Goal: Information Seeking & Learning: Find specific fact

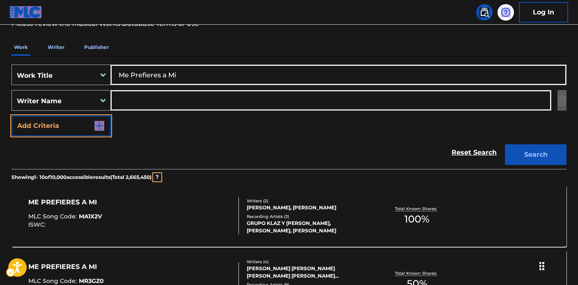
scroll to position [166, 0]
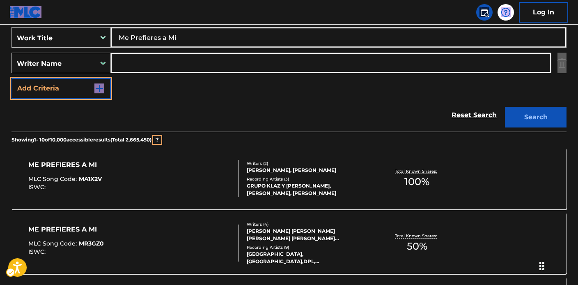
drag, startPoint x: 188, startPoint y: 34, endPoint x: 193, endPoint y: 33, distance: 5.0
click at [164, 33] on input "Me Prefieres a Mi" at bounding box center [338, 38] width 455 height 20
drag, startPoint x: 193, startPoint y: 33, endPoint x: 105, endPoint y: 29, distance: 88.0
click at [106, 30] on div "SearchWithCriteria94bdca74-a074-4f72-b9c2-3d2f2ff918a6 Work Title Me Prefieres …" at bounding box center [289, 37] width 555 height 21
drag, startPoint x: 198, startPoint y: 32, endPoint x: 76, endPoint y: 21, distance: 122.5
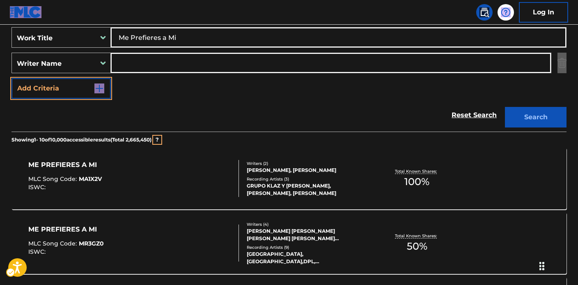
drag, startPoint x: 208, startPoint y: 30, endPoint x: 221, endPoint y: 35, distance: 13.9
click at [208, 31] on input "Me Prefieres a Mi" at bounding box center [338, 38] width 455 height 20
drag, startPoint x: 94, startPoint y: 33, endPoint x: 74, endPoint y: 32, distance: 20.5
click at [74, 32] on div "SearchWithCriteria94bdca74-a074-4f72-b9c2-3d2f2ff918a6 Work Title Me Prefieres …" at bounding box center [289, 37] width 555 height 21
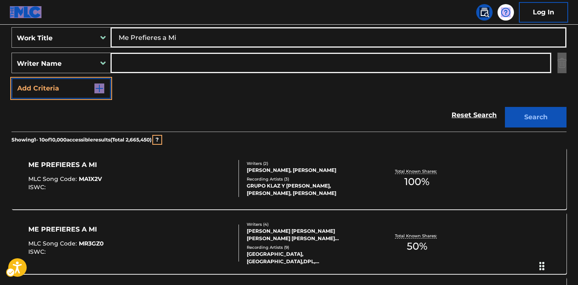
paste input "['DAME LU'] MEDINA JOSHUA OMAR, DALECCIO TORRES PEDRO DAVID, RODRIGUEZ RIVERA E…"
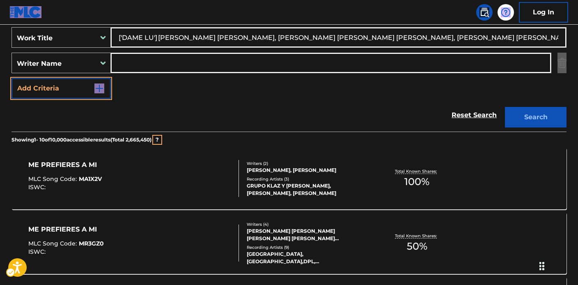
scroll to position [0, 591]
type input "['DAME LU'] MEDINA JOSHUA OMAR, DALECCIO TORRES PEDRO DAVID, RODRIGUEZ RIVERA E…"
click at [160, 62] on input "Search Form" at bounding box center [331, 63] width 440 height 20
click at [186, 62] on input "Search Form" at bounding box center [331, 63] width 440 height 20
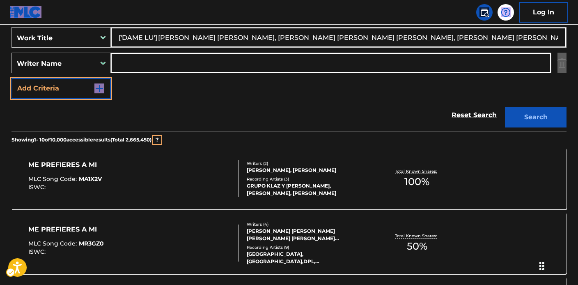
paste input "['DAME LU'] MEDINA JOSHUA OMAR, DALECCIO TORRES PEDRO DAVID, RODRIGUEZ RIVERA E…"
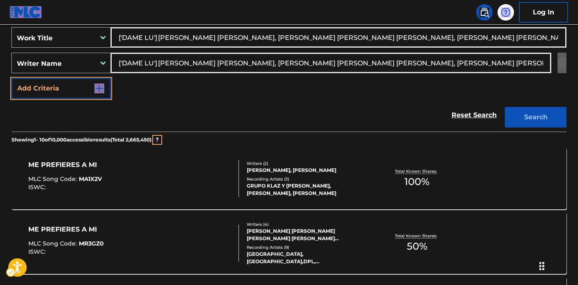
scroll to position [0, 606]
drag, startPoint x: 244, startPoint y: 62, endPoint x: 58, endPoint y: 57, distance: 185.3
click at [58, 57] on div "SearchWithCriteria6f44d994-ae1e-4000-b48d-555bb70028ce Writer Name ['DAME LU'] …" at bounding box center [289, 63] width 555 height 21
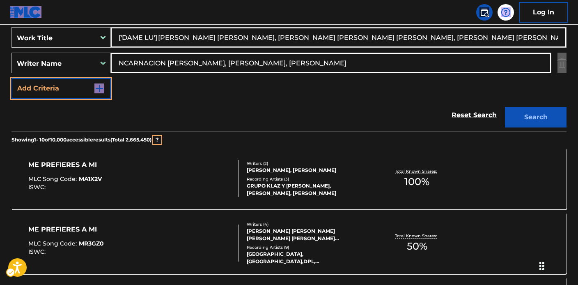
scroll to position [0, 0]
drag, startPoint x: 409, startPoint y: 60, endPoint x: 237, endPoint y: 64, distance: 171.7
click at [237, 64] on input "NCARNACION SEBASTIAN ANDRES, SEBASTIAN ANDRES ENCARNACION, TORRES DAVID" at bounding box center [331, 63] width 440 height 20
type input "NCARNACION SEBASTIAN ANDRES"
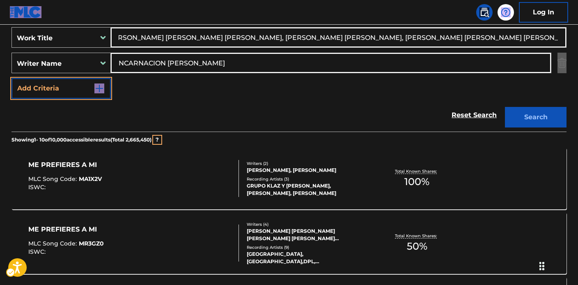
drag, startPoint x: 155, startPoint y: 37, endPoint x: 673, endPoint y: 60, distance: 518.8
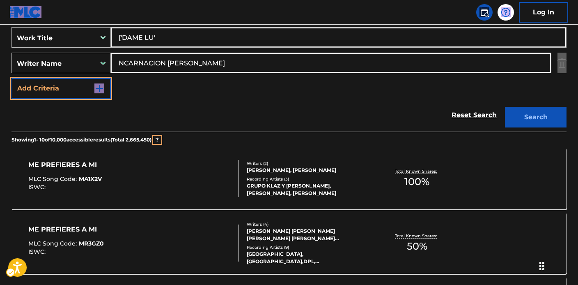
scroll to position [0, 0]
click at [125, 37] on input "['DAME LU" at bounding box center [338, 38] width 455 height 20
type input "DAME LU"
click at [535, 115] on button "Search" at bounding box center [536, 117] width 62 height 21
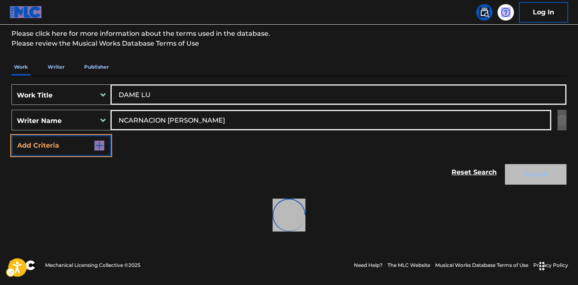
scroll to position [82, 0]
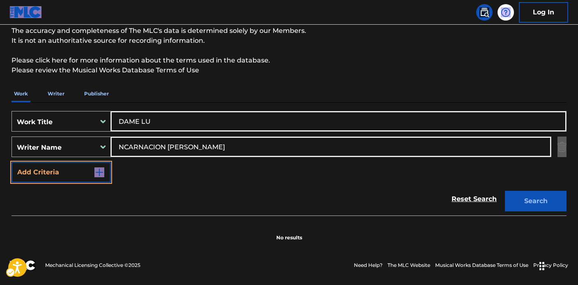
click at [199, 148] on input "NCARNACION SEBASTIAN ANDRES" at bounding box center [331, 147] width 440 height 20
drag, startPoint x: 209, startPoint y: 145, endPoint x: 84, endPoint y: 133, distance: 125.4
click at [83, 133] on div "SearchWithCriteria94bdca74-a074-4f72-b9c2-3d2f2ff918a6 Work Title DAME LU Searc…" at bounding box center [289, 146] width 555 height 71
click at [97, 129] on div "Search Form" at bounding box center [103, 121] width 15 height 20
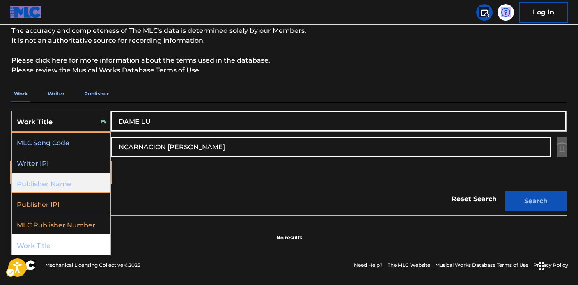
scroll to position [0, 0]
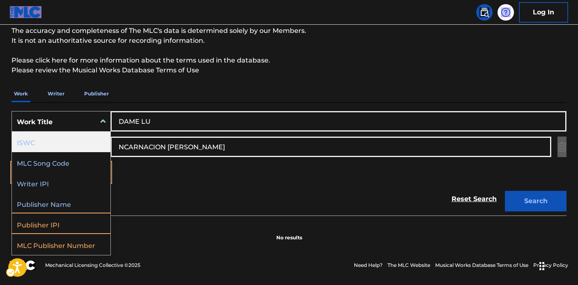
click at [58, 147] on div "ISWC" at bounding box center [61, 141] width 99 height 21
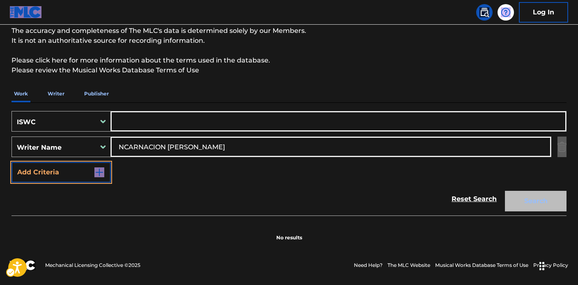
drag, startPoint x: 175, startPoint y: 121, endPoint x: 190, endPoint y: 125, distance: 15.0
click at [175, 121] on input "Search Form" at bounding box center [338, 121] width 455 height 20
paste input "T3281263007"
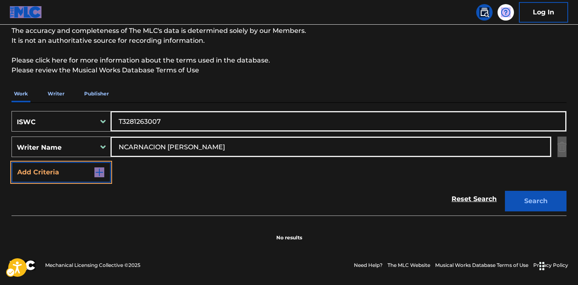
type input "T3281263007"
drag, startPoint x: 253, startPoint y: 144, endPoint x: 64, endPoint y: 128, distance: 189.6
click at [54, 128] on div "SearchWithCriteriaa44c1bc5-94f2-48b9-8abc-e6fe7386702f ISWC T3281263007 SearchW…" at bounding box center [289, 146] width 555 height 71
click at [505, 191] on button "Search" at bounding box center [536, 201] width 62 height 21
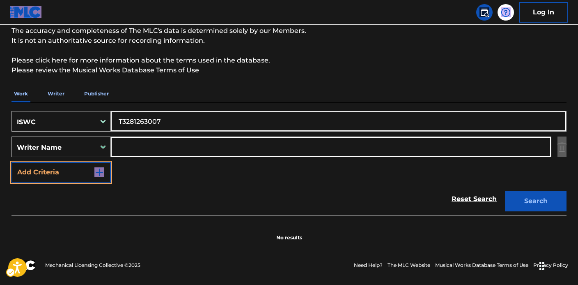
drag, startPoint x: 164, startPoint y: 58, endPoint x: 80, endPoint y: 58, distance: 84.2
click at [74, 58] on div "The MLC Public Work Search The accuracy and completeness of The MLC's data is d…" at bounding box center [289, 107] width 575 height 268
drag, startPoint x: 155, startPoint y: 107, endPoint x: 175, endPoint y: 117, distance: 22.6
click at [155, 108] on div "SearchWithCriteriaa44c1bc5-94f2-48b9-8abc-e6fe7386702f ISWC T3281263007 SearchW…" at bounding box center [289, 159] width 555 height 113
drag, startPoint x: 88, startPoint y: 116, endPoint x: 79, endPoint y: 116, distance: 9.0
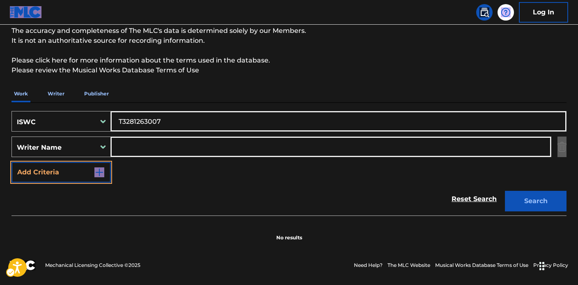
click at [79, 116] on div "SearchWithCriteriaa44c1bc5-94f2-48b9-8abc-e6fe7386702f ISWC T3281263007" at bounding box center [289, 121] width 555 height 21
paste input "T9290230818"
drag, startPoint x: 120, startPoint y: 114, endPoint x: 41, endPoint y: 108, distance: 78.7
click at [41, 108] on div "SearchWithCriteriaa44c1bc5-94f2-48b9-8abc-e6fe7386702f ISWC T9290230818T3281263…" at bounding box center [289, 159] width 555 height 113
paste input "Search Form"
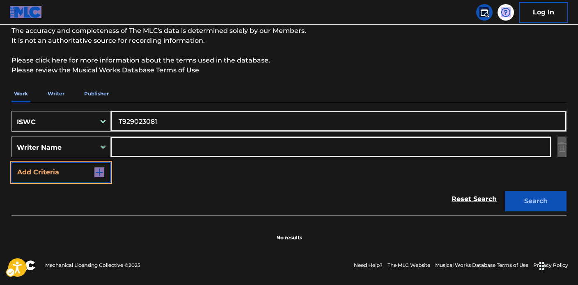
click at [505, 191] on button "Search" at bounding box center [536, 201] width 62 height 21
click at [291, 121] on form "SearchWithCriteriaa44c1bc5-94f2-48b9-8abc-e6fe7386702f ISWC T929023081 SearchWi…" at bounding box center [289, 163] width 555 height 104
drag, startPoint x: 183, startPoint y: 122, endPoint x: 65, endPoint y: 118, distance: 117.5
click at [65, 118] on div "SearchWithCriteriaa44c1bc5-94f2-48b9-8abc-e6fe7386702f ISWC T929023081" at bounding box center [289, 121] width 555 height 21
paste input "T9130887740"
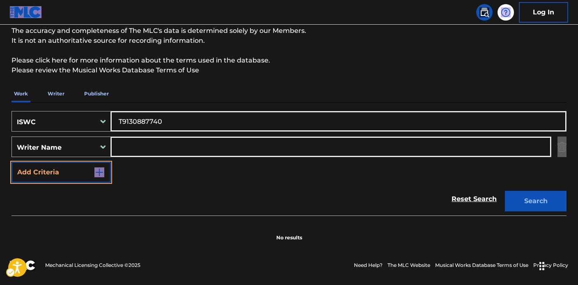
type input "T9130887740"
click at [505, 191] on button "Search" at bounding box center [536, 201] width 62 height 21
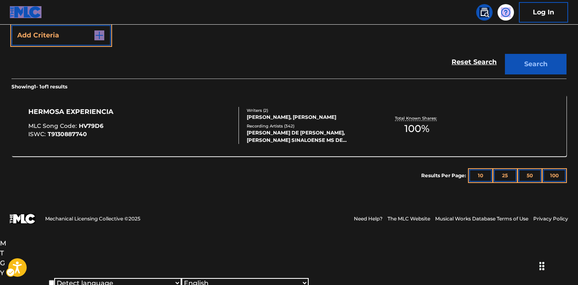
click at [291, 128] on div "Showing 1 - 1 of 1 results HERMOSA EXPERIENCIA MLC Song Code : HV79D6 ISWC : T9…" at bounding box center [289, 136] width 555 height 116
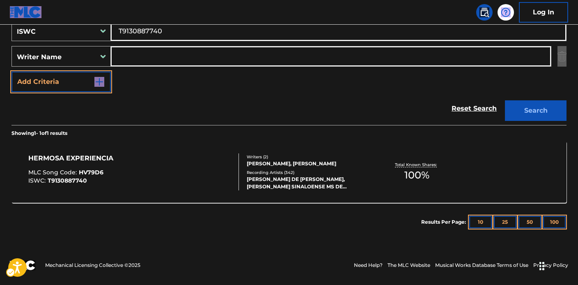
click at [264, 167] on div "EDUARDO PALENCIA CISNEROS, HORACIO PALENCIA CISNEROS" at bounding box center [309, 163] width 124 height 7
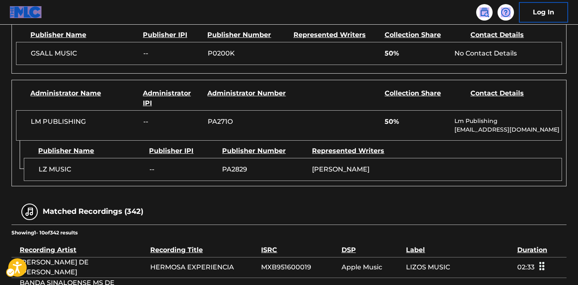
scroll to position [238, 0]
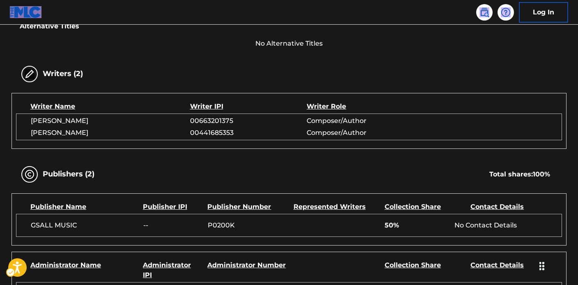
click at [479, 19] on div "Log In" at bounding box center [520, 12] width 97 height 21
click at [483, 18] on link at bounding box center [484, 12] width 16 height 16
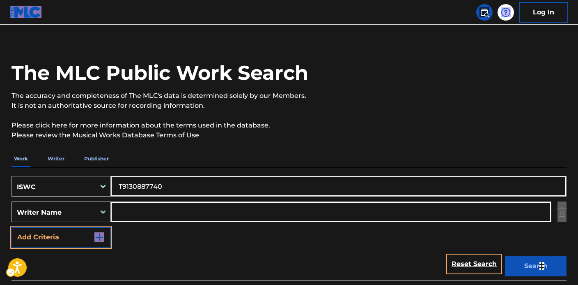
click at [103, 187] on div "ISWC" at bounding box center [61, 186] width 99 height 21
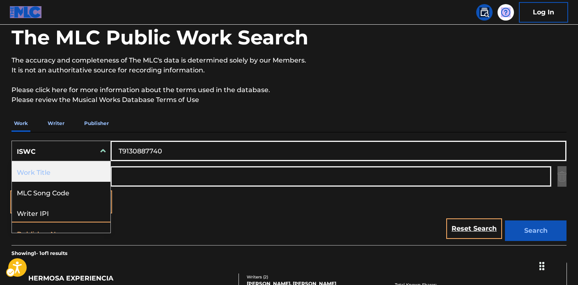
click at [64, 170] on div "Work Title" at bounding box center [61, 171] width 99 height 21
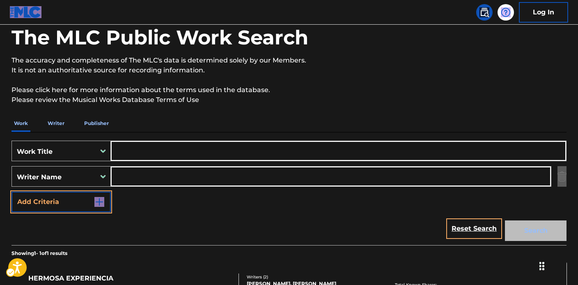
click at [146, 152] on input "Search Form" at bounding box center [338, 151] width 455 height 20
paste input "['NO MATTER WHAT (FEAT. T.I.)'] CARLTON MAYS, THORNTON ADOLPH R JR, ANTHONY RAV…"
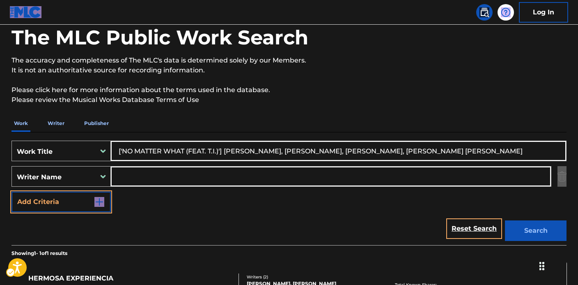
scroll to position [0, 1]
type input "['NO MATTER WHAT (FEAT. T.I.)'] CARLTON MAYS, THORNTON ADOLPH R JR, ANTHONY RAV…"
click at [142, 179] on input "Search Form" at bounding box center [331, 176] width 440 height 20
paste input "['NO MATTER WHAT (FEAT. T.I.)'] CARLTON MAYS, THORNTON ADOLPH R JR, ANTHONY RAV…"
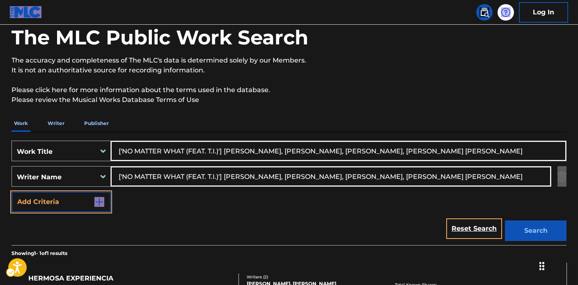
drag, startPoint x: 216, startPoint y: 175, endPoint x: 65, endPoint y: 168, distance: 151.3
click at [66, 168] on div "SearchWithCriteria6f44d994-ae1e-4000-b48d-555bb70028ce Writer Name ['NO MATTER …" at bounding box center [289, 176] width 555 height 21
drag, startPoint x: 173, startPoint y: 177, endPoint x: 504, endPoint y: 176, distance: 331.0
click at [504, 176] on input "CARLTON MAYS, THORNTON ADOLPH R JR, ANTHONY RAVON FRANK, HARRIS CLIFFORD JOSEPH" at bounding box center [331, 176] width 440 height 20
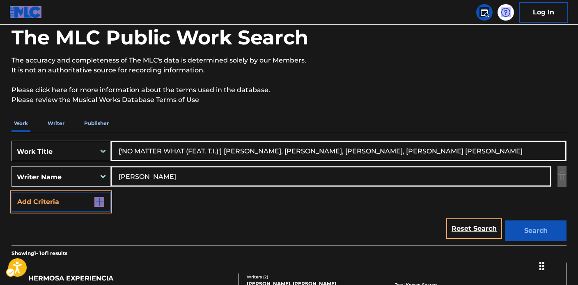
type input "CARLTON MAYS"
click at [246, 151] on input "['NO MATTER WHAT (FEAT. T.I.)'] CARLTON MAYS, THORNTON ADOLPH R JR, ANTHONY RAV…" at bounding box center [338, 151] width 455 height 20
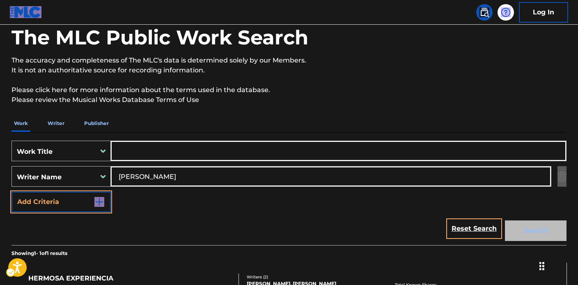
paste input "Foreva"
type input "Foreva"
click at [523, 230] on button "Search" at bounding box center [536, 230] width 62 height 21
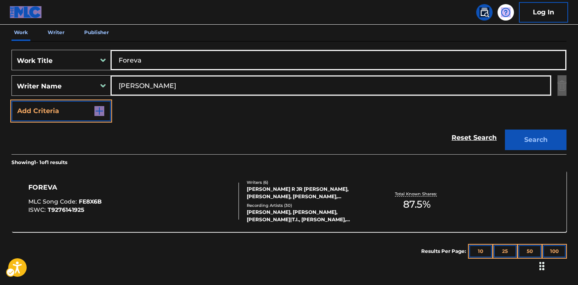
scroll to position [143, 0]
click at [336, 194] on div "ADOLPH R JR THORNTON, CLIFFORD JOSEPH HARRIS, CLIFFORD HARRIS, ANTHONY RAVON FR…" at bounding box center [309, 192] width 124 height 15
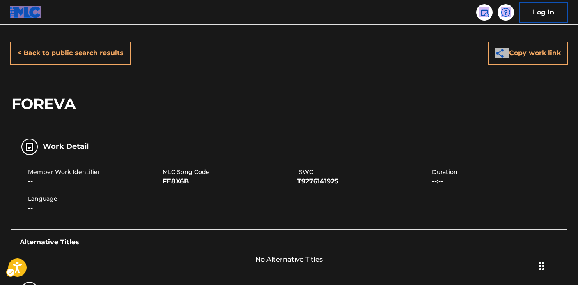
scroll to position [30, 0]
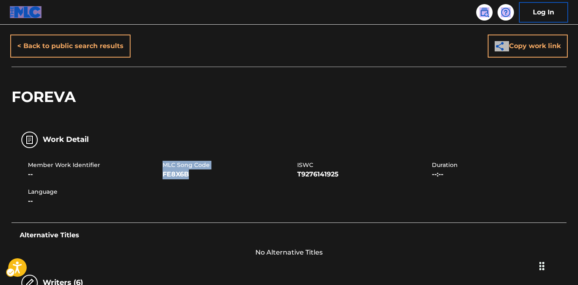
drag, startPoint x: 178, startPoint y: 166, endPoint x: 200, endPoint y: 174, distance: 23.7
click at [200, 174] on div "MLC Song Code FE8X6B" at bounding box center [230, 170] width 135 height 18
click at [490, 15] on link at bounding box center [484, 12] width 16 height 16
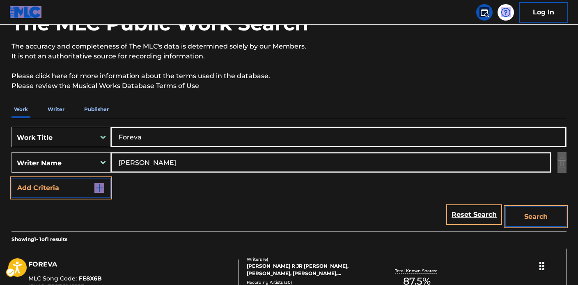
scroll to position [66, 0]
click at [91, 137] on div "SearchWithCriteria5fe99b84-8de3-4861-b7fb-f17eb5b524de Work Title Foreva" at bounding box center [289, 137] width 555 height 21
paste input "['DIESER SOMMER'] KARRER MATHIAS, GRABINGER TIMO\t, ZUERKLER MATTHIAS"
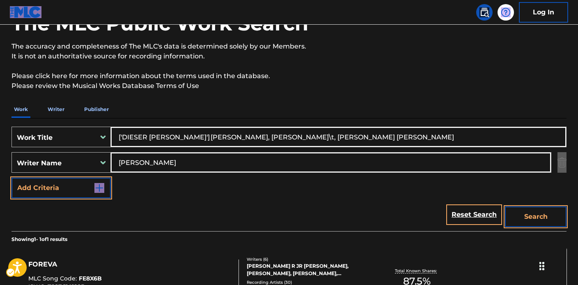
type input "['DIESER SOMMER'] KARRER MATHIAS, GRABINGER TIMO\t, ZUERKLER MATTHIAS"
drag, startPoint x: 182, startPoint y: 161, endPoint x: 124, endPoint y: 159, distance: 57.6
click at [92, 156] on div "SearchWithCriteria6f44d994-ae1e-4000-b48d-555bb70028ce Writer Name CARLTON MAYS" at bounding box center [289, 162] width 555 height 21
paste input "['DIESER SOMMER'] KARRER MATHIAS, GRABINGER TIMO\t, ZUERKLER MATTHIA"
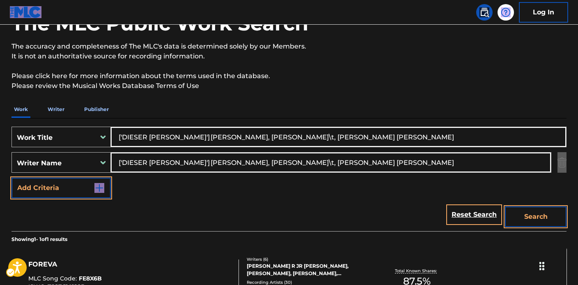
click at [192, 161] on input "['DIESER SOMMER'] KARRER MATHIAS, GRABINGER TIMO\t, ZUERKLER MATTHIAS" at bounding box center [331, 162] width 440 height 20
drag, startPoint x: 191, startPoint y: 161, endPoint x: 66, endPoint y: 159, distance: 124.5
click at [66, 159] on div "SearchWithCriteria6f44d994-ae1e-4000-b48d-555bb70028ce Writer Name ['DIESER SOM…" at bounding box center [289, 162] width 555 height 21
drag, startPoint x: 179, startPoint y: 161, endPoint x: 357, endPoint y: 164, distance: 177.9
click at [357, 164] on input "KARRER MATHIAS, GRABINGER TIMO\t, ZUERKLER MATTHIAS" at bounding box center [331, 162] width 440 height 20
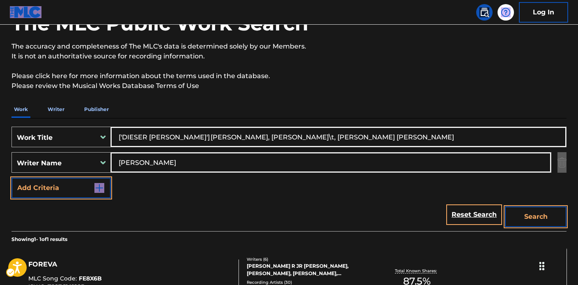
type input "KARRER MATHIAS"
drag, startPoint x: 181, startPoint y: 136, endPoint x: 487, endPoint y: 135, distance: 305.6
click at [487, 135] on input "['DIESER SOMMER'] KARRER MATHIAS, GRABINGER TIMO\t, ZUERKLER MATTHIAS" at bounding box center [338, 137] width 455 height 20
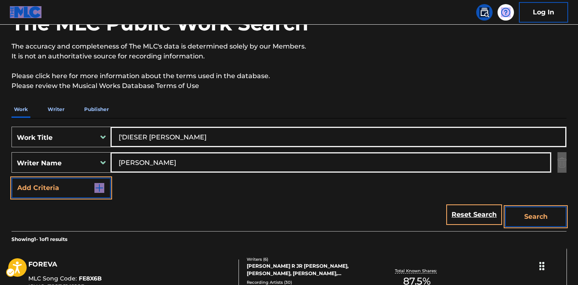
click at [124, 137] on input "['DIESER SOMMER" at bounding box center [338, 137] width 455 height 20
type input "DIESER SOMMER"
click at [527, 216] on button "Search" at bounding box center [536, 216] width 62 height 21
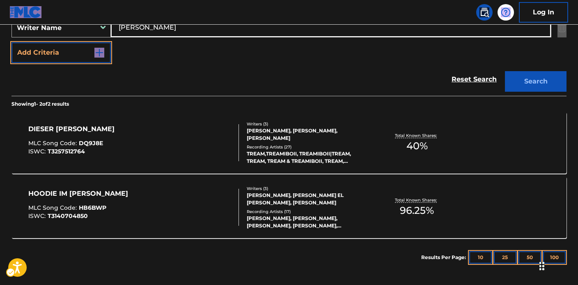
scroll to position [202, 0]
click at [287, 130] on div "MATTHIAS ZUERKLER, MATHIAS KARRER, TIMO GRABINGER" at bounding box center [309, 134] width 124 height 15
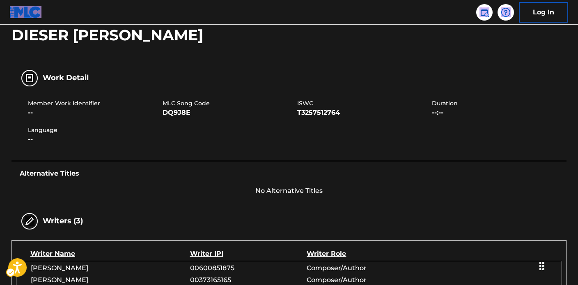
scroll to position [68, 0]
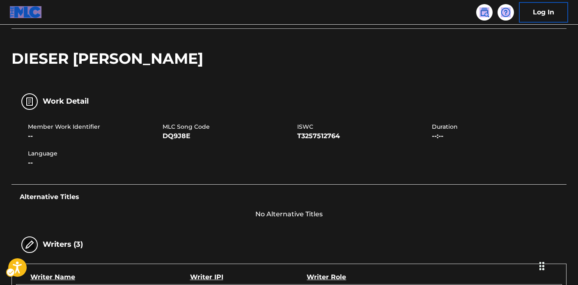
click at [161, 138] on div "Member Work Identifier --" at bounding box center [95, 131] width 135 height 18
drag, startPoint x: 165, startPoint y: 127, endPoint x: 196, endPoint y: 136, distance: 32.6
click at [196, 136] on div "MLC Song Code DQ9J8E" at bounding box center [230, 131] width 135 height 18
copy div "MLC Song Code DQ9J8E"
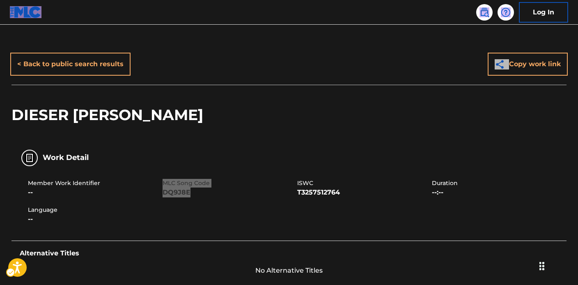
scroll to position [0, 0]
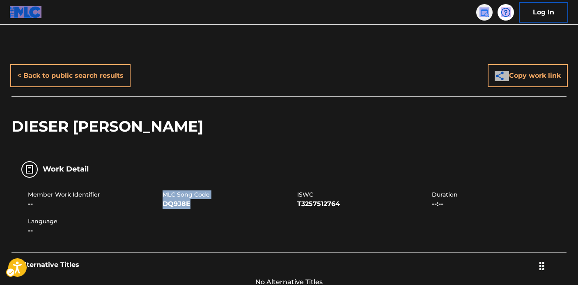
click at [486, 18] on link at bounding box center [484, 12] width 16 height 16
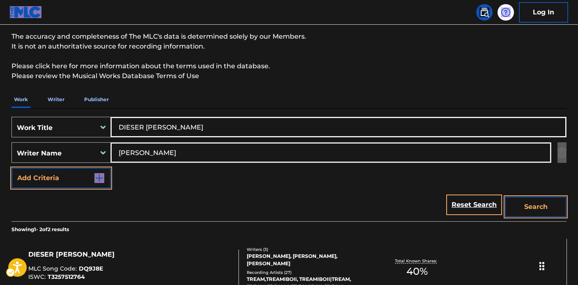
scroll to position [77, 0]
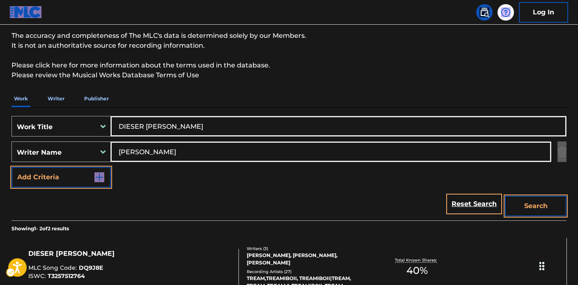
drag, startPoint x: 188, startPoint y: 129, endPoint x: 110, endPoint y: 125, distance: 77.3
click at [78, 124] on div "SearchWithCriteria5fe99b84-8de3-4861-b7fb-f17eb5b524de Work Title DIESER SOMMER" at bounding box center [289, 126] width 555 height 21
paste input "UNA NOTi"
type input "UNA NOTi"
click at [176, 145] on input "KARRER MATHIAS" at bounding box center [331, 152] width 440 height 20
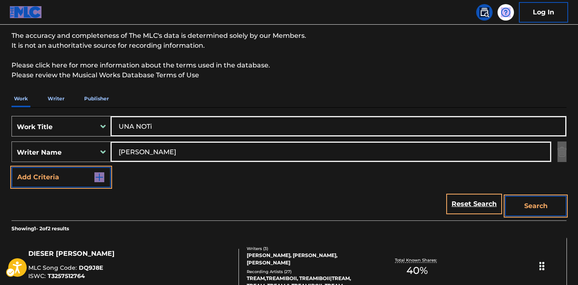
click at [65, 144] on div "SearchWithCriteria6f44d994-ae1e-4000-b48d-555bb70028ce Writer Name KARRER MATHI…" at bounding box center [289, 151] width 555 height 21
paste input "ROSA CINTRON EGBERT ENRIQUE"
type input "ROSA CINTRON EGBERT ENRIQUE"
click at [526, 200] on button "Search" at bounding box center [536, 206] width 62 height 21
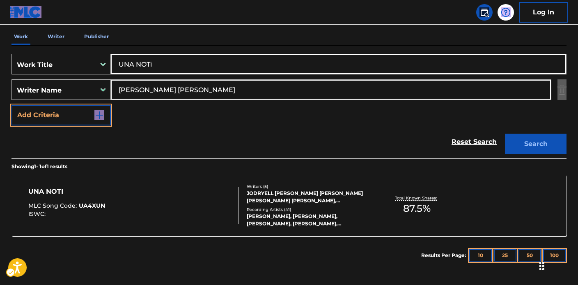
scroll to position [183, 0]
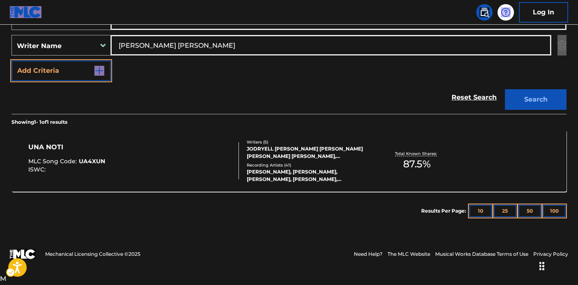
click at [379, 163] on div "Total Known Shares: 87.5 %" at bounding box center [417, 160] width 92 height 25
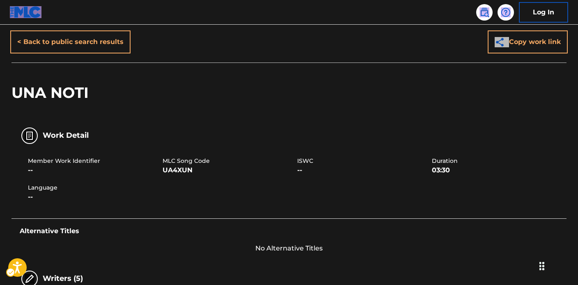
scroll to position [80, 0]
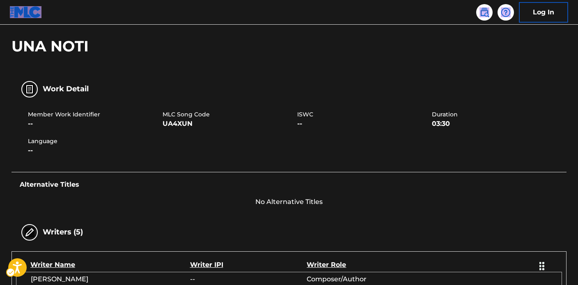
click at [182, 133] on div "Member Work Identifier -- MLC Song Code UA4XUN ISWC -- Duration 03:30 Language …" at bounding box center [289, 133] width 555 height 62
drag, startPoint x: 164, startPoint y: 111, endPoint x: 194, endPoint y: 121, distance: 31.4
click at [194, 121] on div "MLC Song Code UA4XUN" at bounding box center [230, 119] width 135 height 18
copy div "MLC Song Code UA4XUN"
click at [248, 98] on div "Work Detail" at bounding box center [289, 89] width 555 height 26
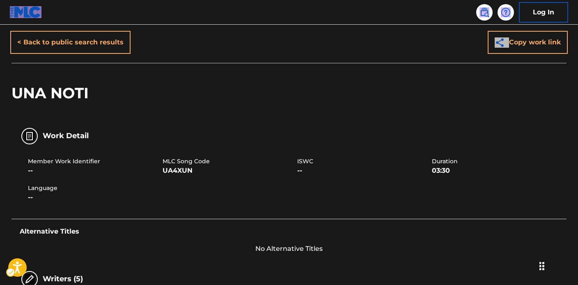
scroll to position [0, 0]
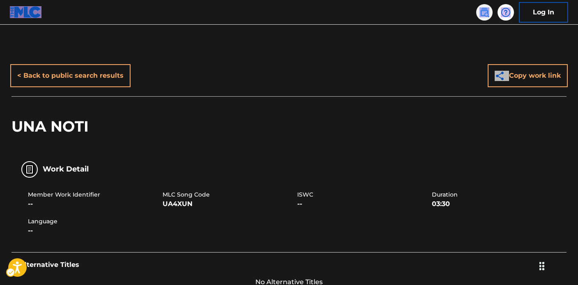
click at [488, 12] on img at bounding box center [485, 12] width 10 height 10
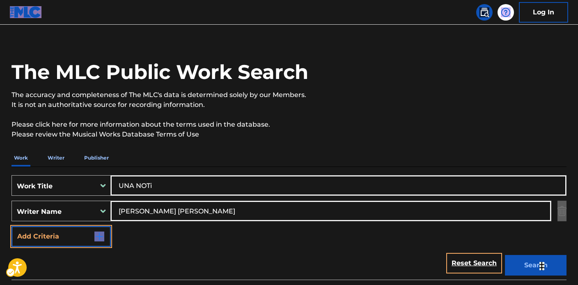
scroll to position [62, 0]
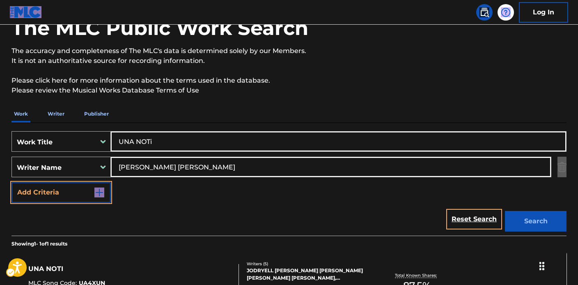
drag, startPoint x: 163, startPoint y: 147, endPoint x: 107, endPoint y: 138, distance: 57.3
click at [102, 138] on div "SearchWithCriteria5fe99b84-8de3-4861-b7fb-f17eb5b524de Work Title UNA NOTi" at bounding box center [289, 141] width 555 height 21
paste input "ESPEJISMO"
type input "ESPEJISMO"
drag, startPoint x: 246, startPoint y: 171, endPoint x: 118, endPoint y: 164, distance: 128.4
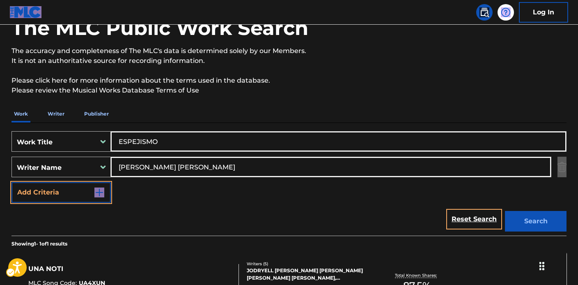
click at [118, 164] on input "ROSA CINTRON EGBERT ENRIQUE" at bounding box center [331, 167] width 440 height 20
paste input "JOSE MAURICIO GARZA GARCIA"
click at [536, 216] on button "Search" at bounding box center [536, 221] width 62 height 21
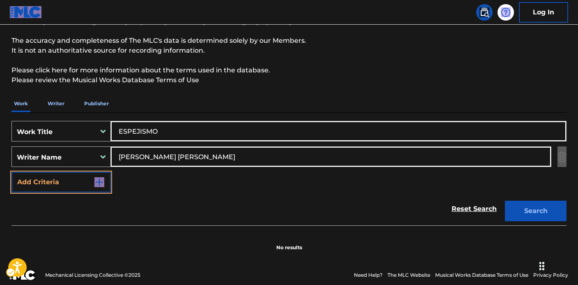
scroll to position [77, 0]
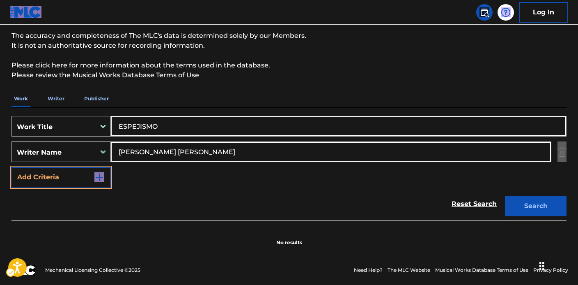
drag, startPoint x: 190, startPoint y: 152, endPoint x: 204, endPoint y: 151, distance: 14.0
click at [191, 152] on input "JOSE MAURICIO GARZA GARCIA" at bounding box center [331, 152] width 440 height 20
drag, startPoint x: 204, startPoint y: 151, endPoint x: 182, endPoint y: 150, distance: 22.6
click at [174, 150] on input "JOSE MAURICIO GARZA GARCIA" at bounding box center [331, 152] width 440 height 20
click at [209, 150] on input "JOSE MAURICIO GARZA GARCIA" at bounding box center [331, 152] width 440 height 20
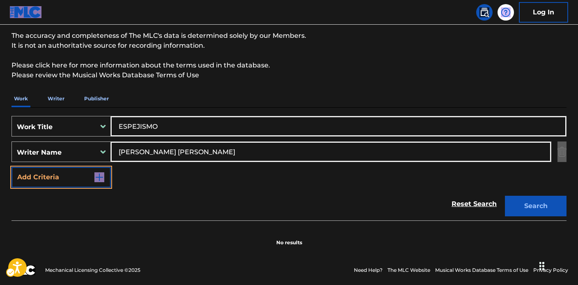
drag, startPoint x: 127, startPoint y: 124, endPoint x: 87, endPoint y: 117, distance: 40.4
click at [81, 117] on div "SearchWithCriteria5fe99b84-8de3-4861-b7fb-f17eb5b524de Work Title ESPEJISMO" at bounding box center [289, 126] width 555 height 21
drag, startPoint x: 234, startPoint y: 150, endPoint x: 109, endPoint y: 140, distance: 125.2
click at [99, 138] on div "SearchWithCriteria5fe99b84-8de3-4861-b7fb-f17eb5b524de Work Title ESPEJISMO Sea…" at bounding box center [289, 151] width 555 height 71
click at [178, 154] on input "JOSE MAURICIO GARZA GARCIA" at bounding box center [331, 152] width 440 height 20
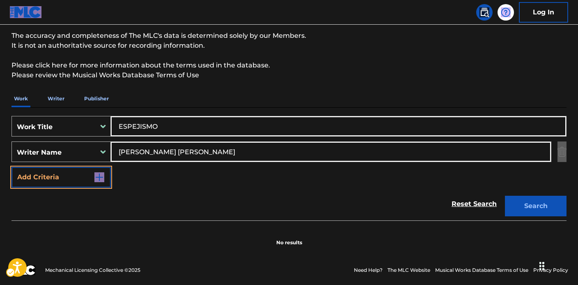
drag, startPoint x: 203, startPoint y: 151, endPoint x: 75, endPoint y: 133, distance: 129.4
click at [75, 133] on div "SearchWithCriteria5fe99b84-8de3-4861-b7fb-f17eb5b524de Work Title ESPEJISMO Sea…" at bounding box center [289, 151] width 555 height 71
type input "GARCIA"
click at [505, 196] on button "Search" at bounding box center [536, 206] width 62 height 21
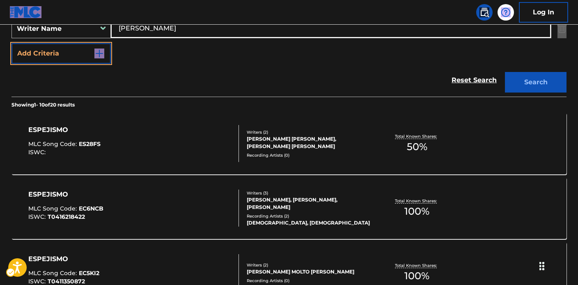
scroll to position [208, 0]
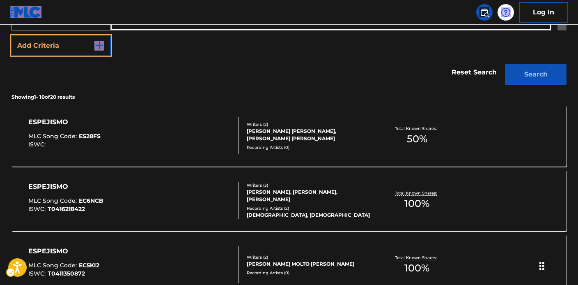
click at [306, 157] on div "ESPEJISMO MLC Song Code : ES28FS ISWC : Writers ( 2 ) HUGO MANUEL ORTIZ DE BUST…" at bounding box center [289, 136] width 555 height 62
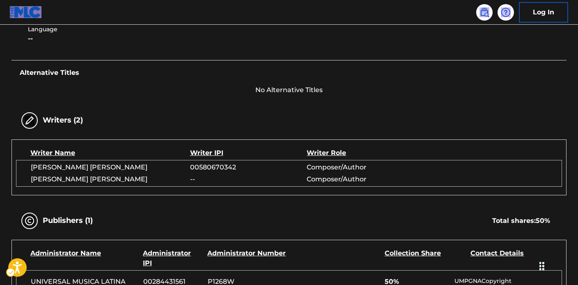
scroll to position [255, 0]
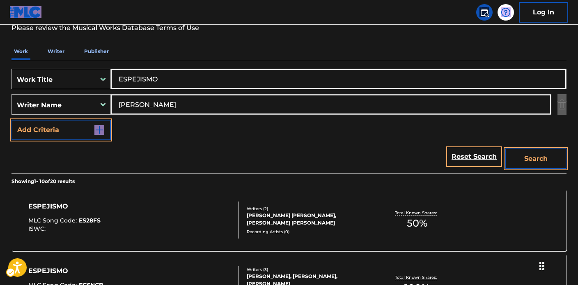
scroll to position [82, 0]
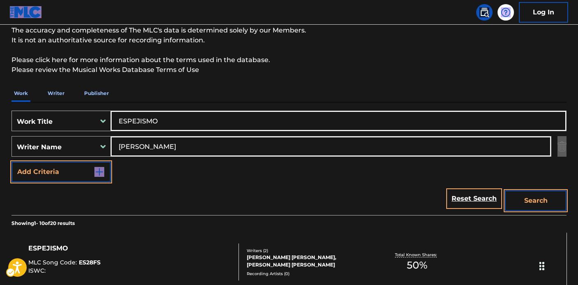
drag, startPoint x: 160, startPoint y: 145, endPoint x: 99, endPoint y: 139, distance: 61.1
click at [99, 139] on div "SearchWithCriteria6f44d994-ae1e-4000-b48d-555bb70028ce Writer Name GARCIA" at bounding box center [289, 146] width 555 height 21
click at [96, 146] on div "Search Form" at bounding box center [103, 146] width 15 height 15
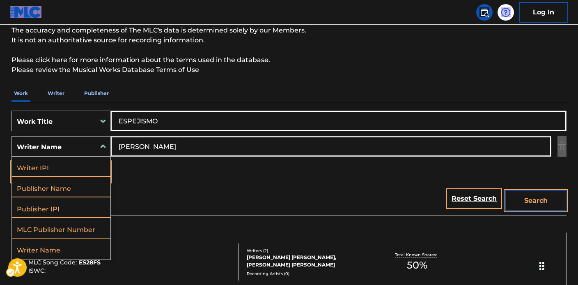
click at [163, 165] on div "SearchWithCriteria5fe99b84-8de3-4861-b7fb-f17eb5b524de Work Title ESPEJISMO Sea…" at bounding box center [289, 145] width 555 height 71
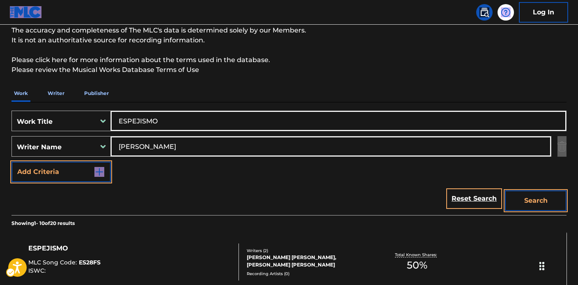
click at [147, 148] on input "GARCIA" at bounding box center [331, 146] width 440 height 20
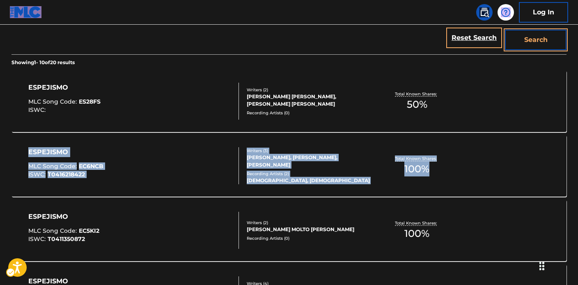
scroll to position [0, 0]
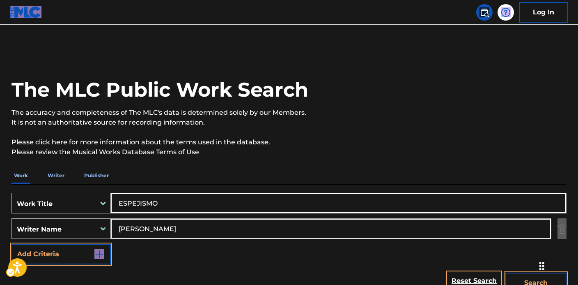
click at [485, 9] on img at bounding box center [485, 12] width 10 height 10
drag, startPoint x: 177, startPoint y: 205, endPoint x: 108, endPoint y: 207, distance: 69.5
click at [102, 205] on div "SearchWithCriteria5fe99b84-8de3-4861-b7fb-f17eb5b524de Work Title ESPEJISMO" at bounding box center [289, 203] width 555 height 21
paste input "['SWAG OVERLOAD'] ABRAHAM JONAH ALESSANDRO, FRAZIER JR KENYATTA LEE, CISMIGIU S…"
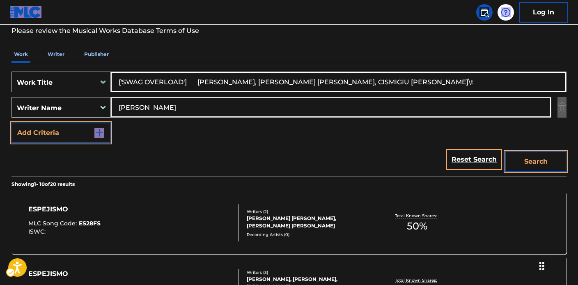
scroll to position [173, 0]
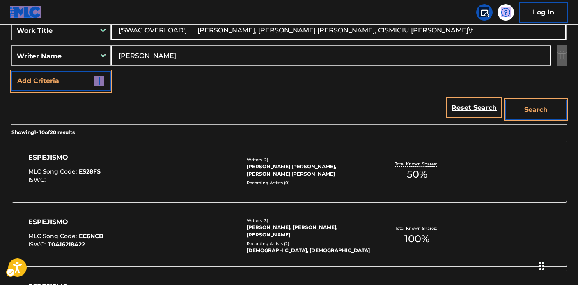
type input "['SWAG OVERLOAD'] ABRAHAM JONAH ALESSANDRO, FRAZIER JR KENYATTA LEE, CISMIGIU S…"
drag, startPoint x: 159, startPoint y: 59, endPoint x: 101, endPoint y: 51, distance: 58.1
click at [104, 51] on div "SearchWithCriteria6f44d994-ae1e-4000-b48d-555bb70028ce Writer Name GARCIA" at bounding box center [289, 55] width 555 height 21
paste input "['SWAG OVERLOAD'] ABRAHAM JONAH ALESSANDRO, FRAZIER JR KENYATTA LEE, CISMIGIU S…"
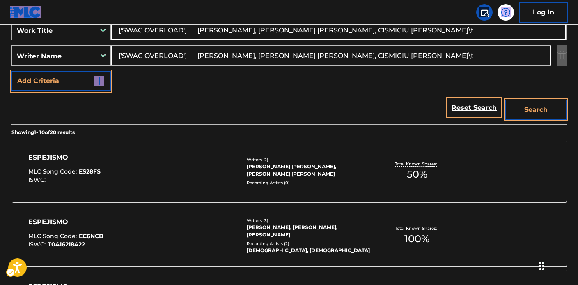
drag, startPoint x: 399, startPoint y: 55, endPoint x: 42, endPoint y: 25, distance: 358.2
click at [41, 25] on div "SearchWithCriteria5fe99b84-8de3-4861-b7fb-f17eb5b524de Work Title ['SWAG OVERLO…" at bounding box center [289, 55] width 555 height 71
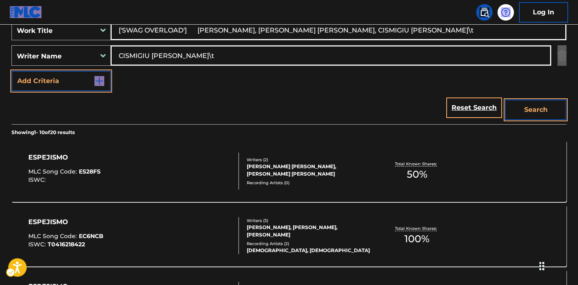
type input "CISMIGIU STEFAN LUCIAN\t"
click at [125, 29] on input "['SWAG OVERLOAD'] ABRAHAM JONAH ALESSANDRO, FRAZIER JR KENYATTA LEE, CISMIGIU S…" at bounding box center [338, 30] width 455 height 20
click at [124, 29] on input "['SWAG OVERLOAD'] ABRAHAM JONAH ALESSANDRO, FRAZIER JR KENYATTA LEE, CISMIGIU S…" at bounding box center [338, 30] width 455 height 20
drag, startPoint x: 182, startPoint y: 28, endPoint x: 497, endPoint y: 34, distance: 315.1
click at [497, 34] on input "SWAG OVERLOAD'] ABRAHAM JONAH ALESSANDRO, FRAZIER JR KENYATTA LEE, CISMIGIU STE…" at bounding box center [338, 30] width 455 height 20
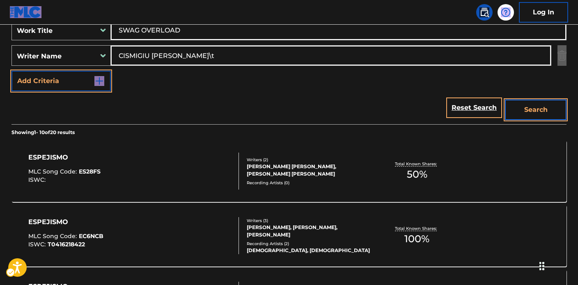
type input "SWAG OVERLOAD"
click at [527, 104] on button "Search" at bounding box center [536, 109] width 62 height 21
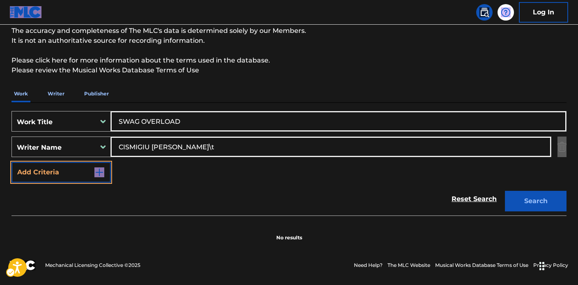
scroll to position [82, 0]
click at [241, 58] on div "The MLC Public Work Search The accuracy and completeness of The MLC's data is d…" at bounding box center [289, 107] width 575 height 268
type input "CISMIGIU STEFAN LUCIAN"
click at [505, 191] on button "Search" at bounding box center [536, 201] width 62 height 21
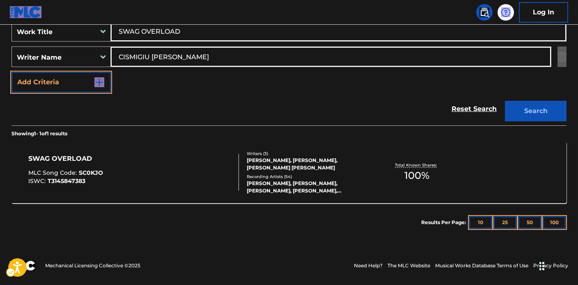
scroll to position [172, 0]
click at [294, 175] on div "Recording Artists ( 54 )" at bounding box center [309, 176] width 124 height 6
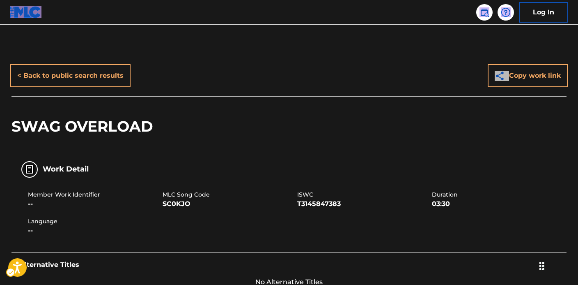
click at [287, 180] on div "Work Detail" at bounding box center [289, 169] width 555 height 26
click at [168, 186] on div "Member Work Identifier -- MLC Song Code SC0KJO ISWC T3145847383 Duration 03:30 …" at bounding box center [289, 213] width 555 height 62
drag, startPoint x: 165, startPoint y: 191, endPoint x: 193, endPoint y: 205, distance: 30.9
click at [193, 205] on div "MLC Song Code SC0KJO" at bounding box center [230, 199] width 135 height 18
copy div "MLC Song Code SC0KJO"
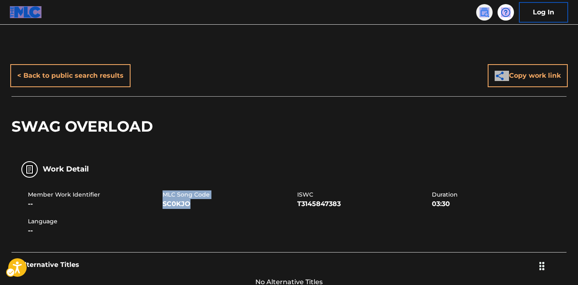
click at [483, 12] on img at bounding box center [485, 12] width 10 height 10
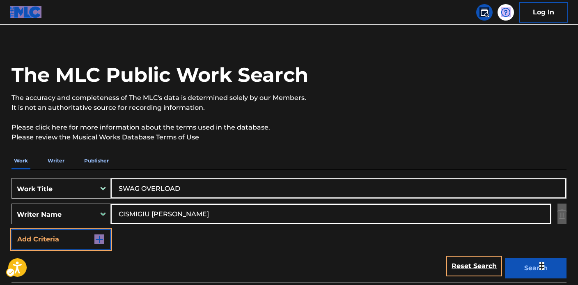
scroll to position [15, 0]
drag, startPoint x: 167, startPoint y: 183, endPoint x: 90, endPoint y: 175, distance: 76.8
click at [90, 175] on div "SearchWithCriteria5fe99b84-8de3-4861-b7fb-f17eb5b524de Work Title SWAG OVERLOAD…" at bounding box center [289, 225] width 555 height 113
paste input "acrifícios"
type input "Sacrifícios"
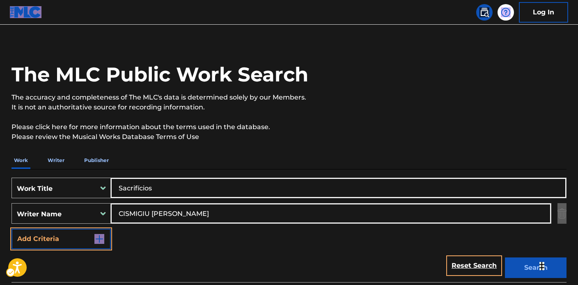
drag, startPoint x: 217, startPoint y: 218, endPoint x: 108, endPoint y: 210, distance: 109.5
click at [108, 210] on div "SearchWithCriteria6f44d994-ae1e-4000-b48d-555bb70028ce Writer Name CISMIGIU STE…" at bounding box center [289, 213] width 555 height 21
paste input "DOS SANTOS BARBOSA FRASSETTI LENNO"
click at [239, 212] on input "DOS SANTOS BARBOSA FRASSETTI LENNON" at bounding box center [331, 213] width 440 height 20
drag, startPoint x: 241, startPoint y: 211, endPoint x: 251, endPoint y: 223, distance: 15.7
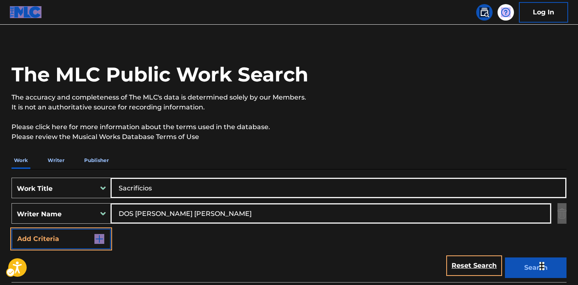
click at [133, 207] on input "DOS SANTOS BARBOSA FRASSETTI LENNON" at bounding box center [331, 213] width 440 height 20
click at [250, 222] on input "DOS SANTOS BARBOSA FRASSETTI LENNON" at bounding box center [331, 213] width 440 height 20
click at [239, 214] on input "DOS SANTOS BARBOSA FRASSETTI LENNON" at bounding box center [331, 213] width 440 height 20
drag, startPoint x: 239, startPoint y: 212, endPoint x: 111, endPoint y: 200, distance: 128.4
click at [112, 200] on div "SearchWithCriteria5fe99b84-8de3-4861-b7fb-f17eb5b524de Work Title Sacrifícios S…" at bounding box center [289, 212] width 555 height 71
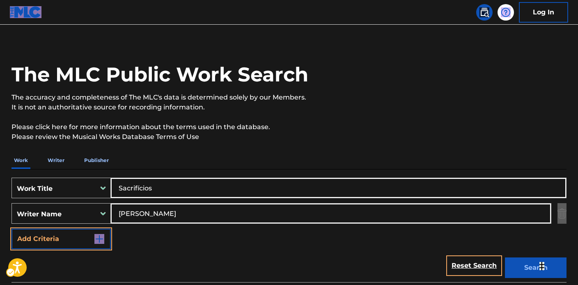
click at [505, 257] on button "Search" at bounding box center [536, 267] width 62 height 21
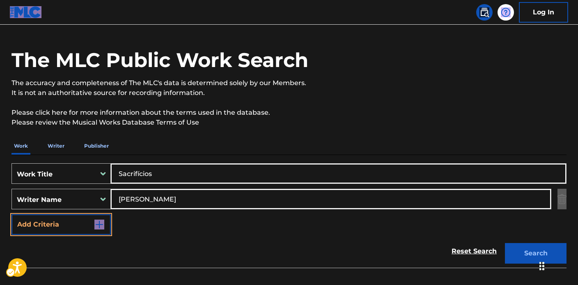
scroll to position [107, 0]
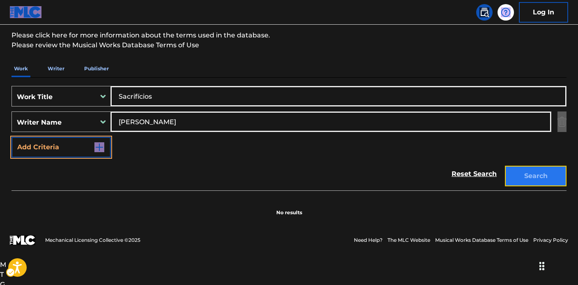
click at [534, 180] on button "Search" at bounding box center [536, 176] width 62 height 21
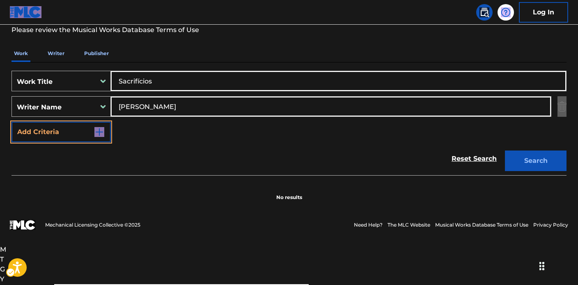
scroll to position [82, 0]
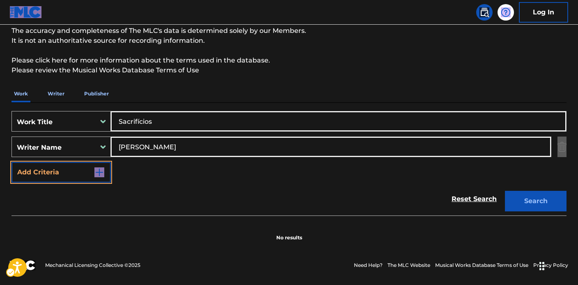
drag, startPoint x: 152, startPoint y: 106, endPoint x: 93, endPoint y: 100, distance: 59.4
click at [93, 100] on div "Work Writer Publisher SearchWithCriteria5fe99b84-8de3-4861-b7fb-f17eb5b524de Wo…" at bounding box center [289, 163] width 555 height 156
drag, startPoint x: 173, startPoint y: 147, endPoint x: 109, endPoint y: 143, distance: 64.2
click at [96, 141] on div "SearchWithCriteria6f44d994-ae1e-4000-b48d-555bb70028ce Writer Name LENNON" at bounding box center [289, 146] width 555 height 21
click at [161, 153] on input "LENNON" at bounding box center [331, 147] width 440 height 20
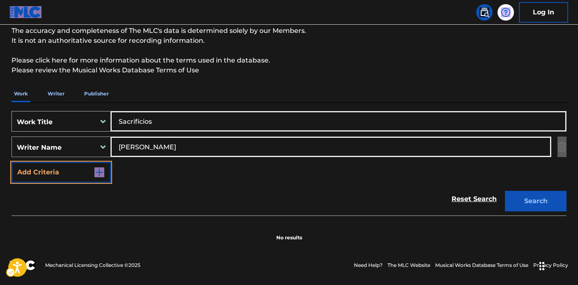
drag, startPoint x: 167, startPoint y: 146, endPoint x: 76, endPoint y: 141, distance: 90.9
click at [61, 139] on div "SearchWithCriteria6f44d994-ae1e-4000-b48d-555bb70028ce Writer Name LENNON" at bounding box center [289, 146] width 555 height 21
paste input "DOS SANTOS BARRETO LEONARDO"
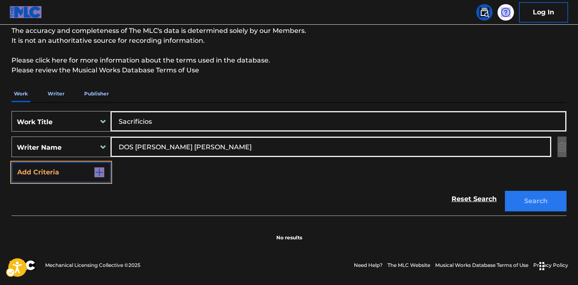
type input "DOS SANTOS BARRETO LEONARDO"
click at [538, 204] on button "Search" at bounding box center [536, 201] width 62 height 21
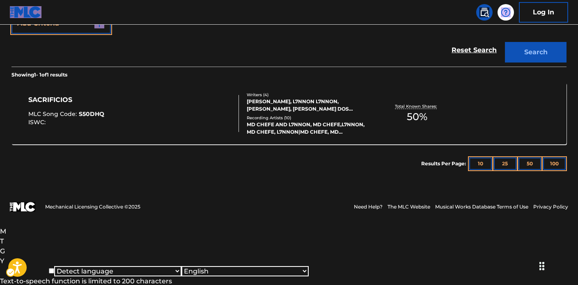
scroll to position [172, 0]
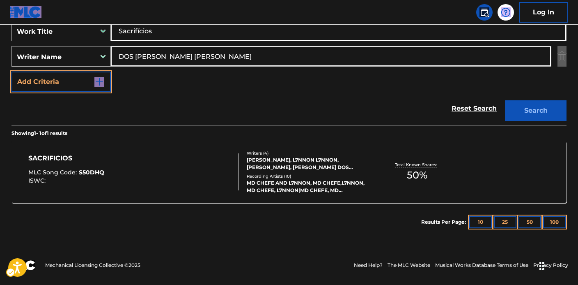
click at [306, 120] on div "SearchWithCriteria5fe99b84-8de3-4861-b7fb-f17eb5b524de Work Title Sacrifícios S…" at bounding box center [289, 126] width 555 height 229
click at [322, 168] on div "RODRIGO LOURENCA GALDINO, L7NNON L7NNON, FELIPE MIGUEL ROMARIZ, LEONARDO DOS SA…" at bounding box center [309, 163] width 124 height 15
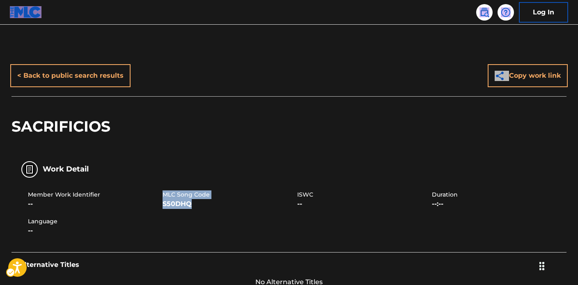
drag, startPoint x: 163, startPoint y: 193, endPoint x: 191, endPoint y: 203, distance: 30.4
click at [192, 203] on div "MLC Song Code S50DHQ" at bounding box center [230, 199] width 135 height 18
copy div "MLC Song Code S50DHQ"
click at [487, 18] on link at bounding box center [484, 12] width 16 height 16
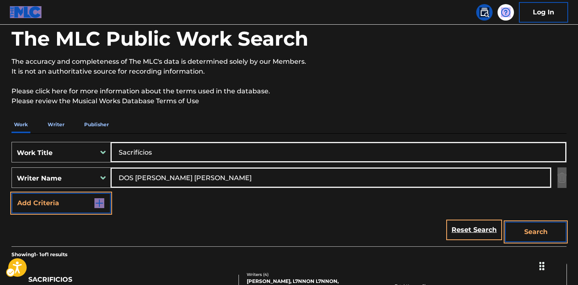
scroll to position [72, 0]
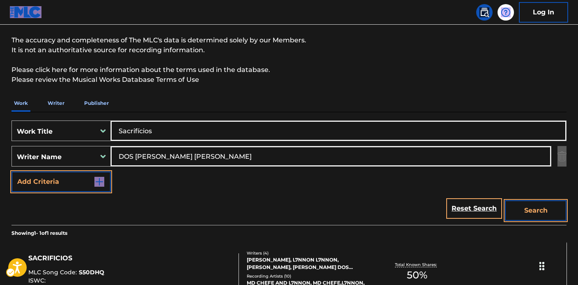
drag, startPoint x: 170, startPoint y: 131, endPoint x: 145, endPoint y: 127, distance: 25.8
click at [87, 123] on div "SearchWithCriteria5fe99b84-8de3-4861-b7fb-f17eb5b524de Work Title Sacrifícios" at bounding box center [289, 130] width 555 height 21
paste input "['MINTIENDO'] ADORNO CHRISTIAN, EMMANUEL GAZMEY SANTIAGO, RIVERA MIRANDA JORDAN…"
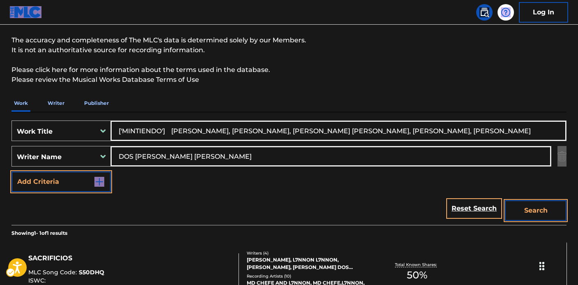
scroll to position [0, 66]
type input "['MINTIENDO'] ADORNO CHRISTIAN, EMMANUEL GAZMEY SANTIAGO, RIVERA MIRANDA JORDAN…"
drag, startPoint x: 259, startPoint y: 157, endPoint x: 48, endPoint y: 146, distance: 211.4
click at [48, 146] on div "SearchWithCriteria6f44d994-ae1e-4000-b48d-555bb70028ce Writer Name DOS SANTOS B…" at bounding box center [289, 156] width 555 height 21
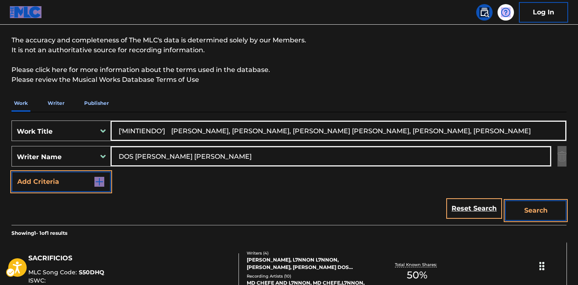
paste input "['MINTIENDO'] ADORNO CHRISTIAN, EMMANUEL GAZMEY SANTIAGO, RIVERA MIRANDA JORDAN…"
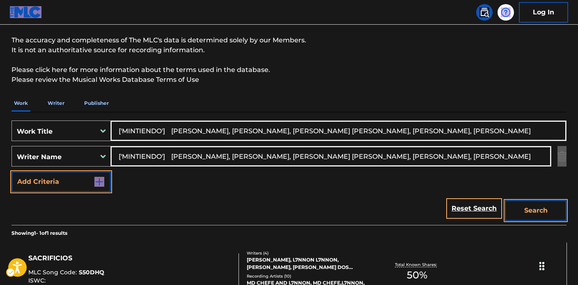
drag, startPoint x: 395, startPoint y: 154, endPoint x: 252, endPoint y: 143, distance: 143.4
click at [28, 112] on div "SearchWithCriteria5fe99b84-8de3-4861-b7fb-f17eb5b524de Work Title ['MINTIENDO']…" at bounding box center [289, 168] width 555 height 113
drag, startPoint x: 419, startPoint y: 164, endPoint x: 177, endPoint y: 155, distance: 242.1
click at [413, 164] on input "['MINTIENDO'] ADORNO CHRISTIAN, EMMANUEL GAZMEY SANTIAGO, RIVERA MIRANDA JORDAN…" at bounding box center [331, 156] width 440 height 20
drag, startPoint x: 176, startPoint y: 154, endPoint x: 54, endPoint y: 138, distance: 123.4
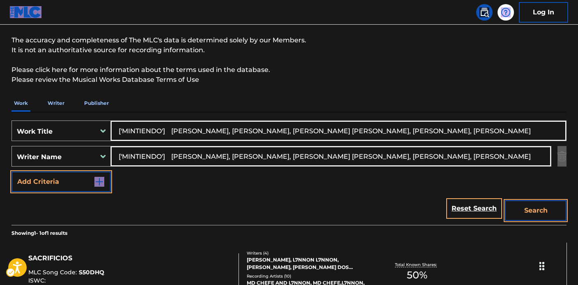
click at [54, 138] on div "SearchWithCriteria5fe99b84-8de3-4861-b7fb-f17eb5b524de Work Title ['MINTIENDO']…" at bounding box center [289, 155] width 555 height 71
drag, startPoint x: 189, startPoint y: 157, endPoint x: 646, endPoint y: 186, distance: 458.5
click at [578, 186] on html "Accessibility Screen-Reader Guide, Feedback, and Issue Reporting | New window 0…" at bounding box center [289, 70] width 578 height 285
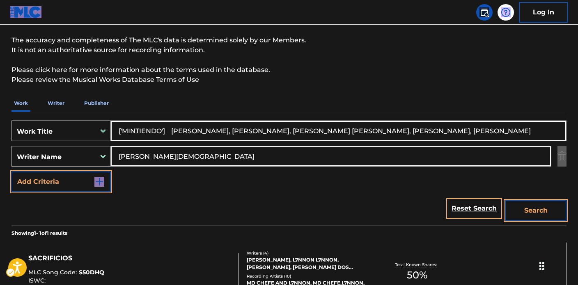
scroll to position [0, 0]
type input "ADORNO CHRISTIAN"
drag, startPoint x: 163, startPoint y: 131, endPoint x: 560, endPoint y: 147, distance: 397.5
click at [578, 152] on html "Accessibility Screen-Reader Guide, Feedback, and Issue Reporting | New window 0…" at bounding box center [289, 70] width 578 height 285
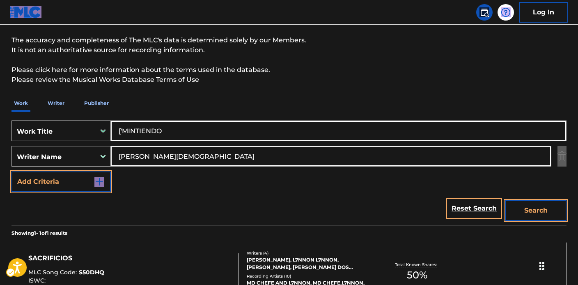
scroll to position [0, 0]
click at [124, 131] on input "['MINTIENDO" at bounding box center [338, 131] width 455 height 20
type input "MINTIENDO"
click at [543, 212] on button "Search" at bounding box center [536, 210] width 62 height 21
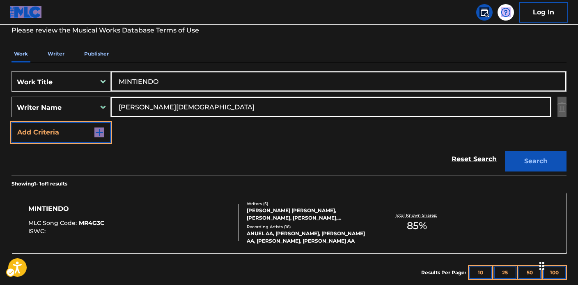
scroll to position [169, 0]
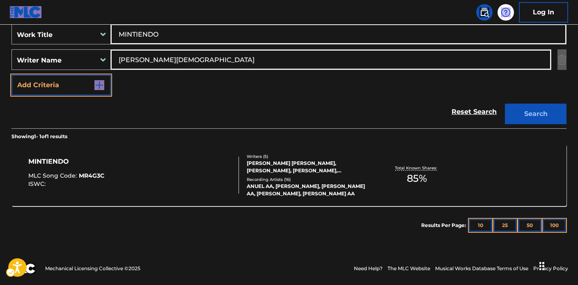
click at [305, 166] on div "JORDAN RIVERA MIRANDA, ERVIN QUIROZ, CHRISTIAN ADORNO, EMMANUEL GAZMEY SANTIAGO…" at bounding box center [309, 166] width 124 height 15
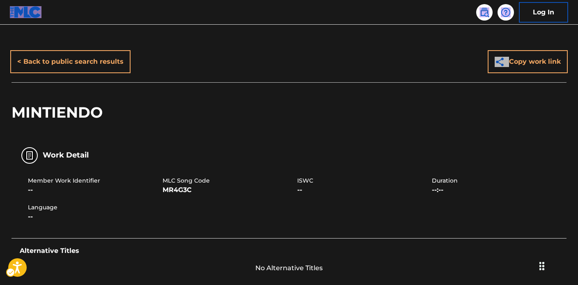
scroll to position [14, 0]
drag, startPoint x: 164, startPoint y: 180, endPoint x: 198, endPoint y: 188, distance: 34.2
click at [198, 188] on div "MLC Song Code MR4G3C" at bounding box center [230, 185] width 135 height 18
copy div "MLC Song Code MR4G3C"
click at [242, 168] on div "Member Work Identifier -- MLC Song Code MR4G3C ISWC -- Duration --:-- Language …" at bounding box center [289, 199] width 555 height 62
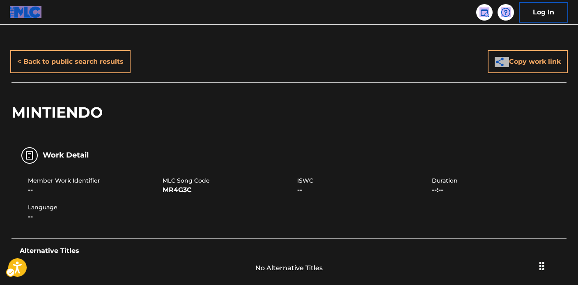
scroll to position [639, 0]
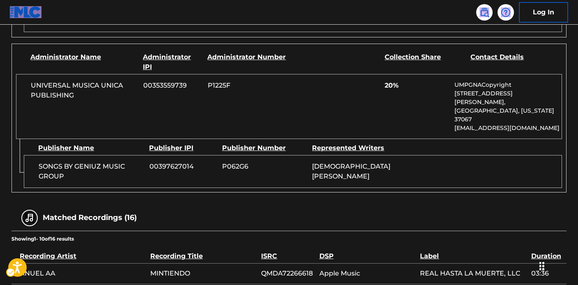
click at [279, 96] on div "UNIVERSAL MUSICA UNICA PUBLISHING 00353559739 P1225F 20% UMPGNACopyright 1550 W…" at bounding box center [289, 106] width 546 height 65
click at [278, 90] on div "UNIVERSAL MUSICA UNICA PUBLISHING 00353559739 P1225F 20% UMPGNACopyright 1550 W…" at bounding box center [289, 106] width 546 height 65
click at [347, 94] on div "UNIVERSAL MUSICA UNICA PUBLISHING 00353559739 P1225F 20% UMPGNACopyright 1550 W…" at bounding box center [289, 106] width 546 height 65
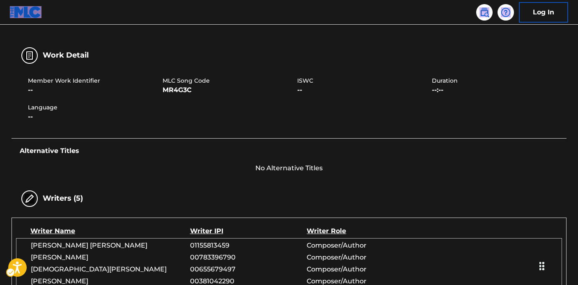
scroll to position [47, 0]
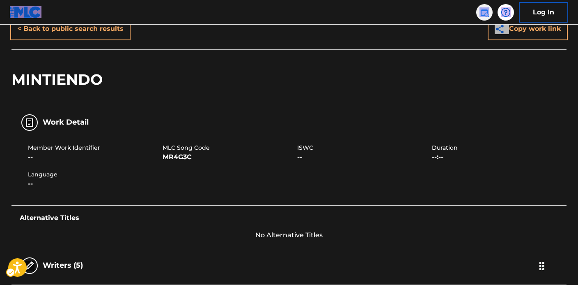
click at [486, 12] on img at bounding box center [485, 12] width 10 height 10
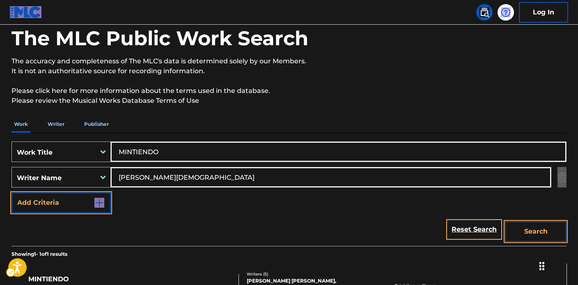
scroll to position [83, 0]
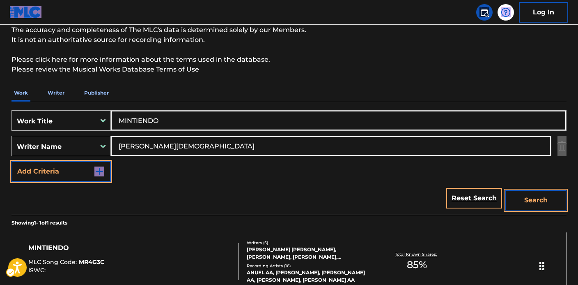
drag, startPoint x: 173, startPoint y: 120, endPoint x: 188, endPoint y: 124, distance: 15.7
click at [94, 110] on div "SearchWithCriteria5fe99b84-8de3-4861-b7fb-f17eb5b524de Work Title MINTIENDO" at bounding box center [289, 120] width 555 height 21
paste input "['SLEEPWALK (INSTRUMENTAL VERSION)'] FARINA SANTO A, FARINA ANN, FARINA JOHN S"
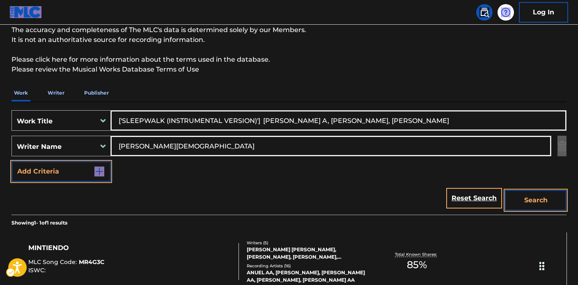
type input "['SLEEPWALK (INSTRUMENTAL VERSION)'] FARINA SANTO A, FARINA ANN, FARINA JOHN S"
drag, startPoint x: 101, startPoint y: 131, endPoint x: 158, endPoint y: 143, distance: 58.4
click at [92, 130] on div "SearchWithCriteria5fe99b84-8de3-4861-b7fb-f17eb5b524de Work Title ['SLEEPWALK (…" at bounding box center [289, 145] width 555 height 71
paste input "['SLEEPWALK (INSTRUMENTAL VERSION)'] FARINA SANTO A, FARINA ANN, FARINA JOHN S"
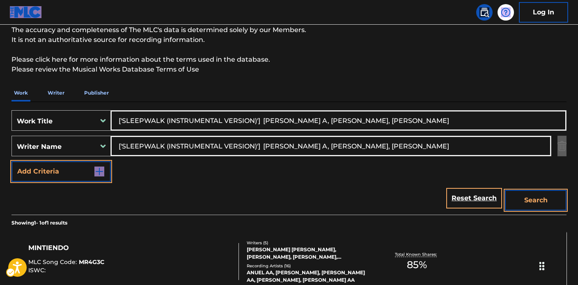
drag, startPoint x: 276, startPoint y: 143, endPoint x: 113, endPoint y: 126, distance: 164.0
click at [114, 126] on div "SearchWithCriteria5fe99b84-8de3-4861-b7fb-f17eb5b524de Work Title ['SLEEPWALK (…" at bounding box center [289, 145] width 555 height 71
click at [274, 145] on input "['SLEEPWALK (INSTRUMENTAL VERSION)'] FARINA SANTO A, FARINA ANN, FARINA JOHN S" at bounding box center [331, 146] width 440 height 20
drag, startPoint x: 275, startPoint y: 143, endPoint x: 154, endPoint y: 138, distance: 121.3
click at [154, 138] on input "['SLEEPWALK (INSTRUMENTAL VERSION)'] FARINA SANTO A, FARINA ANN, FARINA JOHN S" at bounding box center [331, 146] width 440 height 20
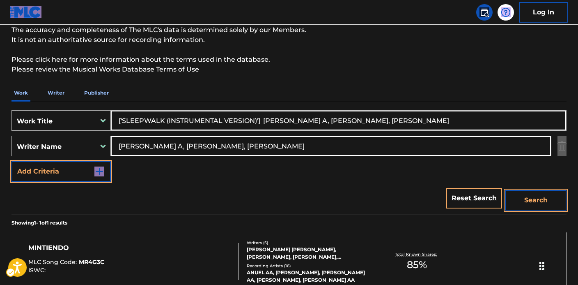
drag, startPoint x: 292, startPoint y: 144, endPoint x: 181, endPoint y: 146, distance: 110.5
click at [181, 146] on input "FARINA SANTO A, FARINA ANN, FARINA JOHN S" at bounding box center [331, 146] width 440 height 20
click at [223, 145] on input "FARINA SANTO A, FARINA ANN, FARINA JOHN S" at bounding box center [331, 146] width 440 height 20
drag, startPoint x: 227, startPoint y: 144, endPoint x: 109, endPoint y: 144, distance: 118.3
click at [86, 143] on div "SearchWithCriteria6f44d994-ae1e-4000-b48d-555bb70028ce Writer Name FARINA SANTO…" at bounding box center [289, 146] width 555 height 21
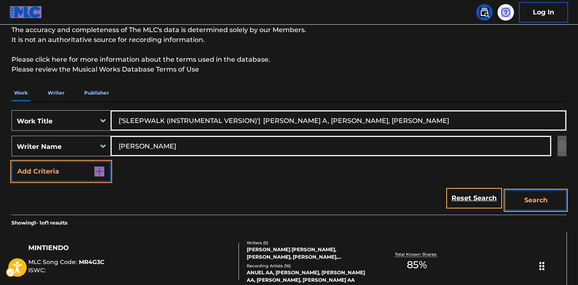
type input "FARINA JOHN S"
click at [123, 119] on input "['SLEEPWALK (INSTRUMENTAL VERSION)'] FARINA SANTO A, FARINA ANN, FARINA JOHN S" at bounding box center [338, 120] width 455 height 20
drag, startPoint x: 162, startPoint y: 120, endPoint x: 510, endPoint y: 117, distance: 347.9
click at [510, 117] on input "SLEEPWALK (INSTRUMENTAL VERSION)'] FARINA SANTO A, FARINA ANN, FARINA JOHN S" at bounding box center [338, 120] width 455 height 20
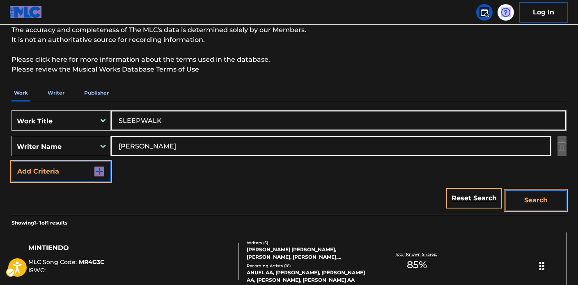
type input "SLEEPWALK"
click at [538, 201] on button "Search" at bounding box center [536, 200] width 62 height 21
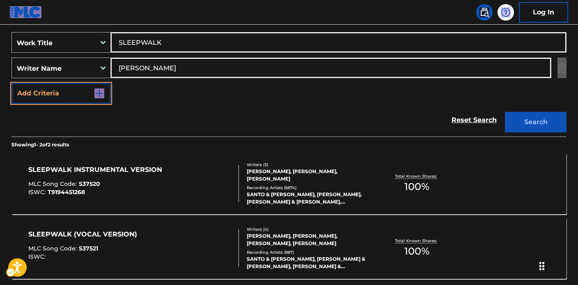
scroll to position [169, 0]
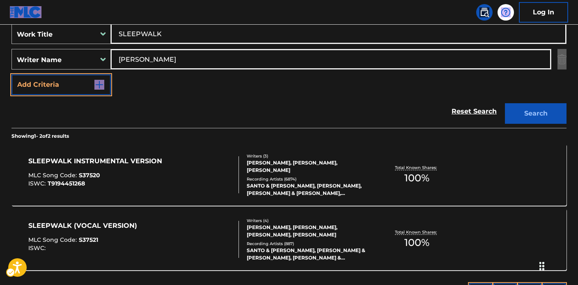
click at [295, 174] on div "Writers ( 3 ) SANTO A FARINA, JOHN S. FARINA, ANN FARINA Recording Artists ( 68…" at bounding box center [305, 175] width 132 height 44
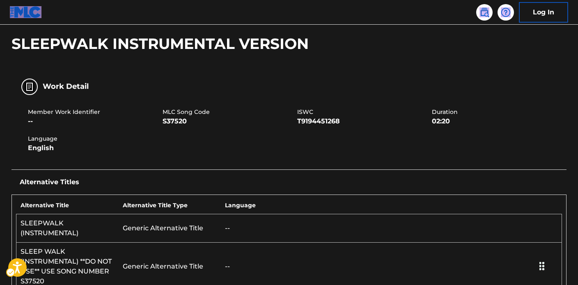
scroll to position [33, 0]
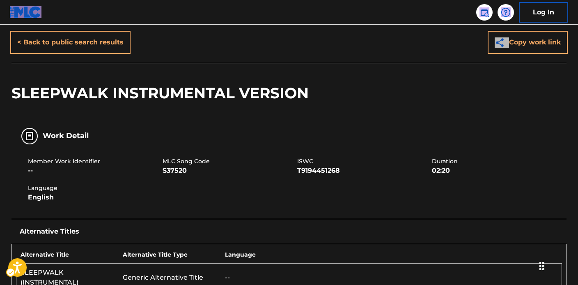
click at [299, 168] on span "T9194451268" at bounding box center [363, 171] width 133 height 10
drag, startPoint x: 165, startPoint y: 160, endPoint x: 200, endPoint y: 168, distance: 36.0
click at [200, 168] on div "MLC Song Code S37520" at bounding box center [230, 166] width 135 height 18
copy div "MLC Song Code S37520"
click at [247, 140] on div "Work Detail" at bounding box center [289, 136] width 555 height 26
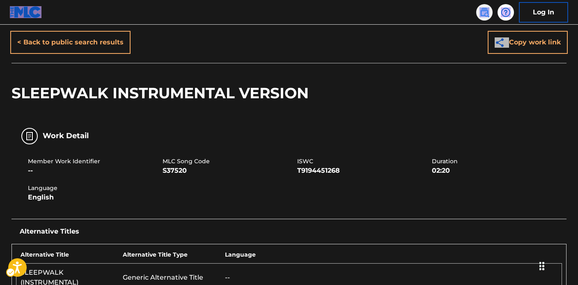
click at [485, 14] on img at bounding box center [485, 12] width 10 height 10
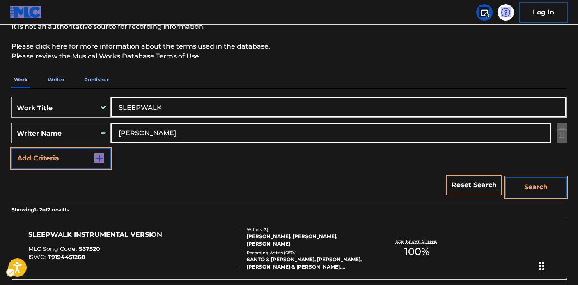
scroll to position [105, 0]
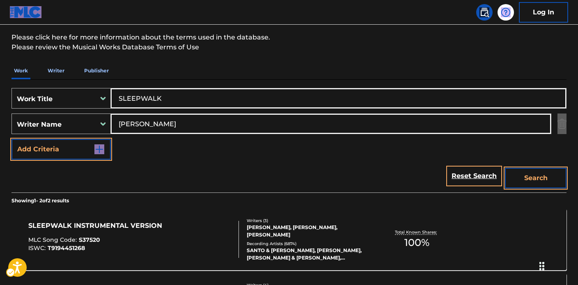
drag, startPoint x: 169, startPoint y: 97, endPoint x: 84, endPoint y: 88, distance: 85.5
click at [81, 87] on div "SearchWithCriteria5fe99b84-8de3-4861-b7fb-f17eb5b524de Work Title SLEEPWALK Sea…" at bounding box center [289, 136] width 555 height 113
paste input "['ASCENSION', 'Ascension', "ASCENSION (DON'T EVER WONDER)"] MUSZE, Itaal Shur"
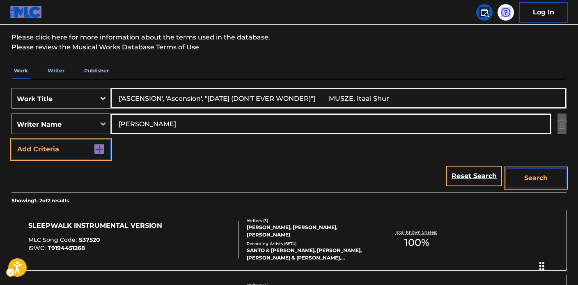
type input "['ASCENSION', 'Ascension', "ASCENSION (DON'T EVER WONDER)"] MUSZE, Itaal Shur"
click at [97, 111] on div "SearchWithCriteria5fe99b84-8de3-4861-b7fb-f17eb5b524de Work Title ['ASCENSION',…" at bounding box center [289, 123] width 555 height 71
paste input "['ASCENSION', 'Ascension', "ASCENSION (DON'T EVER WONDER)"] MUSZE, Itaal Shur"
drag, startPoint x: 346, startPoint y: 122, endPoint x: 112, endPoint y: 94, distance: 236.2
click at [112, 94] on div "SearchWithCriteria5fe99b84-8de3-4861-b7fb-f17eb5b524de Work Title ['ASCENSION',…" at bounding box center [289, 123] width 555 height 71
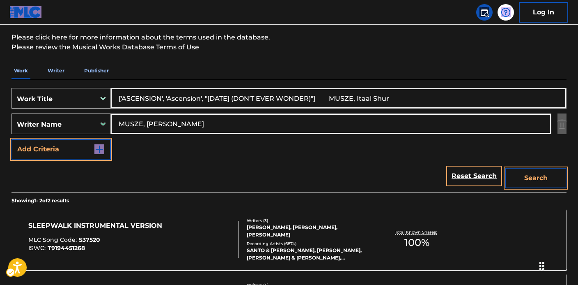
type input "MUSZE, Itaal Shur"
drag, startPoint x: 123, startPoint y: 96, endPoint x: 152, endPoint y: 107, distance: 30.8
click at [122, 96] on input "['ASCENSION', 'Ascension', "ASCENSION (DON'T EVER WONDER)"] MUSZE, Itaal Shur" at bounding box center [338, 98] width 455 height 20
drag, startPoint x: 161, startPoint y: 97, endPoint x: 446, endPoint y: 95, distance: 285.5
click at [446, 95] on input "ASCENSION', 'Ascension', "ASCENSION (DON'T EVER WONDER)"] MUSZE, Itaal Shur" at bounding box center [338, 98] width 455 height 20
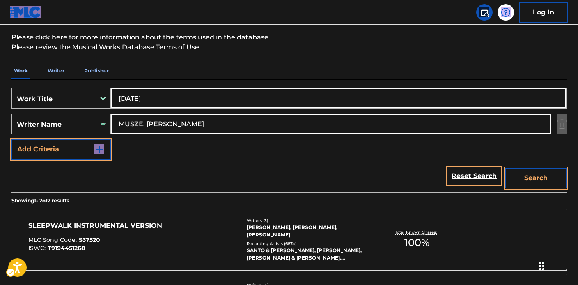
type input "ASCENSION"
click at [143, 124] on input "MUSZE, Itaal Shur" at bounding box center [331, 124] width 440 height 20
drag, startPoint x: 147, startPoint y: 123, endPoint x: 136, endPoint y: 128, distance: 12.4
click at [92, 120] on div "SearchWithCriteria6f44d994-ae1e-4000-b48d-555bb70028ce Writer Name MUSZE, Itaal…" at bounding box center [289, 123] width 555 height 21
click at [184, 124] on input "MUSZE, Itaal Shur" at bounding box center [331, 124] width 440 height 20
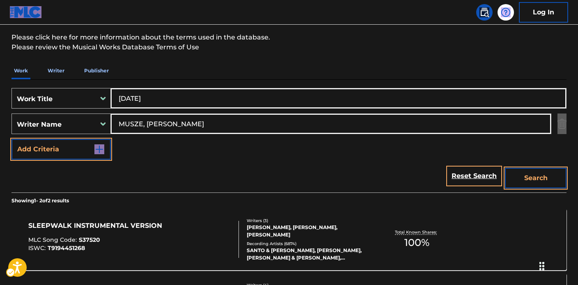
drag, startPoint x: 196, startPoint y: 125, endPoint x: 143, endPoint y: 122, distance: 53.5
click at [143, 122] on input "MUSZE, Itaal Shur" at bounding box center [331, 124] width 440 height 20
click at [524, 176] on button "Search" at bounding box center [536, 178] width 62 height 21
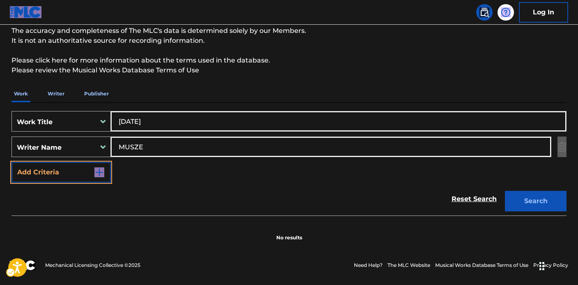
scroll to position [82, 0]
drag, startPoint x: 156, startPoint y: 60, endPoint x: 139, endPoint y: 64, distance: 18.0
click at [73, 52] on div "The MLC Public Work Search The accuracy and completeness of The MLC's data is d…" at bounding box center [289, 107] width 575 height 268
paste input "Itaal Shur"
click at [205, 150] on input "Itaal ShurMUSZE" at bounding box center [331, 147] width 440 height 20
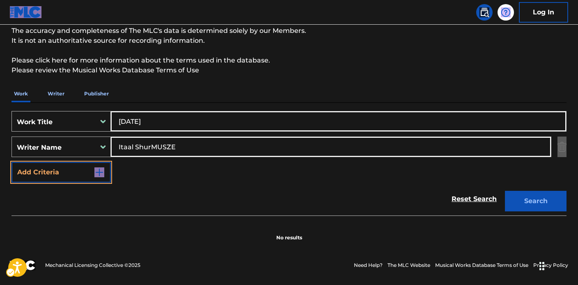
drag, startPoint x: 177, startPoint y: 151, endPoint x: 71, endPoint y: 147, distance: 106.0
click at [39, 137] on div "SearchWithCriteria6f44d994-ae1e-4000-b48d-555bb70028ce Writer Name Itaal ShurMU…" at bounding box center [289, 146] width 555 height 21
paste input "Search Form"
type input "Itaal Shur"
click at [525, 198] on button "Search" at bounding box center [536, 201] width 62 height 21
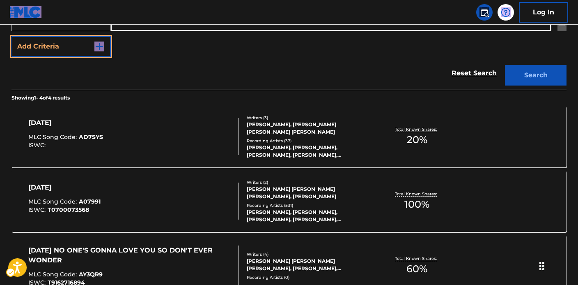
scroll to position [238, 0]
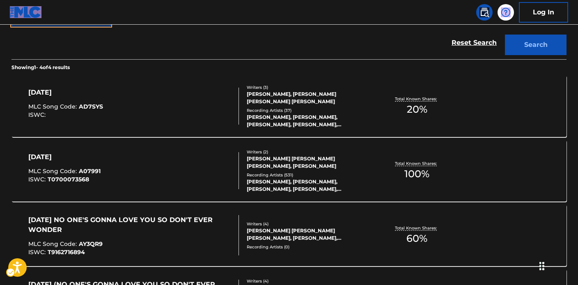
click at [309, 172] on div "Recording Artists ( 531 )" at bounding box center [309, 175] width 124 height 6
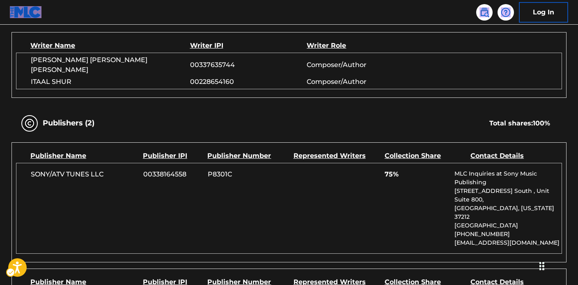
scroll to position [339, 0]
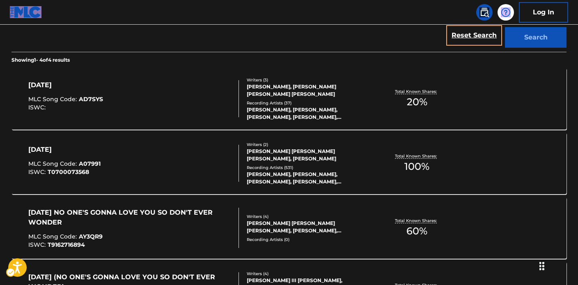
scroll to position [242, 0]
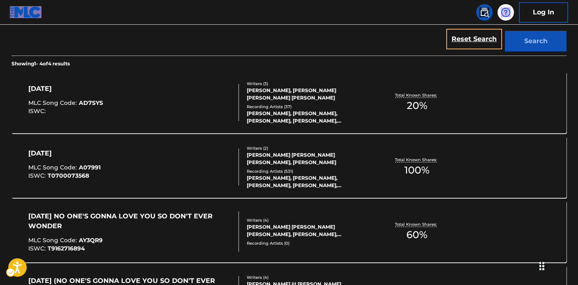
click at [298, 114] on div "MAXWELL, MAXWELL, MAXWELL, MAXWELL, MAXWELL" at bounding box center [309, 117] width 124 height 15
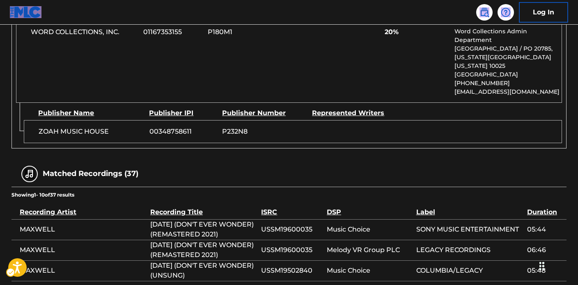
scroll to position [529, 0]
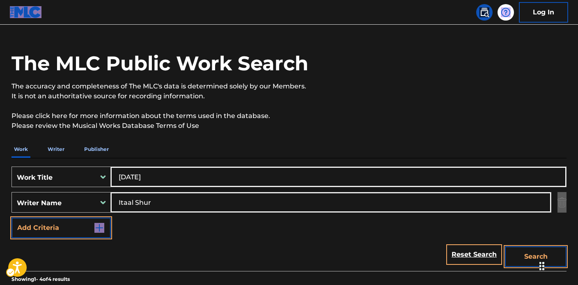
scroll to position [80, 0]
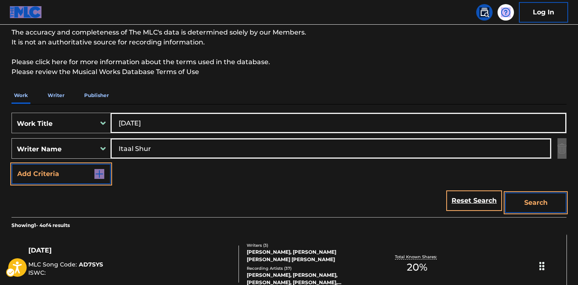
drag, startPoint x: 189, startPoint y: 124, endPoint x: 108, endPoint y: 121, distance: 81.4
click at [108, 121] on div "SearchWithCriteria5fe99b84-8de3-4861-b7fb-f17eb5b524de Work Title ASCENSION" at bounding box center [289, 123] width 555 height 21
paste input "['GOAT'] CAIL KEENAN COREY, TSEROUNIAN ARAM, BELLINGER ERIC A"
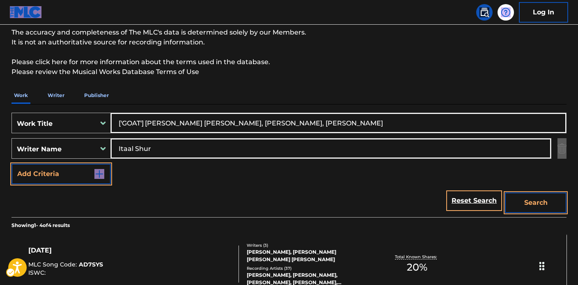
type input "['GOAT'] CAIL KEENAN COREY, TSEROUNIAN ARAM, BELLINGER ERIC A"
drag, startPoint x: 187, startPoint y: 143, endPoint x: 81, endPoint y: 143, distance: 106.4
click at [81, 143] on div "SearchWithCriteria6f44d994-ae1e-4000-b48d-555bb70028ce Writer Name Itaal Shur" at bounding box center [289, 148] width 555 height 21
drag, startPoint x: 164, startPoint y: 153, endPoint x: 71, endPoint y: 140, distance: 93.7
click at [70, 141] on div "SearchWithCriteria6f44d994-ae1e-4000-b48d-555bb70028ce Writer Name Itaal Shur" at bounding box center [289, 148] width 555 height 21
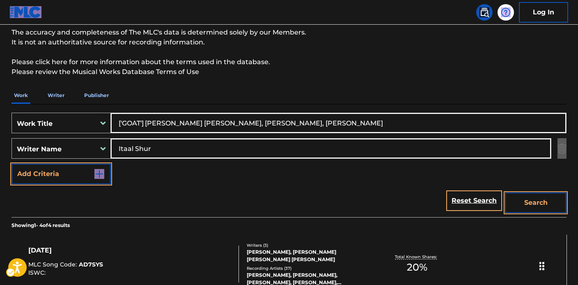
paste input "['GOAT'] CAIL KEENAN COREY, TSEROUNIAN ARAM, BELLINGER ERIC A"
drag, startPoint x: 293, startPoint y: 147, endPoint x: 64, endPoint y: 147, distance: 229.2
click at [64, 147] on div "SearchWithCriteria6f44d994-ae1e-4000-b48d-555bb70028ce Writer Name ['GOAT'] CAI…" at bounding box center [289, 148] width 555 height 21
type input "BELLINGER ERIC A"
drag, startPoint x: 141, startPoint y: 122, endPoint x: 420, endPoint y: 122, distance: 278.9
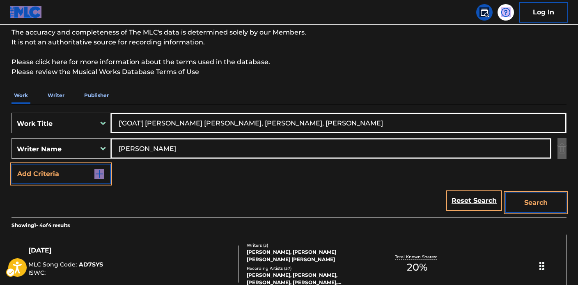
click at [421, 122] on input "['GOAT'] CAIL KEENAN COREY, TSEROUNIAN ARAM, BELLINGER ERIC A" at bounding box center [338, 123] width 455 height 20
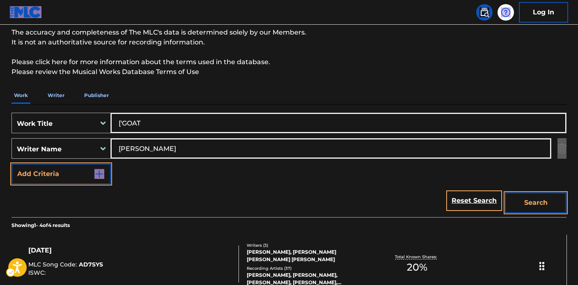
click at [124, 122] on input "['GOAT" at bounding box center [338, 123] width 455 height 20
type input "GOAT"
click at [540, 199] on button "Search" at bounding box center [536, 202] width 62 height 21
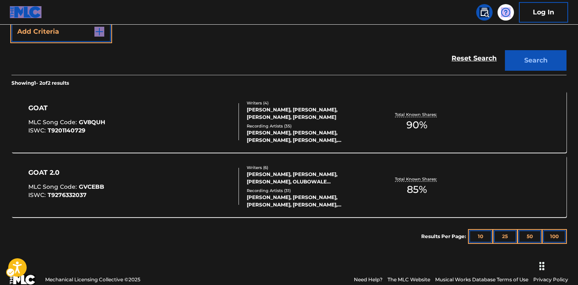
scroll to position [224, 0]
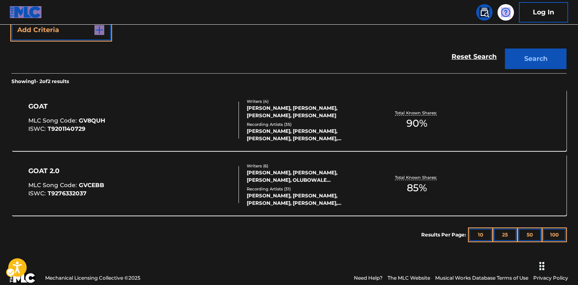
click at [296, 129] on div "ERIC BELLINGER, ERIC BELLINGER, ERIC BELLINGER, ERIC BELLINGER, LEO" at bounding box center [309, 134] width 124 height 15
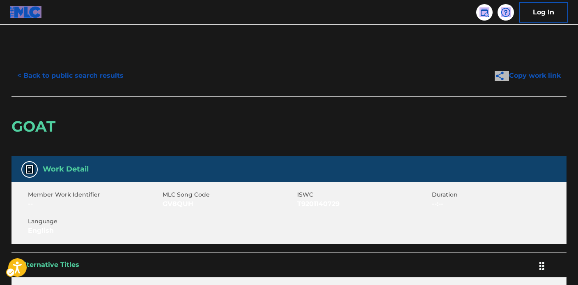
click at [291, 134] on div "GOAT" at bounding box center [289, 126] width 555 height 60
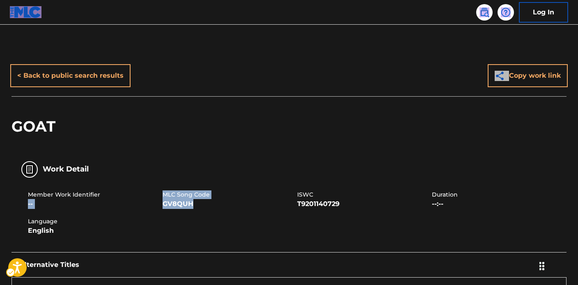
drag, startPoint x: 162, startPoint y: 196, endPoint x: 201, endPoint y: 208, distance: 40.9
click at [201, 208] on div "Member Work Identifier -- MLC Song Code GV8QUH ISWC T9201140729 Duration --:-- …" at bounding box center [289, 213] width 555 height 62
click at [182, 202] on span "GV8QUH" at bounding box center [229, 204] width 133 height 10
drag, startPoint x: 198, startPoint y: 200, endPoint x: 164, endPoint y: 194, distance: 34.2
click at [164, 194] on div "MLC Song Code GV8QUH" at bounding box center [230, 199] width 135 height 18
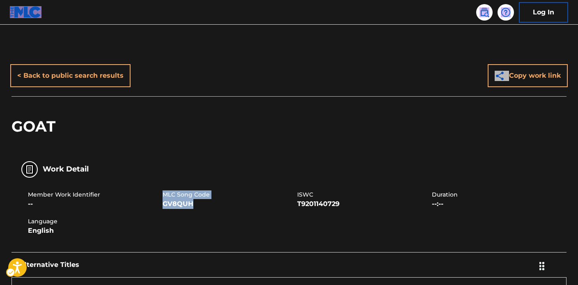
copy div "MLC Song Code GV8QUH"
click at [294, 203] on span "GV8QUH" at bounding box center [229, 204] width 133 height 10
click at [491, 15] on link at bounding box center [484, 12] width 16 height 16
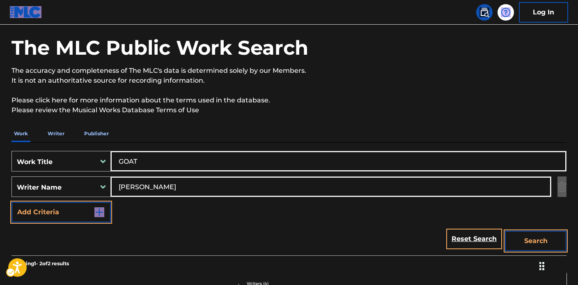
scroll to position [76, 0]
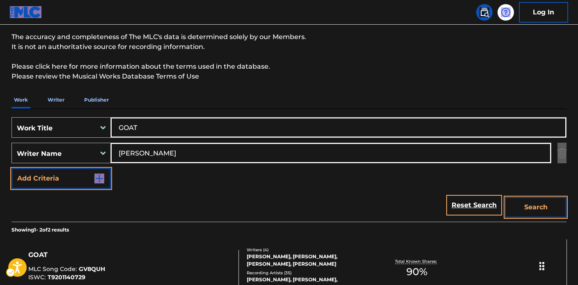
drag, startPoint x: 147, startPoint y: 126, endPoint x: 109, endPoint y: 124, distance: 37.4
click at [102, 123] on div "SearchWithCriteria5fe99b84-8de3-4861-b7fb-f17eb5b524de Work Title GOAT" at bounding box center [289, 127] width 555 height 21
paste input "['L O V E'] BERT KAEMPFERT, MILT GABLER"
type input "['L O V E'] BERT KAEMPFERT, MILT GABLER"
drag, startPoint x: 193, startPoint y: 153, endPoint x: 145, endPoint y: 155, distance: 48.9
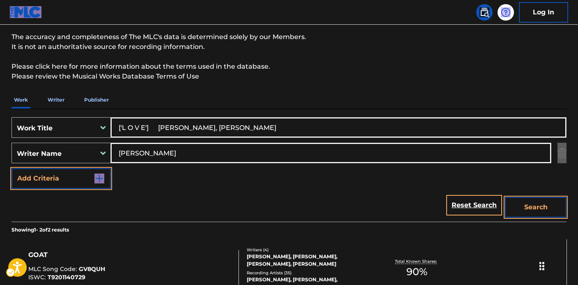
click at [70, 144] on div "SearchWithCriteria6f44d994-ae1e-4000-b48d-555bb70028ce Writer Name BELLINGER ER…" at bounding box center [289, 153] width 555 height 21
paste input "['L O V E'] BERT KAEMPFERT, MILT GABLER"
drag, startPoint x: 226, startPoint y: 152, endPoint x: 131, endPoint y: 155, distance: 94.9
click at [92, 148] on div "SearchWithCriteria6f44d994-ae1e-4000-b48d-555bb70028ce Writer Name ['L O V E'] …" at bounding box center [289, 153] width 555 height 21
type input "MILT GABLER"
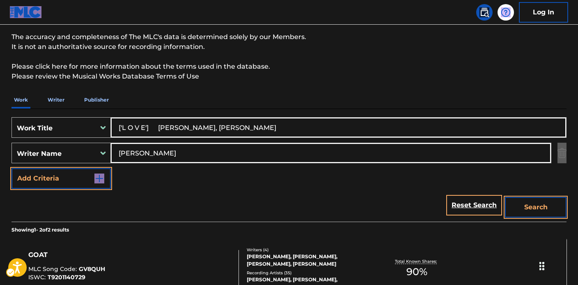
drag, startPoint x: 147, startPoint y: 127, endPoint x: 322, endPoint y: 131, distance: 175.0
click at [322, 131] on input "['L O V E'] BERT KAEMPFERT, MILT GABLER" at bounding box center [338, 127] width 455 height 20
click at [124, 127] on input "['L O V E" at bounding box center [338, 127] width 455 height 20
type input "L O V E"
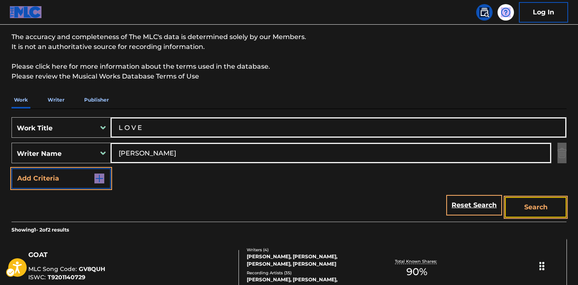
click at [537, 211] on button "Search" at bounding box center [536, 207] width 62 height 21
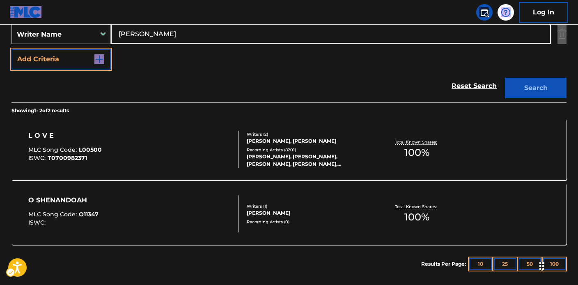
scroll to position [200, 0]
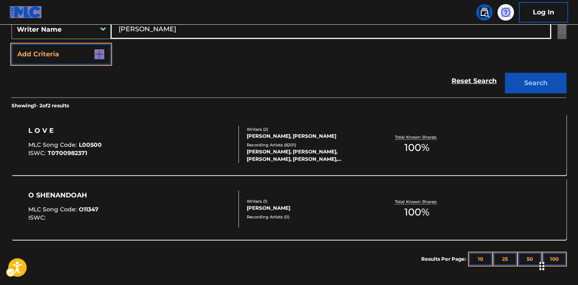
click at [304, 142] on div "Recording Artists ( 8201 )" at bounding box center [309, 145] width 124 height 6
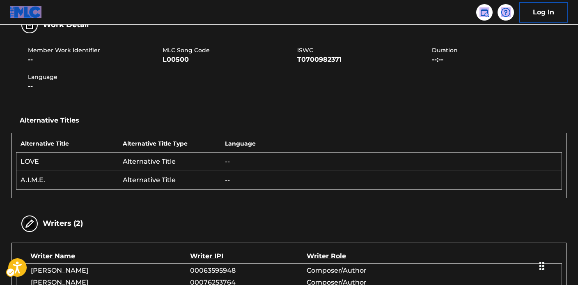
scroll to position [78, 0]
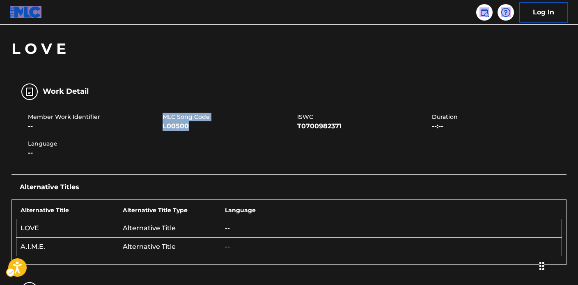
drag, startPoint x: 163, startPoint y: 118, endPoint x: 192, endPoint y: 128, distance: 30.3
click at [192, 128] on div "MLC Song Code L00500" at bounding box center [230, 122] width 135 height 18
copy div "MLC Song Code L00500"
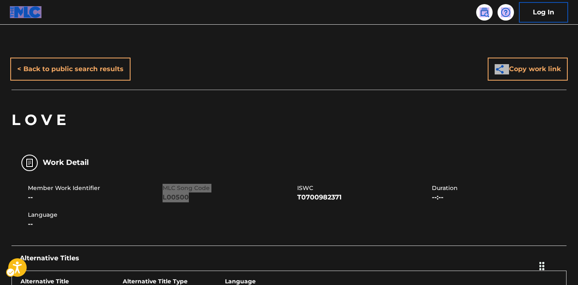
scroll to position [0, 0]
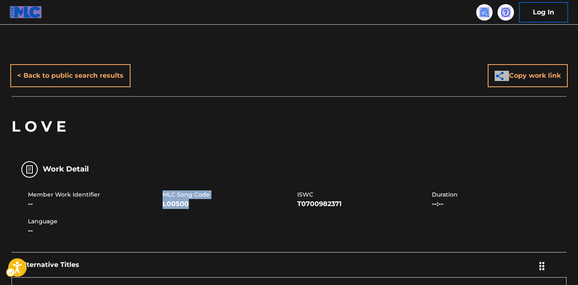
click at [480, 14] on img at bounding box center [485, 12] width 10 height 10
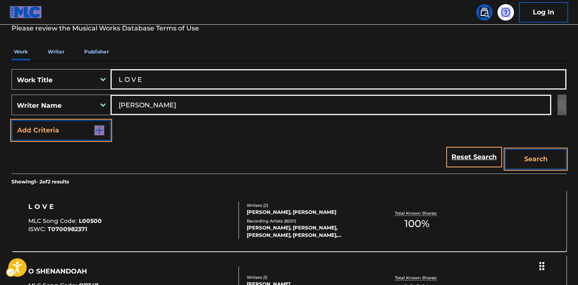
scroll to position [166, 0]
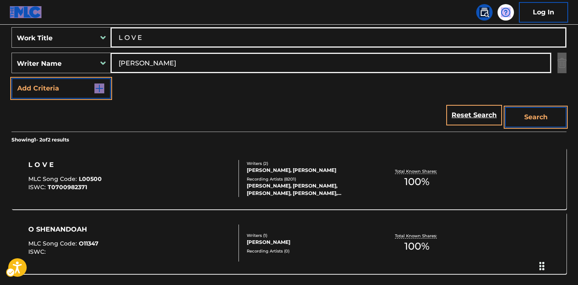
drag, startPoint x: 168, startPoint y: 35, endPoint x: 160, endPoint y: 36, distance: 8.3
click at [106, 30] on div "SearchWithCriteria5fe99b84-8de3-4861-b7fb-f17eb5b524de Work Title L O V E" at bounding box center [289, 37] width 555 height 21
paste input "['POEIRAO'] SILVA FRANCINARA SOUSA DE FREITAS E\t, SILSON ALAN, FARIA NETO OSVA…"
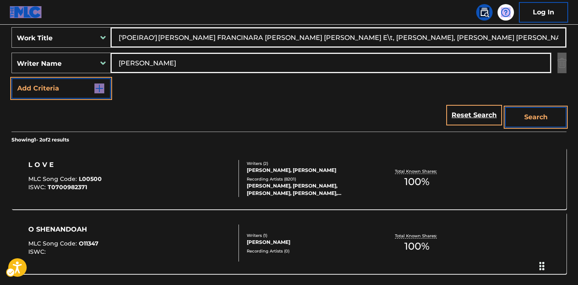
scroll to position [0, 193]
type input "['POEIRAO'] SILVA FRANCINARA SOUSA DE FREITAS E\t, SILSON ALAN, FARIA NETO OSVA…"
drag, startPoint x: 178, startPoint y: 62, endPoint x: 169, endPoint y: 53, distance: 13.1
click at [75, 53] on div "SearchWithCriteria6f44d994-ae1e-4000-b48d-555bb70028ce Writer Name MILT GABLER" at bounding box center [289, 63] width 555 height 21
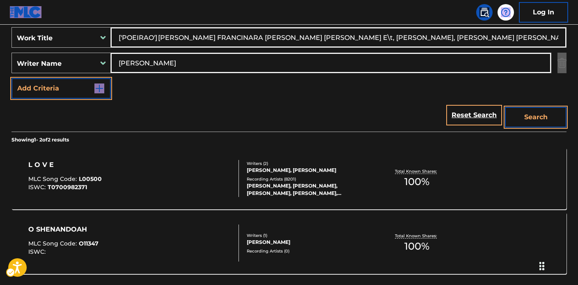
paste input "['POEIRAO'] SILVA FRANCINARA SOUSA DE FREITAS E\t, SILSON ALAN, FARIA NETO OSVA…"
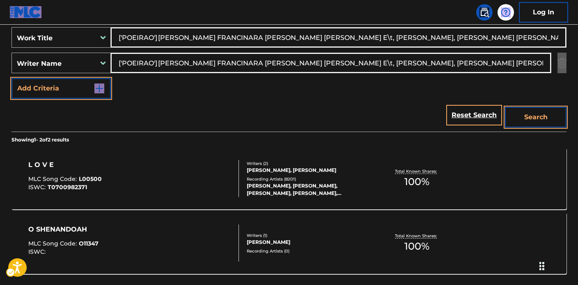
drag, startPoint x: 273, startPoint y: 62, endPoint x: 117, endPoint y: 60, distance: 156.5
click at [3, 39] on div "The MLC Public Work Search The accuracy and completeness of The MLC's data is d…" at bounding box center [289, 101] width 575 height 423
drag, startPoint x: 184, startPoint y: 63, endPoint x: 394, endPoint y: 75, distance: 210.6
click at [404, 75] on div "SearchWithCriteria5fe99b84-8de3-4861-b7fb-f17eb5b524de Work Title ['POEIRAO'] S…" at bounding box center [289, 62] width 555 height 71
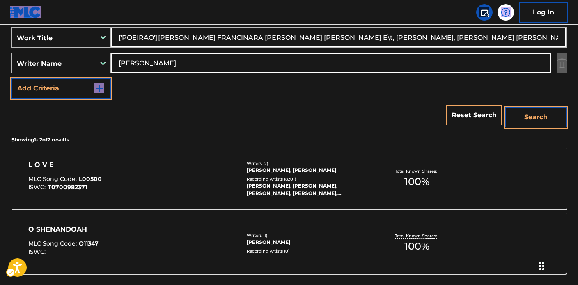
type input "GUILHERME SIMINI"
drag, startPoint x: 154, startPoint y: 36, endPoint x: 566, endPoint y: 72, distance: 413.1
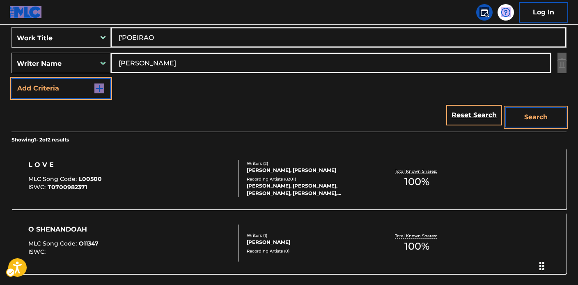
click at [124, 35] on input "['POEIRAO" at bounding box center [338, 38] width 455 height 20
type input "POEIRAO"
click at [525, 121] on button "Search" at bounding box center [536, 117] width 62 height 21
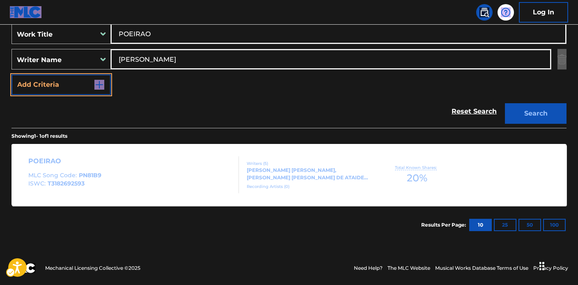
scroll to position [172, 0]
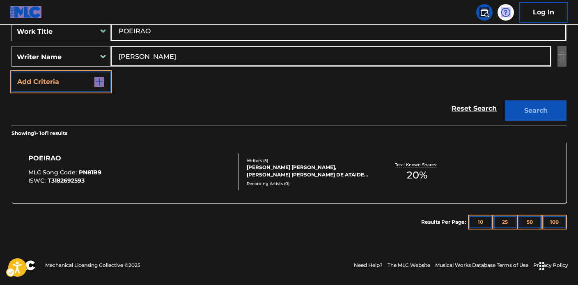
click at [287, 148] on div "POEIRAO MLC Song Code : PN81B9 ISWC : T3182692593 Writers ( 5 ) WESLEY HENRIQUE…" at bounding box center [289, 172] width 555 height 62
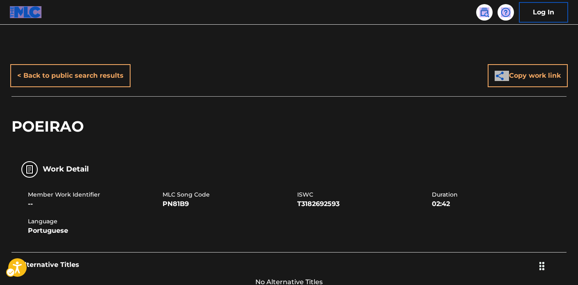
click at [291, 163] on div "Work Detail" at bounding box center [289, 169] width 555 height 26
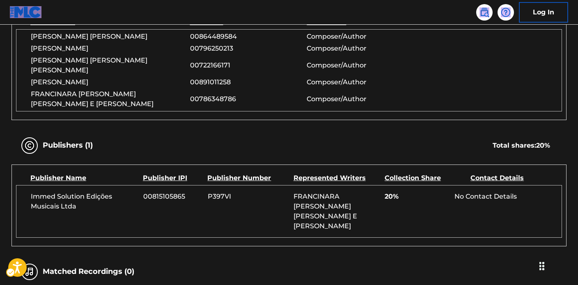
scroll to position [154, 0]
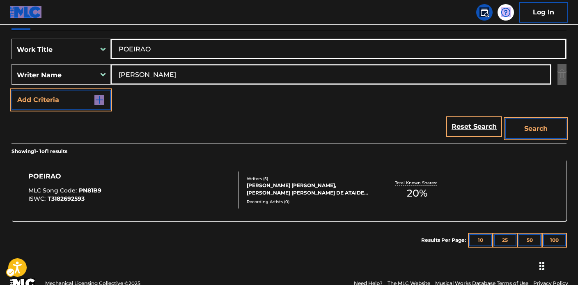
drag, startPoint x: 163, startPoint y: 73, endPoint x: 183, endPoint y: 78, distance: 20.3
click at [91, 66] on div "SearchWithCriteria6f44d994-ae1e-4000-b48d-555bb70028ce Writer Name GUILHERME SI…" at bounding box center [289, 74] width 555 height 21
drag, startPoint x: 205, startPoint y: 81, endPoint x: 82, endPoint y: 65, distance: 124.2
click at [75, 64] on div "SearchWithCriteria6f44d994-ae1e-4000-b48d-555bb70028ce Writer Name GUILHERME SI…" at bounding box center [289, 74] width 555 height 21
click at [505, 118] on button "Search" at bounding box center [536, 128] width 62 height 21
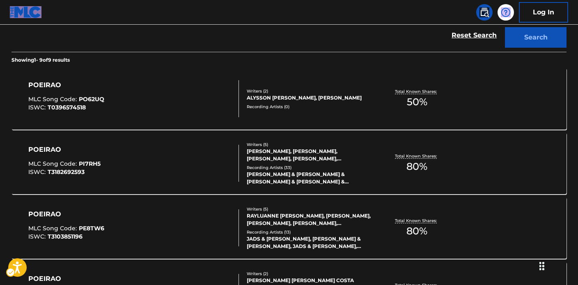
scroll to position [248, 0]
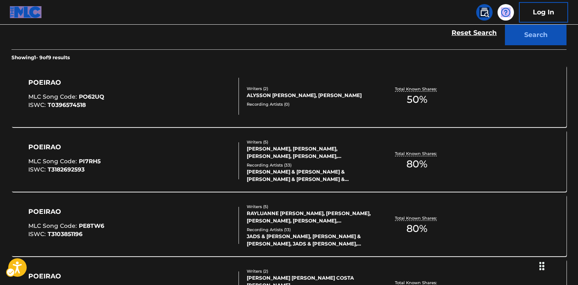
click at [194, 137] on div "POEIRAO MLC Song Code : PI7RH5 ISWC : T3182692593 Writers ( 5 ) SIMINI SIMINI, …" at bounding box center [289, 161] width 555 height 62
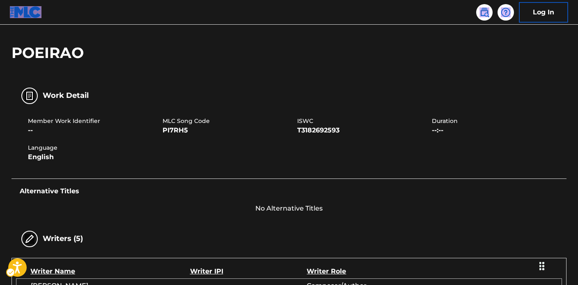
scroll to position [69, 0]
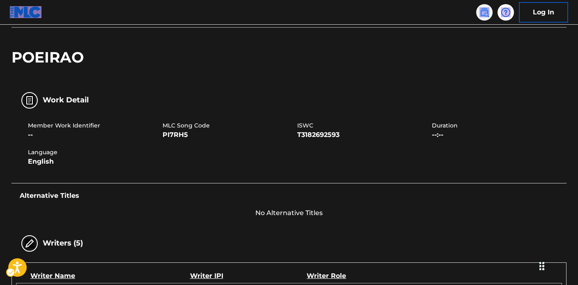
click at [484, 14] on img at bounding box center [485, 12] width 10 height 10
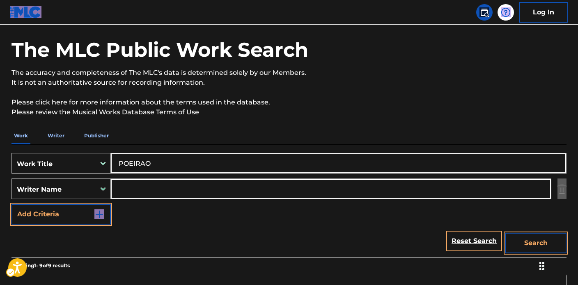
scroll to position [76, 0]
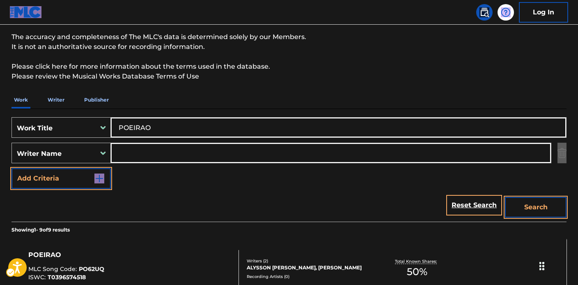
drag, startPoint x: 165, startPoint y: 127, endPoint x: 128, endPoint y: 136, distance: 38.4
click at [69, 118] on div "SearchWithCriteria5fe99b84-8de3-4861-b7fb-f17eb5b524de Work Title POEIRAO" at bounding box center [289, 127] width 555 height 21
paste input "['NATURALLY'] MUIR SHANEIL SANTANA, MCCLURE JORDAN GREGORY, HAYLE DAVID SPENCER…"
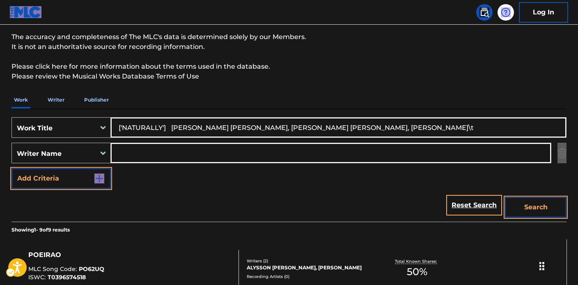
type input "['NATURALLY'] MUIR SHANEIL SANTANA, MCCLURE JORDAN GREGORY, HAYLE DAVID SPENCER…"
drag, startPoint x: 138, startPoint y: 152, endPoint x: 172, endPoint y: 156, distance: 33.9
click at [138, 152] on input "Search Form" at bounding box center [331, 153] width 440 height 20
paste input "['NATURALLY'] MUIR SHANEIL SANTANA, MCCLURE JORDAN GREGORY, HAYLE DAVID SPENCER…"
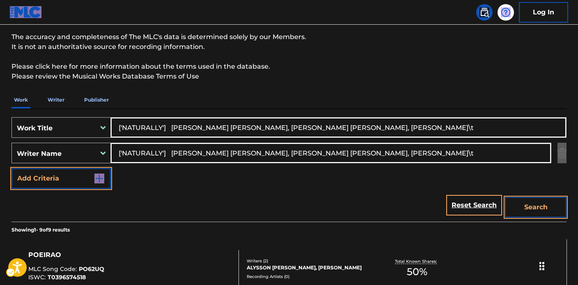
drag, startPoint x: 368, startPoint y: 152, endPoint x: 0, endPoint y: 91, distance: 373.5
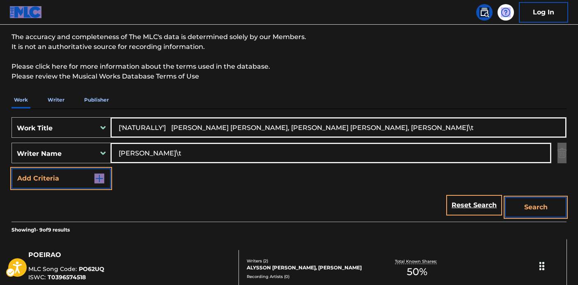
type input "HAYLE DAVID SPENCER\t"
drag, startPoint x: 164, startPoint y: 128, endPoint x: 492, endPoint y: 127, distance: 328.6
click at [492, 127] on input "['NATURALLY'] MUIR SHANEIL SANTANA, MCCLURE JORDAN GREGORY, HAYLE DAVID SPENCER…" at bounding box center [338, 127] width 455 height 20
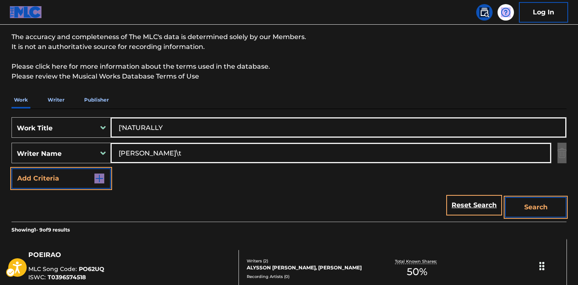
click at [123, 126] on input "['NATURALLY" at bounding box center [338, 127] width 455 height 20
type input "NATURALLY"
click at [538, 212] on button "Search" at bounding box center [536, 207] width 62 height 21
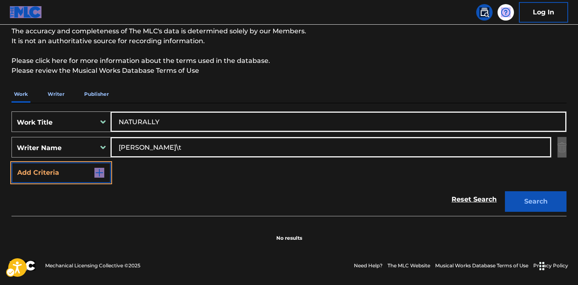
scroll to position [82, 0]
click at [207, 146] on input "HAYLE DAVID SPENCER\t" at bounding box center [331, 147] width 440 height 20
type input "HAYLE DAVID SPENCER"
click at [505, 191] on button "Search" at bounding box center [536, 201] width 62 height 21
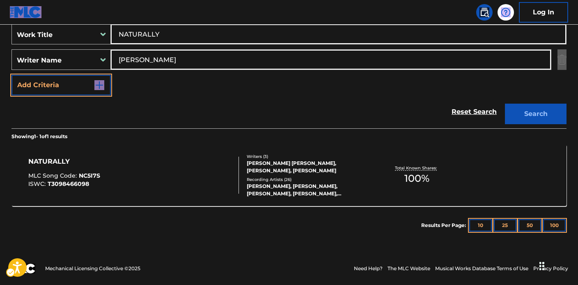
scroll to position [172, 0]
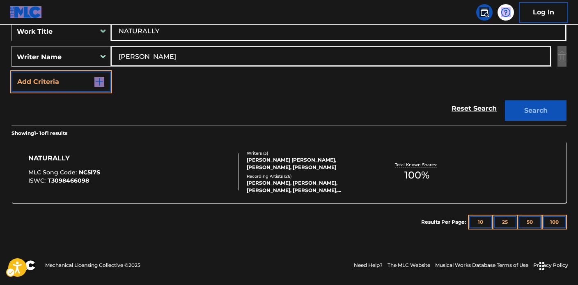
click at [273, 157] on div "JORDAN GREGORY MCCLURE, SHANEIL SANTANA MUIR, DAVID SPENCER HAYLE" at bounding box center [309, 163] width 124 height 15
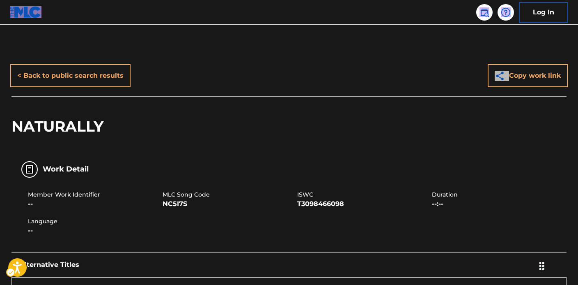
click at [168, 205] on span "NC5I7S" at bounding box center [229, 204] width 133 height 10
drag, startPoint x: 164, startPoint y: 193, endPoint x: 193, endPoint y: 205, distance: 31.0
click at [193, 205] on div "MLC Song Code NC5I7S" at bounding box center [230, 199] width 135 height 18
copy div "MLC Song Code NC5I7S"
click at [482, 14] on img at bounding box center [485, 12] width 10 height 10
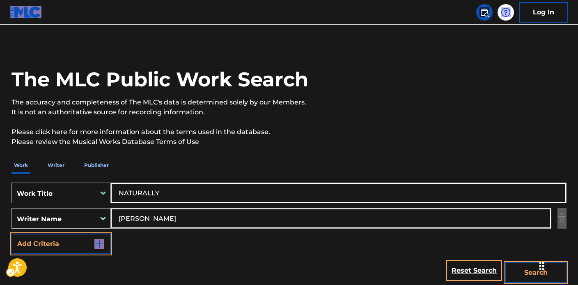
scroll to position [15, 0]
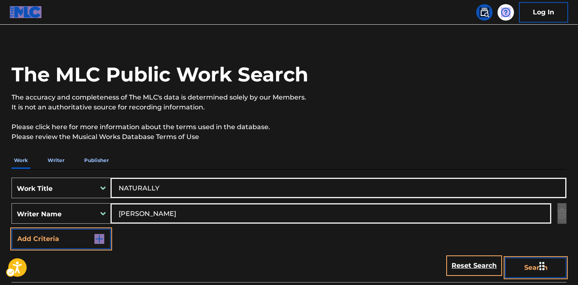
drag, startPoint x: 169, startPoint y: 185, endPoint x: 173, endPoint y: 195, distance: 10.1
click at [79, 173] on div "SearchWithCriteria5fe99b84-8de3-4861-b7fb-f17eb5b524de Work Title NATURALLY Sea…" at bounding box center [289, 225] width 555 height 113
paste input "['GUIRA TUPIN'] PEREZ CARDOZO FELIX"
type input "['GUIRA TUPIN'] PEREZ CARDOZO FELIX"
drag, startPoint x: 202, startPoint y: 212, endPoint x: 88, endPoint y: 196, distance: 115.2
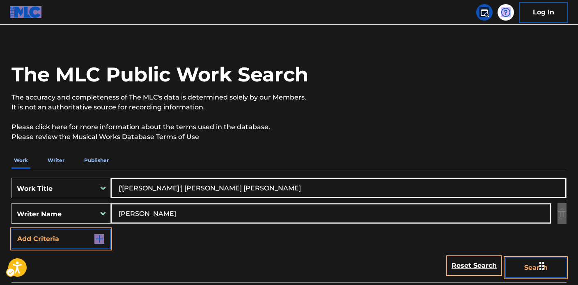
click at [70, 193] on div "SearchWithCriteria5fe99b84-8de3-4861-b7fb-f17eb5b524de Work Title ['GUIRA TUPIN…" at bounding box center [289, 212] width 555 height 71
paste input "['GUIRA TUPIN'] PEREZ CARDOZO FELIX"
drag, startPoint x: 177, startPoint y: 212, endPoint x: 71, endPoint y: 200, distance: 106.1
click at [61, 199] on div "SearchWithCriteria5fe99b84-8de3-4861-b7fb-f17eb5b524de Work Title ['GUIRA TUPIN…" at bounding box center [289, 212] width 555 height 71
type input "PEREZ CARDOZO FELIX"
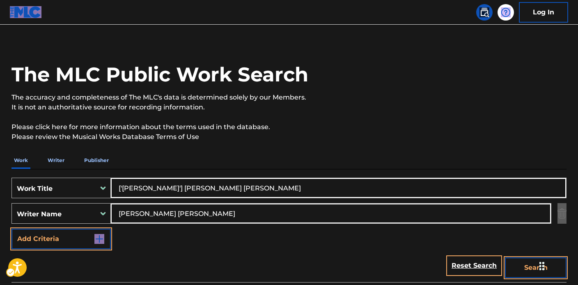
drag, startPoint x: 168, startPoint y: 188, endPoint x: 284, endPoint y: 201, distance: 116.5
click at [306, 199] on div "SearchWithCriteria5fe99b84-8de3-4861-b7fb-f17eb5b524de Work Title ['GUIRA TUPIN…" at bounding box center [289, 212] width 555 height 71
click at [123, 189] on input "['GUIRA TUPIN" at bounding box center [338, 188] width 455 height 20
type input "GUIRA TUPIN"
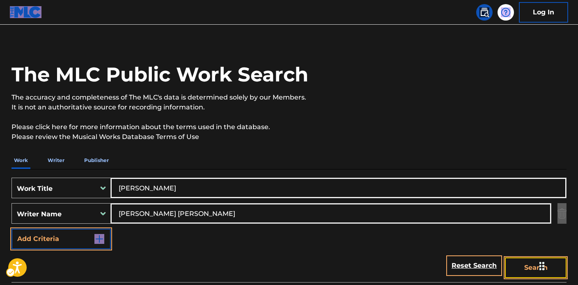
click at [520, 263] on button "Search" at bounding box center [536, 267] width 62 height 21
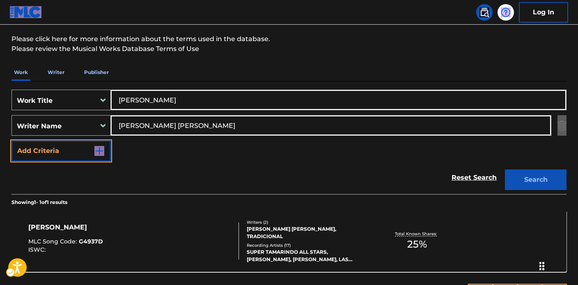
scroll to position [119, 0]
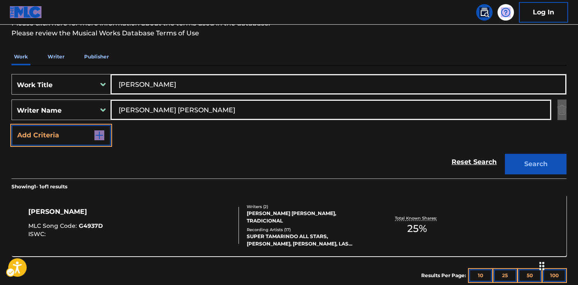
click at [304, 226] on div "Recording Artists ( 17 )" at bounding box center [309, 229] width 124 height 6
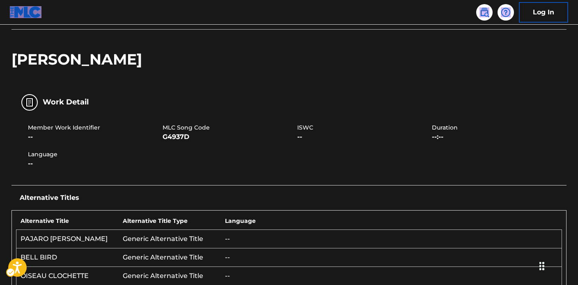
scroll to position [57, 0]
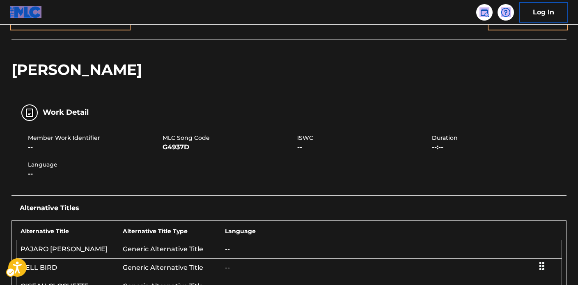
click at [173, 145] on span "G4937D" at bounding box center [229, 147] width 133 height 10
drag, startPoint x: 165, startPoint y: 136, endPoint x: 196, endPoint y: 146, distance: 32.7
click at [196, 146] on div "MLC Song Code G4937D" at bounding box center [230, 142] width 135 height 18
copy div "MLC Song Code G4937D"
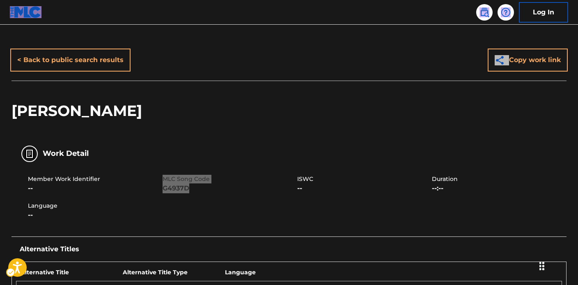
scroll to position [0, 0]
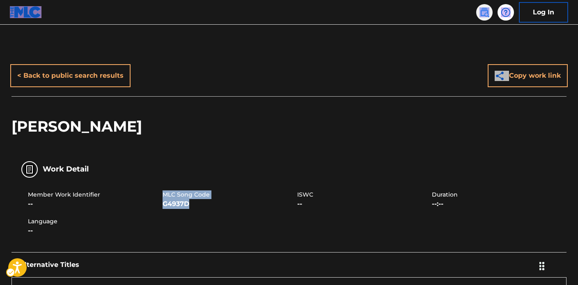
click at [489, 15] on img at bounding box center [485, 12] width 10 height 10
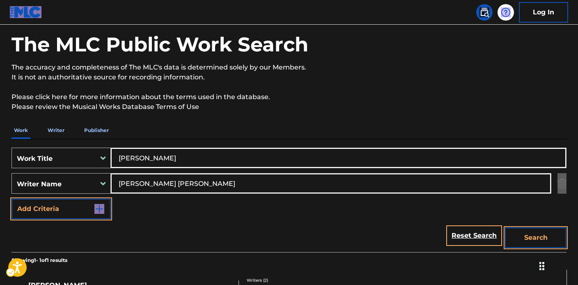
scroll to position [68, 0]
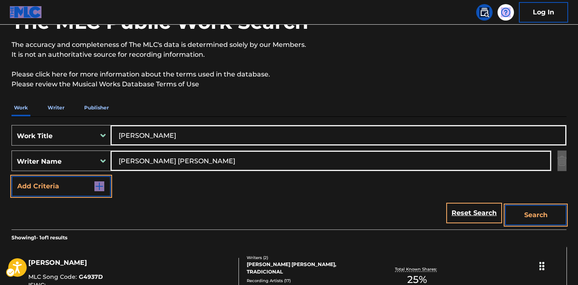
drag, startPoint x: 113, startPoint y: 136, endPoint x: 151, endPoint y: 144, distance: 38.3
click at [81, 132] on div "SearchWithCriteria5fe99b84-8de3-4861-b7fb-f17eb5b524de Work Title GUIRA TUPIN" at bounding box center [289, 135] width 555 height 21
paste input "['COME JESUS COME'] MCWHIRTER TARA LYNN, BENTLEY HANK, Bryan Christopher Fowler…"
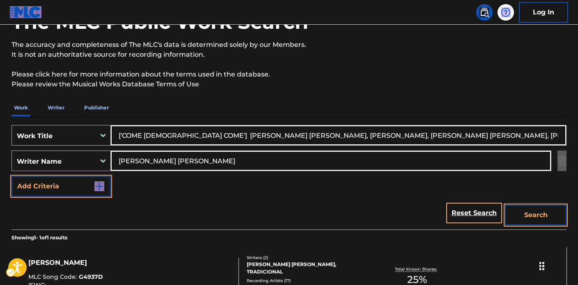
type input "['COME JESUS COME'] MCWHIRTER TARA LYNN, BENTLEY HANK, Bryan Christopher Fowler…"
drag, startPoint x: 220, startPoint y: 159, endPoint x: 235, endPoint y: 173, distance: 20.4
click at [55, 148] on div "SearchWithCriteria5fe99b84-8de3-4861-b7fb-f17eb5b524de Work Title ['COME JESUS …" at bounding box center [289, 160] width 555 height 71
paste input "['COME JESUS COME'] MCWHIRTER TARA LYNN, BENTLEY HANK, Bryan Christopher Fowler…"
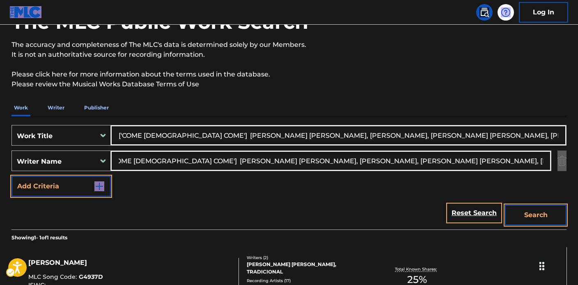
scroll to position [0, 0]
drag, startPoint x: 281, startPoint y: 160, endPoint x: 9, endPoint y: 131, distance: 274.3
click at [0, 131] on main "The MLC Public Work Search The accuracy and completeness of The MLC's data is d…" at bounding box center [289, 158] width 578 height 383
drag, startPoint x: 172, startPoint y: 160, endPoint x: 440, endPoint y: 173, distance: 268.9
click at [458, 172] on div "SearchWithCriteria5fe99b84-8de3-4861-b7fb-f17eb5b524de Work Title ['COME JESUS …" at bounding box center [289, 160] width 555 height 71
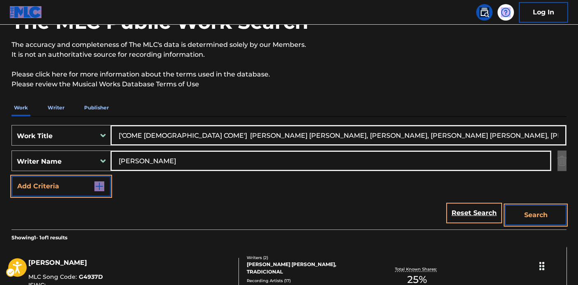
type input "BENTLEY HANK"
drag, startPoint x: 190, startPoint y: 136, endPoint x: 366, endPoint y: 172, distance: 179.5
click at [578, 170] on html "Accessibility Screen-Reader Guide, Feedback, and Issue Reporting | New window 0…" at bounding box center [289, 74] width 578 height 285
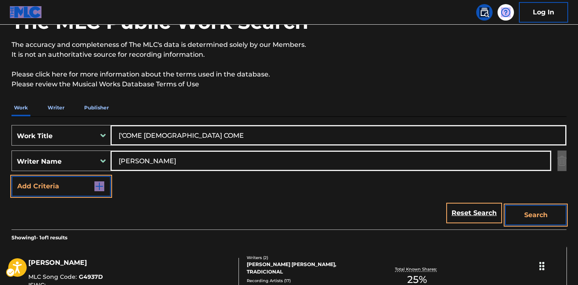
click at [124, 134] on input "['COME JESUS COME" at bounding box center [338, 135] width 455 height 20
click at [544, 219] on button "Search" at bounding box center [536, 215] width 62 height 21
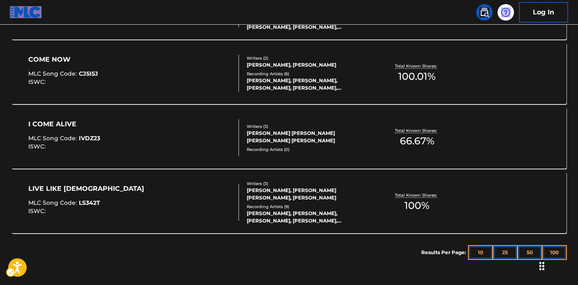
scroll to position [47, 0]
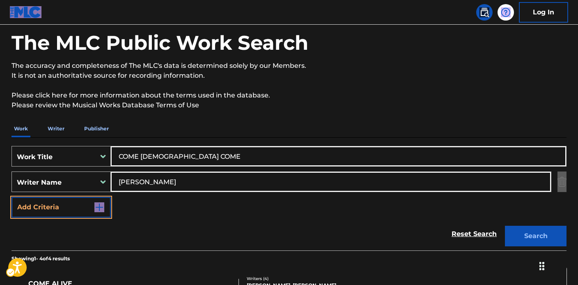
drag, startPoint x: 193, startPoint y: 159, endPoint x: 54, endPoint y: 149, distance: 139.6
click at [52, 149] on div "SearchWithCriteria5fe99b84-8de3-4861-b7fb-f17eb5b524de Work Title COME JESUS CO…" at bounding box center [289, 156] width 555 height 21
paste input "ome Jesus Come"
type input "Come Jesus Come"
click at [513, 235] on button "Search" at bounding box center [536, 235] width 62 height 21
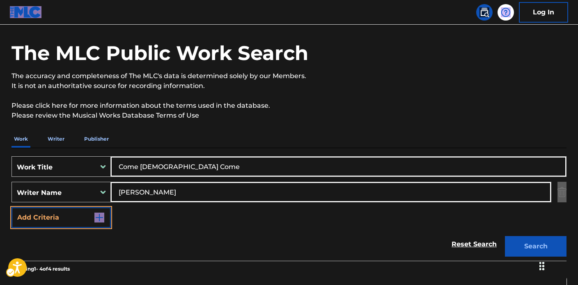
scroll to position [0, 0]
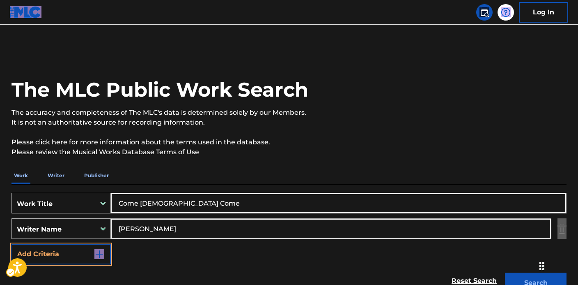
click at [92, 206] on div "Work Title" at bounding box center [61, 203] width 99 height 21
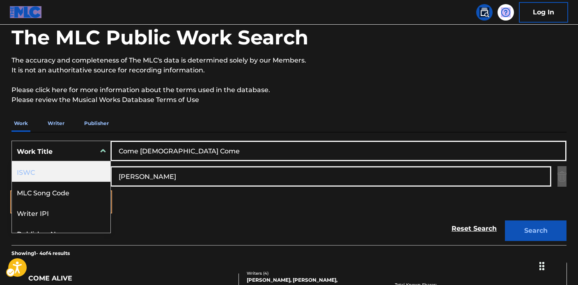
click at [62, 174] on div "ISWC" at bounding box center [61, 171] width 99 height 21
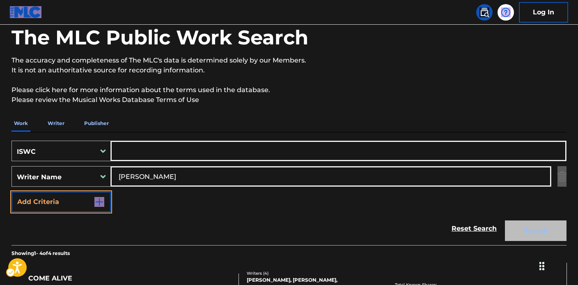
click at [154, 150] on input "Search Form" at bounding box center [338, 151] width 455 height 20
paste input "T3002701460"
type input "T3002701460"
click at [535, 230] on button "Search" at bounding box center [536, 230] width 62 height 21
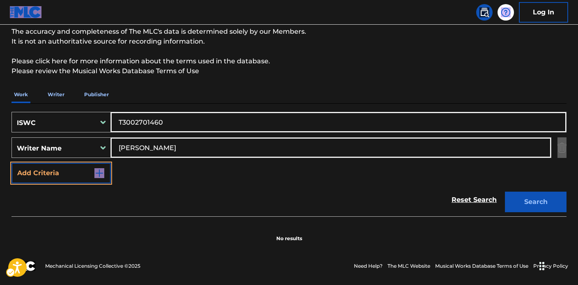
scroll to position [82, 0]
drag, startPoint x: 212, startPoint y: 141, endPoint x: 94, endPoint y: 144, distance: 117.9
click at [96, 143] on div "SearchWithCriteria6f44d994-ae1e-4000-b48d-555bb70028ce Writer Name BENTLEY HANK" at bounding box center [289, 146] width 555 height 21
drag, startPoint x: 196, startPoint y: 149, endPoint x: 35, endPoint y: 129, distance: 161.8
click at [35, 128] on div "SearchWithCriteria4163fe75-55d9-47af-b4d9-c8775c703278 ISWC T3002701460 SearchW…" at bounding box center [289, 146] width 555 height 71
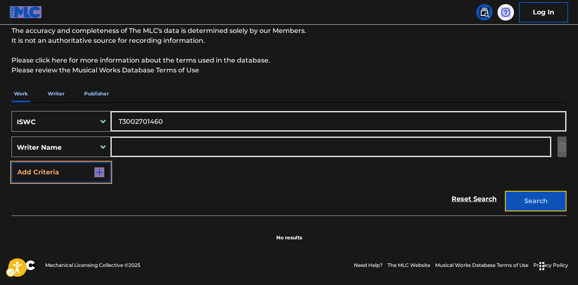
click at [524, 199] on button "Search" at bounding box center [536, 201] width 62 height 21
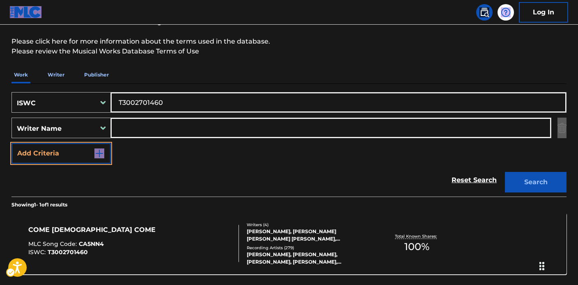
scroll to position [146, 0]
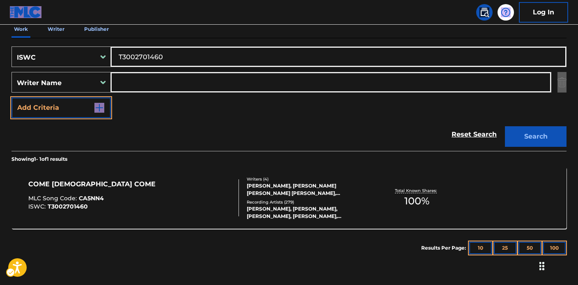
click at [298, 189] on div "TARA LYNN MCWHIRTER, STEPHEN CHADWICK MC WHIRTER, BRYAN CHRISTOPHER FOWLER, CHA…" at bounding box center [309, 189] width 124 height 15
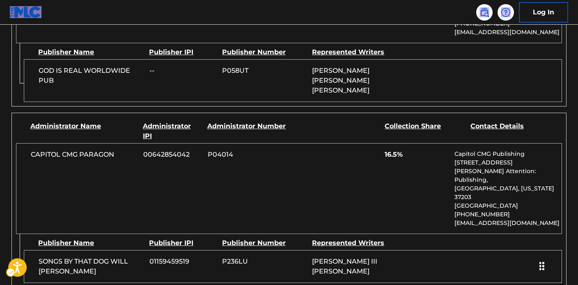
scroll to position [777, 0]
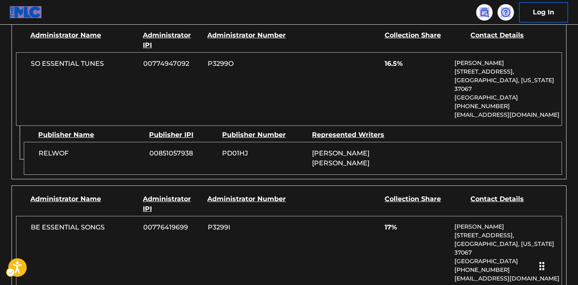
click at [288, 97] on div "SO ESSENTIAL TUNES 00774947092 P3299O 16.5% Andie Rankins 741 Cool Springs Blvd…" at bounding box center [289, 89] width 546 height 74
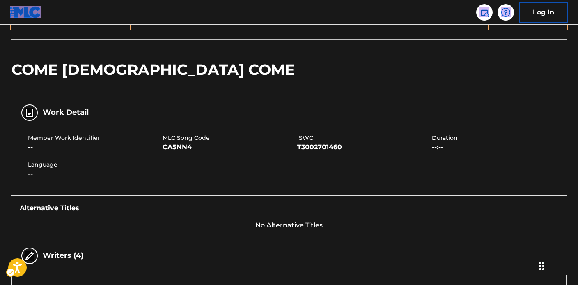
scroll to position [68, 0]
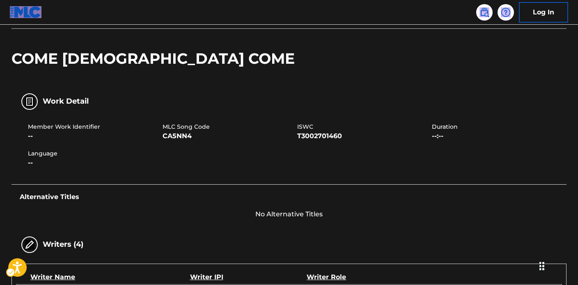
click at [169, 137] on span "CA5NN4" at bounding box center [229, 136] width 133 height 10
drag, startPoint x: 163, startPoint y: 124, endPoint x: 197, endPoint y: 135, distance: 35.1
click at [197, 135] on div "MLC Song Code CA5NN4" at bounding box center [230, 131] width 135 height 18
click at [225, 157] on div "Member Work Identifier -- MLC Song Code CA5NN4 ISWC T3002701460 Duration --:-- …" at bounding box center [289, 145] width 555 height 62
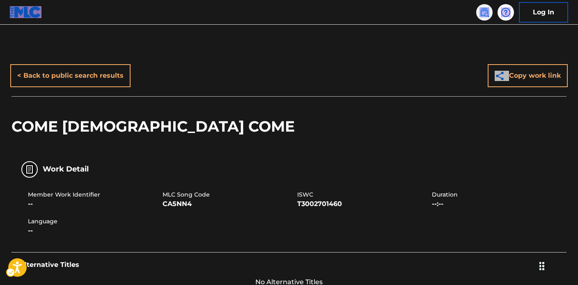
click at [484, 15] on img at bounding box center [485, 12] width 10 height 10
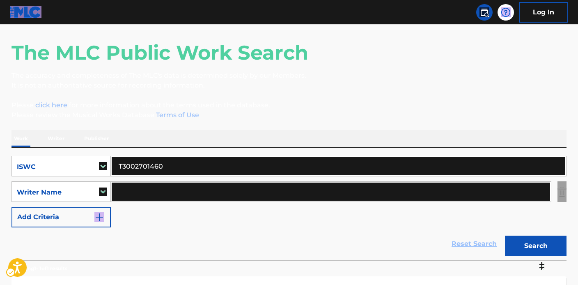
scroll to position [72, 0]
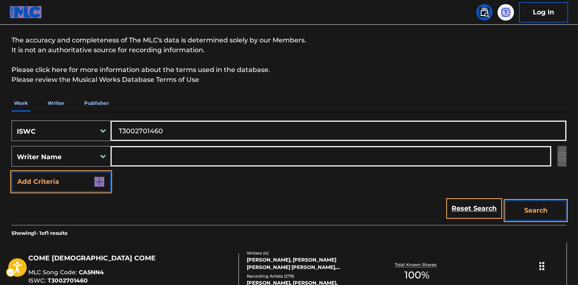
click at [170, 130] on input "T3002701460" at bounding box center [338, 131] width 455 height 20
drag, startPoint x: 171, startPoint y: 130, endPoint x: 96, endPoint y: 131, distance: 74.8
click at [92, 130] on div "SearchWithCriteria4163fe75-55d9-47af-b4d9-c8775c703278 ISWC T3002701460" at bounding box center [289, 130] width 555 height 21
click at [177, 136] on input "T3002701460" at bounding box center [338, 131] width 455 height 20
drag, startPoint x: 182, startPoint y: 130, endPoint x: 91, endPoint y: 126, distance: 91.3
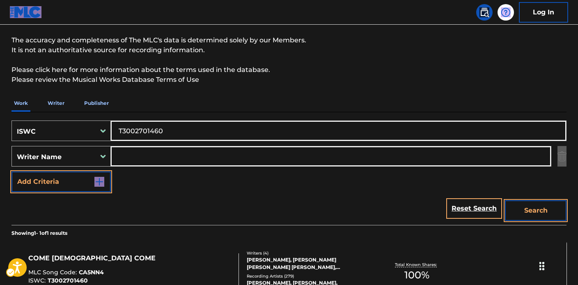
click at [44, 117] on div "SearchWithCriteria4163fe75-55d9-47af-b4d9-c8775c703278 ISWC T3002701460 SearchW…" at bounding box center [289, 168] width 555 height 113
paste input "9297985445"
type input "T9297985445"
click at [538, 205] on button "Search" at bounding box center [536, 210] width 62 height 21
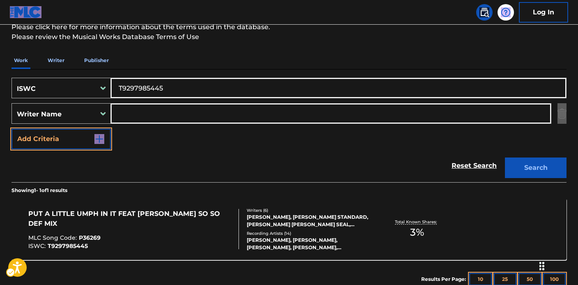
scroll to position [125, 0]
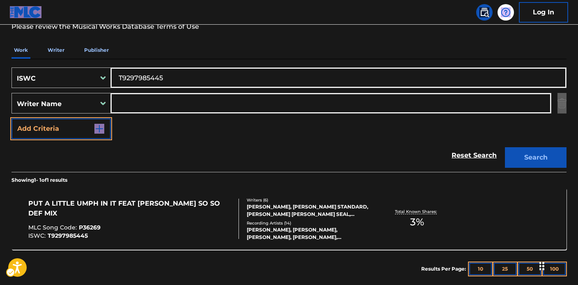
click at [291, 196] on div "PUT A LITTLE UMPH IN IT FEAT ASHANTI SO SO DEF MIX MLC Song Code : P36269 ISWC …" at bounding box center [289, 219] width 555 height 62
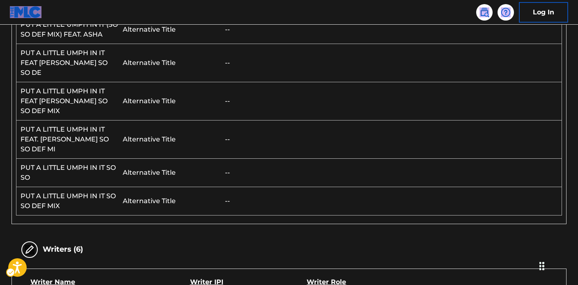
scroll to position [7, 0]
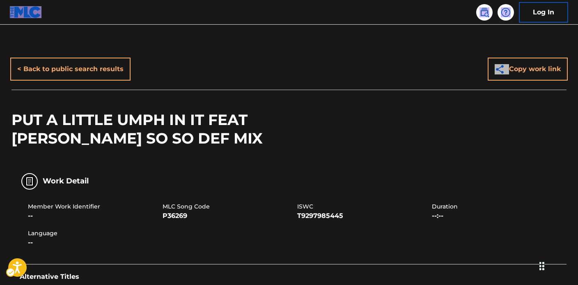
scroll to position [125, 0]
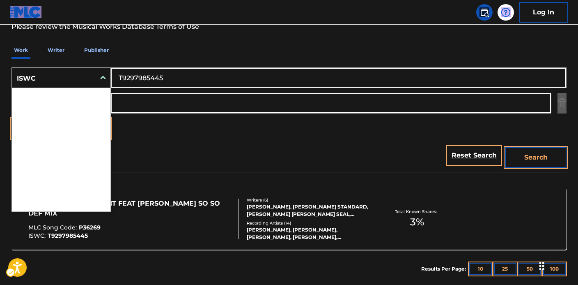
click at [98, 76] on div "Search Form" at bounding box center [103, 77] width 15 height 15
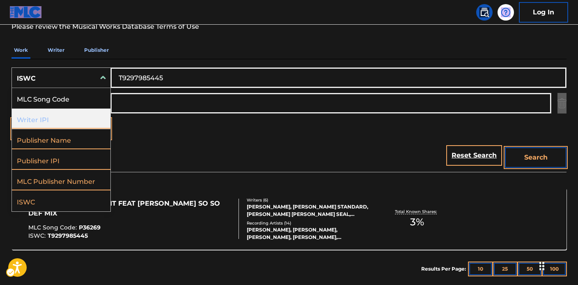
scroll to position [0, 0]
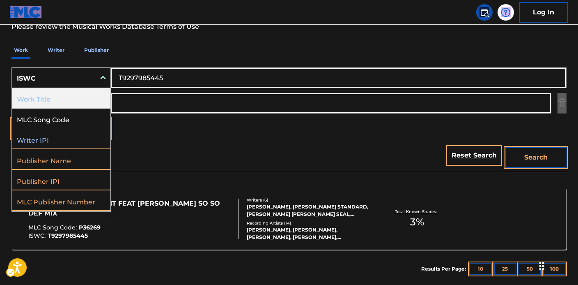
click at [58, 94] on div "Work Title" at bounding box center [61, 98] width 99 height 21
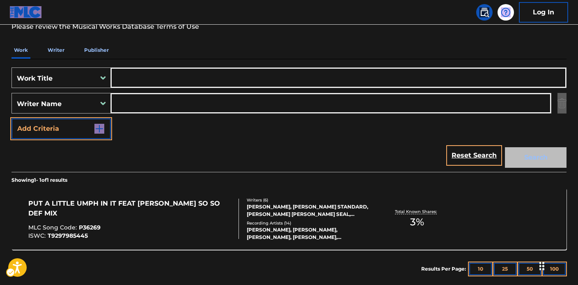
click at [150, 81] on input "Search Form" at bounding box center [338, 78] width 455 height 20
click at [175, 77] on input "Search Form" at bounding box center [338, 78] width 455 height 20
paste input "['PUT A LITTLE UMPH IN IT'] AUSTIN JOHNTA M, STANDARD STEVEN WAYNE, CASEY BRAND…"
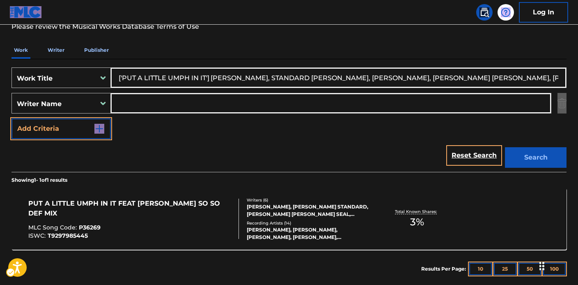
scroll to position [0, 81]
type input "['PUT A LITTLE UMPH IN IT'] AUSTIN JOHNTA M, STANDARD STEVEN WAYNE, CASEY BRAND…"
click at [136, 105] on input "Search Form" at bounding box center [331, 103] width 440 height 20
paste input "['PUT A LITTLE UMPH IN IT'] AUSTIN JOHNTA M, STANDARD STEVEN WAYNE, CASEY BRAND…"
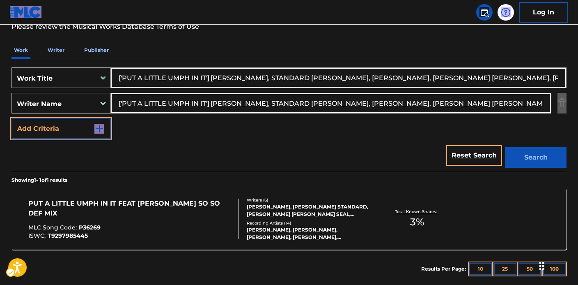
drag, startPoint x: 285, startPoint y: 101, endPoint x: 43, endPoint y: 101, distance: 242.3
click at [43, 101] on div "SearchWithCriteria6f44d994-ae1e-4000-b48d-555bb70028ce Writer Name ['PUT A LITT…" at bounding box center [289, 103] width 555 height 21
drag, startPoint x: 179, startPoint y: 103, endPoint x: 437, endPoint y: 104, distance: 257.1
click at [442, 104] on input "CASEY BRANDON, JERMAINE DUPRI MAULDIN, SEAL MANUEL, BRIAN CASEY" at bounding box center [331, 103] width 440 height 20
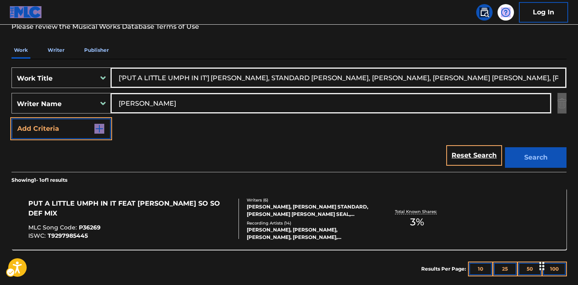
type input "CASEY BRANDON"
drag, startPoint x: 207, startPoint y: 76, endPoint x: 532, endPoint y: 84, distance: 325.8
click at [532, 84] on input "['PUT A LITTLE UMPH IN IT'] AUSTIN JOHNTA M, STANDARD STEVEN WAYNE, CASEY BRAND…" at bounding box center [338, 78] width 455 height 20
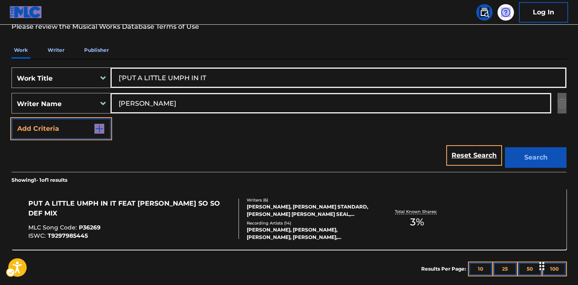
click at [124, 76] on input "['PUT A LITTLE UMPH IN IT" at bounding box center [338, 78] width 455 height 20
type input "PUT A LITTLE UMPH IN IT"
click at [534, 158] on button "Search" at bounding box center [536, 157] width 62 height 21
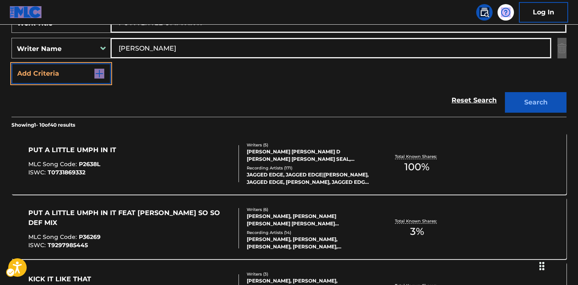
scroll to position [244, 0]
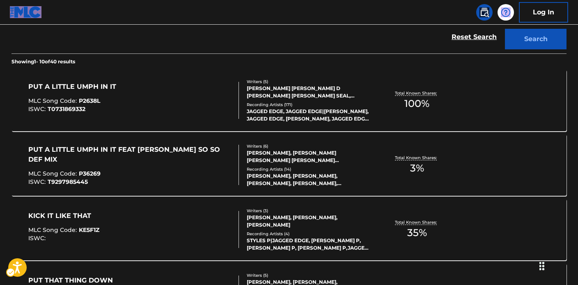
click at [281, 228] on div "DAVID STYLES, CASEY BRANDON, ADAM JACOB SIVITZ" at bounding box center [309, 221] width 124 height 15
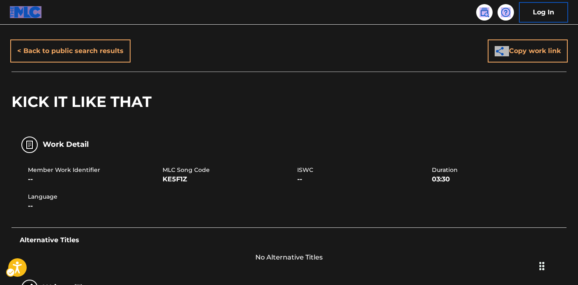
scroll to position [68, 0]
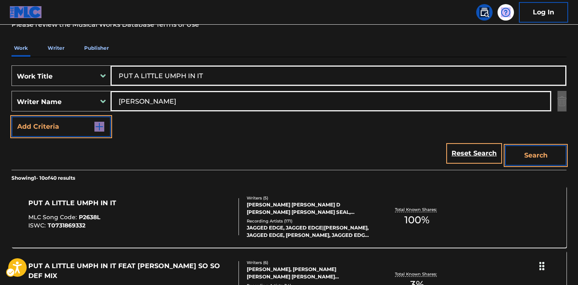
scroll to position [106, 0]
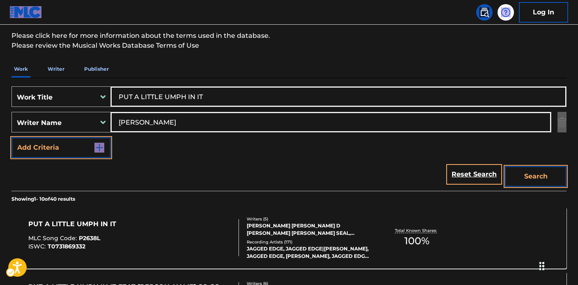
drag, startPoint x: 198, startPoint y: 124, endPoint x: 78, endPoint y: 108, distance: 120.5
click at [78, 108] on div "SearchWithCriteriae0c99f15-ff67-4a68-b648-726e73a3da54 Work Title PUT A LITTLE …" at bounding box center [289, 121] width 555 height 71
paste input "AUSTIN JOHNTA M, STANDARD STEVEN WAYNE, CASEY BRANDON, JERMAINE DUPRI MAULDIN, …"
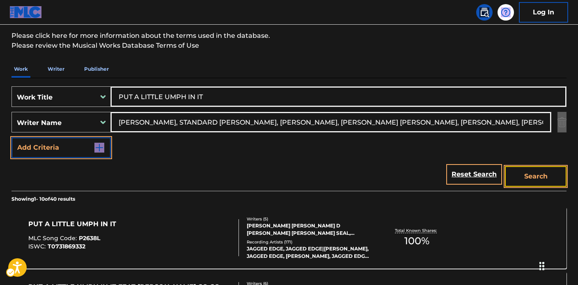
click at [537, 179] on button "Search" at bounding box center [536, 176] width 62 height 21
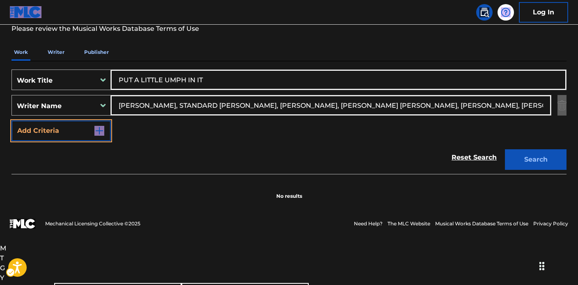
click at [184, 108] on div "SearchWithCriteriae0c99f15-ff67-4a68-b648-726e73a3da54 Work Title PUT A LITTLE …" at bounding box center [289, 117] width 555 height 113
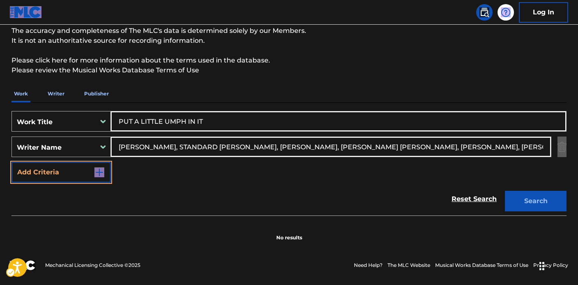
drag, startPoint x: 187, startPoint y: 145, endPoint x: 54, endPoint y: 141, distance: 132.7
click at [41, 137] on div "SearchWithCriteria6f44d994-ae1e-4000-b48d-555bb70028ce Writer Name AUSTIN JOHNT…" at bounding box center [289, 146] width 555 height 21
drag, startPoint x: 212, startPoint y: 147, endPoint x: 480, endPoint y: 142, distance: 267.9
click at [480, 142] on input "STANDARD STEVEN WAYNE, CASEY BRANDON, JERMAINE DUPRI MAULDIN, SEAL MANUEL, BRIA…" at bounding box center [331, 147] width 440 height 20
click at [460, 145] on input "STANDARD STEVEN WAYNE, CASEY BRANDON, JERMAINE DUPRI MAULDIN, SEAL MANUEL, BRIA…" at bounding box center [331, 147] width 440 height 20
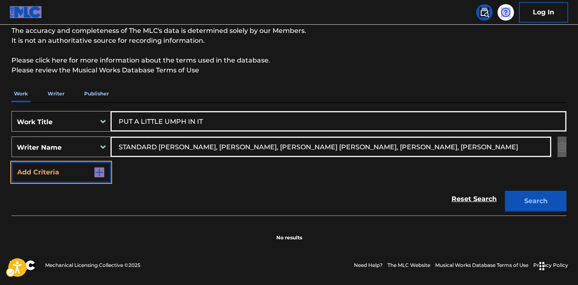
drag, startPoint x: 483, startPoint y: 144, endPoint x: 213, endPoint y: 148, distance: 270.3
click at [213, 148] on input "STANDARD STEVEN WAYNE, CASEY BRANDON, JERMAINE DUPRI MAULDIN, SEAL MANUEL, BRIA…" at bounding box center [331, 147] width 440 height 20
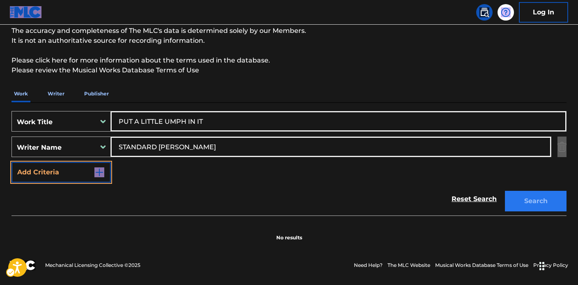
type input "STANDARD STEVEN WAYNE"
click at [527, 200] on button "Search" at bounding box center [536, 201] width 62 height 21
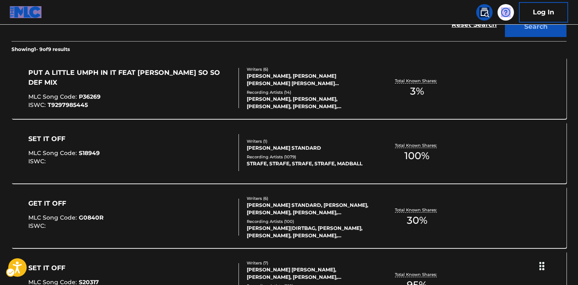
scroll to position [226, 0]
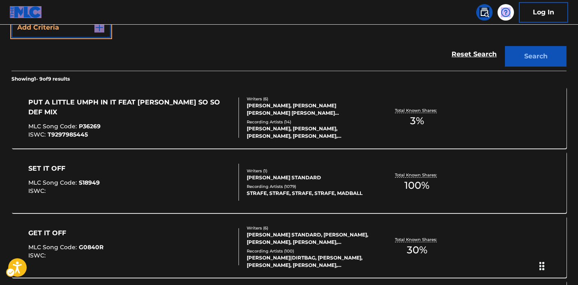
click at [232, 119] on div "PUT A LITTLE UMPH IN IT FEAT ASHANTI SO SO DEF MIX MLC Song Code : P36269 ISWC …" at bounding box center [133, 117] width 211 height 40
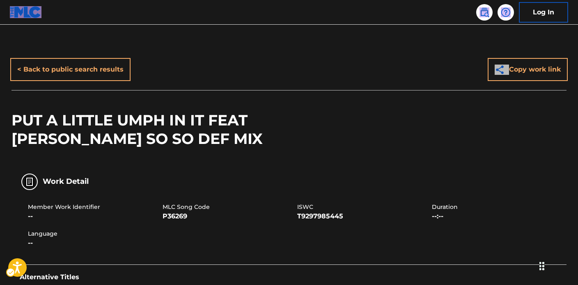
scroll to position [14, 0]
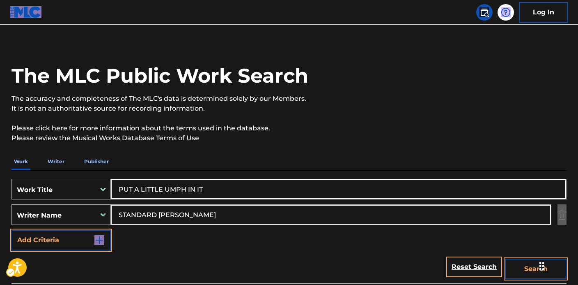
scroll to position [83, 0]
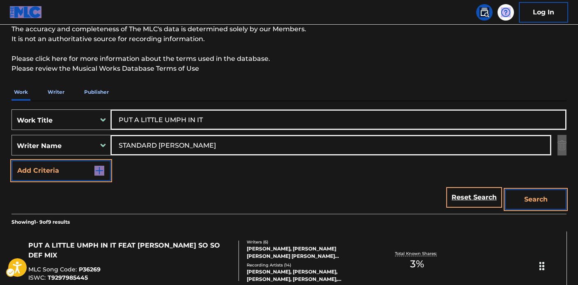
drag, startPoint x: 213, startPoint y: 123, endPoint x: 101, endPoint y: 107, distance: 112.8
click at [101, 107] on div "SearchWithCriteriae0c99f15-ff67-4a68-b648-726e73a3da54 Work Title PUT A LITTLE …" at bounding box center [289, 157] width 555 height 113
paste input "ut A Little Umph In It"
type input "PUT A LITTLE UMPH IN IT"
click at [200, 122] on input "PUT A LITTLE UMPH IN IT" at bounding box center [338, 120] width 455 height 20
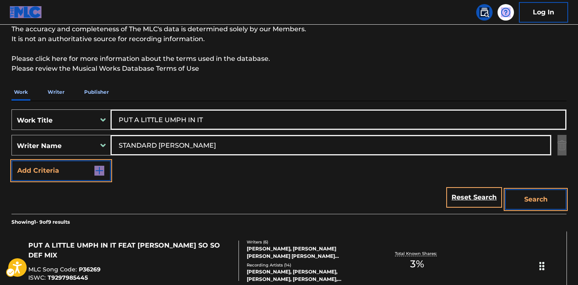
click at [156, 117] on input "PUT A LITTLE UMPH IN IT" at bounding box center [338, 120] width 455 height 20
click at [153, 178] on div "SearchWithCriteriae0c99f15-ff67-4a68-b648-726e73a3da54 Work Title PUT A LITTLE …" at bounding box center [289, 144] width 555 height 71
click at [209, 143] on input "STANDARD STEVEN WAYNE" at bounding box center [331, 145] width 440 height 20
click at [183, 124] on input "PUT A LITTLE UMPH IN IT" at bounding box center [338, 120] width 455 height 20
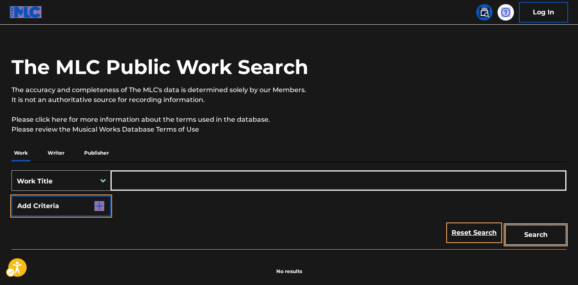
scroll to position [17, 0]
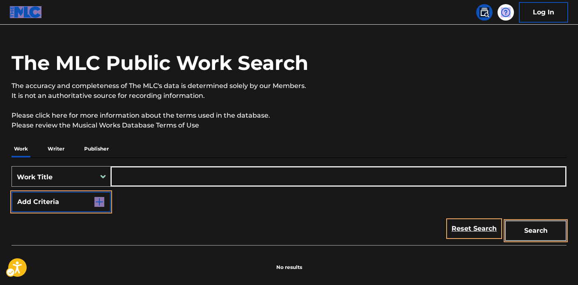
click at [139, 169] on input "Search Form" at bounding box center [338, 176] width 455 height 20
paste input "Put A Little Umph In It"
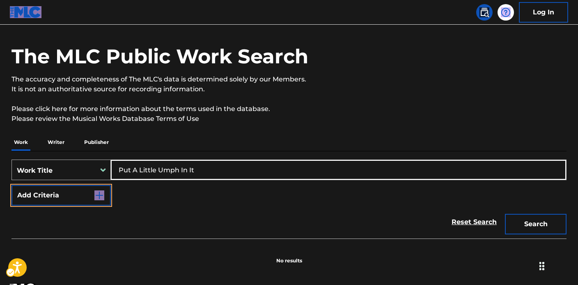
scroll to position [32, 0]
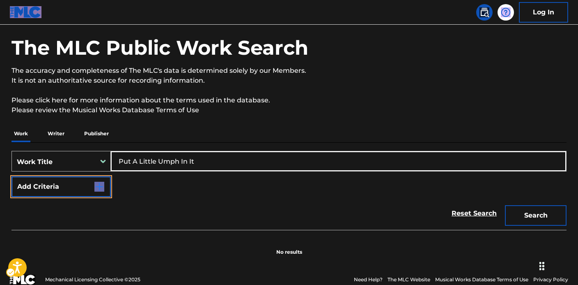
type input "Put A Little Umph In It"
click at [81, 181] on button "Add Criteria" at bounding box center [61, 186] width 99 height 21
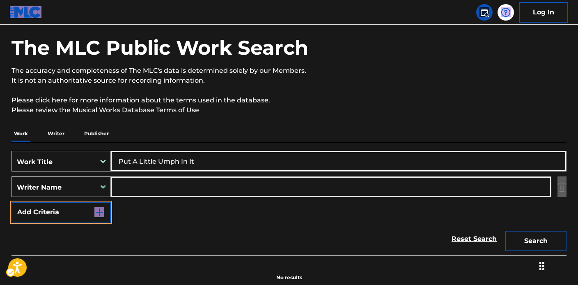
click at [147, 180] on input "Search Form" at bounding box center [331, 187] width 440 height 20
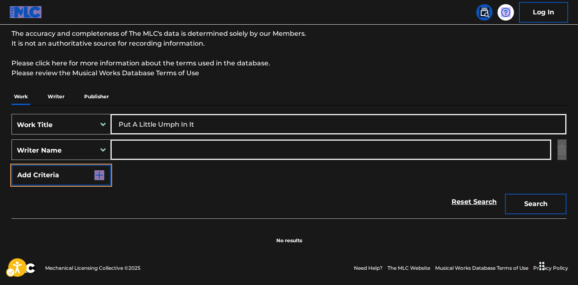
scroll to position [72, 0]
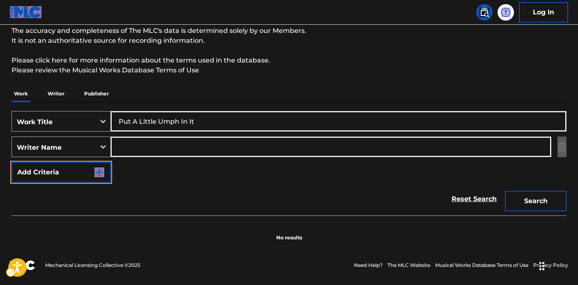
paste input "CASEY BRANDON"
type input "CASEY BRANDON"
click at [528, 203] on button "Search" at bounding box center [536, 201] width 62 height 21
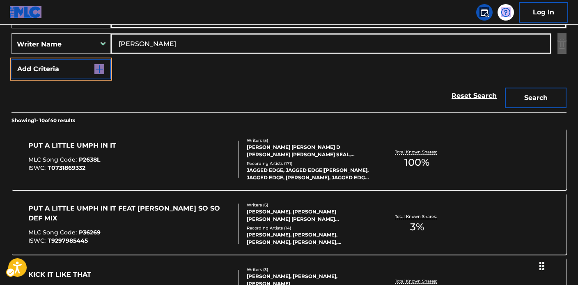
scroll to position [182, 0]
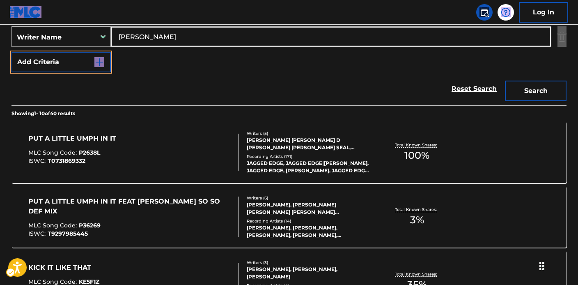
click at [316, 148] on div "JERMAINE DUPRI MAULDIN, BRANDON D CASEY, MANUEL LONNIE JR SEAL, BRIAN D CASEY, …" at bounding box center [309, 143] width 124 height 15
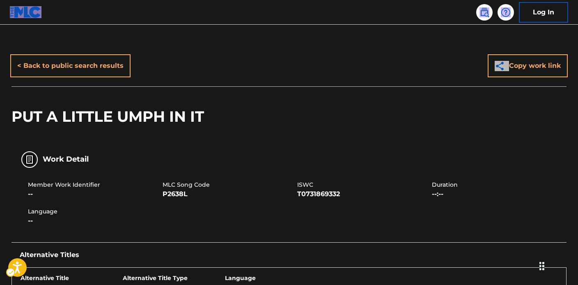
click at [449, 116] on div "PUT A LITTLE UMPH IN IT" at bounding box center [289, 116] width 555 height 60
click at [483, 14] on img at bounding box center [485, 12] width 10 height 10
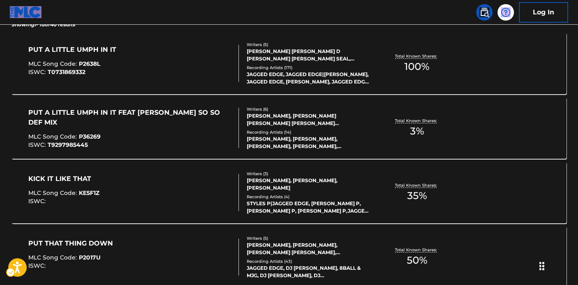
scroll to position [198, 0]
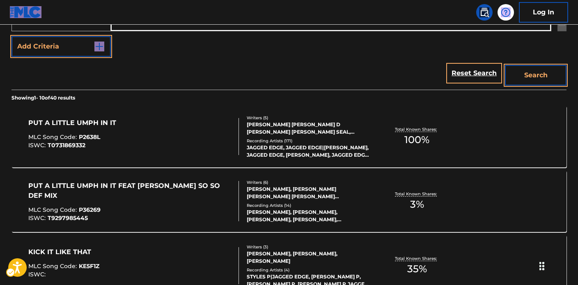
click at [247, 95] on section "Showing 1 - 10 of 40 results" at bounding box center [289, 96] width 555 height 12
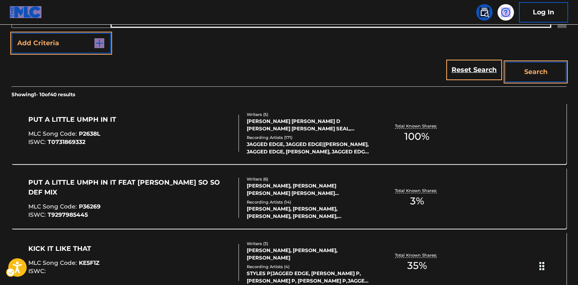
scroll to position [156, 0]
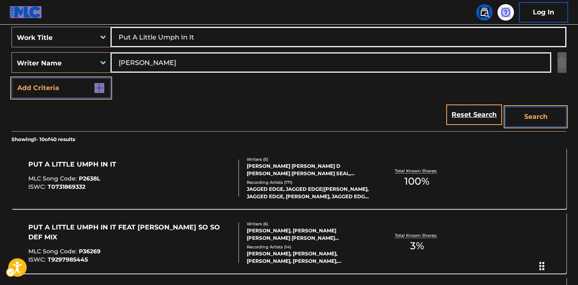
click at [249, 94] on div "SearchWithCriteriaa4401230-6768-4a2d-82a9-87824a08a4cc Work Title Put A Little …" at bounding box center [289, 62] width 555 height 71
click at [231, 97] on div "SearchWithCriteriaa4401230-6768-4a2d-82a9-87824a08a4cc Work Title Put A Little …" at bounding box center [289, 62] width 555 height 71
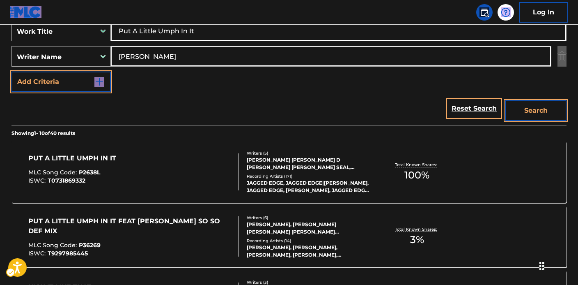
scroll to position [170, 0]
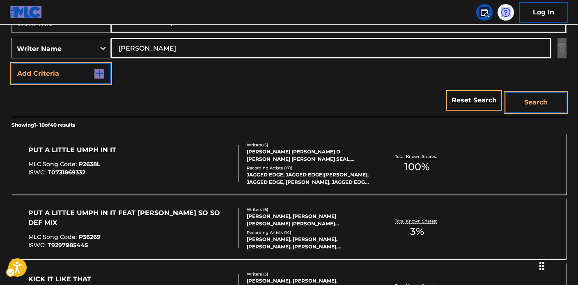
click at [217, 95] on div "Reset Search Search" at bounding box center [289, 100] width 555 height 33
click at [251, 76] on div "SearchWithCriteriaa4401230-6768-4a2d-82a9-87824a08a4cc Work Title Put A Little …" at bounding box center [289, 47] width 555 height 71
click at [261, 82] on div "SearchWithCriteriaa4401230-6768-4a2d-82a9-87824a08a4cc Work Title Put A Little …" at bounding box center [289, 47] width 555 height 71
click at [248, 101] on div "Reset Search Search" at bounding box center [289, 100] width 555 height 33
click at [228, 81] on div "SearchWithCriteriaa4401230-6768-4a2d-82a9-87824a08a4cc Work Title Put A Little …" at bounding box center [289, 47] width 555 height 71
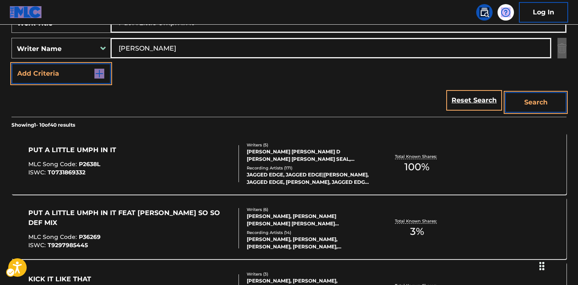
click at [211, 94] on div "Reset Search Search" at bounding box center [289, 100] width 555 height 33
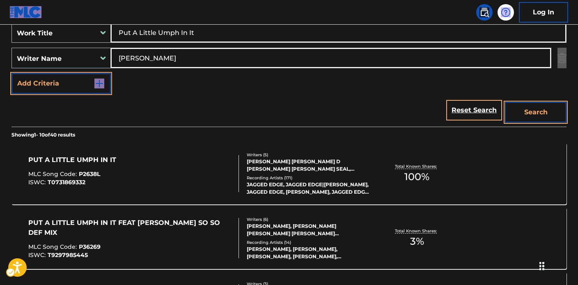
scroll to position [152, 0]
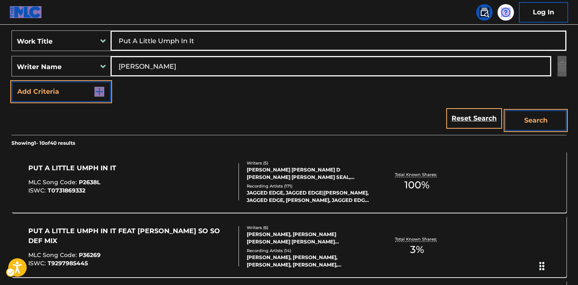
click at [216, 103] on div "Reset Search Search" at bounding box center [289, 118] width 555 height 33
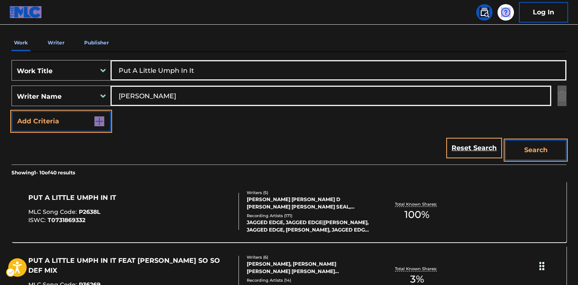
scroll to position [77, 0]
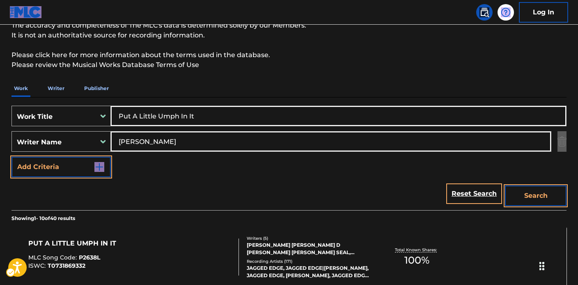
drag, startPoint x: 217, startPoint y: 108, endPoint x: 214, endPoint y: 117, distance: 10.1
click at [218, 108] on input "Put A Little Umph In It" at bounding box center [338, 116] width 455 height 20
click at [214, 118] on input "Put A Little Umph In It" at bounding box center [338, 116] width 455 height 20
click at [266, 191] on div "Reset Search Search" at bounding box center [289, 193] width 555 height 33
click at [203, 146] on input "CASEY BRANDON" at bounding box center [331, 141] width 440 height 20
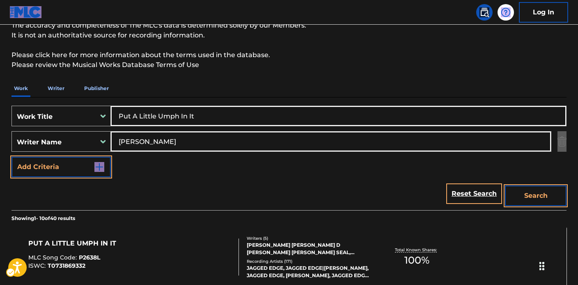
click at [188, 197] on div "Reset Search Search" at bounding box center [289, 193] width 555 height 33
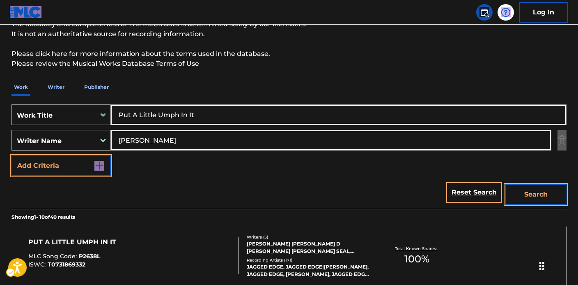
scroll to position [79, 0]
click at [266, 92] on div "Work Writer Publisher" at bounding box center [289, 86] width 555 height 17
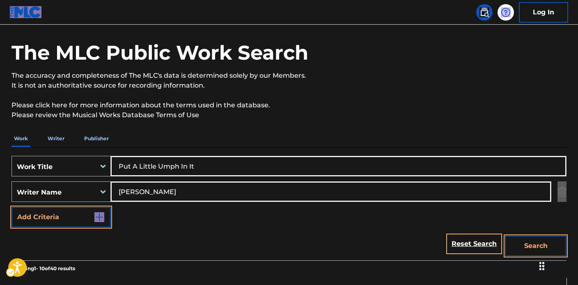
scroll to position [12, 0]
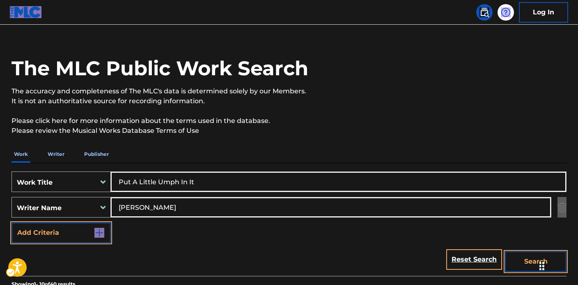
click at [359, 126] on p "Please review the Musical Works Database Terms of Use" at bounding box center [289, 131] width 555 height 10
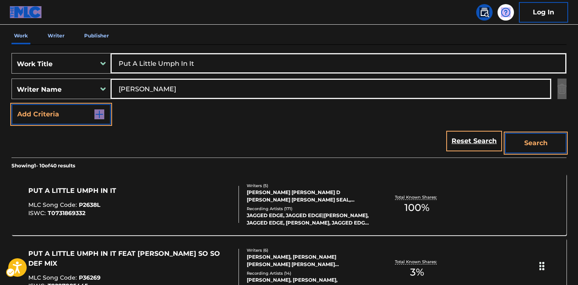
scroll to position [199, 0]
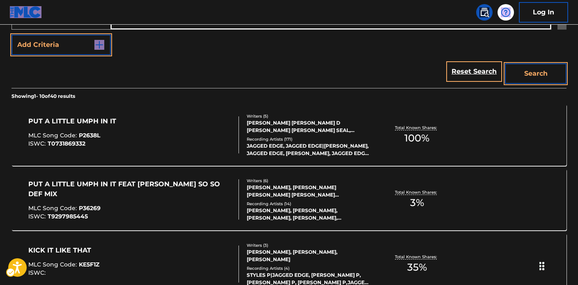
click at [253, 69] on div "Reset Search Search" at bounding box center [289, 71] width 555 height 33
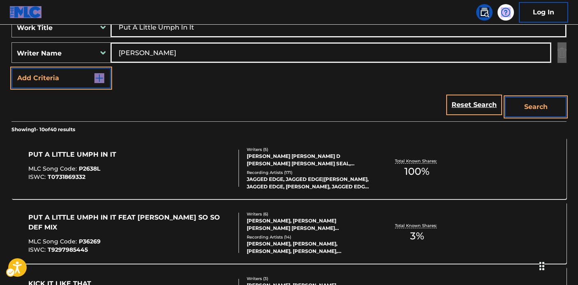
scroll to position [167, 0]
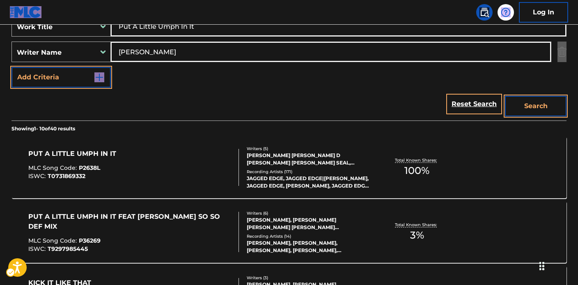
click at [304, 171] on div "Recording Artists ( 171 )" at bounding box center [309, 171] width 124 height 6
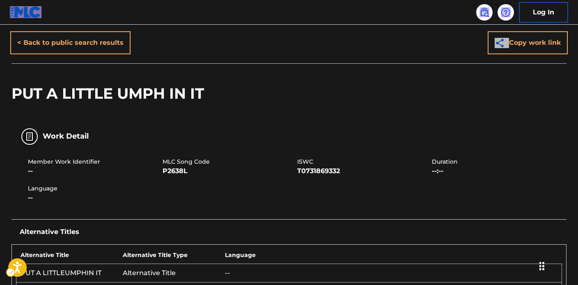
scroll to position [62, 0]
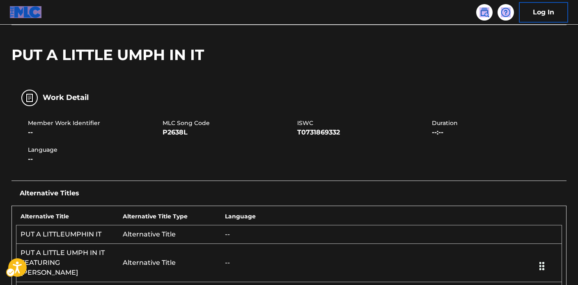
click at [174, 131] on span "P2638L" at bounding box center [229, 132] width 133 height 10
drag, startPoint x: 163, startPoint y: 122, endPoint x: 195, endPoint y: 130, distance: 32.8
click at [195, 130] on div "MLC Song Code P2638L" at bounding box center [230, 128] width 135 height 18
copy div "MLC Song Code P2638L"
click at [225, 103] on div "Work Detail" at bounding box center [289, 98] width 555 height 26
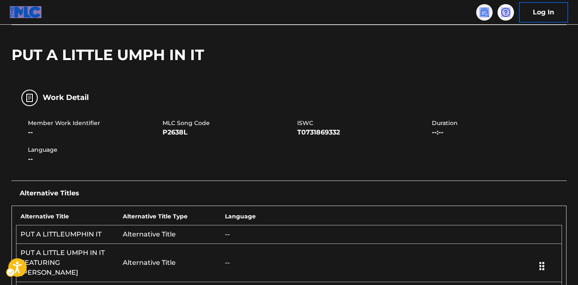
click at [487, 15] on img at bounding box center [485, 12] width 10 height 10
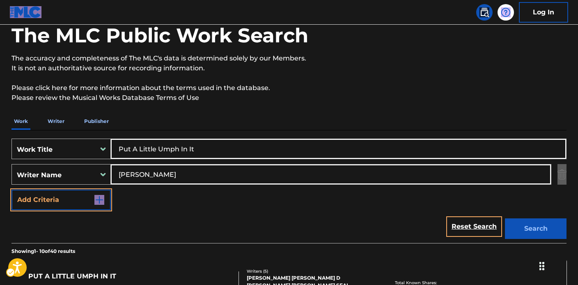
scroll to position [72, 0]
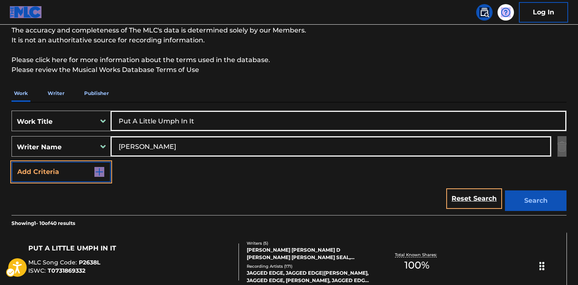
click at [203, 128] on input "Put A Little Umph In It" at bounding box center [338, 121] width 455 height 20
drag, startPoint x: 201, startPoint y: 124, endPoint x: 144, endPoint y: 134, distance: 57.9
click at [94, 113] on div "SearchWithCriteriaa4401230-6768-4a2d-82a9-87824a08a4cc Work Title Put A Little …" at bounding box center [289, 120] width 555 height 21
click at [200, 115] on input "Put A Little Umph In It" at bounding box center [338, 121] width 455 height 20
click at [207, 120] on input "Put A Little Umph In It" at bounding box center [338, 121] width 455 height 20
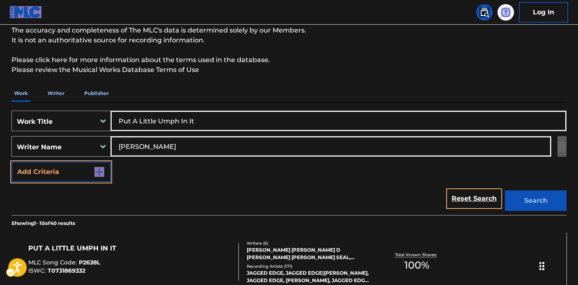
drag, startPoint x: 210, startPoint y: 121, endPoint x: 82, endPoint y: 115, distance: 128.3
click at [79, 115] on div "SearchWithCriteriaa4401230-6768-4a2d-82a9-87824a08a4cc Work Title Put A Little …" at bounding box center [289, 120] width 555 height 21
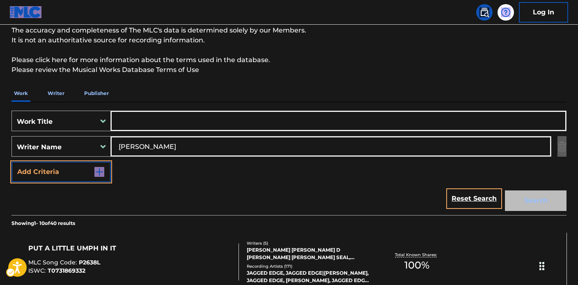
paste input "['PEOPLE YOU KNOW'] GOMEZ SELENA MARIE, EVIGAN JASON, JONES STEPHENIE NICOLE, P…"
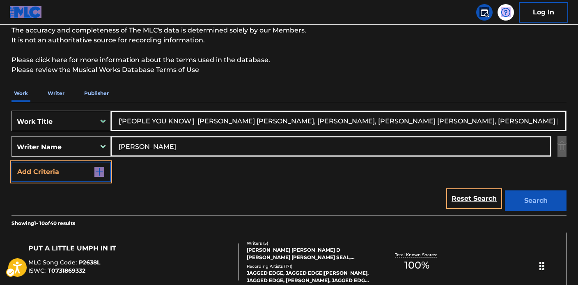
scroll to position [0, 100]
type input "['PEOPLE YOU KNOW'] GOMEZ SELENA MARIE, EVIGAN JASON, JONES STEPHENIE NICOLE, P…"
click at [85, 128] on div "SearchWithCriteriaa4401230-6768-4a2d-82a9-87824a08a4cc Work Title ['PEOPLE YOU …" at bounding box center [289, 145] width 555 height 71
paste input "['PEOPLE YOU KNOW'] GOMEZ SELENA MARIE, EVIGAN JASON, JONES STEPHENIE NICOLE, P…"
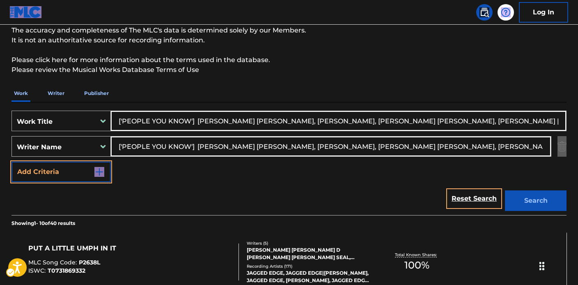
drag, startPoint x: 170, startPoint y: 145, endPoint x: 62, endPoint y: 127, distance: 109.8
click at [62, 127] on div "SearchWithCriteriaa4401230-6768-4a2d-82a9-87824a08a4cc Work Title ['PEOPLE YOU …" at bounding box center [289, 145] width 555 height 71
click at [179, 150] on input "EVIGAN JASON, JONES STEPHENIE NICOLE, PUCKETT AARON JENNINGS, JOMPHE-LEPINE MAT…" at bounding box center [331, 146] width 440 height 20
drag, startPoint x: 170, startPoint y: 146, endPoint x: 506, endPoint y: 152, distance: 336.0
click at [506, 152] on input "EVIGAN JASON, JONES STEPHENIE NICOLE, PUCKETT AARON JENNINGS, JOMPHE-LEPINE MAT…" at bounding box center [331, 146] width 440 height 20
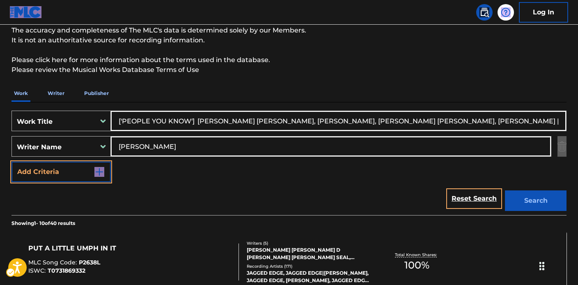
type input "EVIGAN JASON"
drag, startPoint x: 190, startPoint y: 122, endPoint x: 586, endPoint y: 151, distance: 397.4
click at [578, 151] on html "Accessibility Screen-Reader Guide, Feedback, and Issue Reporting | New window 0…" at bounding box center [289, 70] width 578 height 285
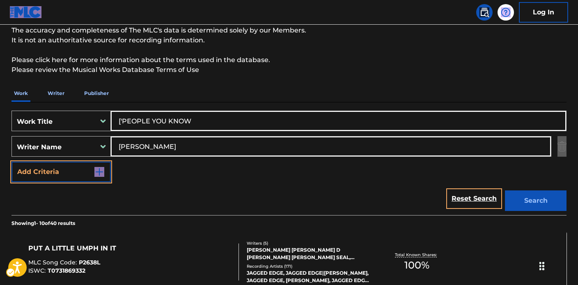
scroll to position [0, 0]
click at [122, 122] on input "['PEOPLE YOU KNOW" at bounding box center [338, 121] width 455 height 20
click at [204, 124] on input "PEOPLE YOU KNOW" at bounding box center [338, 121] width 455 height 20
type input "PEOPLE YOU KNOW"
click at [198, 146] on input "EVIGAN JASON" at bounding box center [331, 146] width 440 height 20
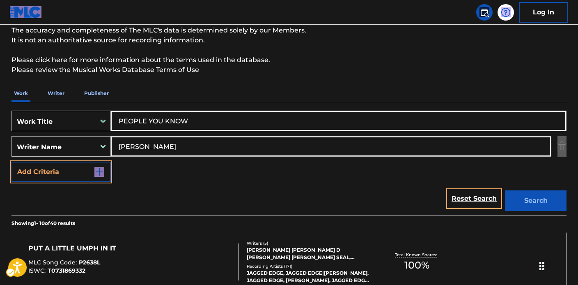
click at [320, 207] on div "Reset Search Search" at bounding box center [289, 198] width 555 height 33
click at [223, 190] on div "Reset Search Search" at bounding box center [289, 198] width 555 height 33
click at [188, 139] on input "EVIGAN JASON" at bounding box center [331, 146] width 440 height 20
click at [215, 120] on input "PEOPLE YOU KNOW" at bounding box center [338, 121] width 455 height 20
click at [120, 121] on input "PEOPLE YOU KNOW" at bounding box center [338, 121] width 455 height 20
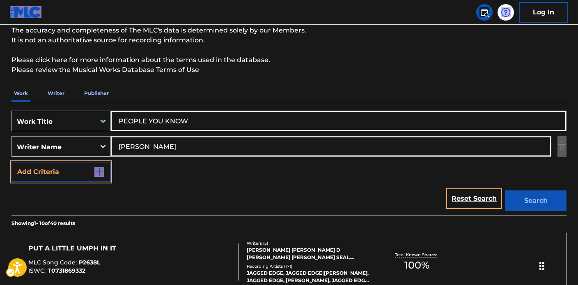
click at [127, 155] on input "EVIGAN JASON" at bounding box center [331, 146] width 440 height 20
click at [121, 147] on input "EVIGAN JASON" at bounding box center [331, 146] width 440 height 20
click at [117, 145] on input "EVIGAN JASON" at bounding box center [331, 146] width 440 height 20
click at [119, 120] on input "PEOPLE YOU KNOW" at bounding box center [338, 121] width 455 height 20
click at [176, 144] on input "EVIGAN JASON" at bounding box center [331, 146] width 440 height 20
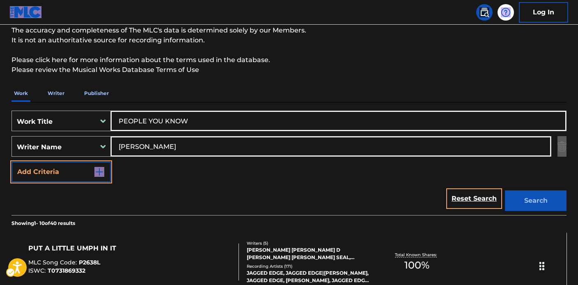
click at [119, 121] on input "PEOPLE YOU KNOW" at bounding box center [338, 121] width 455 height 20
click at [295, 187] on div "Reset Search Search" at bounding box center [289, 198] width 555 height 33
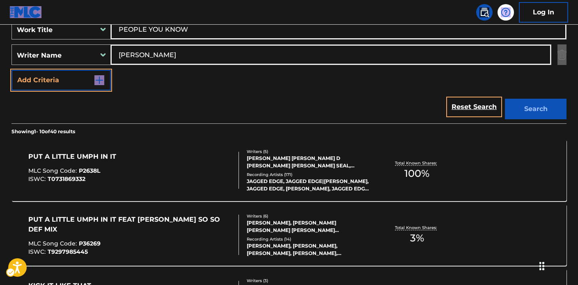
scroll to position [164, 0]
click at [308, 163] on div "JERMAINE DUPRI MAULDIN, BRANDON D CASEY, MANUEL LONNIE JR SEAL, BRIAN D CASEY, …" at bounding box center [309, 161] width 124 height 15
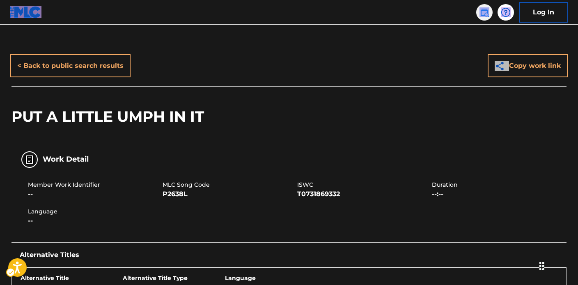
click at [489, 13] on img at bounding box center [485, 12] width 10 height 10
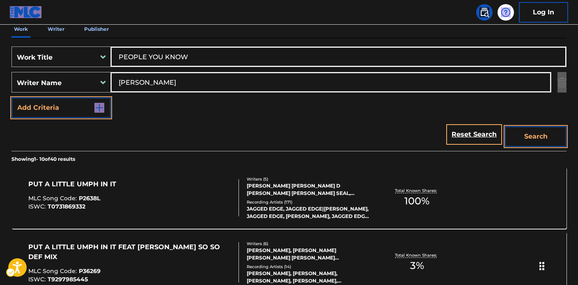
scroll to position [137, 0]
drag, startPoint x: 203, startPoint y: 56, endPoint x: 76, endPoint y: 47, distance: 127.6
click at [62, 44] on div "SearchWithCriteriaa4401230-6768-4a2d-82a9-87824a08a4cc Work Title PEOPLE YOU KN…" at bounding box center [289, 94] width 555 height 113
paste input "epon X Siempre"
type input "Pepon X Siempre"
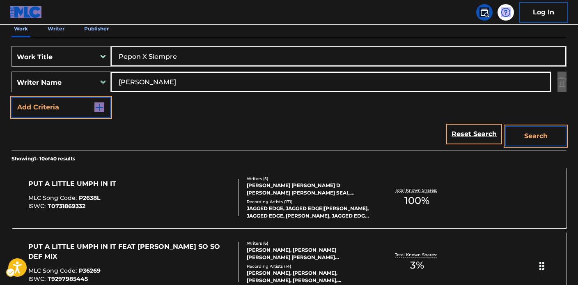
drag, startPoint x: 189, startPoint y: 86, endPoint x: 118, endPoint y: 75, distance: 71.6
click at [118, 75] on input "EVIGAN JASON" at bounding box center [331, 82] width 440 height 20
click at [193, 88] on input "EVIGAN JASON" at bounding box center [331, 82] width 440 height 20
drag, startPoint x: 196, startPoint y: 86, endPoint x: 81, endPoint y: 73, distance: 115.7
click at [81, 73] on div "SearchWithCriteria2abfd0ed-c940-4901-ba62-de13b277f2bd Writer Name EVIGAN JASON" at bounding box center [289, 81] width 555 height 21
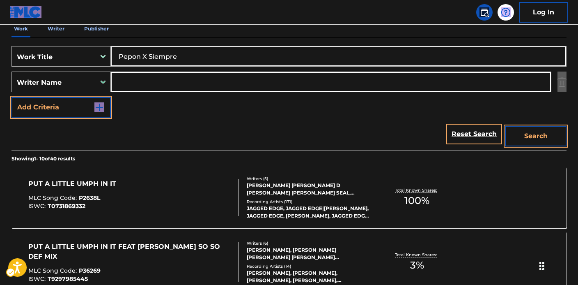
click at [173, 56] on input "Pepon X Siempre" at bounding box center [338, 56] width 455 height 20
drag, startPoint x: 143, startPoint y: 56, endPoint x: 199, endPoint y: 57, distance: 55.9
click at [199, 57] on input "Pepon X Siempre" at bounding box center [338, 56] width 455 height 20
click at [145, 76] on input "Search Form" at bounding box center [331, 82] width 440 height 20
click at [163, 79] on input "Search Form" at bounding box center [331, 82] width 440 height 20
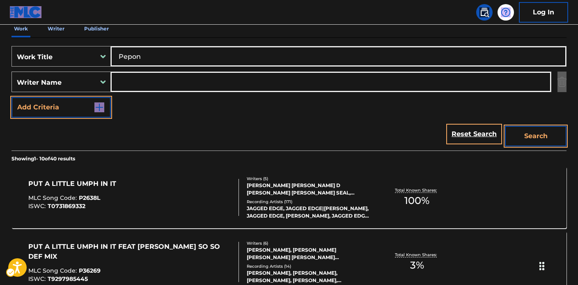
drag, startPoint x: 189, startPoint y: 61, endPoint x: 87, endPoint y: 53, distance: 101.8
click at [87, 53] on div "SearchWithCriteriaa4401230-6768-4a2d-82a9-87824a08a4cc Work Title Pepon" at bounding box center [289, 56] width 555 height 21
paste input "X Siempre"
click at [156, 79] on input "Search Form" at bounding box center [331, 82] width 440 height 20
click at [204, 81] on input "Search Form" at bounding box center [331, 82] width 440 height 20
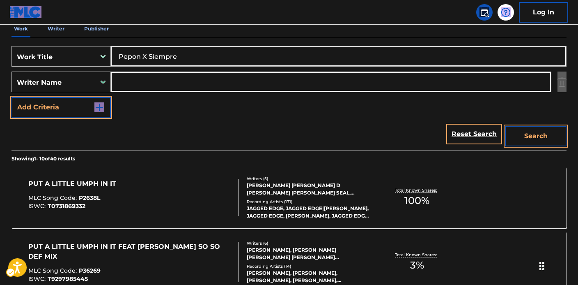
click at [209, 64] on input "Pepon X Siempre" at bounding box center [338, 56] width 455 height 20
drag, startPoint x: 144, startPoint y: 56, endPoint x: 216, endPoint y: 55, distance: 72.3
click at [216, 55] on input "Pepon X Siempre" at bounding box center [338, 56] width 455 height 20
type input "Pepon"
click at [505, 126] on button "Search" at bounding box center [536, 136] width 62 height 21
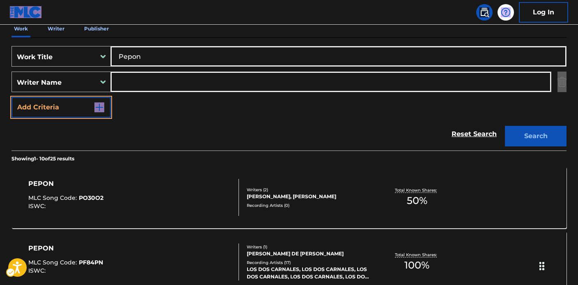
click at [143, 84] on input "Search Form" at bounding box center [331, 82] width 440 height 20
paste input "Jonathan Jairo MELLADO VERA"
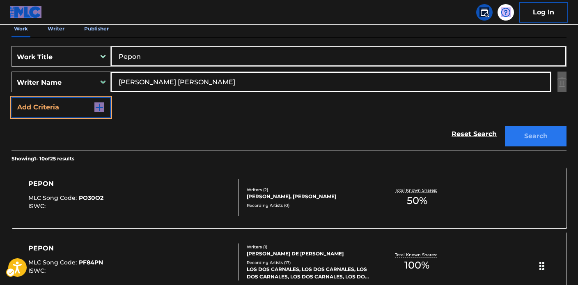
type input "Jonathan Jairo MELLADO VERA"
click at [542, 131] on button "Search" at bounding box center [536, 136] width 62 height 21
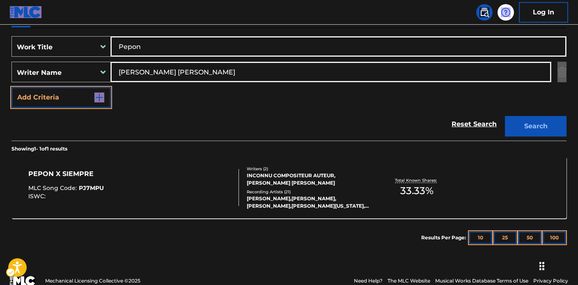
scroll to position [152, 0]
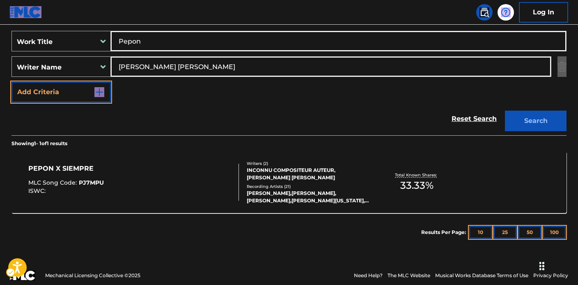
click at [310, 190] on div "JAIRO VERA,VISHOKO,DYLAN EL MENOR,BENJITA MONTANA, JAIRO VERA, JAIRO VERA,BENJI…" at bounding box center [309, 196] width 124 height 15
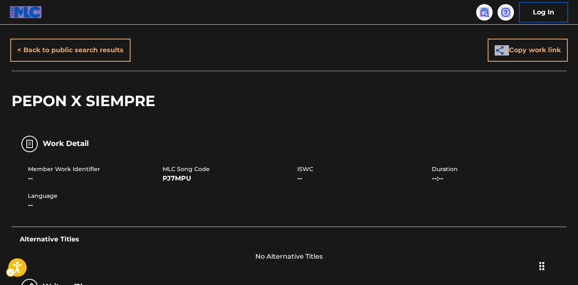
scroll to position [57, 0]
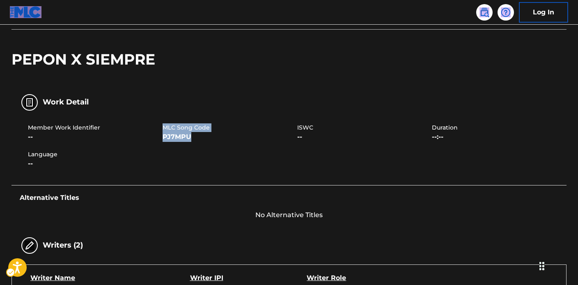
drag, startPoint x: 164, startPoint y: 125, endPoint x: 207, endPoint y: 134, distance: 43.7
click at [207, 134] on div "MLC Song Code PJ7MPU" at bounding box center [230, 132] width 135 height 18
copy div "MLC Song Code PJ7MPU"
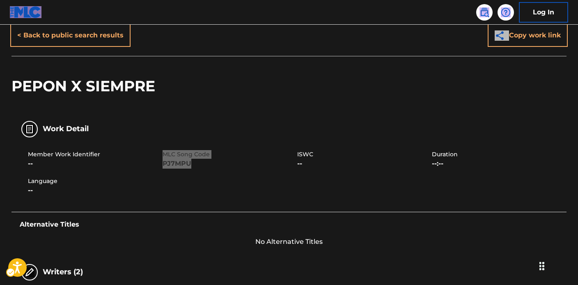
scroll to position [0, 0]
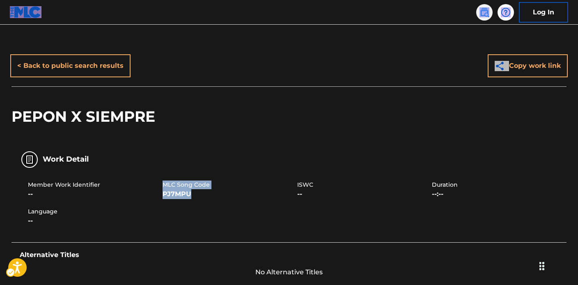
click at [483, 13] on img at bounding box center [485, 12] width 10 height 10
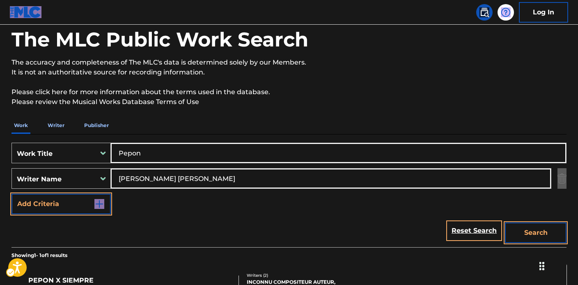
scroll to position [76, 0]
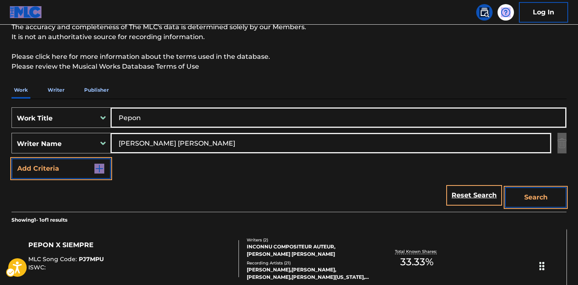
drag, startPoint x: 168, startPoint y: 120, endPoint x: 68, endPoint y: 115, distance: 99.5
click at [80, 114] on div "SearchWithCriteriaa4401230-6768-4a2d-82a9-87824a08a4cc Work Title Pepon" at bounding box center [289, 117] width 555 height 21
paste input "['PEOPLE YOU KNOW'] GOMEZ SELENA MARIE, EVIGAN JASON, JONES STEPHENIE NICOLE, P…"
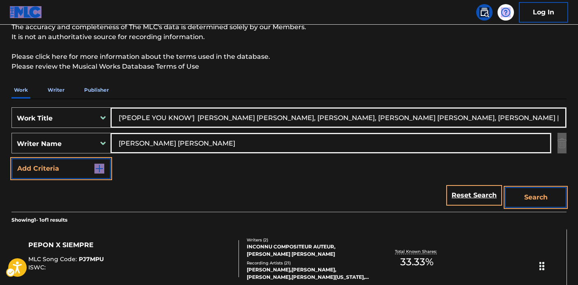
scroll to position [0, 100]
type input "['PEOPLE YOU KNOW'] GOMEZ SELENA MARIE, EVIGAN JASON, JONES STEPHENIE NICOLE, P…"
drag, startPoint x: 242, startPoint y: 143, endPoint x: 53, endPoint y: 126, distance: 190.5
click at [51, 125] on div "SearchWithCriteriaa4401230-6768-4a2d-82a9-87824a08a4cc Work Title ['PEOPLE YOU …" at bounding box center [289, 142] width 555 height 71
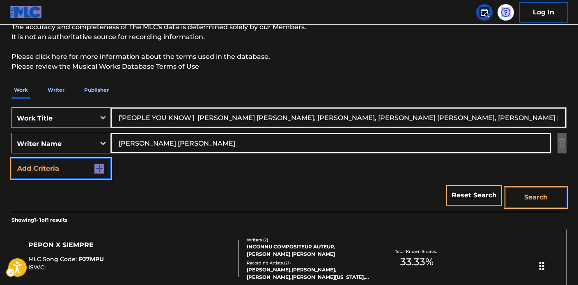
paste input "['PEOPLE YOU KNOW'] GOMEZ SELENA MARIE, EVIGAN JASON, JONES STEPHENIE NICOLE, P…"
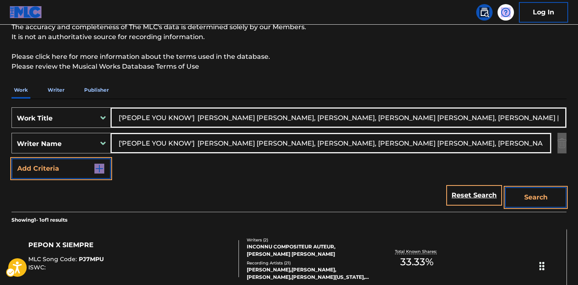
scroll to position [0, 115]
drag, startPoint x: 225, startPoint y: 143, endPoint x: 156, endPoint y: 140, distance: 68.2
click at [124, 136] on input "['PEOPLE YOU KNOW'] GOMEZ SELENA MARIE, EVIGAN JASON, JONES STEPHENIE NICOLE, P…" at bounding box center [331, 143] width 440 height 20
click at [236, 144] on input "['PEOPLE YOU KNOW'] GOMEZ SELENA MARIE, EVIGAN JASON, JONES STEPHENIE NICOLE, P…" at bounding box center [331, 143] width 440 height 20
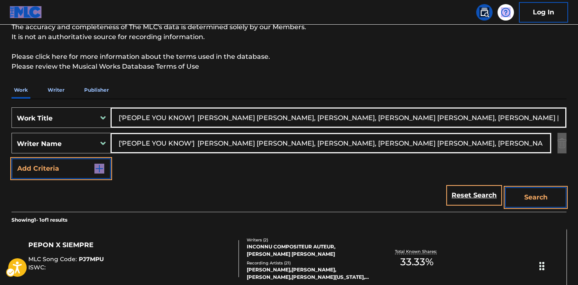
drag, startPoint x: 224, startPoint y: 143, endPoint x: 24, endPoint y: 115, distance: 202.0
click at [0, 109] on main "The MLC Public Work Search The accuracy and completeness of The MLC's data is d…" at bounding box center [289, 140] width 578 height 383
drag, startPoint x: 209, startPoint y: 142, endPoint x: 531, endPoint y: 148, distance: 322.1
click at [531, 148] on input "JONES STEPHENIE NICOLE, PUCKETT AARON JENNINGS, JOMPHE-LEPINE MATHIEU, Alex Hope" at bounding box center [331, 143] width 440 height 20
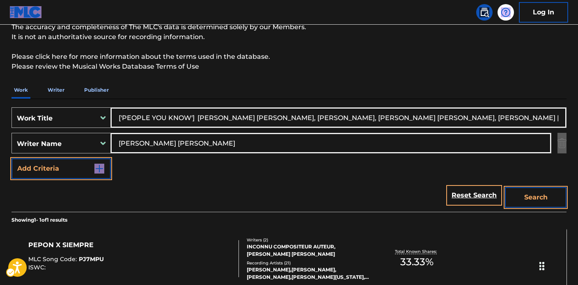
type input "JONES STEPHENIE NICOLE"
drag, startPoint x: 192, startPoint y: 116, endPoint x: 572, endPoint y: 124, distance: 380.4
click at [578, 121] on html "Accessibility Screen-Reader Guide, Feedback, and Issue Reporting | New window 0…" at bounding box center [289, 66] width 578 height 285
drag, startPoint x: 191, startPoint y: 119, endPoint x: 681, endPoint y: 129, distance: 490.1
click at [578, 129] on html "Accessibility Screen-Reader Guide, Feedback, and Issue Reporting | New window 0…" at bounding box center [289, 66] width 578 height 285
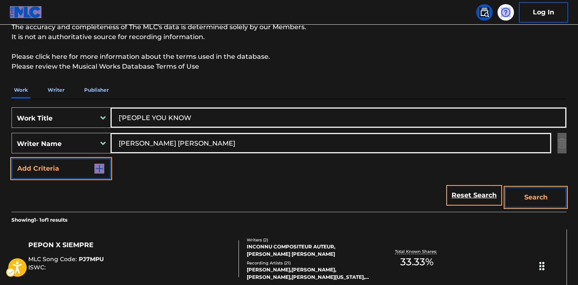
click at [124, 116] on input "['PEOPLE YOU KNOW" at bounding box center [338, 118] width 455 height 20
type input "PEOPLE YOU KNOW"
click at [524, 193] on button "Search" at bounding box center [536, 197] width 62 height 21
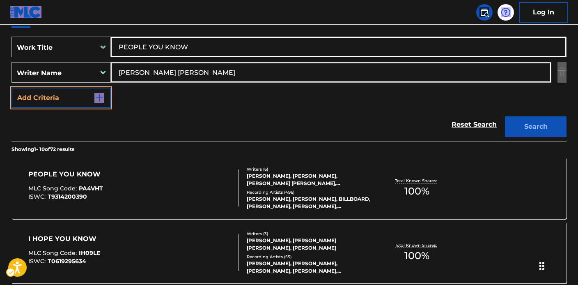
scroll to position [186, 0]
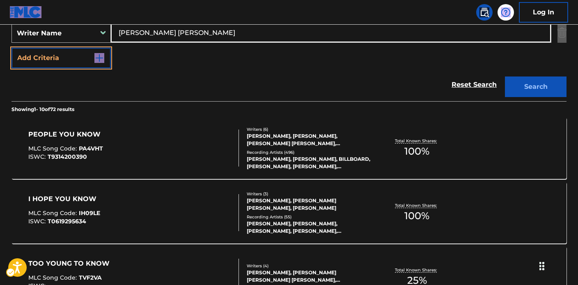
click at [309, 155] on div "SELENA GOMEZ, JASON EVIGAN, BILLBOARD, ALEX HOPE, SELENA GOMEZ, SELENA GOMEZ, S…" at bounding box center [309, 162] width 124 height 15
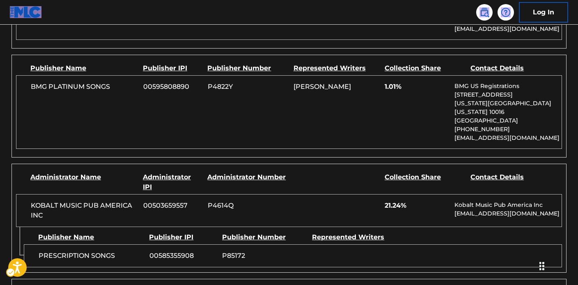
scroll to position [838, 0]
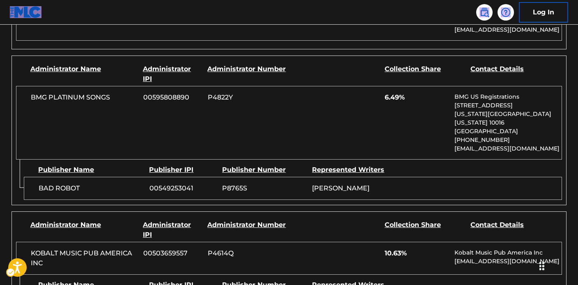
click at [216, 92] on div "BMG PLATINUM SONGS 00595808890 P4822Y 6.49% BMG US Registrations 1 Park Ave, Ne…" at bounding box center [289, 123] width 546 height 74
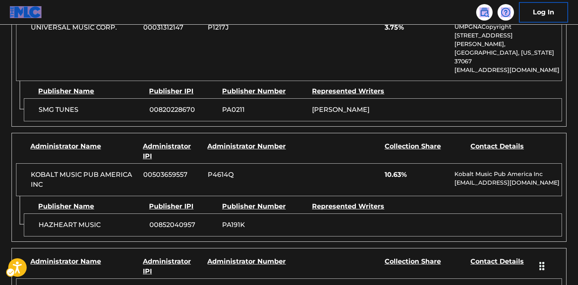
scroll to position [952, 0]
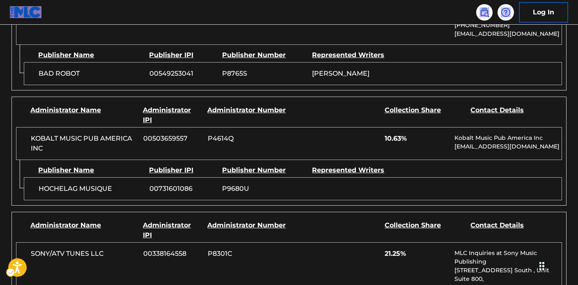
click at [291, 127] on div "KOBALT MUSIC PUB AMERICA INC 00503659557 P4614Q 10.63% Kobalt Music Pub America…" at bounding box center [289, 143] width 546 height 33
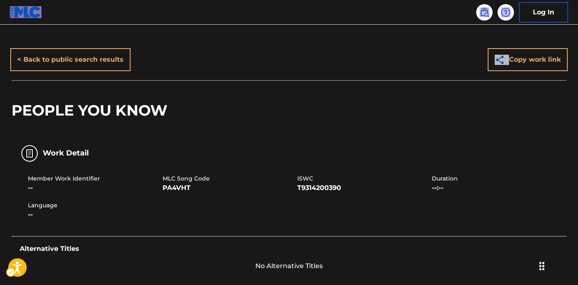
scroll to position [13, 0]
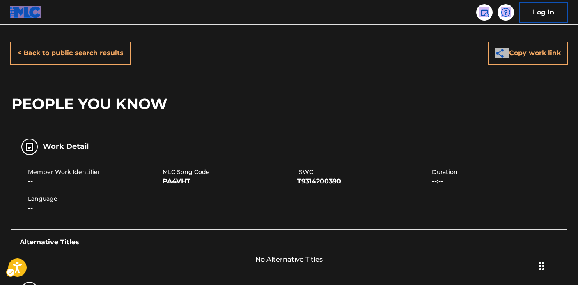
click at [170, 170] on span "MLC Song Code" at bounding box center [229, 172] width 133 height 9
drag, startPoint x: 164, startPoint y: 170, endPoint x: 196, endPoint y: 182, distance: 33.5
click at [196, 182] on div "MLC Song Code PA4VHT" at bounding box center [230, 177] width 135 height 18
copy div "MLC Song Code PA4VHT"
click at [209, 184] on span "PA4VHT" at bounding box center [229, 181] width 133 height 10
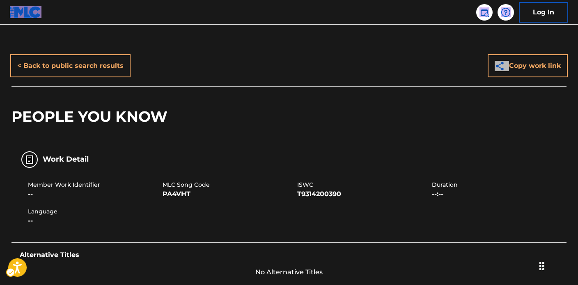
scroll to position [0, 0]
click at [484, 15] on img at bounding box center [485, 12] width 10 height 10
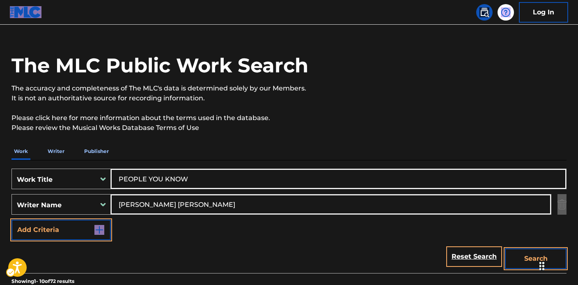
scroll to position [15, 0]
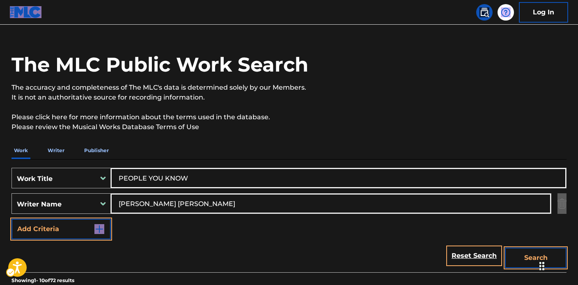
drag, startPoint x: 202, startPoint y: 176, endPoint x: 102, endPoint y: 175, distance: 100.2
click at [63, 174] on div "SearchWithCriteriaa4401230-6768-4a2d-82a9-87824a08a4cc Work Title PEOPLE YOU KN…" at bounding box center [289, 178] width 555 height 21
paste input "WILCOX SADIE JEAN\t, CLAWSON GRIFFITH LEE SADIE JEAN MUSIC\t"
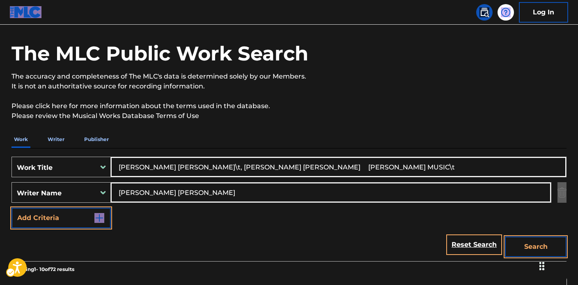
scroll to position [85, 0]
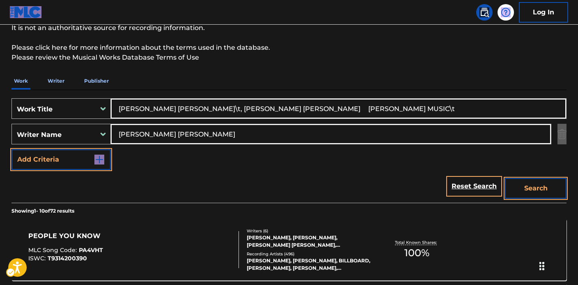
type input "WILCOX SADIE JEAN\t, CLAWSON GRIFFITH LEE SADIE JEAN MUSIC\t"
drag, startPoint x: 96, startPoint y: 120, endPoint x: 37, endPoint y: 117, distance: 59.2
paste input "WILCOX SADIE JEAN\t, CLAWSON GRIFFITH LEE SADIE JEAN MUSIC\t"
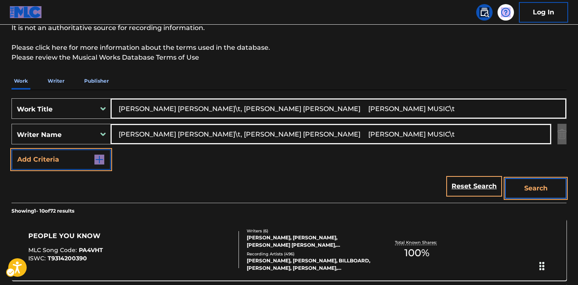
type input "WILCOX SADIE JEAN\t, CLAWSON GRIFFITH LEE SADIE JEAN MUSIC\t"
drag, startPoint x: 334, startPoint y: 106, endPoint x: 69, endPoint y: 94, distance: 266.0
paste input "['16']"
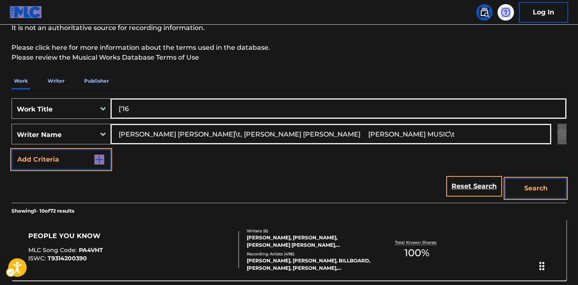
drag, startPoint x: 123, startPoint y: 108, endPoint x: 119, endPoint y: 116, distance: 9.4
click at [85, 107] on div "SearchWithCriteriaa4401230-6768-4a2d-82a9-87824a08a4cc Work Title ['16" at bounding box center [289, 108] width 555 height 21
type input "16"
drag, startPoint x: 199, startPoint y: 133, endPoint x: 112, endPoint y: 127, distance: 87.3
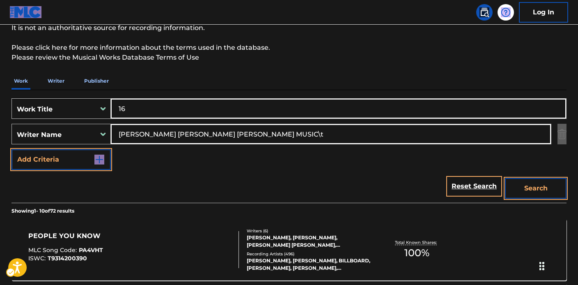
drag, startPoint x: 203, startPoint y: 134, endPoint x: 362, endPoint y: 133, distance: 158.5
click at [366, 133] on input "CLAWSON GRIFFITH LEE SADIE JEAN MUSIC\t" at bounding box center [331, 134] width 440 height 20
click at [552, 186] on button "Search" at bounding box center [536, 188] width 62 height 21
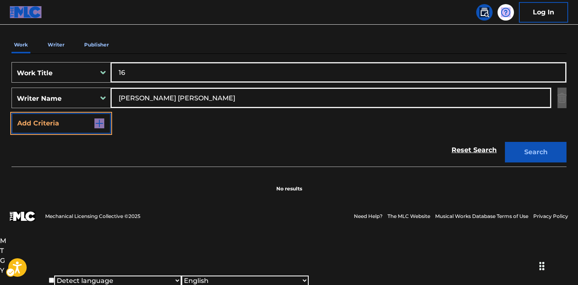
scroll to position [72, 0]
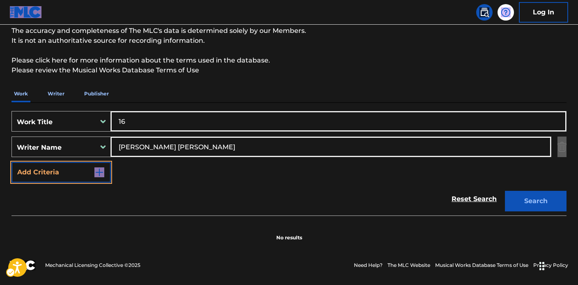
drag, startPoint x: 191, startPoint y: 97, endPoint x: 68, endPoint y: 85, distance: 123.9
click at [68, 85] on div "The MLC Public Work Search The accuracy and completeness of The MLC's data is d…" at bounding box center [289, 107] width 575 height 268
drag, startPoint x: 190, startPoint y: 145, endPoint x: 48, endPoint y: 127, distance: 143.2
click at [48, 127] on div "SearchWithCriteriaa4401230-6768-4a2d-82a9-87824a08a4cc Work Title 16 SearchWith…" at bounding box center [289, 146] width 555 height 71
type input "LEE"
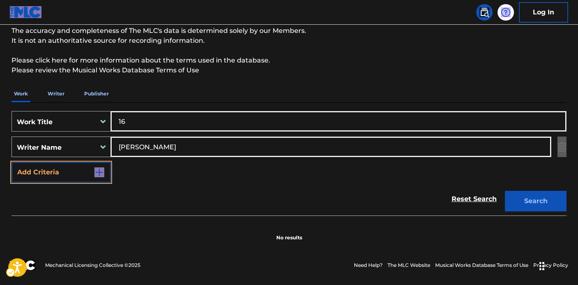
click at [505, 191] on button "Search" at bounding box center [536, 201] width 62 height 21
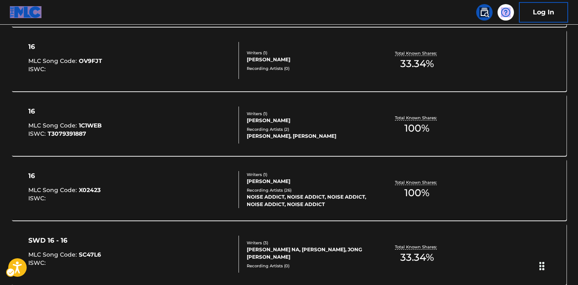
scroll to position [555, 0]
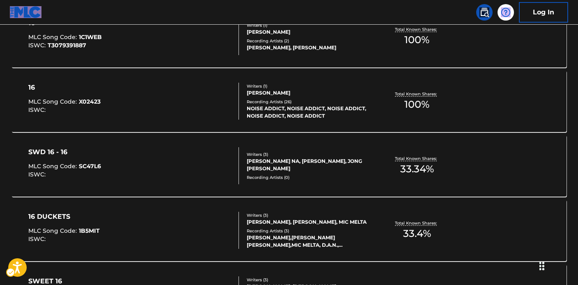
click at [182, 53] on div "16 MLC Song Code : 1C1WEB ISWC : T3079391887" at bounding box center [133, 36] width 211 height 37
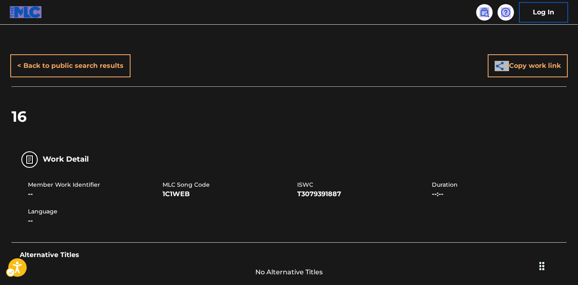
click at [492, 9] on div "Log In" at bounding box center [520, 12] width 97 height 21
click at [487, 11] on img at bounding box center [485, 12] width 10 height 10
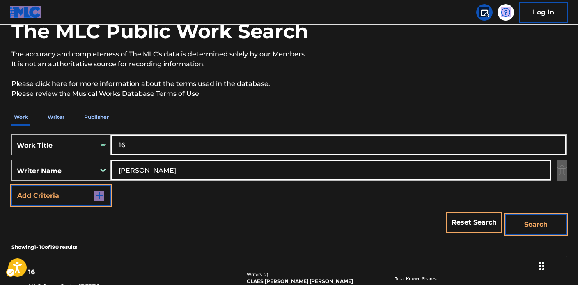
scroll to position [69, 0]
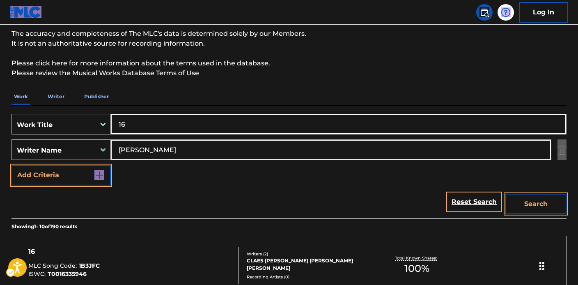
drag, startPoint x: 141, startPoint y: 125, endPoint x: 50, endPoint y: 124, distance: 91.6
click at [52, 122] on div "SearchWithCriteriaa4401230-6768-4a2d-82a9-87824a08a4cc Work Title 16" at bounding box center [289, 124] width 555 height 21
paste input "['4EVER'] CARDENAS MARCO A, SALAS DANIEL, MARTINEZ RICARDO R"
type input "['4EVER'] CARDENAS MARCO A, SALAS DANIEL, MARTINEZ RICARDO R"
drag, startPoint x: 142, startPoint y: 150, endPoint x: 108, endPoint y: 145, distance: 34.9
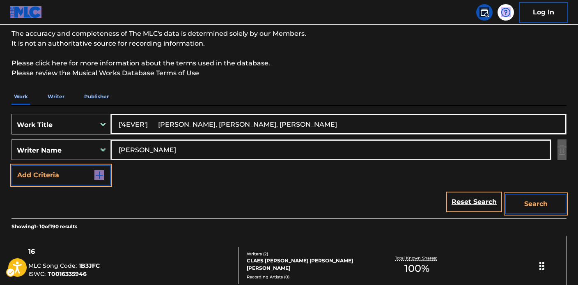
click at [98, 142] on div "SearchWithCriteria2abfd0ed-c940-4901-ba62-de13b277f2bd Writer Name LEE" at bounding box center [289, 149] width 555 height 21
paste input "['4EVER'] CARDENAS MARCO A, SALAS DANIEL, MARTINEZ RICARDO R"
drag, startPoint x: 163, startPoint y: 148, endPoint x: 112, endPoint y: 150, distance: 51.4
click at [69, 142] on div "SearchWithCriteria2abfd0ed-c940-4901-ba62-de13b277f2bd Writer Name ['4EVER'] CA…" at bounding box center [289, 149] width 555 height 21
drag, startPoint x: 196, startPoint y: 149, endPoint x: 46, endPoint y: 136, distance: 150.5
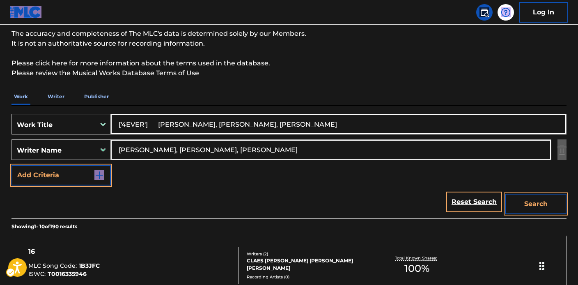
click at [46, 136] on div "SearchWithCriteriaa4401230-6768-4a2d-82a9-87824a08a4cc Work Title ['4EVER'] CAR…" at bounding box center [289, 149] width 555 height 71
drag, startPoint x: 168, startPoint y: 150, endPoint x: 384, endPoint y: 161, distance: 216.7
click at [384, 161] on div "SearchWithCriteriaa4401230-6768-4a2d-82a9-87824a08a4cc Work Title ['4EVER'] CAR…" at bounding box center [289, 149] width 555 height 71
type input "SALAS DANIEL"
drag, startPoint x: 143, startPoint y: 123, endPoint x: 383, endPoint y: 143, distance: 240.3
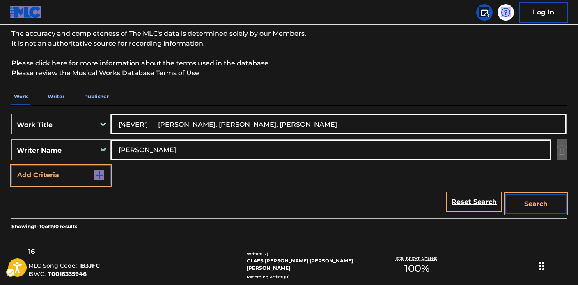
click at [489, 148] on div "SearchWithCriteriaa4401230-6768-4a2d-82a9-87824a08a4cc Work Title ['4EVER'] CAR…" at bounding box center [289, 149] width 555 height 71
click at [123, 121] on input "['4EVER" at bounding box center [338, 124] width 455 height 20
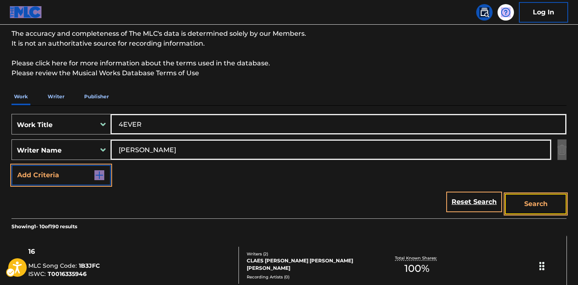
click at [540, 198] on button "Search" at bounding box center [536, 203] width 62 height 21
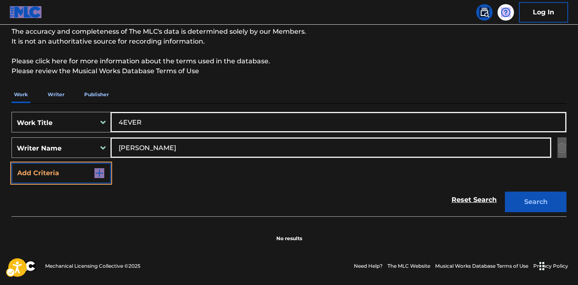
scroll to position [72, 0]
drag, startPoint x: 155, startPoint y: 121, endPoint x: 103, endPoint y: 115, distance: 52.1
click at [66, 111] on div "SearchWithCriteriaa4401230-6768-4a2d-82a9-87824a08a4cc Work Title 4EVER" at bounding box center [289, 121] width 555 height 21
paste input "Search Form"
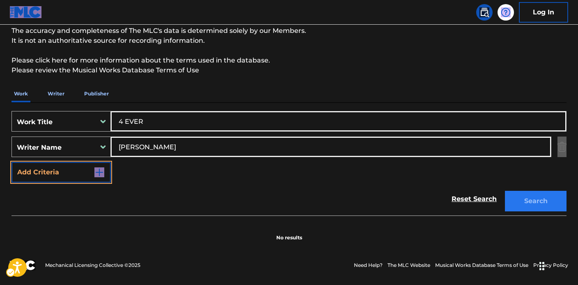
type input "4 EVER"
click at [549, 206] on button "Search" at bounding box center [536, 201] width 62 height 21
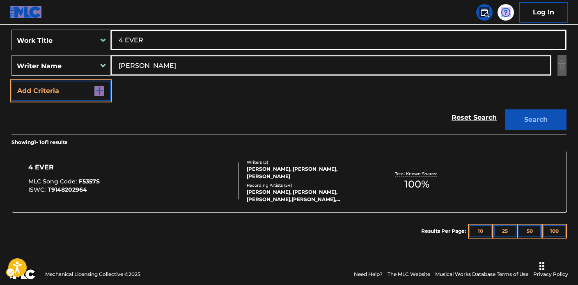
scroll to position [154, 0]
click at [290, 173] on div "RICARDO R MARTINEZ, MARCO A CARDENAS, DANIEL SALAS" at bounding box center [309, 172] width 124 height 15
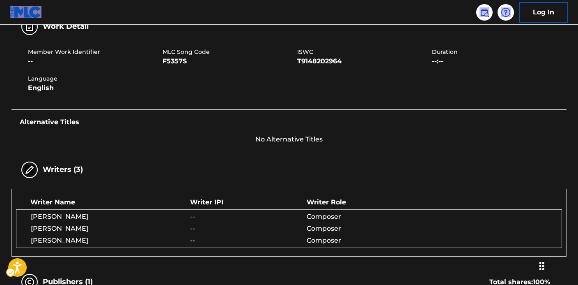
scroll to position [60, 0]
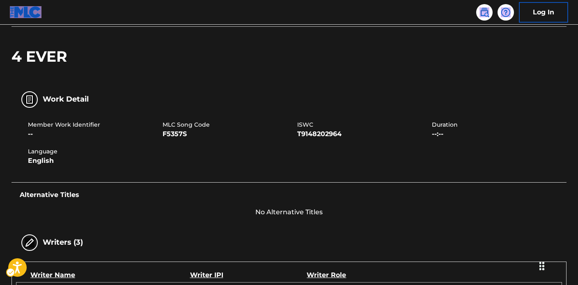
click at [177, 129] on span "F5357S" at bounding box center [229, 134] width 133 height 10
drag, startPoint x: 163, startPoint y: 124, endPoint x: 189, endPoint y: 133, distance: 27.5
click at [189, 133] on div "MLC Song Code F5357S" at bounding box center [230, 129] width 135 height 18
copy div "MLC Song Code F5357S"
click at [217, 148] on div "Member Work Identifier -- MLC Song Code F5357S ISWC T9148202964 Duration --:-- …" at bounding box center [289, 143] width 555 height 62
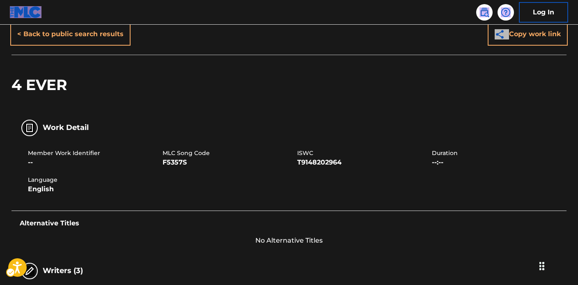
scroll to position [0, 0]
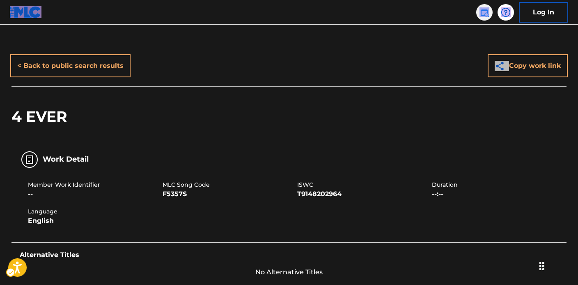
click at [481, 19] on link at bounding box center [484, 12] width 16 height 16
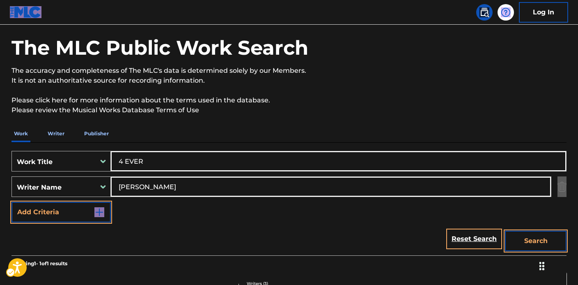
scroll to position [66, 0]
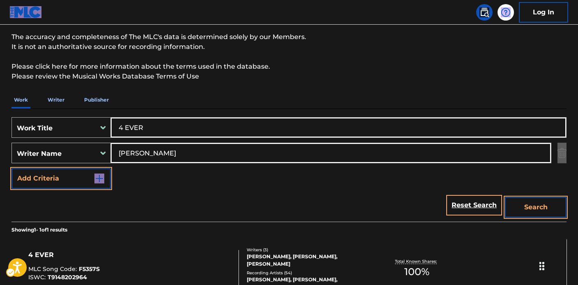
drag, startPoint x: 168, startPoint y: 126, endPoint x: 53, endPoint y: 130, distance: 114.3
click at [53, 130] on div "SearchWithCriteriaa4401230-6768-4a2d-82a9-87824a08a4cc Work Title 4 EVER" at bounding box center [289, 127] width 555 height 21
paste input "['SATURDAY'] KENMURE NICOLE SUZANNE\t, BLOOMQUIST THEODORE WARN"
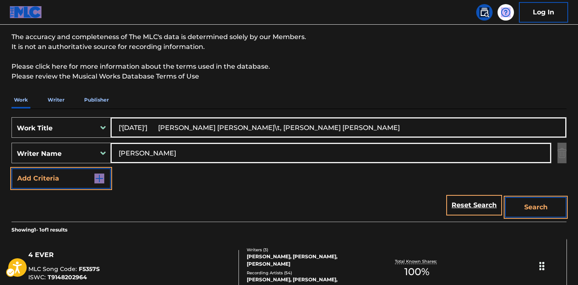
type input "['SATURDAY'] KENMURE NICOLE SUZANNE\t, BLOOMQUIST THEODORE WARNER"
drag, startPoint x: 182, startPoint y: 155, endPoint x: 281, endPoint y: 171, distance: 99.9
click at [76, 146] on div "SearchWithCriteria2abfd0ed-c940-4901-ba62-de13b277f2bd Writer Name SALAS DANIEL" at bounding box center [289, 153] width 555 height 21
paste input "['SATURDAY'] KENMURE NICOLE SUZANNE\t, BLOOMQUIST THEODORE WARNER"
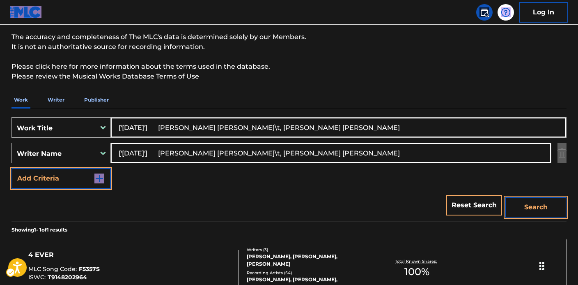
click at [177, 151] on input "['SATURDAY'] KENMURE NICOLE SUZANNE\t, BLOOMQUIST THEODORE WARNER" at bounding box center [331, 153] width 440 height 20
drag, startPoint x: 228, startPoint y: 154, endPoint x: 216, endPoint y: 152, distance: 11.6
click at [216, 152] on input "KENMURE NICOLE SUZANNE\t, BLOOMQUIST THEODORE WARNER" at bounding box center [331, 153] width 440 height 20
click at [227, 152] on input "KENMURE NICOLE SUZANNE\t, BLOOMQUIST THEODORE WARNER" at bounding box center [331, 153] width 440 height 20
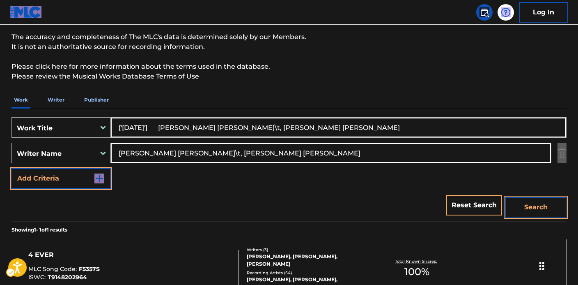
drag, startPoint x: 227, startPoint y: 153, endPoint x: 24, endPoint y: 135, distance: 203.3
click at [0, 133] on main "The MLC Public Work Search The accuracy and completeness of The MLC's data is d…" at bounding box center [289, 150] width 578 height 383
type input "BLOOMQUIST THEODORE WARNER"
drag, startPoint x: 158, startPoint y: 129, endPoint x: 400, endPoint y: 132, distance: 241.9
click at [515, 128] on input "['SATURDAY'] KENMURE NICOLE SUZANNE\t, BLOOMQUIST THEODORE WARNER" at bounding box center [338, 127] width 455 height 20
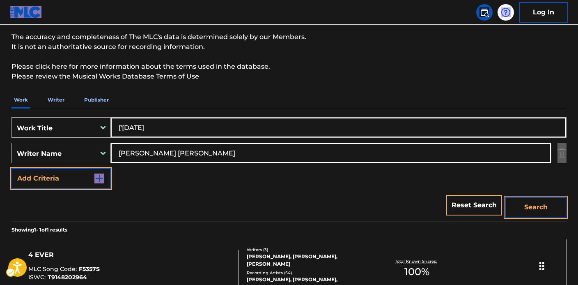
click at [124, 127] on input "['SATURDAY" at bounding box center [338, 127] width 455 height 20
type input "SATURDAY"
click at [540, 198] on button "Search" at bounding box center [536, 207] width 62 height 21
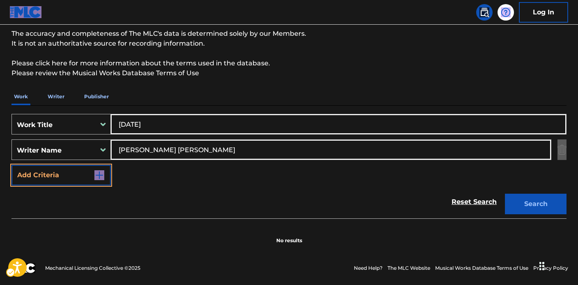
scroll to position [72, 0]
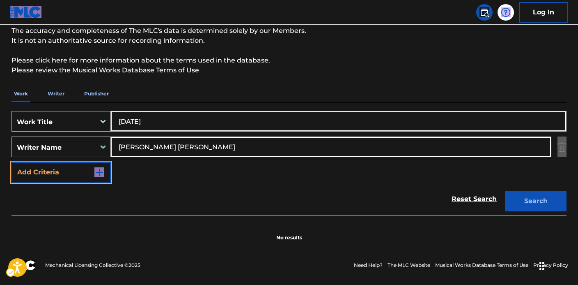
drag, startPoint x: 211, startPoint y: 147, endPoint x: 131, endPoint y: 140, distance: 80.4
click at [88, 134] on div "SearchWithCriteriaa4401230-6768-4a2d-82a9-87824a08a4cc Work Title SATURDAY Sear…" at bounding box center [289, 146] width 555 height 71
click at [505, 191] on button "Search" at bounding box center [536, 201] width 62 height 21
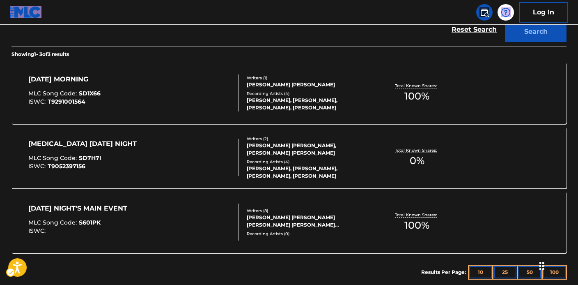
scroll to position [65, 0]
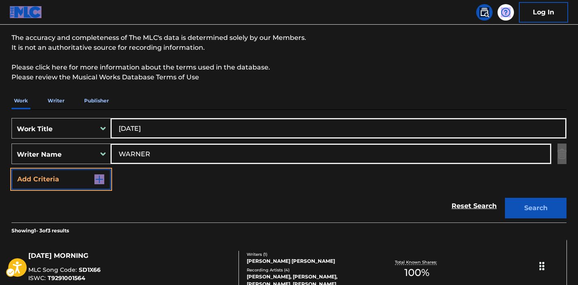
paste input "KENMURE NICOLE SUZANNE\t"
drag, startPoint x: 156, startPoint y: 151, endPoint x: 352, endPoint y: 176, distance: 198.3
click at [356, 176] on div "SearchWithCriteriaa4401230-6768-4a2d-82a9-87824a08a4cc Work Title SATURDAY Sear…" at bounding box center [289, 153] width 555 height 71
type input "KENMURE"
click at [505, 198] on button "Search" at bounding box center [536, 208] width 62 height 21
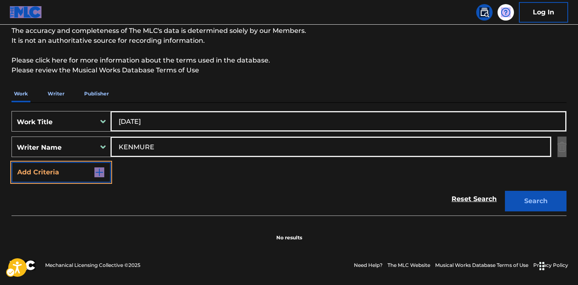
scroll to position [72, 0]
click at [121, 85] on div "Work Writer Publisher SearchWithCriteriaa4401230-6768-4a2d-82a9-87824a08a4cc Wo…" at bounding box center [289, 163] width 555 height 156
click at [505, 191] on button "Search" at bounding box center [536, 201] width 62 height 21
drag, startPoint x: 121, startPoint y: 141, endPoint x: 57, endPoint y: 129, distance: 65.1
click at [57, 129] on div "SearchWithCriteriaa4401230-6768-4a2d-82a9-87824a08a4cc Work Title SATURDAY Sear…" at bounding box center [289, 146] width 555 height 71
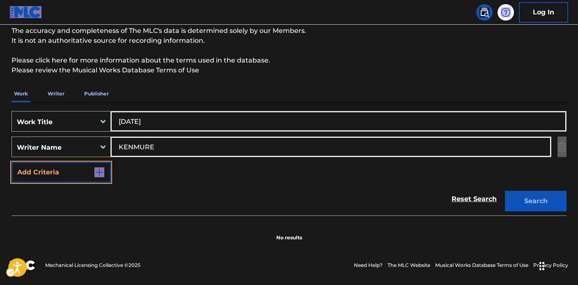
scroll to position [133, 0]
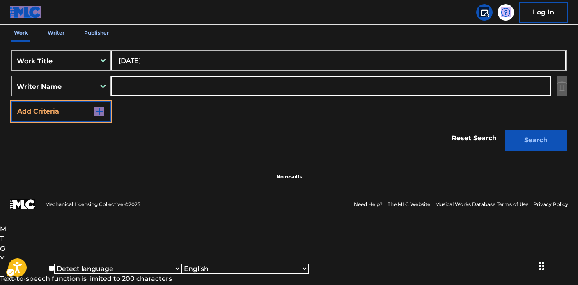
click at [505, 130] on button "Search" at bounding box center [536, 140] width 62 height 21
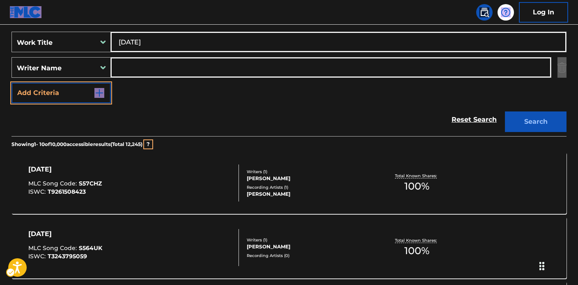
scroll to position [200, 0]
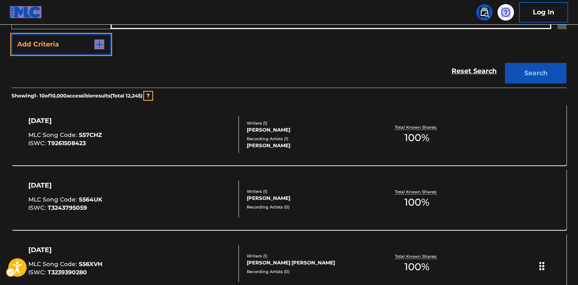
click at [231, 122] on div "SATURDAY MLC Song Code : S57CHZ ISWC : T9261508423" at bounding box center [133, 134] width 211 height 37
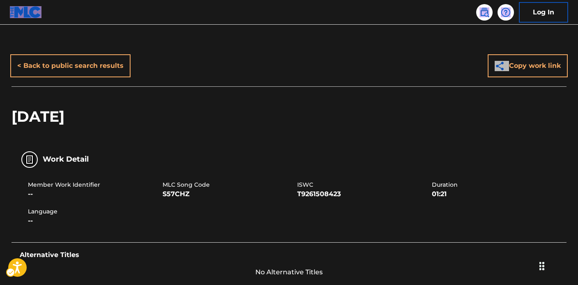
click at [283, 119] on div "SATURDAY" at bounding box center [289, 116] width 555 height 60
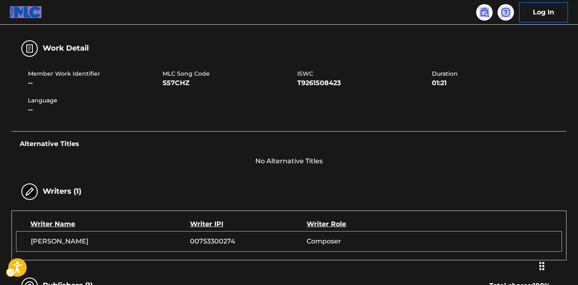
scroll to position [111, 0]
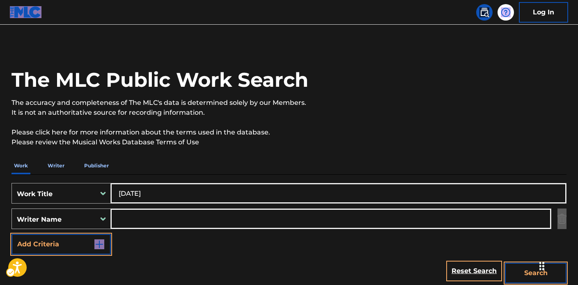
drag, startPoint x: 177, startPoint y: 196, endPoint x: 74, endPoint y: 189, distance: 103.0
click at [60, 186] on div "SearchWithCriteriaa4401230-6768-4a2d-82a9-87824a08a4cc Work Title SATURDAY" at bounding box center [289, 193] width 555 height 21
paste input "['LIKE A PRAYER'] Alberto Cohen, Sante Pucello, Roberto Longiaru, RICHARDSON DW…"
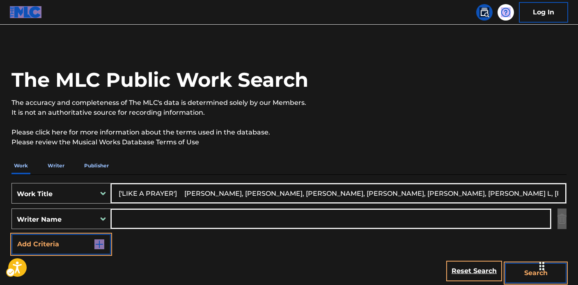
scroll to position [0, 469]
type input "['LIKE A PRAYER'] Alberto Cohen, Sante Pucello, Roberto Longiaru, RICHARDSON DW…"
click at [135, 219] on input "Search Form" at bounding box center [331, 219] width 440 height 20
paste input "['LIKE A PRAYER'] Alberto Cohen, Sante Pucello, Roberto Longiaru, RICHARDSON DW…"
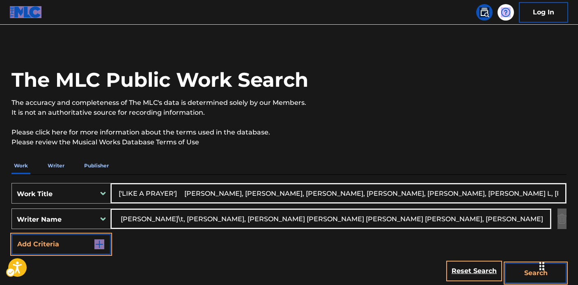
scroll to position [0, 72]
drag, startPoint x: 285, startPoint y: 217, endPoint x: 47, endPoint y: 198, distance: 238.9
click at [48, 198] on div "SearchWithCriteriaa4401230-6768-4a2d-82a9-87824a08a4cc Work Title ['LIKE A PRAY…" at bounding box center [289, 218] width 555 height 71
drag, startPoint x: 209, startPoint y: 217, endPoint x: 442, endPoint y: 217, distance: 232.9
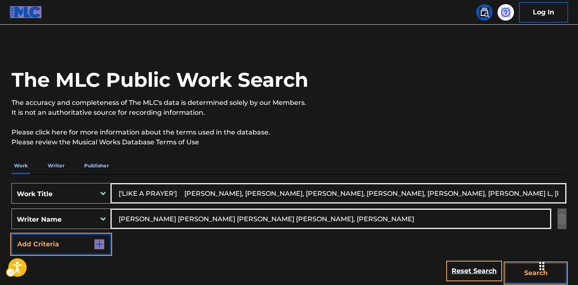
click at [442, 217] on input "WRIGHT FRANCIS REUBEN, Dino Lanni, Joanne Yvonne Thomas, Peter L Scott" at bounding box center [331, 219] width 440 height 20
type input "WRIGHT FRANCIS REUBEN"
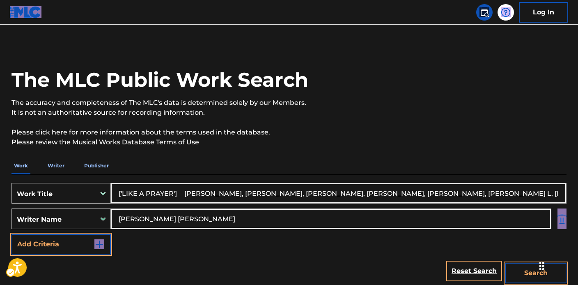
drag, startPoint x: 181, startPoint y: 192, endPoint x: 561, endPoint y: 212, distance: 380.8
click at [578, 210] on html "Accessibility Screen-Reader Guide, Feedback, and Issue Reporting | New window 0…" at bounding box center [289, 142] width 578 height 285
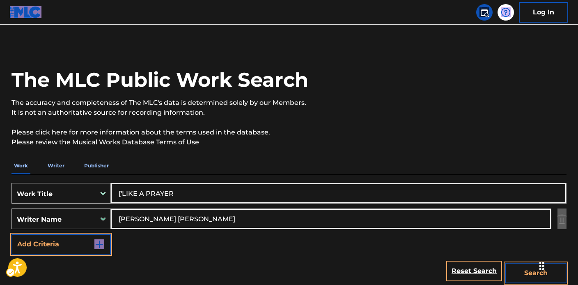
click at [123, 190] on input "['LIKE A PRAYER" at bounding box center [338, 193] width 455 height 20
type input "LIKE A PRAYER"
click at [527, 272] on button "Search" at bounding box center [536, 272] width 62 height 21
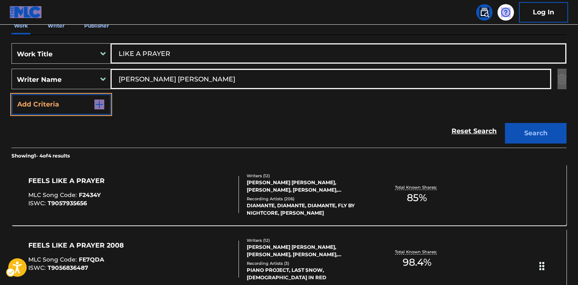
scroll to position [132, 0]
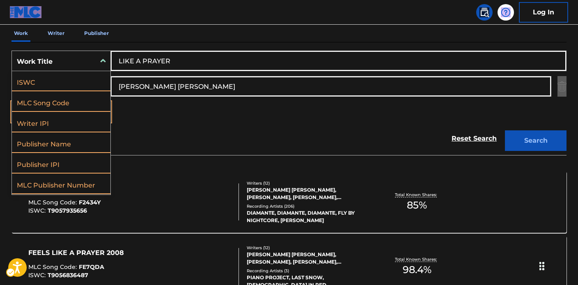
click at [87, 68] on div "Work Title" at bounding box center [54, 60] width 84 height 17
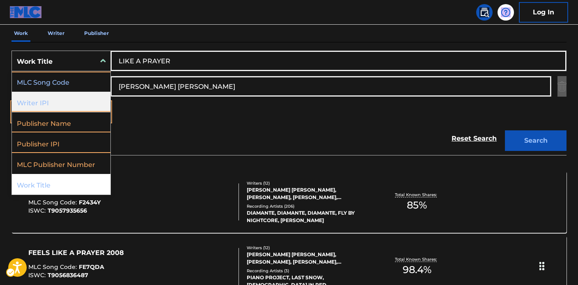
scroll to position [0, 0]
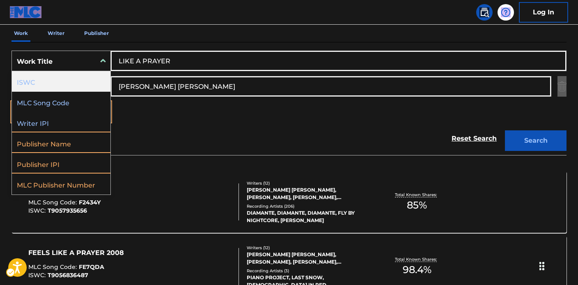
click at [54, 76] on div "ISWC" at bounding box center [61, 81] width 99 height 21
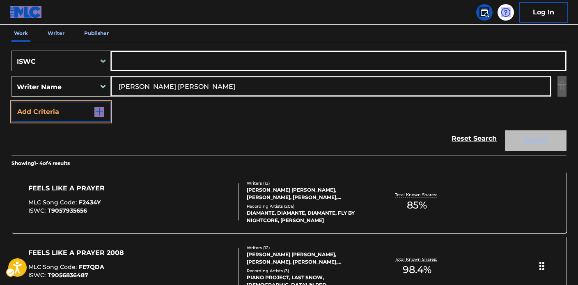
click at [156, 58] on input "Search Form" at bounding box center [338, 61] width 455 height 20
paste input "T9057935656"
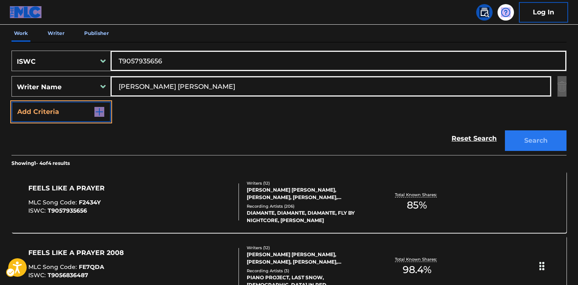
type input "T9057935656"
click at [545, 143] on button "Search" at bounding box center [536, 140] width 62 height 21
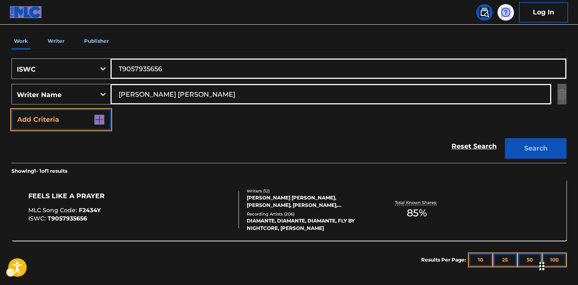
scroll to position [82, 0]
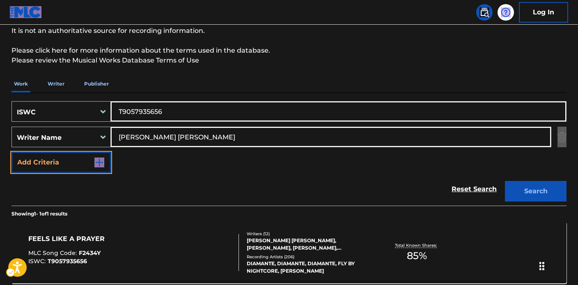
drag, startPoint x: 223, startPoint y: 136, endPoint x: 126, endPoint y: 127, distance: 96.9
click at [126, 127] on input "WRIGHT FRANCIS REUBEN" at bounding box center [331, 137] width 440 height 20
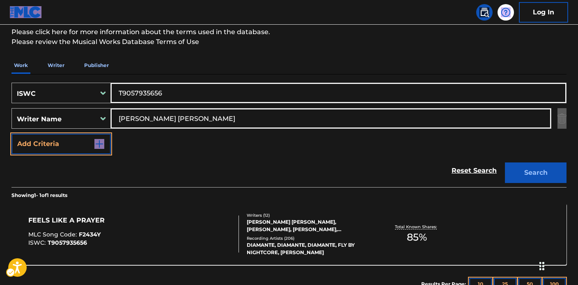
scroll to position [108, 0]
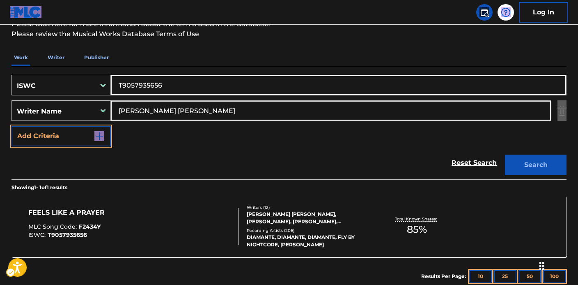
click at [278, 130] on div "SearchWithCriteria29180fe7-c278-4c13-8b4b-9a2a55c39070 ISWC T9057935656 SearchW…" at bounding box center [289, 110] width 555 height 71
click at [221, 106] on input "WRIGHT FRANCIS REUBEN" at bounding box center [331, 111] width 440 height 20
drag, startPoint x: 239, startPoint y: 110, endPoint x: 4, endPoint y: 114, distance: 235.8
click at [2, 113] on div "The MLC Public Work Search The accuracy and completeness of The MLC's data is d…" at bounding box center [289, 116] width 575 height 358
click at [477, 162] on link "Reset Search" at bounding box center [474, 163] width 53 height 18
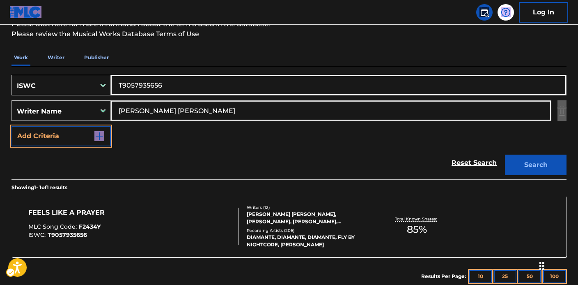
scroll to position [46, 0]
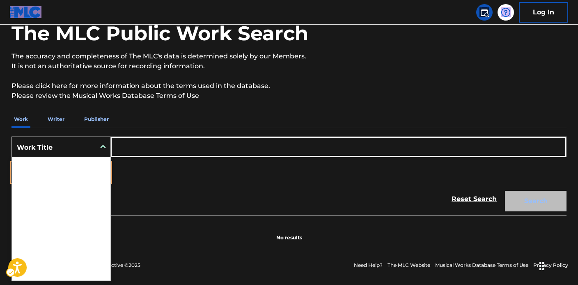
click at [94, 147] on div "Work Title" at bounding box center [54, 146] width 84 height 17
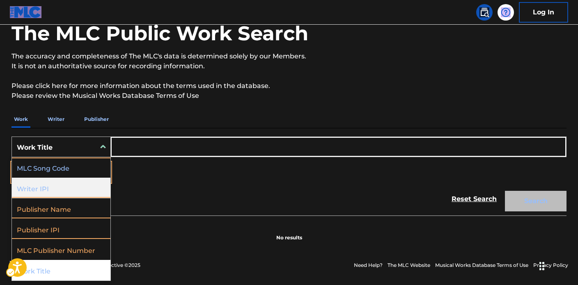
scroll to position [0, 0]
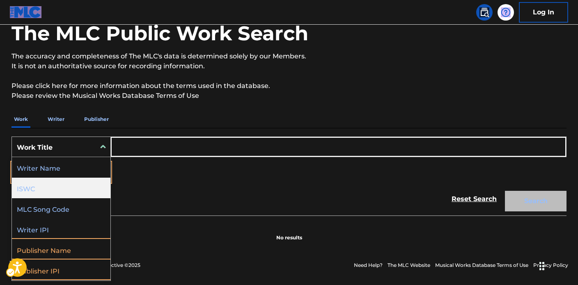
click at [67, 186] on div "ISWC" at bounding box center [61, 187] width 99 height 21
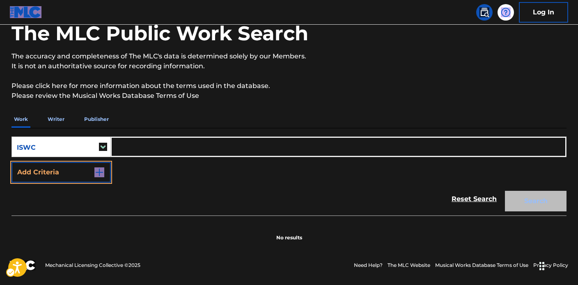
click at [126, 152] on input "Search Form" at bounding box center [338, 147] width 455 height 20
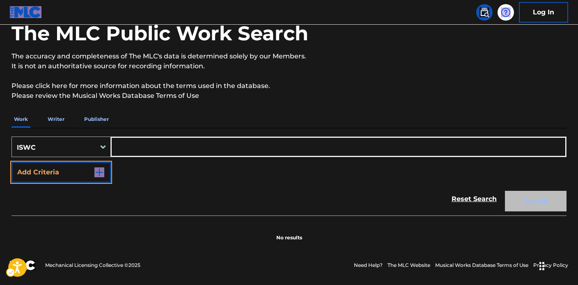
paste input "T9057935656"
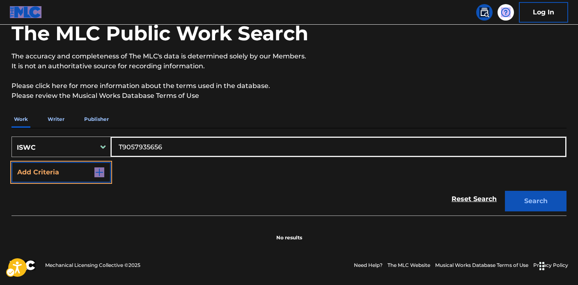
click at [122, 143] on input "T9057935656" at bounding box center [338, 147] width 455 height 20
click at [505, 191] on button "Search" at bounding box center [536, 201] width 62 height 21
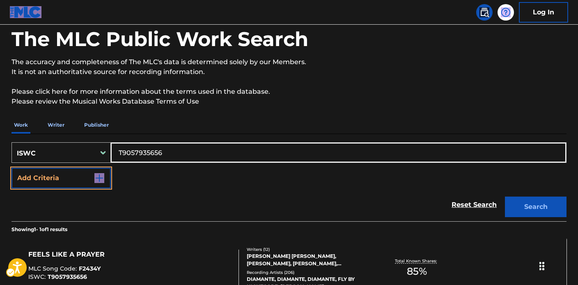
scroll to position [76, 0]
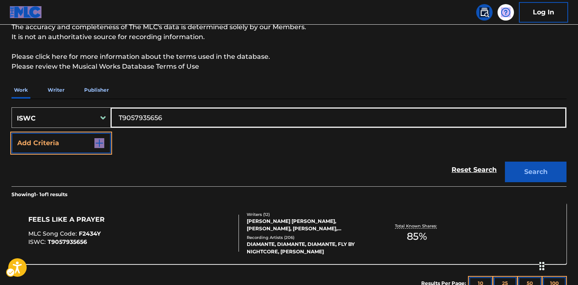
drag, startPoint x: 170, startPoint y: 117, endPoint x: 171, endPoint y: 122, distance: 5.4
click at [52, 104] on div "SearchWithCriteria0c02ff5c-2908-4a3f-837e-00c841fb6829 ISWC T9057935656 Add Cri…" at bounding box center [289, 142] width 555 height 87
paste input "T3079555667"
click at [120, 115] on input "T3079555667" at bounding box center [338, 118] width 455 height 20
type input "T3079555667"
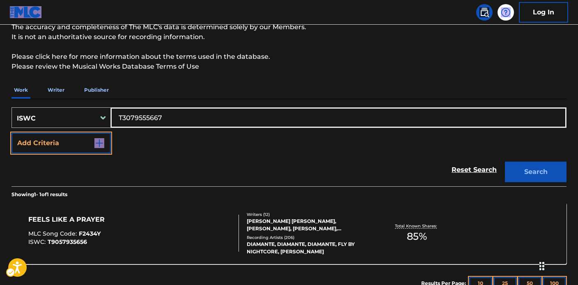
click at [505, 161] on button "Search" at bounding box center [536, 171] width 62 height 21
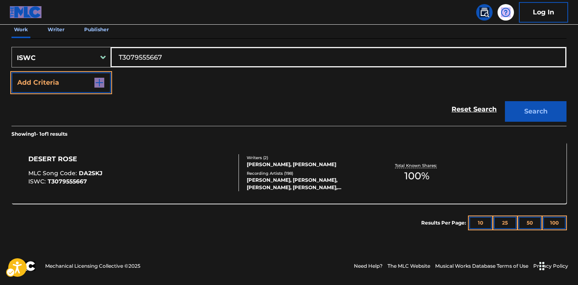
scroll to position [137, 0]
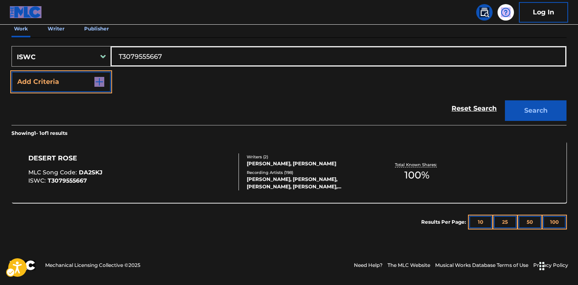
click at [296, 183] on div "LOLO ZOUAÏ, LOLO ZOUAÏ, LOLO ZOUAÏ, LOLO ZOUAÏ, LOLO ZOUAÏ" at bounding box center [309, 182] width 124 height 15
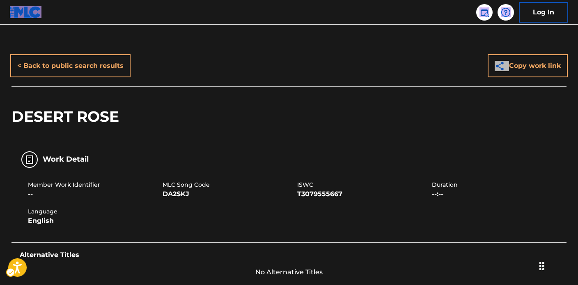
drag, startPoint x: 175, startPoint y: 172, endPoint x: 193, endPoint y: 159, distance: 22.6
click at [176, 172] on div "Member Work Identifier -- MLC Song Code DA2SKJ ISWC T3079555667 Duration --:-- …" at bounding box center [289, 203] width 555 height 62
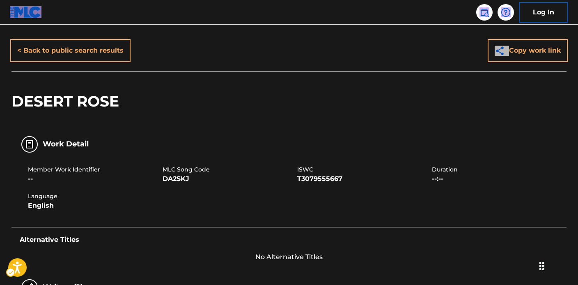
scroll to position [15, 0]
click at [160, 170] on span "Member Work Identifier" at bounding box center [94, 169] width 133 height 9
drag, startPoint x: 163, startPoint y: 168, endPoint x: 198, endPoint y: 182, distance: 37.2
click at [198, 182] on div "MLC Song Code DA2SKJ" at bounding box center [230, 174] width 135 height 18
copy div "MLC Song Code DA2SKJ"
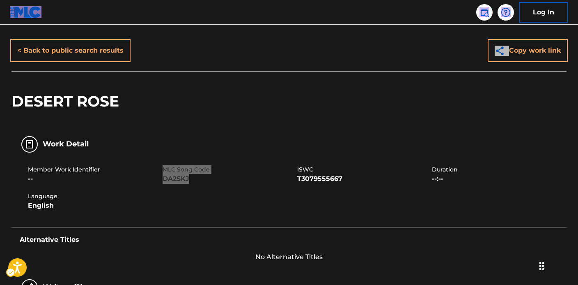
scroll to position [0, 0]
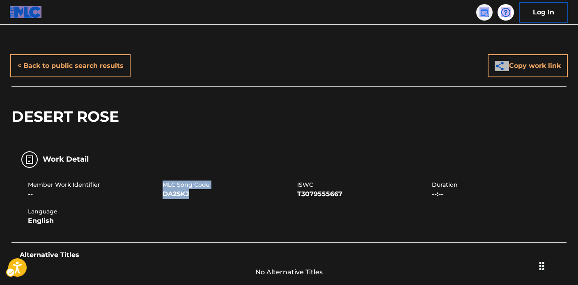
click at [485, 14] on img at bounding box center [485, 12] width 10 height 10
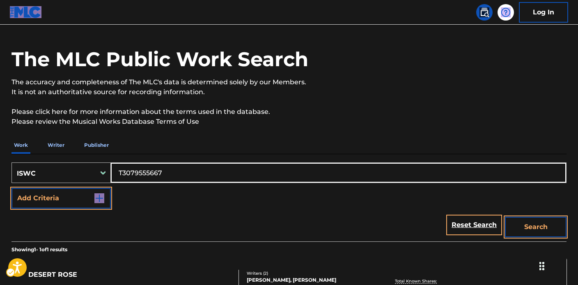
scroll to position [68, 0]
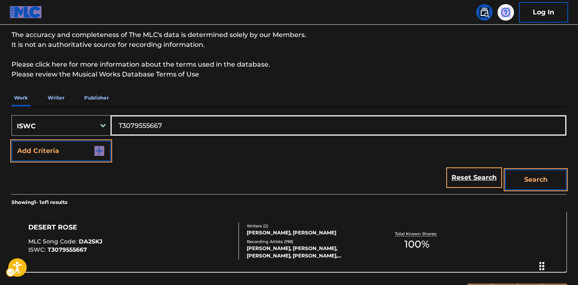
click at [101, 133] on div "Search Form" at bounding box center [103, 125] width 15 height 20
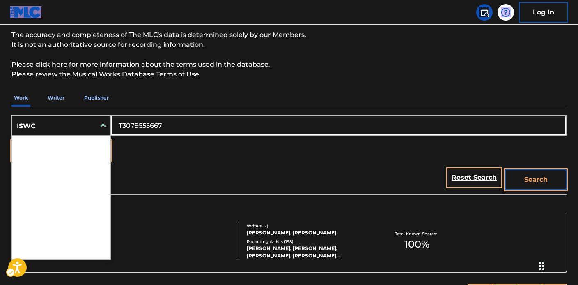
scroll to position [41, 0]
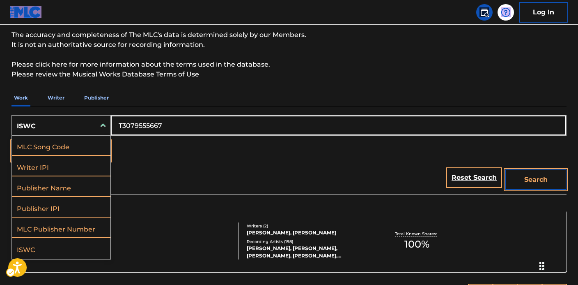
drag, startPoint x: 315, startPoint y: 182, endPoint x: 476, endPoint y: 162, distance: 161.8
click at [315, 182] on div "Reset Search Search" at bounding box center [289, 177] width 555 height 33
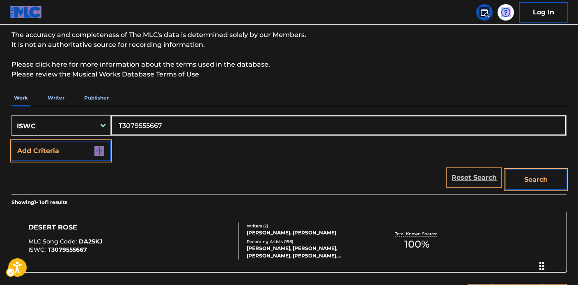
click at [474, 172] on link "Reset Search" at bounding box center [474, 177] width 53 height 18
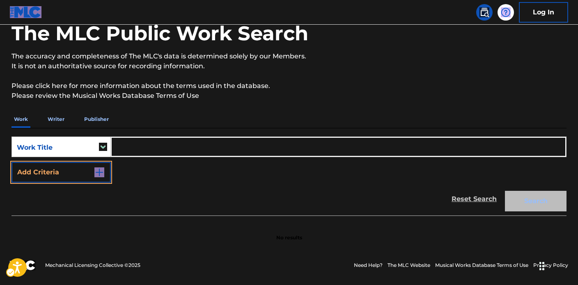
scroll to position [46, 0]
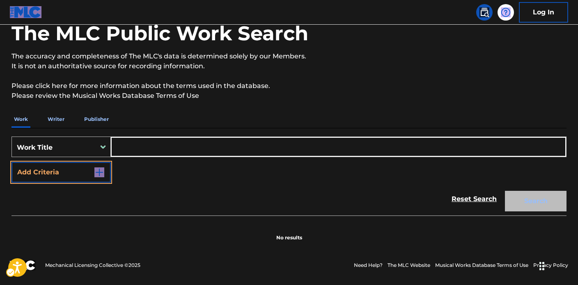
click at [146, 147] on input "Search Form" at bounding box center [338, 147] width 455 height 20
paste input "['DRIP'] Laura-Jayne Hunter, Adam Intrator, Chad Chilton, CONWAY JOSHUA DAVID, …"
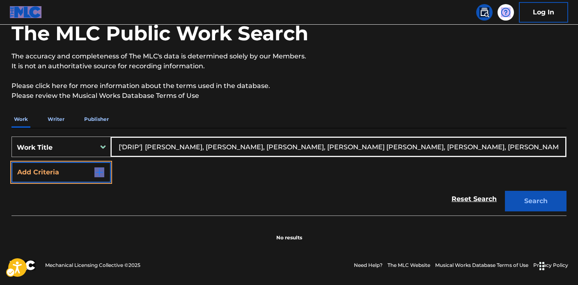
type input "['DRIP'] Laura-Jayne Hunter, Adam Intrator, Chad Chilton, CONWAY JOSHUA DAVID, …"
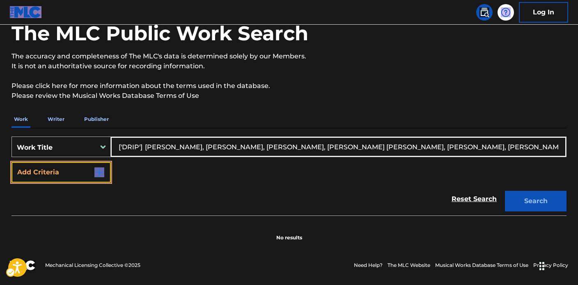
click at [106, 176] on button "Add Criteria" at bounding box center [61, 172] width 99 height 21
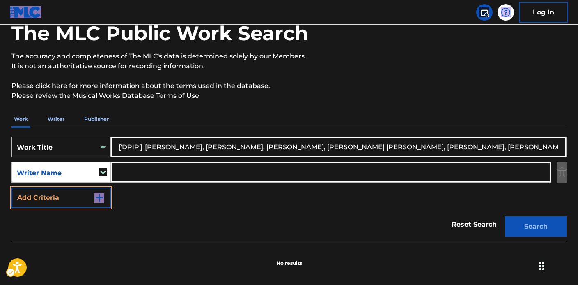
click at [148, 176] on input "Search Form" at bounding box center [331, 172] width 440 height 20
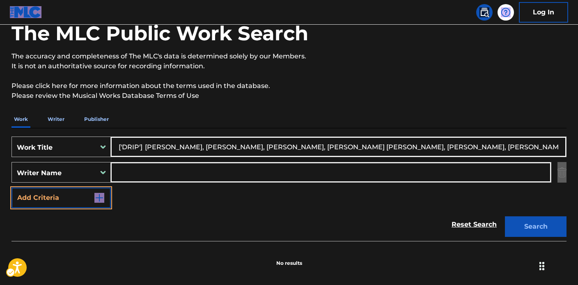
paste input "['DRIP'] Laura-Jayne Hunter, Adam Intrator, Chad Chilton, CONWAY JOSHUA DAVID, …"
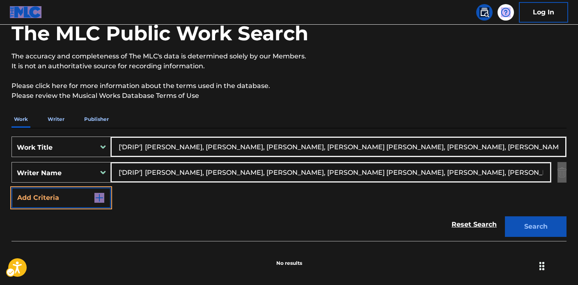
drag, startPoint x: 267, startPoint y: 171, endPoint x: 158, endPoint y: 183, distance: 109.5
click at [17, 145] on div "SearchWithCriteriaa4401230-6768-4a2d-82a9-87824a08a4cc Work Title ['DRIP'] Laur…" at bounding box center [289, 171] width 555 height 71
drag, startPoint x: 371, startPoint y: 173, endPoint x: 162, endPoint y: 175, distance: 208.7
click at [162, 175] on input "Chad Chilton, CONWAY JOSHUA DAVID, ZARDOYA MARIA, Hunter Jayne" at bounding box center [331, 172] width 440 height 20
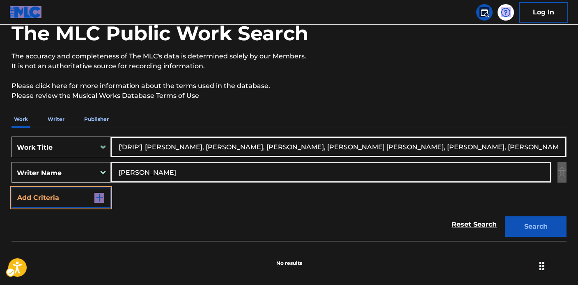
type input "Chad Chilton"
drag, startPoint x: 142, startPoint y: 145, endPoint x: 515, endPoint y: 145, distance: 372.9
click at [518, 145] on input "['DRIP'] Laura-Jayne Hunter, Adam Intrator, Chad Chilton, CONWAY JOSHUA DAVID, …" at bounding box center [338, 147] width 455 height 20
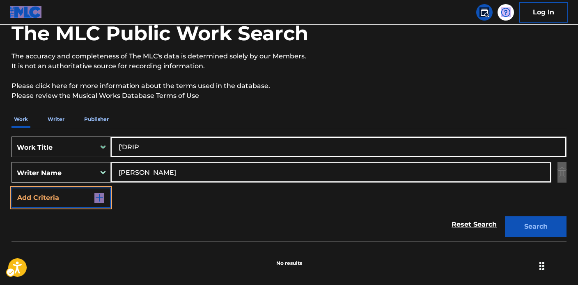
click at [124, 145] on input "['DRIP" at bounding box center [338, 147] width 455 height 20
type input "DRIP"
click at [539, 230] on button "Search" at bounding box center [536, 226] width 62 height 21
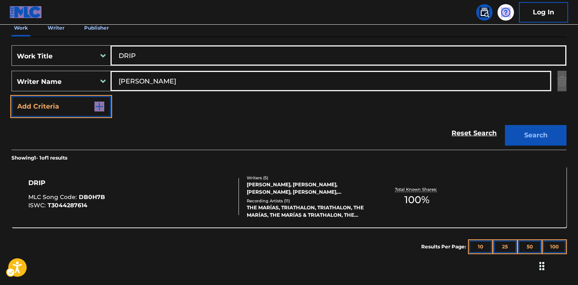
scroll to position [154, 0]
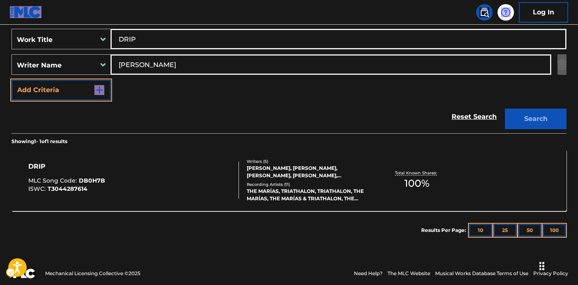
click at [294, 175] on div "JOSH CONWAY, ZARA SKY, CHAD CHILTON, ADAM INTRATOR, HUNTER JAYNE" at bounding box center [309, 171] width 124 height 15
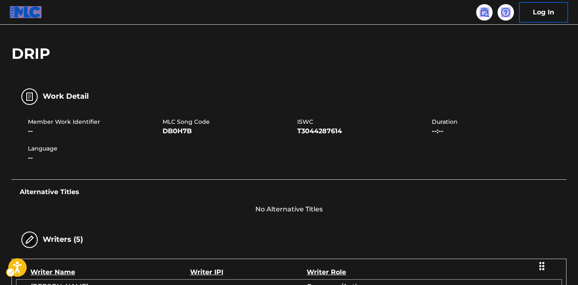
scroll to position [9, 0]
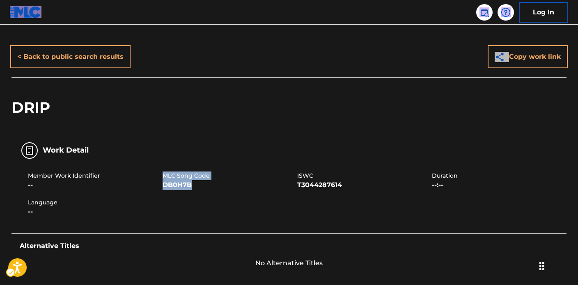
drag, startPoint x: 163, startPoint y: 176, endPoint x: 201, endPoint y: 183, distance: 38.0
click at [201, 183] on div "MLC Song Code DB0H7B" at bounding box center [230, 180] width 135 height 18
copy div "MLC Song Code DB0H7B"
click at [484, 16] on img at bounding box center [485, 12] width 10 height 10
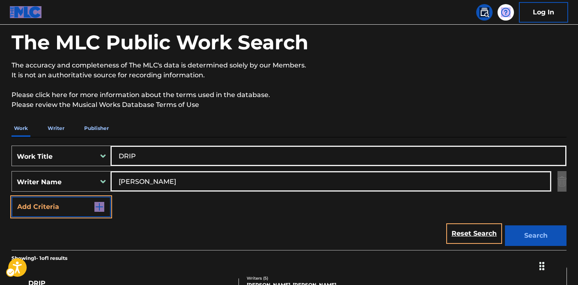
scroll to position [72, 0]
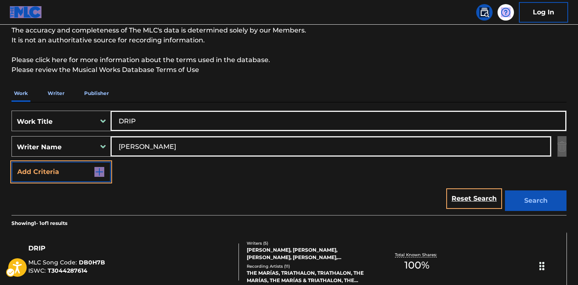
click at [80, 124] on div "Work Title" at bounding box center [54, 122] width 74 height 10
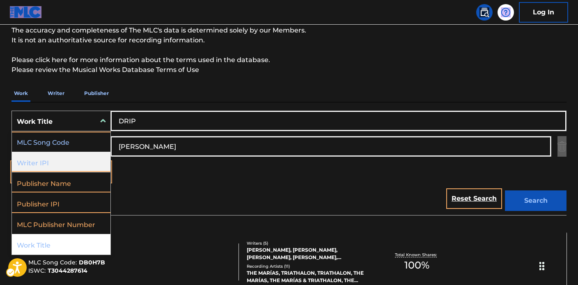
scroll to position [0, 0]
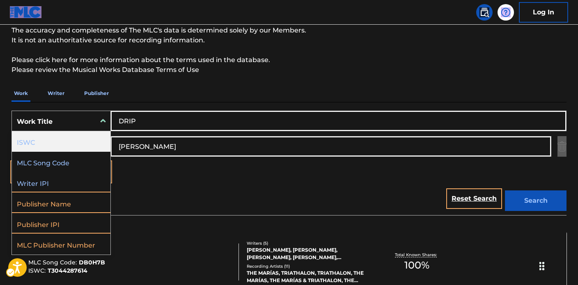
click at [72, 140] on div "ISWC" at bounding box center [61, 141] width 99 height 21
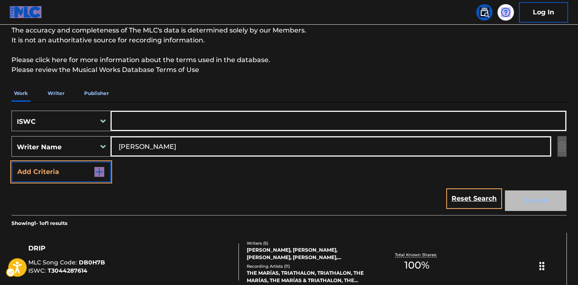
click at [144, 125] on input "Search Form" at bounding box center [338, 121] width 455 height 20
paste input "T9221974896"
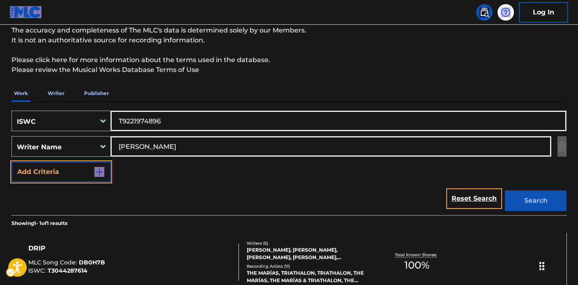
type input "T9221974896"
drag, startPoint x: 172, startPoint y: 148, endPoint x: 38, endPoint y: 136, distance: 134.4
click at [17, 134] on div "SearchWithCriteria49f6c2a4-d417-4f5e-ba1e-17d75ee03226 ISWC T9221974896 SearchW…" at bounding box center [289, 145] width 555 height 71
click at [505, 190] on button "Search" at bounding box center [536, 200] width 62 height 21
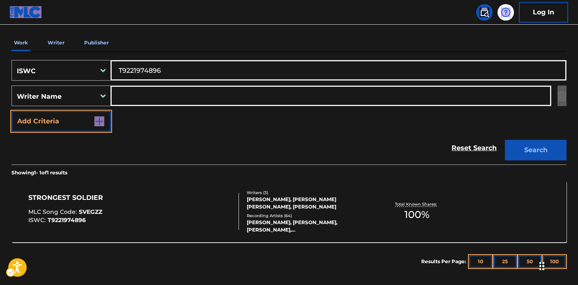
scroll to position [154, 0]
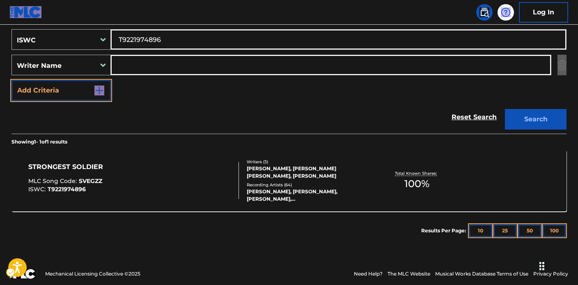
click at [307, 185] on div "Recording Artists ( 64 )" at bounding box center [309, 185] width 124 height 6
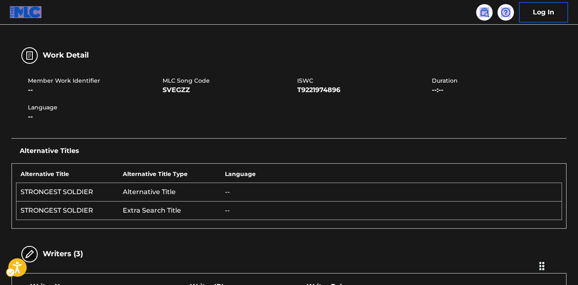
scroll to position [97, 0]
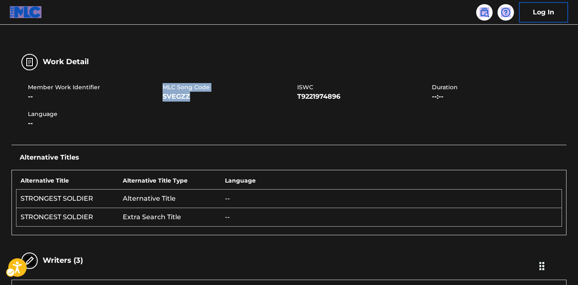
drag, startPoint x: 163, startPoint y: 86, endPoint x: 197, endPoint y: 96, distance: 35.2
click at [197, 96] on div "MLC Song Code SVEGZZ" at bounding box center [230, 92] width 135 height 18
copy div "MLC Song Code SVEGZZ"
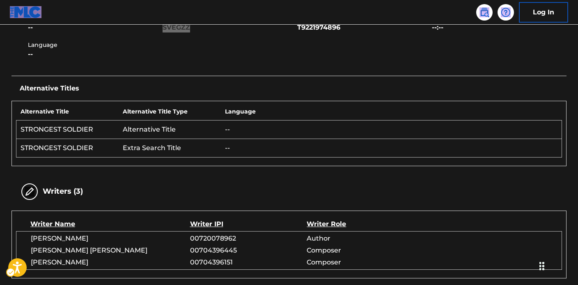
scroll to position [0, 0]
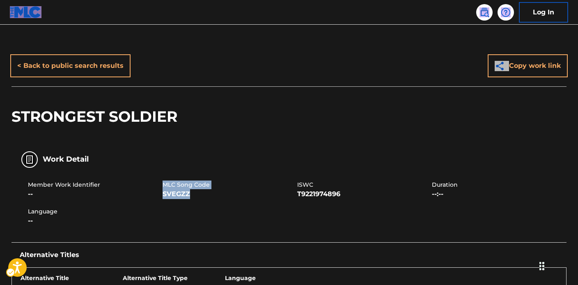
click at [485, 16] on img at bounding box center [485, 12] width 10 height 10
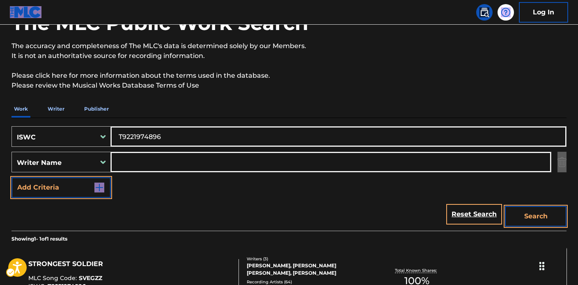
scroll to position [71, 0]
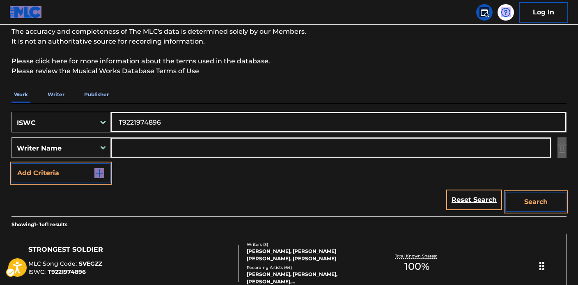
click at [69, 131] on div "ISWC" at bounding box center [61, 122] width 99 height 21
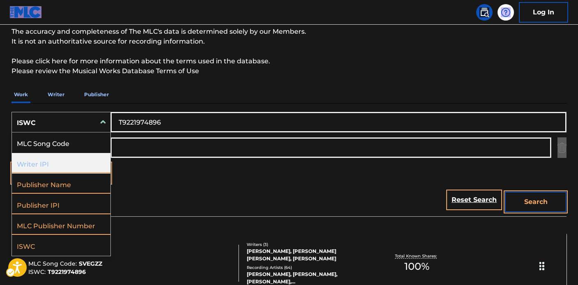
scroll to position [0, 0]
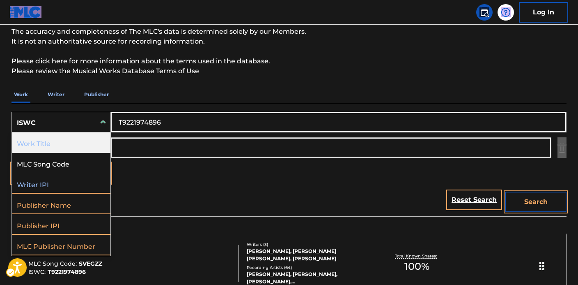
click at [72, 140] on div "Work Title" at bounding box center [61, 142] width 99 height 21
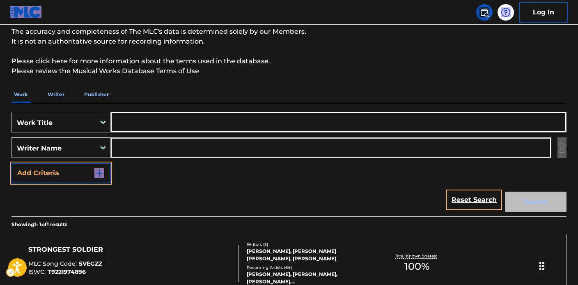
click at [145, 117] on input "Search Form" at bounding box center [338, 122] width 455 height 20
paste input "['LONG DISTANCE'] LAWRENCE PHILIP MARTIN II, Rodney Jerkins, Jeff Bhasker, Brun…"
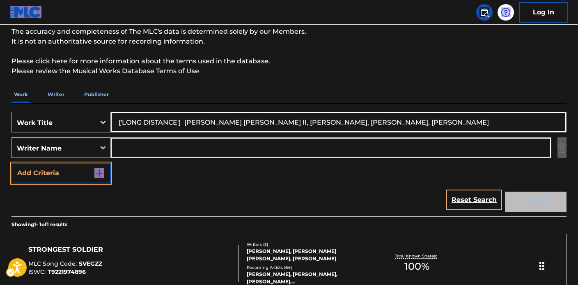
type input "['LONG DISTANCE'] LAWRENCE PHILIP MARTIN II, Rodney Jerkins, Jeff Bhasker, Brun…"
click at [129, 145] on input "Search Form" at bounding box center [331, 148] width 440 height 20
paste input "['LONG DISTANCE'] LAWRENCE PHILIP MARTIN II, Rodney Jerkins, Jeff Bhasker, Brun…"
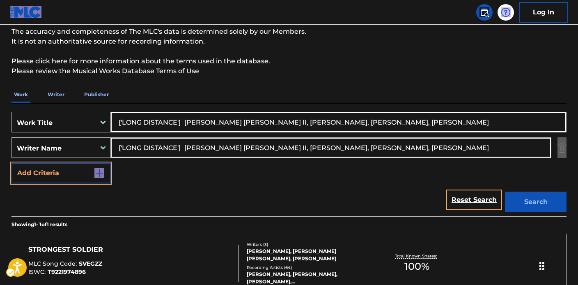
drag, startPoint x: 191, startPoint y: 147, endPoint x: 55, endPoint y: 134, distance: 136.1
click at [59, 133] on div "SearchWithCriteriac30d4734-e4d4-47c6-810b-517e968c1003 Work Title ['LONG DISTAN…" at bounding box center [289, 147] width 555 height 71
drag, startPoint x: 369, startPoint y: 145, endPoint x: 218, endPoint y: 148, distance: 151.2
click at [218, 148] on input "LAWRENCE PHILIP MARTIN II, Rodney Jerkins, Jeff Bhasker, Bruno Mars" at bounding box center [331, 148] width 440 height 20
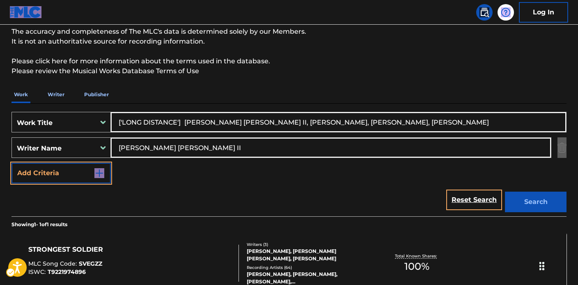
type input "LAWRENCE PHILIP MARTIN II"
drag, startPoint x: 181, startPoint y: 121, endPoint x: 478, endPoint y: 119, distance: 297.8
click at [487, 118] on input "['LONG DISTANCE'] LAWRENCE PHILIP MARTIN II, Rodney Jerkins, Jeff Bhasker, Brun…" at bounding box center [338, 122] width 455 height 20
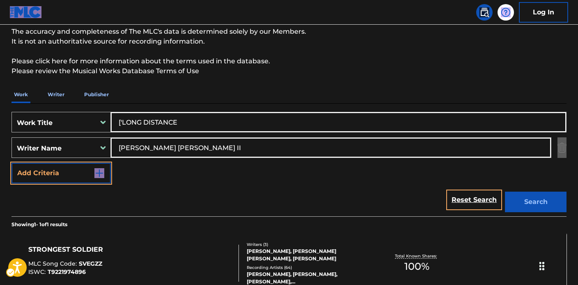
click at [124, 122] on input "['LONG DISTANCE" at bounding box center [338, 122] width 455 height 20
click at [124, 123] on input "['LONG DISTANCE" at bounding box center [338, 122] width 455 height 20
type input "LONG DISTANCE"
drag, startPoint x: 534, startPoint y: 196, endPoint x: 514, endPoint y: 197, distance: 19.3
click at [534, 196] on button "Search" at bounding box center [536, 201] width 62 height 21
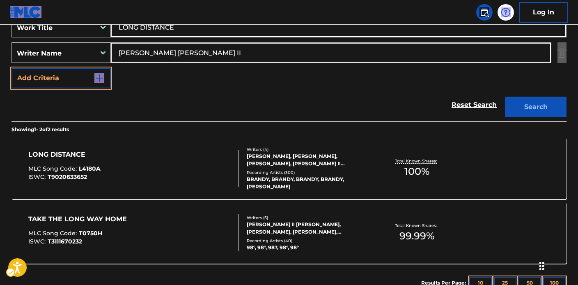
scroll to position [181, 0]
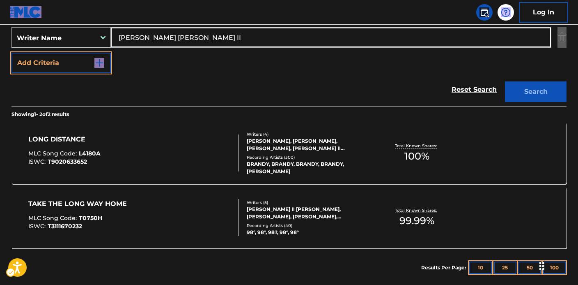
click at [271, 150] on div "PETER GENE HERNANDEZ, RODNEY ROY JERKINS, JEFF BHASKER, PHILIP MARTIN II LAWREN…" at bounding box center [309, 144] width 124 height 15
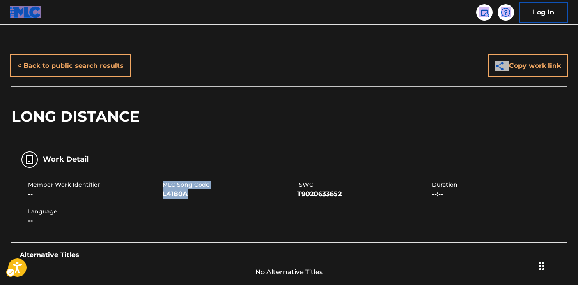
drag, startPoint x: 163, startPoint y: 183, endPoint x: 207, endPoint y: 191, distance: 45.1
click at [207, 191] on div "MLC Song Code L4180A" at bounding box center [230, 189] width 135 height 18
copy div "MLC Song Code L4180A"
click at [264, 163] on div "Work Detail" at bounding box center [289, 159] width 555 height 26
click at [488, 14] on img at bounding box center [485, 12] width 10 height 10
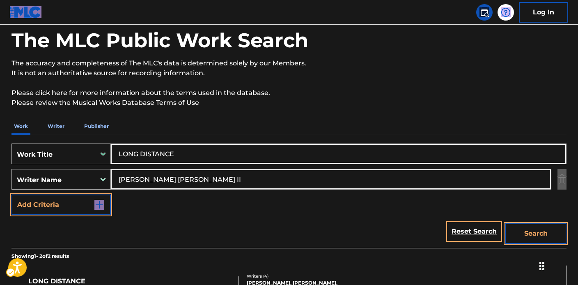
scroll to position [71, 0]
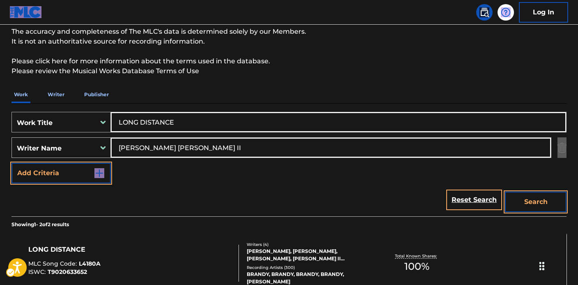
click at [101, 117] on div "SearchWithCriteriac30d4734-e4d4-47c6-810b-517e968c1003 Work Title LONG DISTANCE" at bounding box center [289, 122] width 555 height 21
paste input "Balenciaga"
type input "Balenciaga"
drag, startPoint x: 241, startPoint y: 147, endPoint x: 18, endPoint y: 149, distance: 222.6
click at [21, 148] on div "SearchWithCriteria2abfd0ed-c940-4901-ba62-de13b277f2bd Writer Name LAWRENCE PHI…" at bounding box center [289, 147] width 555 height 21
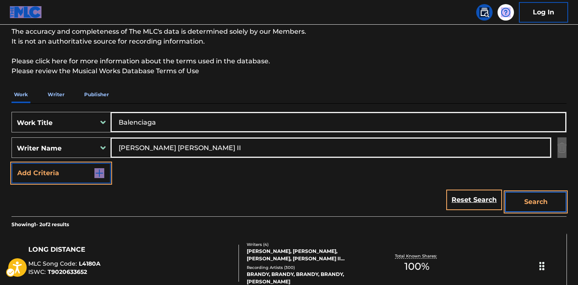
paste input "PRINCIPATO LAWRENCE MICHAEL"
click at [535, 194] on button "Search" at bounding box center [536, 201] width 62 height 21
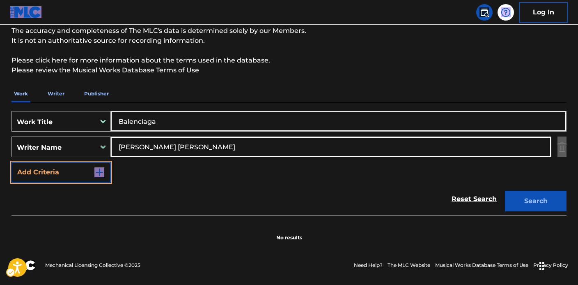
scroll to position [72, 0]
drag, startPoint x: 248, startPoint y: 68, endPoint x: 96, endPoint y: 52, distance: 152.8
click at [80, 50] on div "The MLC Public Work Search The accuracy and completeness of The MLC's data is d…" at bounding box center [289, 107] width 575 height 268
drag, startPoint x: 258, startPoint y: 150, endPoint x: 131, endPoint y: 156, distance: 127.5
click at [13, 128] on div "SearchWithCriteriac30d4734-e4d4-47c6-810b-517e968c1003 Work Title Balenciaga Se…" at bounding box center [289, 146] width 555 height 71
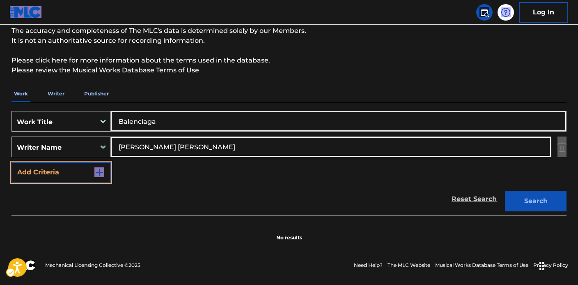
paste input "ASSARELLI GUSTAVO HATAKEYAMA, PRINCIPATO LAWRENCE MICHAEL, MTUME JAMES, Chandra…"
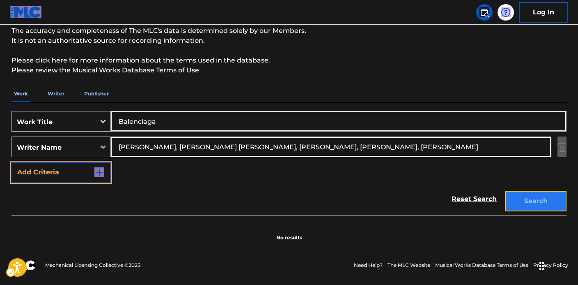
click at [539, 206] on button "Search" at bounding box center [536, 201] width 62 height 21
click at [225, 89] on div "Work Writer Publisher SearchWithCriteriac30d4734-e4d4-47c6-810b-517e968c1003 Wo…" at bounding box center [289, 163] width 555 height 156
drag, startPoint x: 247, startPoint y: 145, endPoint x: 39, endPoint y: 110, distance: 210.6
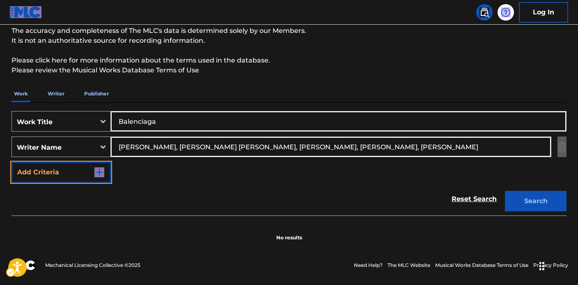
click at [7, 96] on div "The MLC Public Work Search The accuracy and completeness of The MLC's data is d…" at bounding box center [289, 107] width 575 height 268
drag, startPoint x: 235, startPoint y: 147, endPoint x: 511, endPoint y: 167, distance: 276.7
click at [513, 167] on div "SearchWithCriteriac30d4734-e4d4-47c6-810b-517e968c1003 Work Title Balenciaga Se…" at bounding box center [289, 146] width 555 height 71
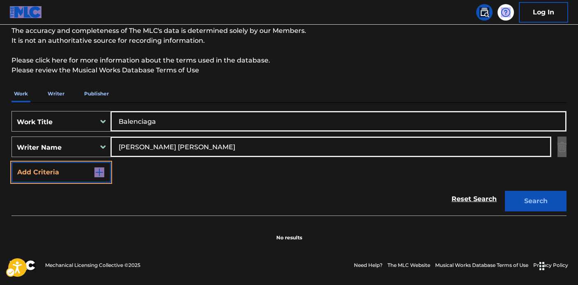
type input "PRINCIPATO LAWRENCE MICHAEL"
click at [505, 191] on button "Search" at bounding box center [536, 201] width 62 height 21
click at [490, 12] on link at bounding box center [484, 12] width 16 height 16
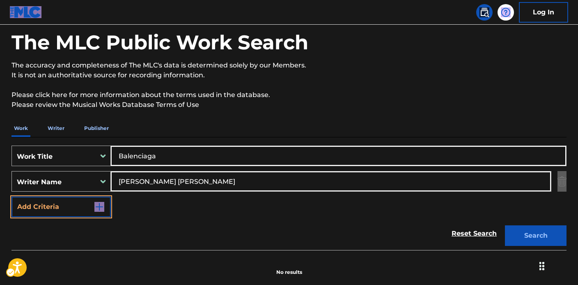
click at [62, 166] on div "Work Title" at bounding box center [61, 155] width 99 height 21
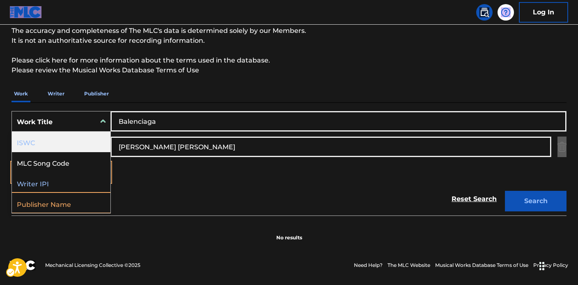
click at [55, 148] on div "ISWC" at bounding box center [61, 141] width 99 height 21
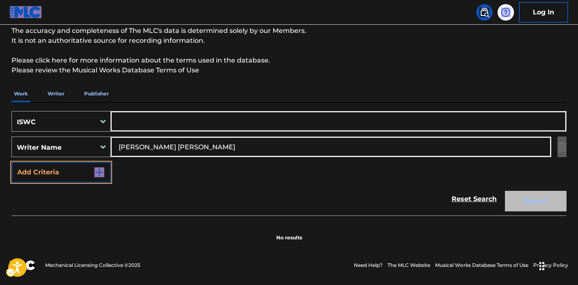
click at [166, 128] on input "Search Form" at bounding box center [338, 121] width 455 height 20
paste input "T3098925561"
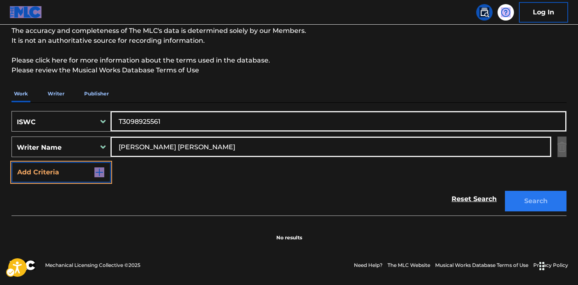
type input "T3098925561"
drag, startPoint x: 518, startPoint y: 197, endPoint x: 509, endPoint y: 196, distance: 8.3
click at [518, 197] on button "Search" at bounding box center [536, 201] width 62 height 21
drag, startPoint x: 261, startPoint y: 150, endPoint x: 31, endPoint y: 133, distance: 230.2
click at [35, 132] on div "SearchWithCriteria6dbc4b5f-991a-42a7-ae01-874a0f124299 ISWC T3098925561 SearchW…" at bounding box center [289, 146] width 555 height 71
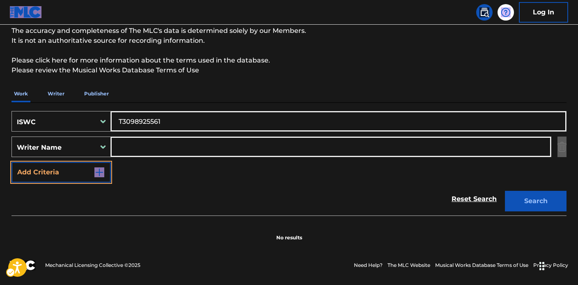
click at [505, 191] on button "Search" at bounding box center [536, 201] width 62 height 21
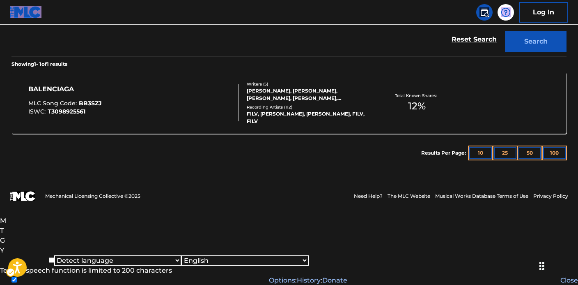
scroll to position [162, 0]
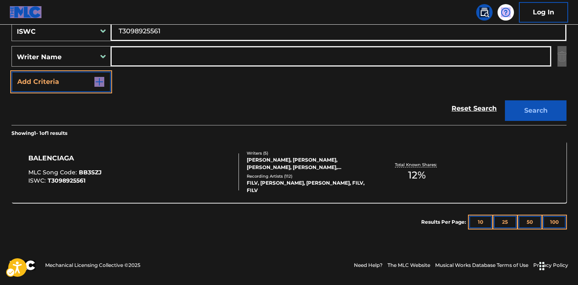
click at [292, 112] on div "SearchWithCriteria6dbc4b5f-991a-42a7-ae01-874a0f124299 ISWC T3098925561 SearchW…" at bounding box center [289, 126] width 555 height 229
click at [285, 149] on div "BALENCIAGA MLC Song Code : BB3SZJ ISWC : T3098925561 Writers ( 5 ) CHANDRA UBER…" at bounding box center [289, 172] width 555 height 62
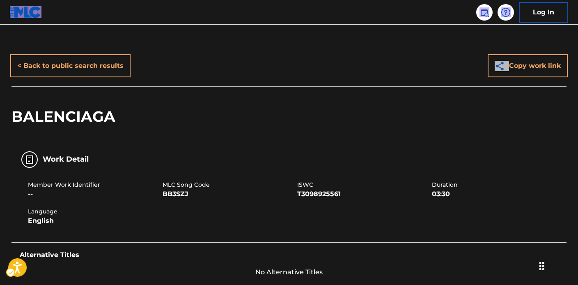
click at [162, 185] on div "Member Work Identifier --" at bounding box center [95, 189] width 135 height 18
drag, startPoint x: 165, startPoint y: 183, endPoint x: 198, endPoint y: 196, distance: 35.9
click at [198, 196] on div "MLC Song Code BB3SZJ" at bounding box center [230, 189] width 135 height 18
copy div "MLC Song Code BB3SZJ"
click at [485, 10] on img at bounding box center [485, 12] width 10 height 10
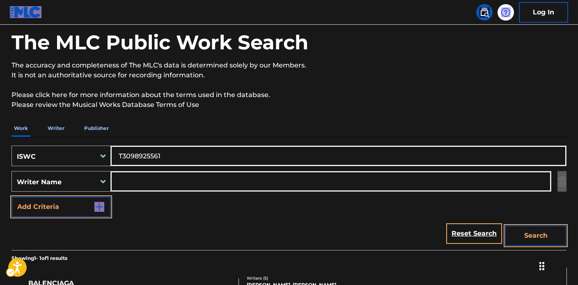
scroll to position [72, 0]
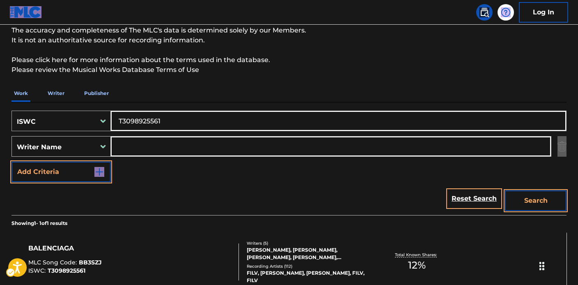
drag, startPoint x: 170, startPoint y: 123, endPoint x: 60, endPoint y: 115, distance: 110.4
click at [63, 115] on div "SearchWithCriteria6dbc4b5f-991a-42a7-ae01-874a0f124299 ISWC T3098925561" at bounding box center [289, 120] width 555 height 21
click at [94, 123] on div "ISWC" at bounding box center [54, 120] width 84 height 17
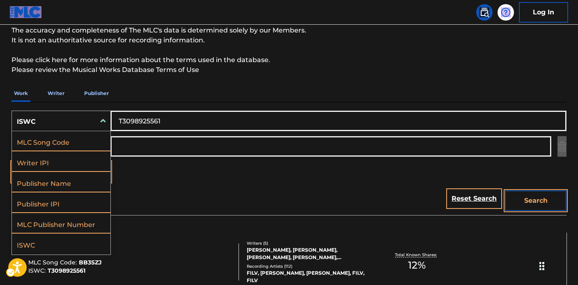
scroll to position [0, 0]
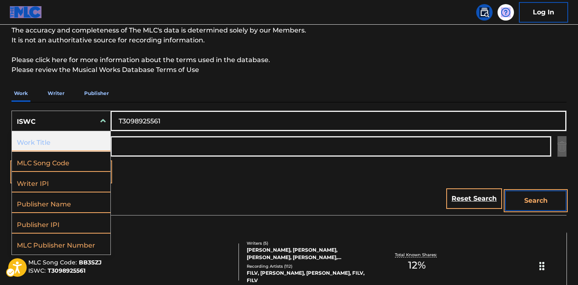
click at [70, 142] on div "Work Title" at bounding box center [61, 141] width 99 height 21
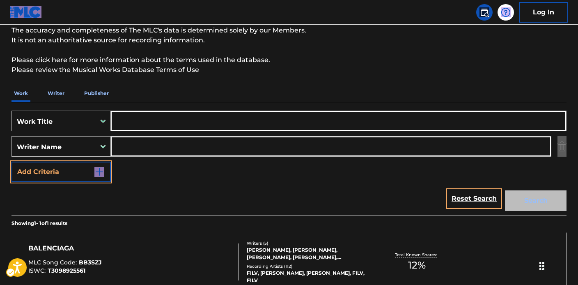
click at [150, 127] on input "Search Form" at bounding box center [338, 121] width 455 height 20
paste input "['HELLEVATOR'] HAN JI SUNG, BAHNG CHRISTOPHER CHAHN, KIM KEON WOO, SEO CHANG BI…"
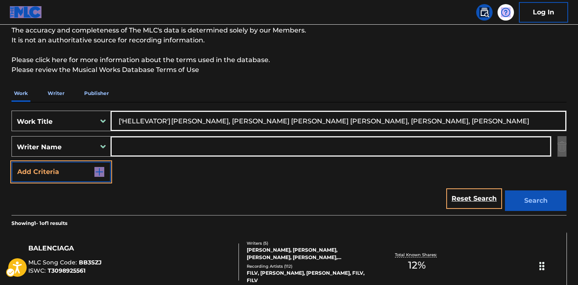
type input "['HELLEVATOR'] HAN JI SUNG, BAHNG CHRISTOPHER CHAHN, KIM KEON WOO, SEO CHANG BI…"
click at [149, 145] on input "Search Form" at bounding box center [331, 146] width 440 height 20
paste input "['HELLEVATOR'] HAN JI SUNG, BAHNG CHRISTOPHER CHAHN, KIM KEON WOO, SEO CHANG BI…"
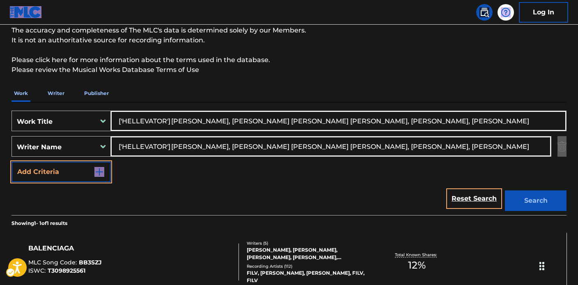
drag, startPoint x: 224, startPoint y: 146, endPoint x: 36, endPoint y: 128, distance: 189.0
click at [0, 121] on main "The MLC Public Work Search The accuracy and completeness of The MLC's data is d…" at bounding box center [289, 143] width 578 height 383
drag, startPoint x: 177, startPoint y: 147, endPoint x: 444, endPoint y: 148, distance: 267.4
click at [534, 156] on input "BAHNG CHRISTOPHER CHAHN, KIM KEON WOO, SEO CHANG BIN, LEE DONG JIN" at bounding box center [331, 146] width 440 height 20
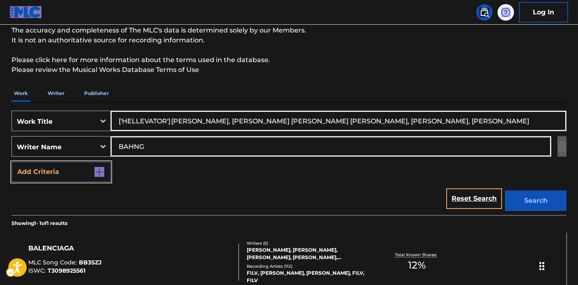
type input "BAHNG"
drag, startPoint x: 167, startPoint y: 122, endPoint x: 618, endPoint y: 120, distance: 450.6
click at [578, 120] on html "Accessibility Screen-Reader Guide, Feedback, and Issue Reporting | New window 0…" at bounding box center [289, 70] width 578 height 285
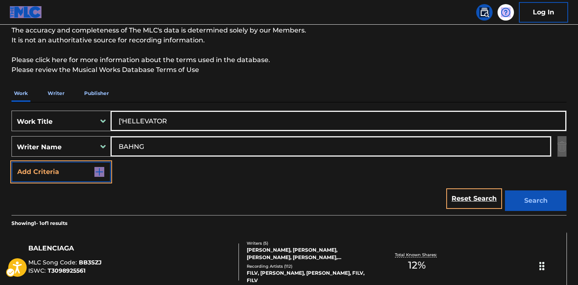
click at [124, 120] on input "['HELLEVATOR" at bounding box center [338, 121] width 455 height 20
type input "HELLEVATOR"
click at [527, 196] on button "Search" at bounding box center [536, 200] width 62 height 21
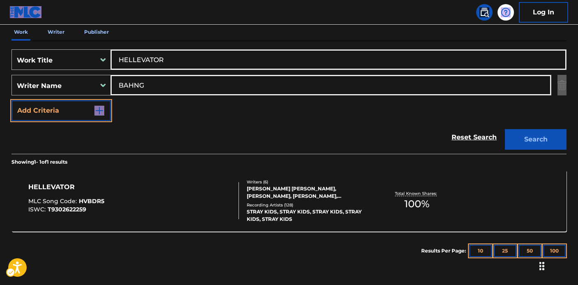
scroll to position [162, 0]
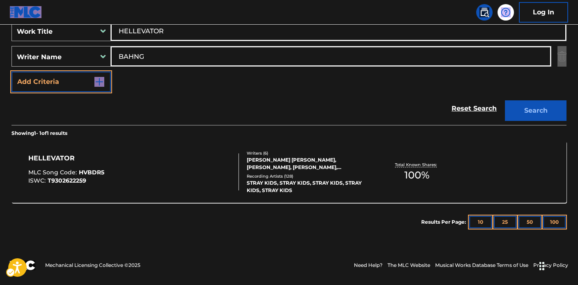
click at [295, 187] on div "STRAY KIDS, STRAY KIDS, STRAY KIDS, STRAY KIDS, STRAY KIDS" at bounding box center [309, 186] width 124 height 15
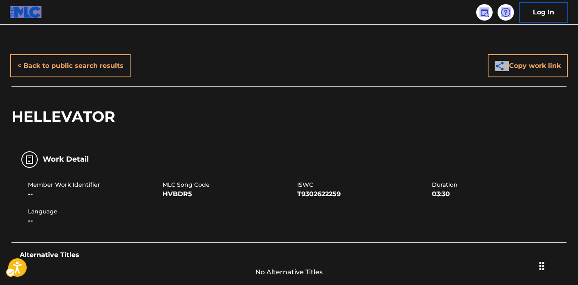
click at [172, 186] on span "MLC Song Code" at bounding box center [229, 184] width 133 height 9
drag, startPoint x: 163, startPoint y: 182, endPoint x: 201, endPoint y: 191, distance: 39.3
click at [201, 191] on div "MLC Song Code HVBDR5" at bounding box center [230, 189] width 135 height 18
copy div "MLC Song Code HVBDR5"
click at [485, 16] on img at bounding box center [485, 12] width 10 height 10
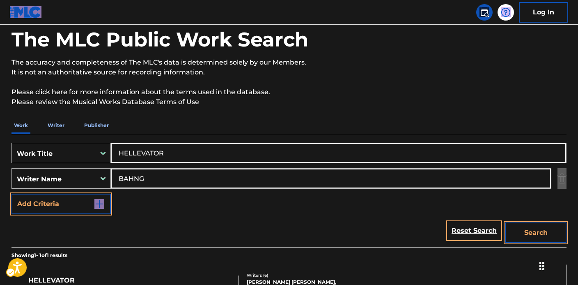
scroll to position [76, 0]
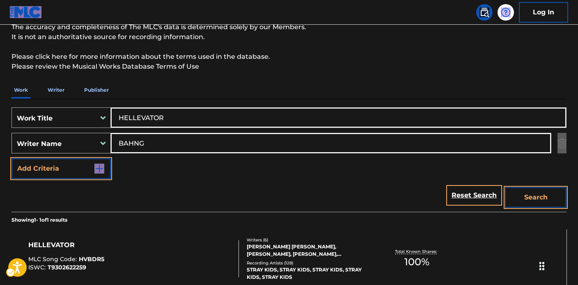
drag, startPoint x: 178, startPoint y: 116, endPoint x: 58, endPoint y: 118, distance: 119.5
click at [71, 115] on div "SearchWithCriteriabd409117-9ba3-4b2f-948d-7791b265fc67 Work Title HELLEVATOR" at bounding box center [289, 117] width 555 height 21
paste input "['A BEAUTIFUL LIFE', 'BEAUTIFUL LIFE'] Rusty Varenkamp, VARENKAMP RUSSELL, CLIF…"
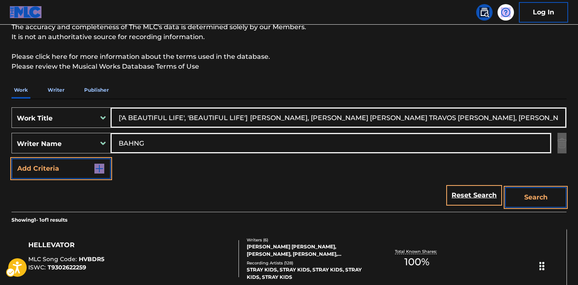
scroll to position [0, 155]
type input "['A BEAUTIFUL LIFE', 'BEAUTIFUL LIFE'] Rusty Varenkamp, VARENKAMP RUSSELL, CLIF…"
drag, startPoint x: 166, startPoint y: 145, endPoint x: 90, endPoint y: 136, distance: 77.3
click at [75, 134] on div "SearchWithCriteria2abfd0ed-c940-4901-ba62-de13b277f2bd Writer Name BAHNG" at bounding box center [289, 143] width 555 height 21
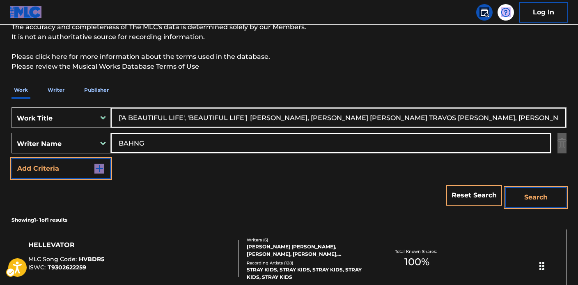
paste input "['A BEAUTIFUL LIFE', 'BEAUTIFUL LIFE'] Rusty Varenkamp, VARENKAMP RUSSELL, CLIF…"
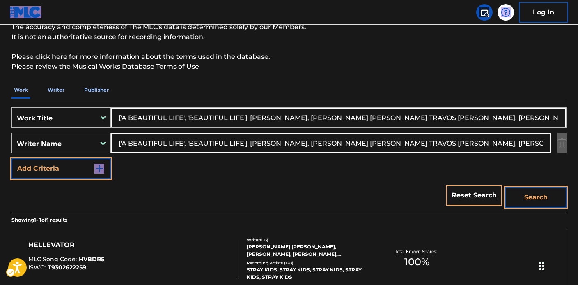
scroll to position [0, 170]
drag, startPoint x: 230, startPoint y: 142, endPoint x: 94, endPoint y: 131, distance: 137.3
click at [20, 116] on div "SearchWithCriteriabd409117-9ba3-4b2f-948d-7791b265fc67 Work Title ['A BEAUTIFUL…" at bounding box center [289, 142] width 555 height 71
drag, startPoint x: 151, startPoint y: 142, endPoint x: 460, endPoint y: 154, distance: 309.5
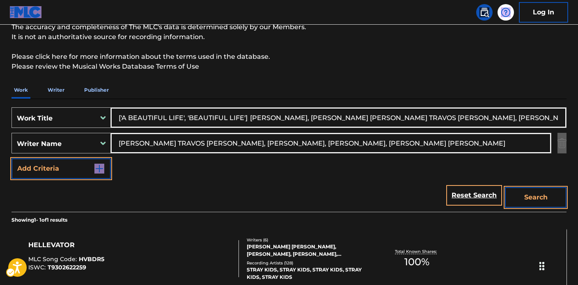
click at [484, 154] on div "SearchWithCriteriabd409117-9ba3-4b2f-948d-7791b265fc67 Work Title ['A BEAUTIFUL…" at bounding box center [289, 142] width 555 height 71
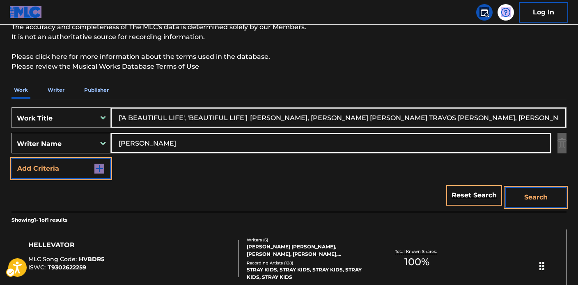
type input "CLIFTON"
drag, startPoint x: 122, startPoint y: 116, endPoint x: 140, endPoint y: 122, distance: 18.1
click at [97, 116] on div "SearchWithCriteriabd409117-9ba3-4b2f-948d-7791b265fc67 Work Title ['A BEAUTIFUL…" at bounding box center [289, 117] width 555 height 21
click at [179, 116] on input "A BEAUTIFUL LIFE', 'BEAUTIFUL LIFE'] Rusty Varenkamp, VARENKAMP RUSSELL, CLIFTO…" at bounding box center [338, 118] width 455 height 20
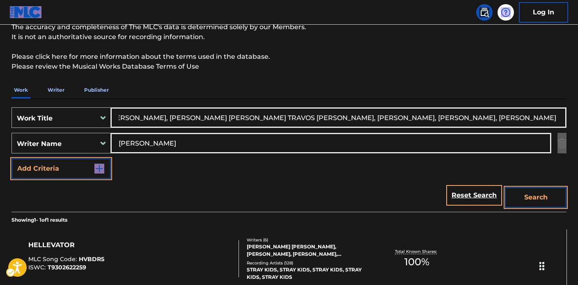
drag, startPoint x: 179, startPoint y: 116, endPoint x: 658, endPoint y: 144, distance: 480.1
click at [578, 144] on html "Accessibility Screen-Reader Guide, Feedback, and Issue Reporting | New window 0…" at bounding box center [289, 66] width 578 height 285
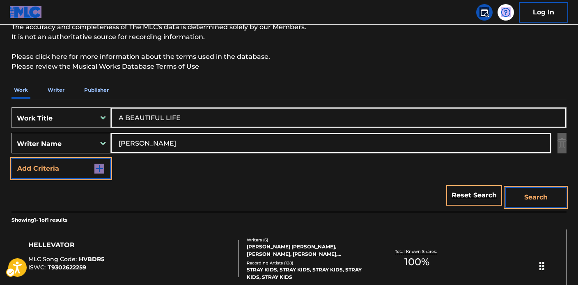
scroll to position [0, 0]
type input "A BEAUTIFUL LIFE"
click at [532, 197] on button "Search" at bounding box center [536, 197] width 62 height 21
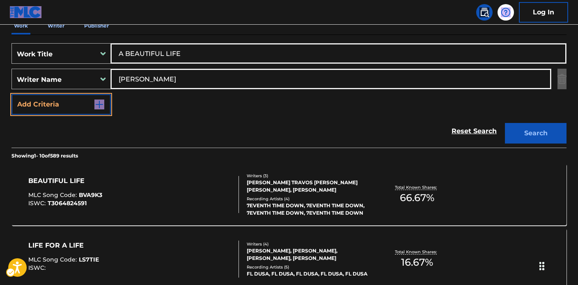
scroll to position [181, 0]
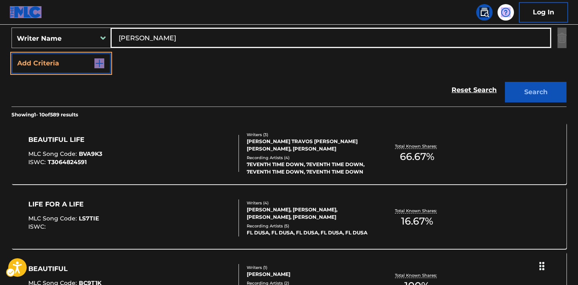
click at [292, 144] on div "CLIFTON TRAVOS WILLIAMS, WALTER MICHAEL HOWARD, RUSTY VARENKAMP" at bounding box center [309, 145] width 124 height 15
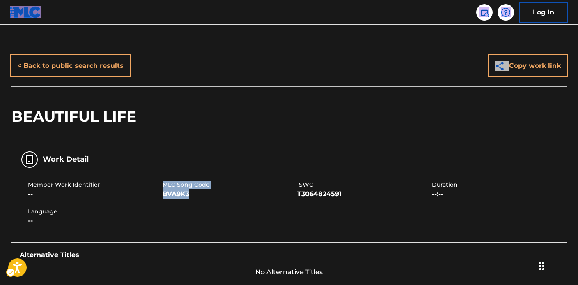
drag, startPoint x: 163, startPoint y: 184, endPoint x: 199, endPoint y: 193, distance: 37.9
click at [199, 193] on div "MLC Song Code BVA9K3" at bounding box center [230, 189] width 135 height 18
click at [248, 160] on div "Work Detail" at bounding box center [289, 159] width 555 height 26
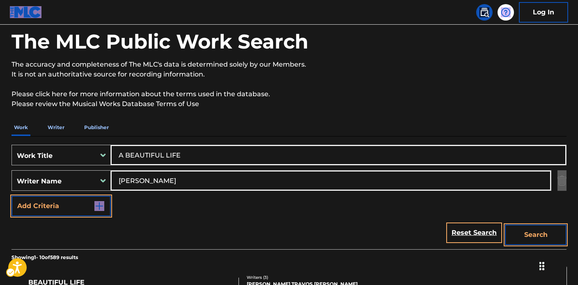
scroll to position [5, 0]
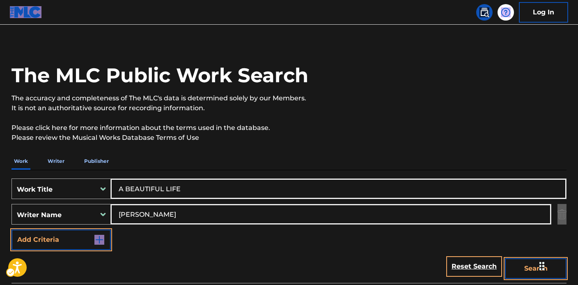
drag, startPoint x: 128, startPoint y: 187, endPoint x: 35, endPoint y: 183, distance: 93.3
click at [55, 183] on div "SearchWithCriteriabd409117-9ba3-4b2f-948d-7791b265fc67 Work Title A BEAUTIFUL L…" at bounding box center [289, 188] width 555 height 21
click at [122, 188] on input "A BEAUTIFUL LIFE" at bounding box center [338, 189] width 455 height 20
drag, startPoint x: 127, startPoint y: 188, endPoint x: 72, endPoint y: 180, distance: 56.0
click at [72, 180] on div "SearchWithCriteriabd409117-9ba3-4b2f-948d-7791b265fc67 Work Title A BEAUTIFUL L…" at bounding box center [289, 188] width 555 height 21
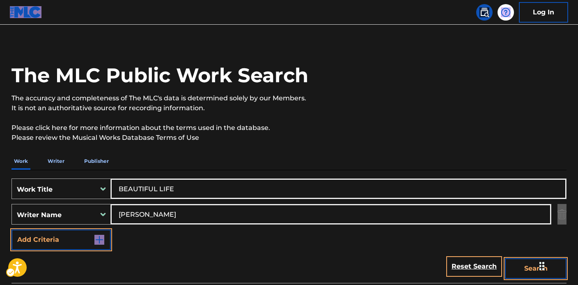
click at [505, 258] on button "Search" at bounding box center [536, 268] width 62 height 21
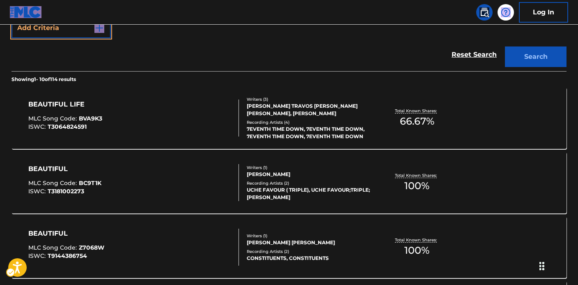
scroll to position [46, 0]
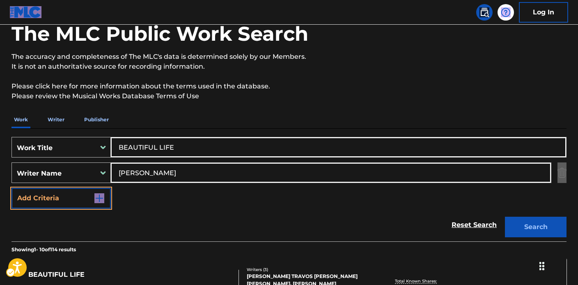
drag, startPoint x: 180, startPoint y: 147, endPoint x: 161, endPoint y: 165, distance: 26.1
click at [53, 145] on div "SearchWithCriteriabd409117-9ba3-4b2f-948d-7791b265fc67 Work Title BEAUTIFUL LIFE" at bounding box center [289, 147] width 555 height 21
paste input "Es Su Amor"
type input "Es Su Amor"
drag, startPoint x: 166, startPoint y: 176, endPoint x: 48, endPoint y: 167, distance: 118.7
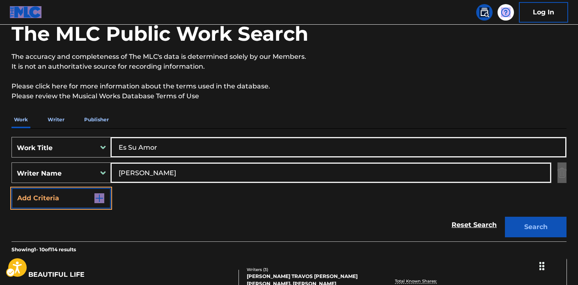
click at [45, 165] on div "SearchWithCriteria2abfd0ed-c940-4901-ba62-de13b277f2bd Writer Name CLIFTON" at bounding box center [289, 172] width 555 height 21
paste input "Alex Campos"
type input "Alex Campos"
click at [521, 223] on button "Search" at bounding box center [536, 226] width 62 height 21
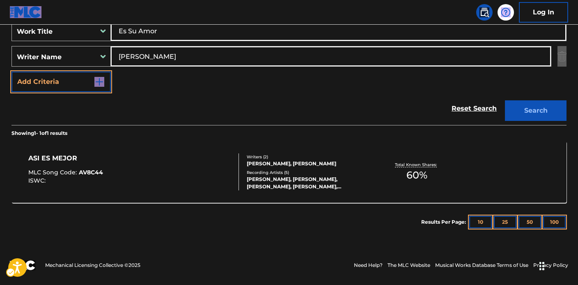
scroll to position [162, 0]
click at [286, 149] on div "ASI ES MEJOR MLC Song Code : AV8C44 ISWC : Writers ( 2 ) ALEXANDER GEORGE AST, …" at bounding box center [289, 172] width 555 height 62
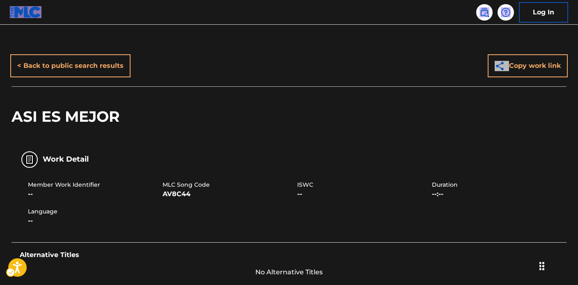
drag, startPoint x: 255, startPoint y: 150, endPoint x: 196, endPoint y: 186, distance: 69.2
click at [255, 150] on div "Work Detail" at bounding box center [289, 159] width 555 height 26
drag, startPoint x: 169, startPoint y: 179, endPoint x: 212, endPoint y: 189, distance: 43.7
click at [212, 189] on div "Member Work Identifier -- MLC Song Code AV8C44 ISWC -- Duration --:-- Language …" at bounding box center [289, 203] width 555 height 62
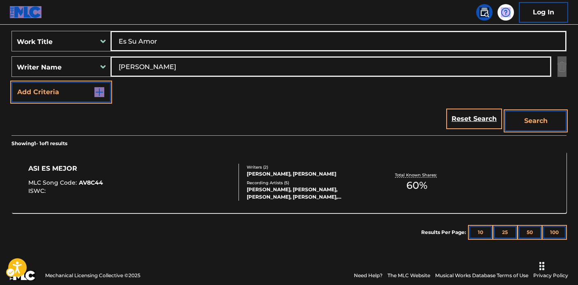
scroll to position [147, 0]
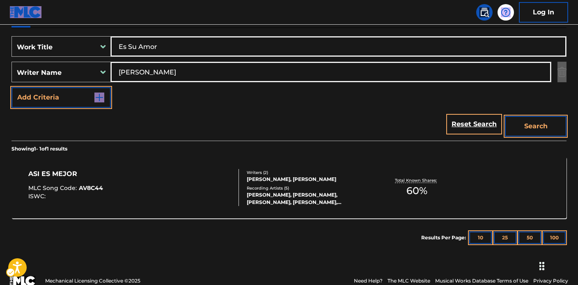
click at [191, 118] on div "Reset Search Search" at bounding box center [289, 124] width 555 height 33
click at [489, 126] on link "Reset Search" at bounding box center [474, 124] width 53 height 18
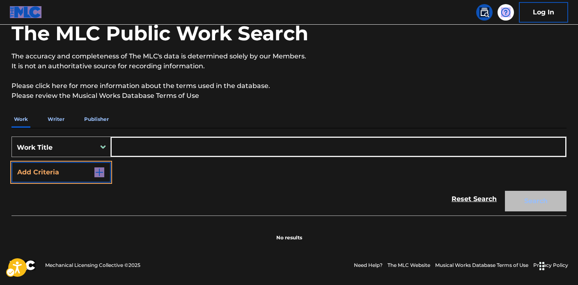
scroll to position [46, 0]
click at [92, 142] on div "Work Title" at bounding box center [54, 146] width 84 height 17
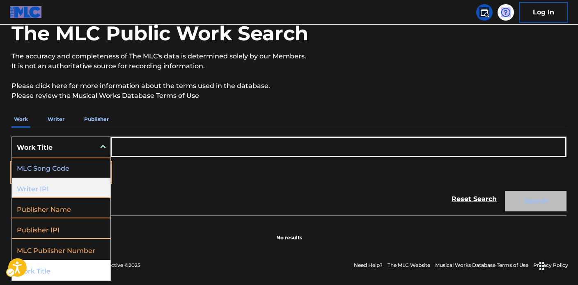
scroll to position [0, 0]
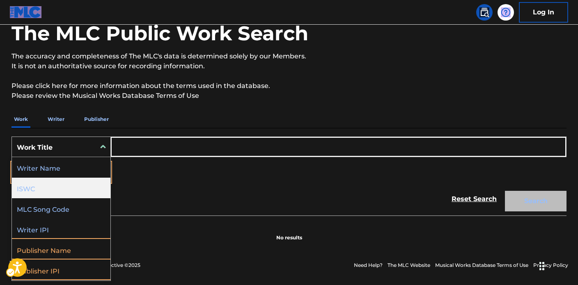
click at [78, 192] on div "ISWC" at bounding box center [61, 187] width 99 height 21
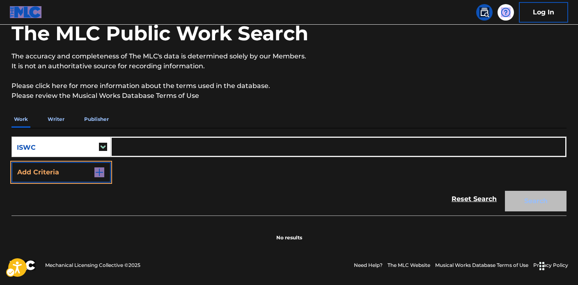
click at [136, 146] on input "Search Form" at bounding box center [338, 147] width 455 height 20
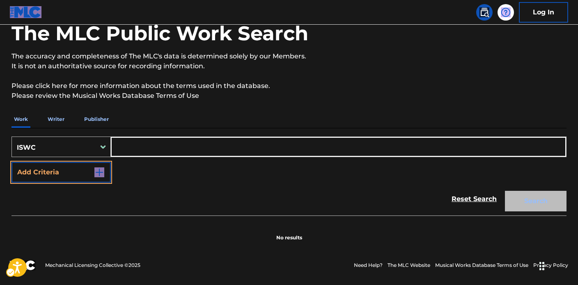
paste input "T9126042908"
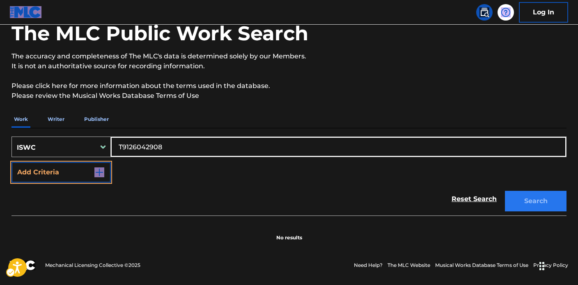
type input "T9126042908"
click at [546, 198] on button "Search" at bounding box center [536, 201] width 62 height 21
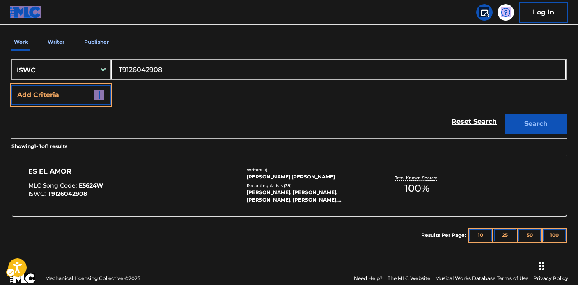
scroll to position [137, 0]
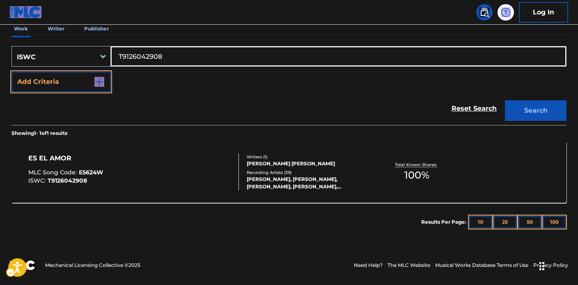
click at [264, 159] on div "Writers ( 1 )" at bounding box center [309, 157] width 124 height 6
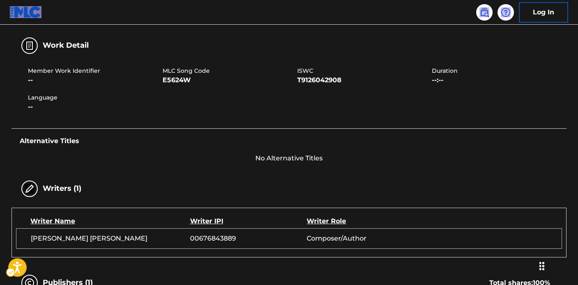
scroll to position [115, 0]
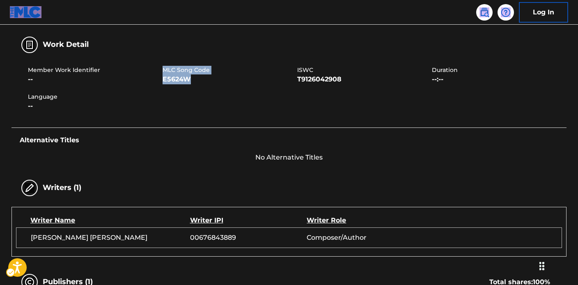
drag, startPoint x: 165, startPoint y: 69, endPoint x: 189, endPoint y: 76, distance: 25.2
click at [189, 76] on div "MLC Song Code E5624W" at bounding box center [230, 75] width 135 height 18
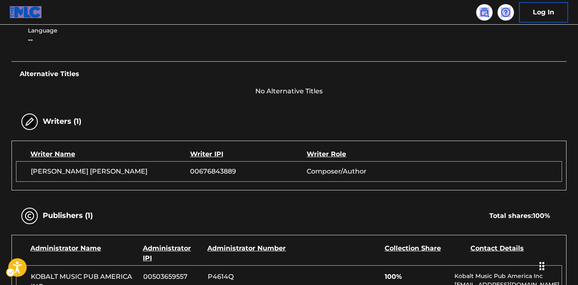
scroll to position [146, 0]
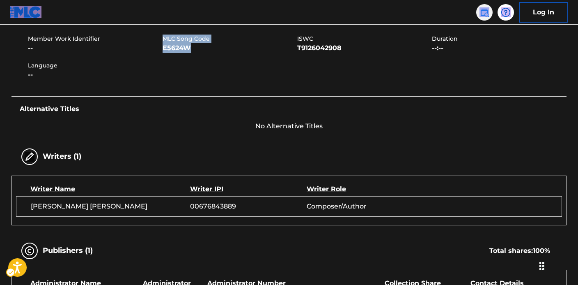
click at [482, 16] on img at bounding box center [485, 12] width 10 height 10
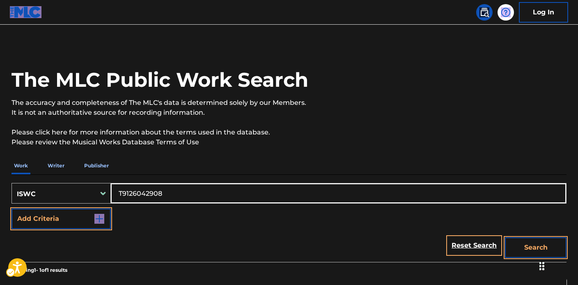
scroll to position [68, 0]
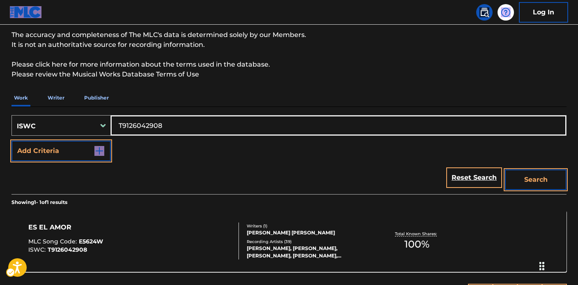
drag, startPoint x: 184, startPoint y: 124, endPoint x: 88, endPoint y: 122, distance: 95.3
click at [89, 122] on div "SearchWithCriteria101c3d36-e002-408e-a4b2-44c08694e448 ISWC T9126042908" at bounding box center [289, 125] width 555 height 21
click at [84, 129] on div "ISWC" at bounding box center [54, 126] width 74 height 10
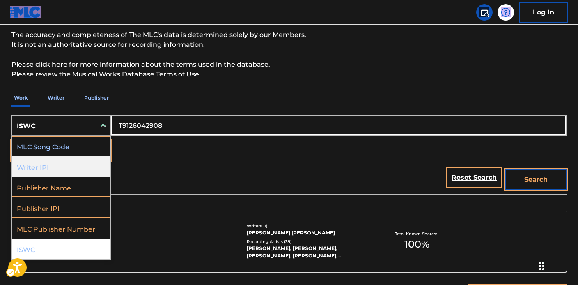
scroll to position [4, 0]
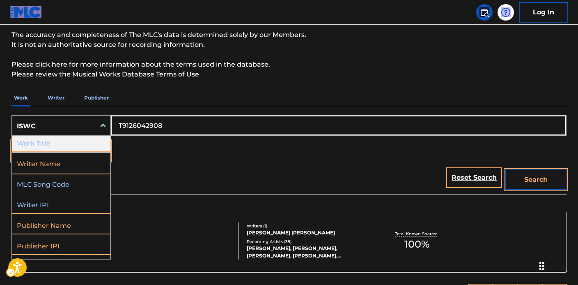
drag, startPoint x: 65, startPoint y: 143, endPoint x: 77, endPoint y: 141, distance: 12.1
click at [66, 143] on div "Work Title" at bounding box center [61, 142] width 99 height 21
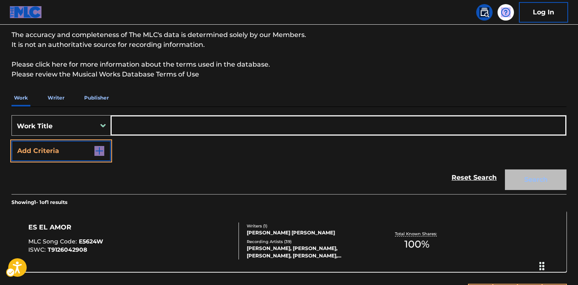
click at [147, 128] on input "Search Form" at bounding box center [338, 125] width 455 height 20
paste input "['Acuetate', 'ACUETATE', '4K'] REYES AQUINO GARIS ALEXANDER, HERRERA BATISTA EM…"
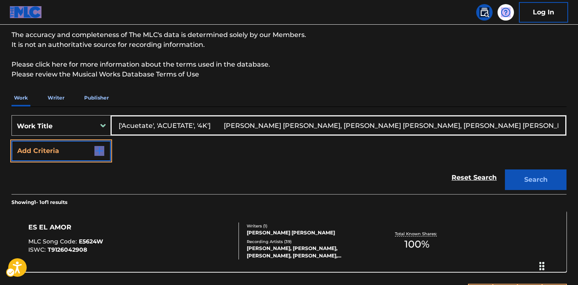
scroll to position [0, 478]
type input "['Acuetate', 'ACUETATE', '4K'] REYES AQUINO GARIS ALEXANDER, HERRERA BATISTA EM…"
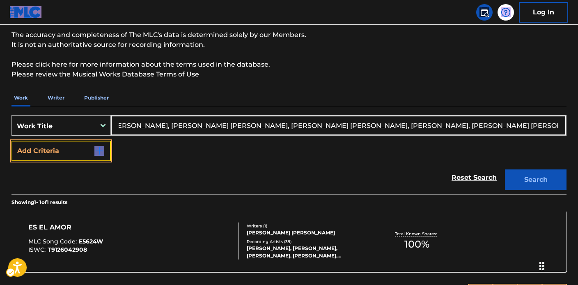
scroll to position [0, 0]
click at [97, 153] on img "Search Form" at bounding box center [99, 151] width 10 height 10
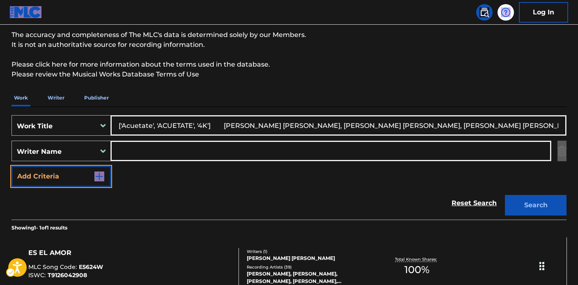
click at [167, 147] on input "Search Form" at bounding box center [331, 151] width 440 height 20
paste input "['Acuetate', 'ACUETATE', '4K'] REYES AQUINO GARIS ALEXANDER, HERRERA BATISTA EM…"
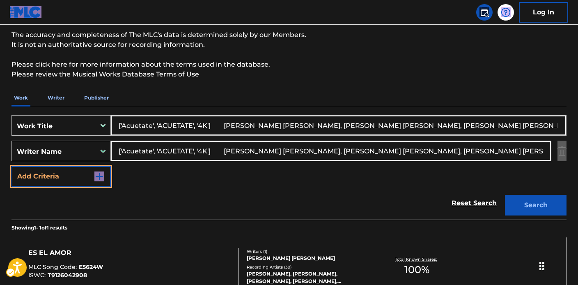
drag, startPoint x: 348, startPoint y: 150, endPoint x: 32, endPoint y: 110, distance: 318.8
click at [1, 101] on main "The MLC Public Work Search The accuracy and completeness of The MLC's data is d…" at bounding box center [289, 148] width 578 height 383
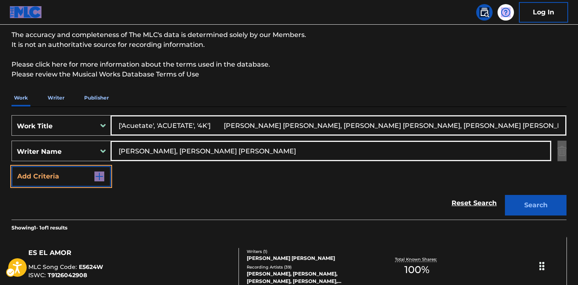
drag, startPoint x: 310, startPoint y: 149, endPoint x: 195, endPoint y: 153, distance: 114.7
click at [195, 153] on input "HERNANDEZ CRISTOFER, ALVAREZ PAREDES STIVI RANDY" at bounding box center [331, 151] width 440 height 20
click at [219, 151] on input "HERNANDEZ CRISTOFER, ALVAREZ PAREDES STIVI RANDY" at bounding box center [331, 151] width 440 height 20
drag, startPoint x: 203, startPoint y: 152, endPoint x: 352, endPoint y: 165, distance: 149.7
click at [352, 165] on div "SearchWithCriteria1524703a-6cfa-46ab-81c5-6bb38e97f3d6 Work Title ['Acuetate', …" at bounding box center [289, 150] width 555 height 71
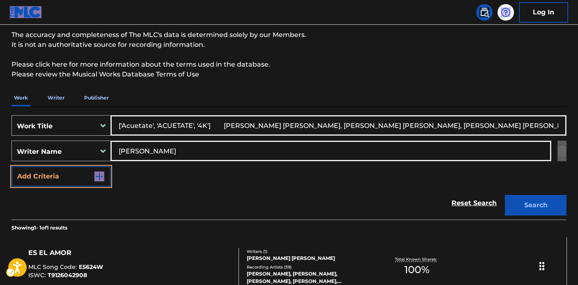
type input "HERNANDEZ CRISTOFER"
drag, startPoint x: 194, startPoint y: 122, endPoint x: 596, endPoint y: 137, distance: 401.6
click at [578, 137] on html "Accessibility Screen-Reader Guide, Feedback, and Issue Reporting | New window 0…" at bounding box center [289, 74] width 578 height 285
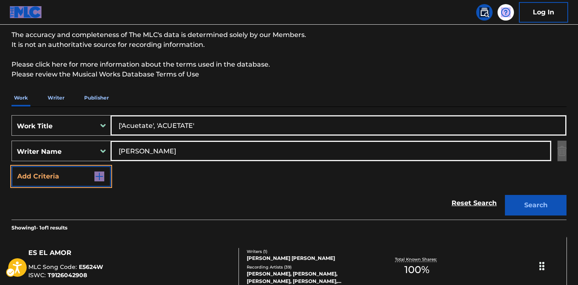
scroll to position [0, 0]
drag, startPoint x: 158, startPoint y: 124, endPoint x: 68, endPoint y: 126, distance: 90.4
click at [62, 124] on div "SearchWithCriteria1524703a-6cfa-46ab-81c5-6bb38e97f3d6 Work Title ['Acuetate', …" at bounding box center [289, 125] width 555 height 21
type input "ACUETATE"
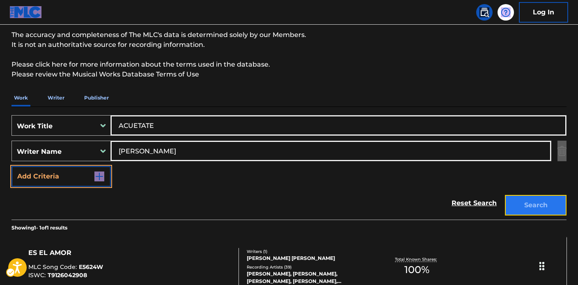
click at [561, 212] on button "Search" at bounding box center [536, 205] width 62 height 21
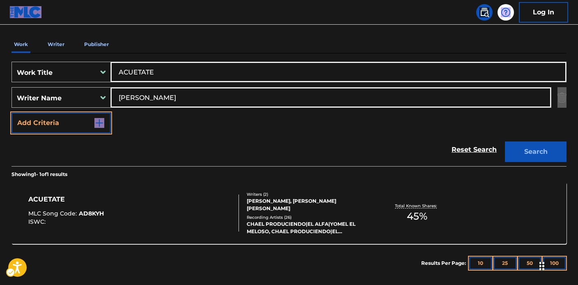
scroll to position [152, 0]
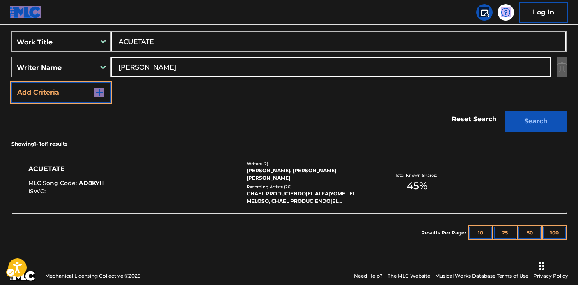
click at [331, 176] on div "CRISTOFER HERNANDEZ, JOSE ARIAS RAMIREZ" at bounding box center [309, 174] width 124 height 15
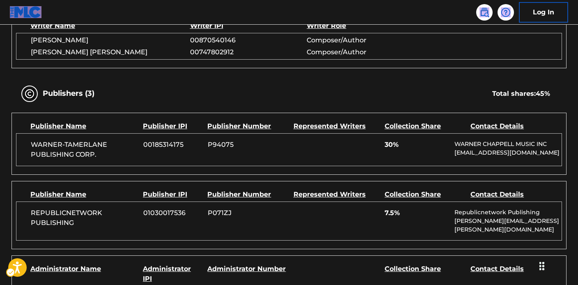
scroll to position [386, 0]
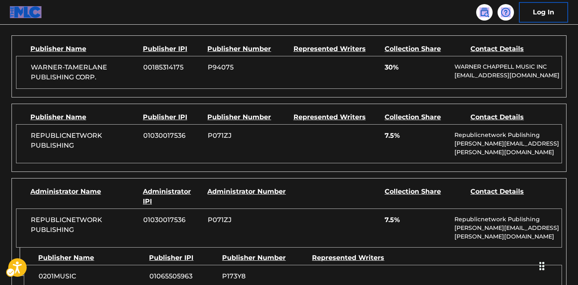
click at [321, 82] on div "WARNER-TAMERLANE PUBLISHING CORP. 00185314175 P94075 30% WARNER CHAPPELL MUSIC …" at bounding box center [289, 72] width 546 height 33
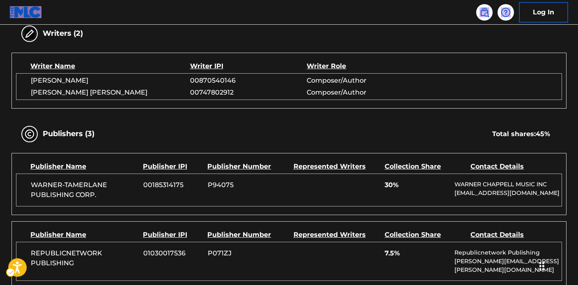
scroll to position [0, 0]
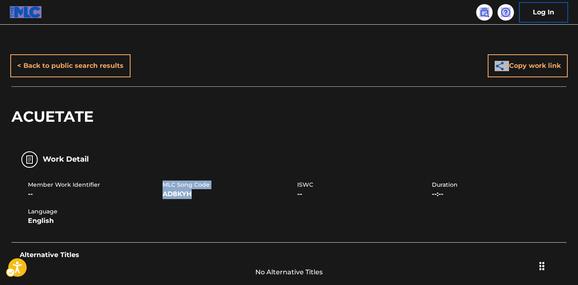
drag, startPoint x: 164, startPoint y: 184, endPoint x: 205, endPoint y: 196, distance: 43.0
click at [205, 196] on div "MLC Song Code AD8KYH" at bounding box center [230, 189] width 135 height 18
click at [479, 15] on link at bounding box center [484, 12] width 16 height 16
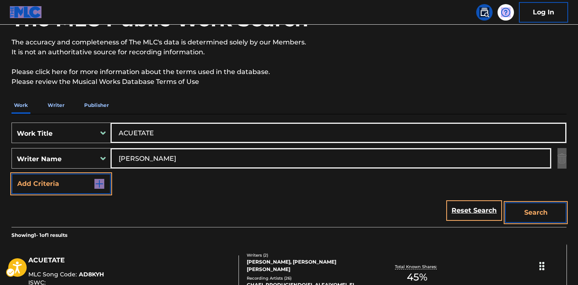
scroll to position [79, 0]
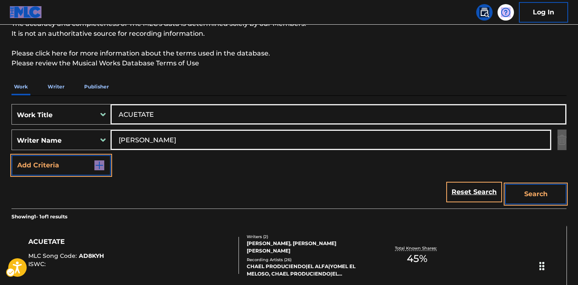
drag, startPoint x: 159, startPoint y: 114, endPoint x: 51, endPoint y: 102, distance: 108.7
click at [42, 101] on div "SearchWithCriteria1524703a-6cfa-46ab-81c5-6bb38e97f3d6 Work Title ACUETATE Sear…" at bounding box center [289, 152] width 555 height 113
paste input "['MY KINK IS KARMA'] NIGRO DANIEL LEONARD, TRANTER JUSTIN DREW, AMSTUTZ KAYLEIG…"
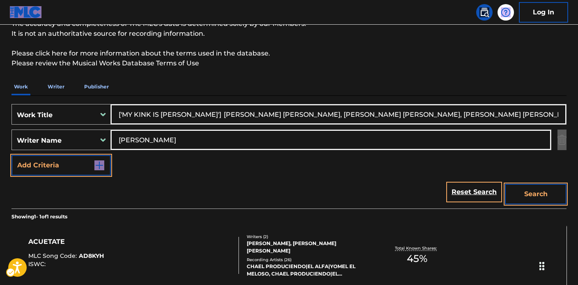
type input "['MY KINK IS KARMA'] NIGRO DANIEL LEONARD, TRANTER JUSTIN DREW, AMSTUTZ KAYLEIG…"
drag, startPoint x: 204, startPoint y: 138, endPoint x: 80, endPoint y: 129, distance: 124.4
click at [37, 122] on div "SearchWithCriteria1524703a-6cfa-46ab-81c5-6bb38e97f3d6 Work Title ['MY KINK IS …" at bounding box center [289, 139] width 555 height 71
paste input "['MY KINK IS KARMA'] NIGRO DANIEL LEONARD, TRANTER JUSTIN DREW, AMSTUTZ KAYLEIG…"
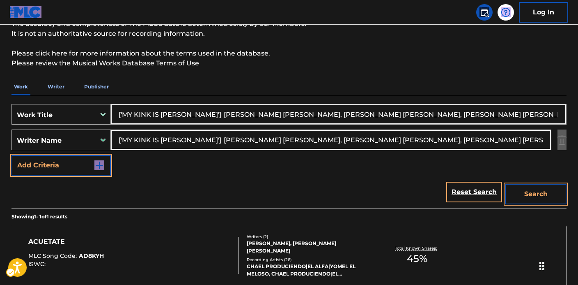
drag, startPoint x: 206, startPoint y: 138, endPoint x: 61, endPoint y: 121, distance: 145.6
click at [32, 115] on div "SearchWithCriteria1524703a-6cfa-46ab-81c5-6bb38e97f3d6 Work Title ['MY KINK IS …" at bounding box center [289, 139] width 555 height 71
drag, startPoint x: 204, startPoint y: 141, endPoint x: 449, endPoint y: 143, distance: 244.8
click at [449, 143] on input "NIGRO DANIEL LEONARD, TRANTER JUSTIN DREW, AMSTUTZ KAYLEIGH ROSE" at bounding box center [331, 140] width 440 height 20
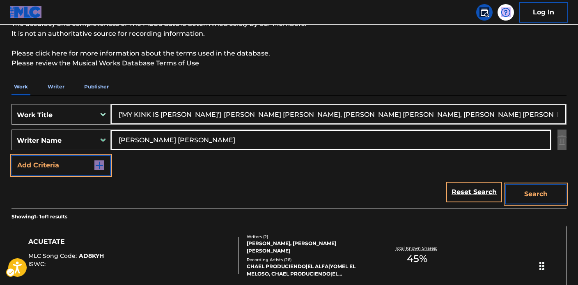
type input "NIGRO DANIEL LEONARD"
drag, startPoint x: 189, startPoint y: 113, endPoint x: 536, endPoint y: 130, distance: 347.1
click at [578, 129] on html "Accessibility Screen-Reader Guide, Feedback, and Issue Reporting | New window 0…" at bounding box center [289, 63] width 578 height 285
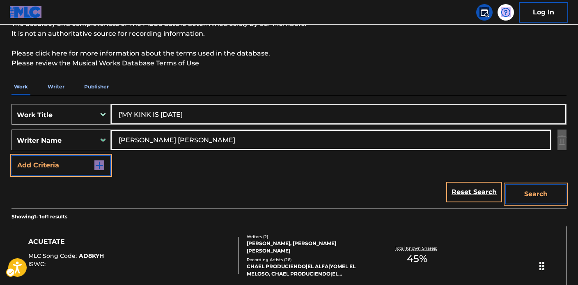
drag, startPoint x: 123, startPoint y: 110, endPoint x: 100, endPoint y: 114, distance: 23.3
click at [92, 111] on div "SearchWithCriteria1524703a-6cfa-46ab-81c5-6bb38e97f3d6 Work Title ['MY KINK IS …" at bounding box center [289, 114] width 555 height 21
type input "MY KINK IS KARMA"
click at [515, 193] on button "Search" at bounding box center [536, 194] width 62 height 21
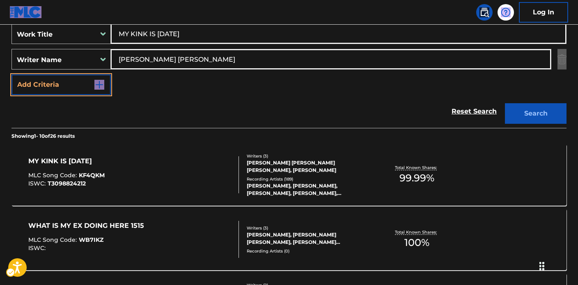
scroll to position [239, 0]
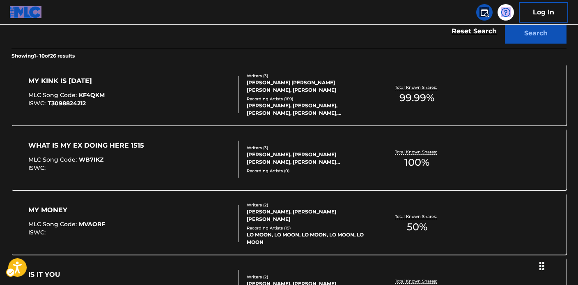
click at [296, 102] on div "CHAPPELL ROAN, CHAPPELL ROAN, CHAPPELL ROAN, CHAPPELL ROAN, CHAPPELL ROAN" at bounding box center [309, 109] width 124 height 15
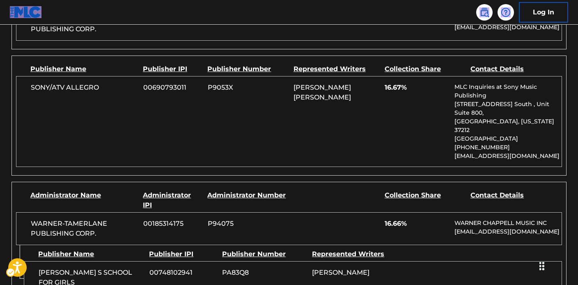
scroll to position [826, 0]
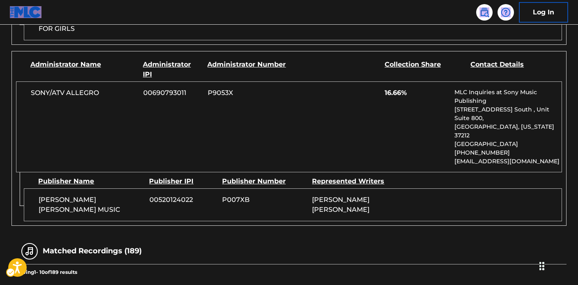
click at [394, 188] on div "DANIEL LEONARD NIGRO MUSIC 00520124022 P007XB DANIEL LEONARD NIGRO" at bounding box center [293, 204] width 538 height 33
click at [298, 108] on div "SONY/ATV ALLEGRO 00690793011 P9053X 16.66% MLC Inquiries at Sony Music Publishi…" at bounding box center [289, 126] width 546 height 91
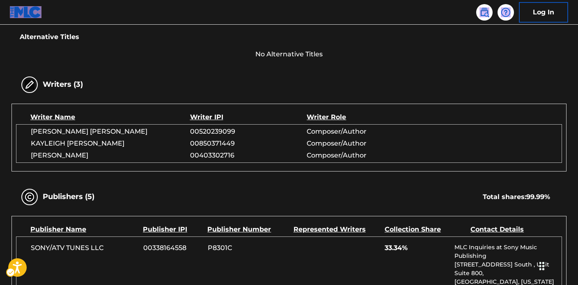
scroll to position [0, 0]
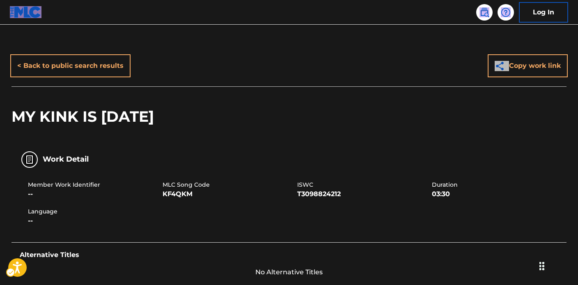
click at [157, 184] on span "Member Work Identifier" at bounding box center [94, 184] width 133 height 9
drag, startPoint x: 165, startPoint y: 184, endPoint x: 203, endPoint y: 195, distance: 40.0
click at [203, 195] on div "MLC Song Code KF4QKM" at bounding box center [230, 189] width 135 height 18
click at [485, 19] on link at bounding box center [484, 12] width 16 height 16
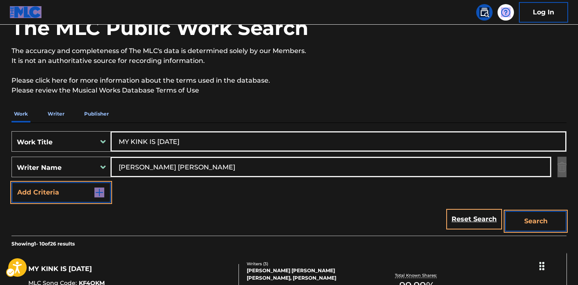
scroll to position [72, 0]
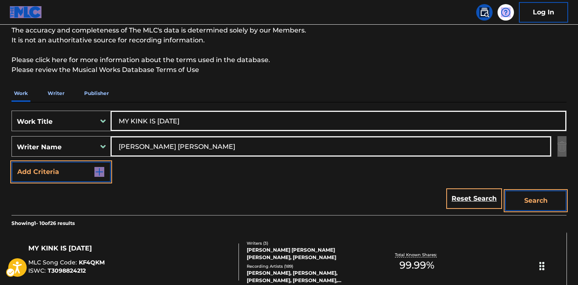
click at [84, 119] on div "Work Title" at bounding box center [54, 122] width 74 height 10
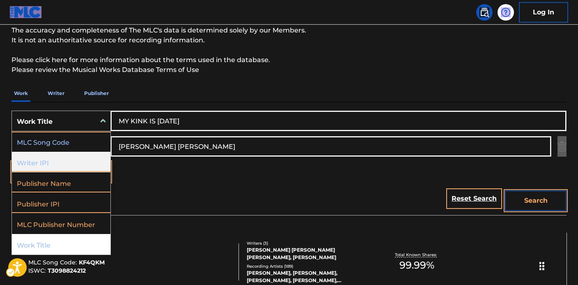
scroll to position [0, 0]
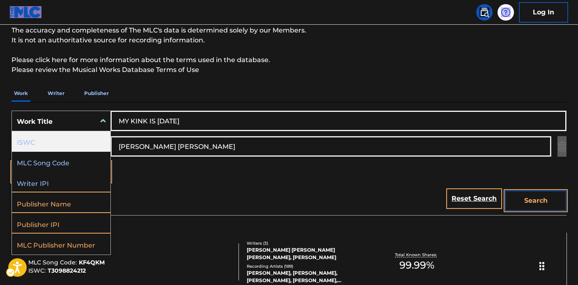
click at [65, 140] on div "ISWC" at bounding box center [61, 141] width 99 height 21
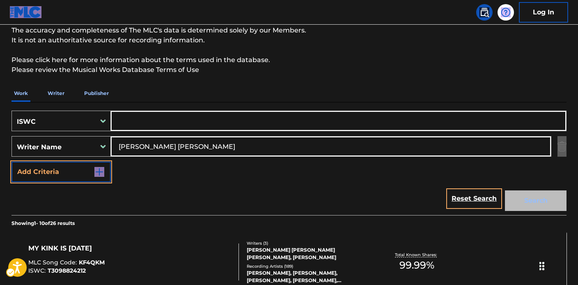
click at [184, 118] on input "Search Form" at bounding box center [338, 121] width 455 height 20
paste input "T9238026249"
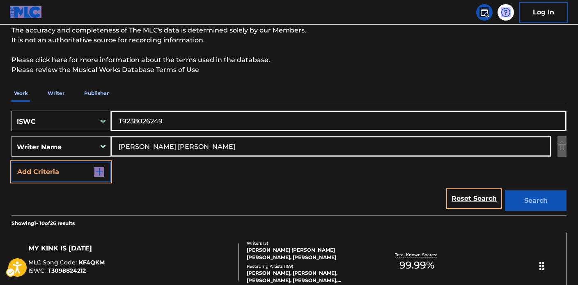
type input "T9238026249"
drag, startPoint x: 235, startPoint y: 151, endPoint x: 88, endPoint y: 144, distance: 147.6
click at [95, 142] on div "SearchWithCriteria2abfd0ed-c940-4901-ba62-de13b277f2bd Writer Name NIGRO DANIEL…" at bounding box center [289, 146] width 555 height 21
click at [490, 205] on link "Reset Search" at bounding box center [474, 198] width 53 height 18
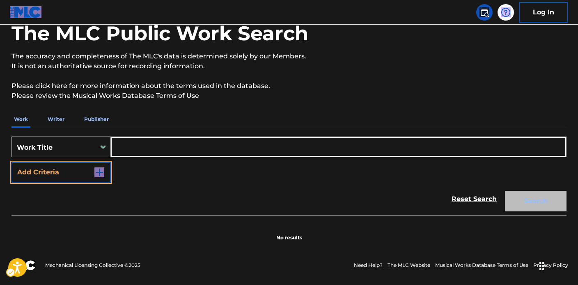
scroll to position [46, 0]
click at [145, 151] on input "Search Form" at bounding box center [338, 147] width 455 height 20
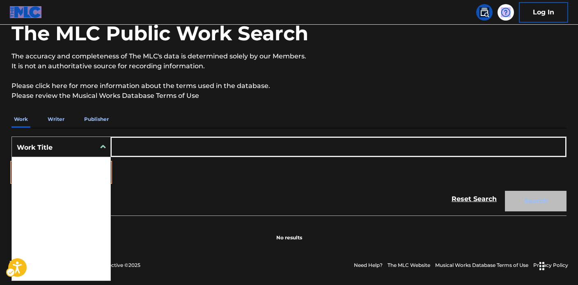
click at [75, 152] on div "Work Title" at bounding box center [54, 148] width 74 height 10
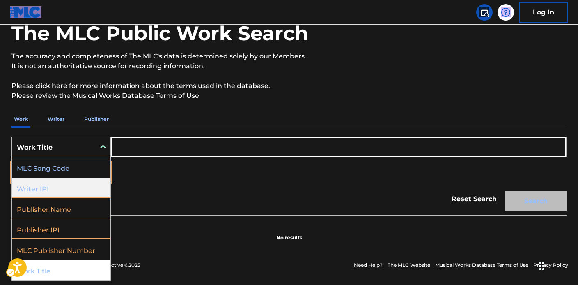
scroll to position [0, 0]
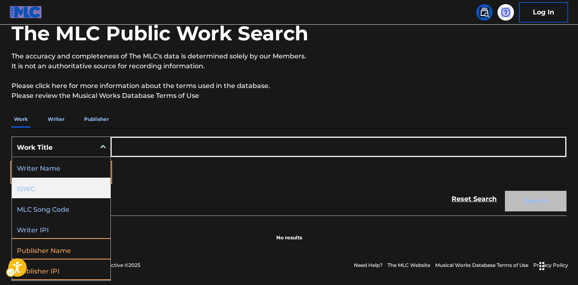
click at [48, 185] on div "ISWC" at bounding box center [61, 187] width 99 height 21
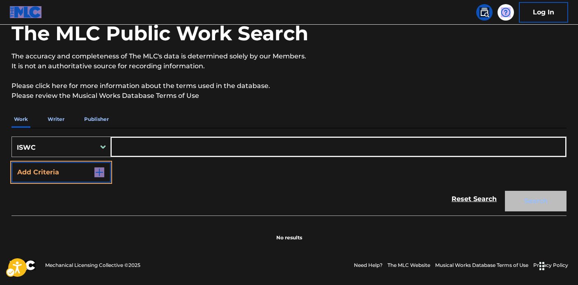
click at [131, 147] on input "Search Form" at bounding box center [338, 147] width 455 height 20
paste input "T9238026249"
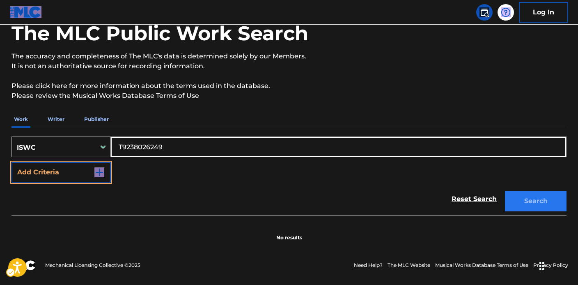
type input "T9238026249"
click at [509, 200] on button "Search" at bounding box center [536, 201] width 62 height 21
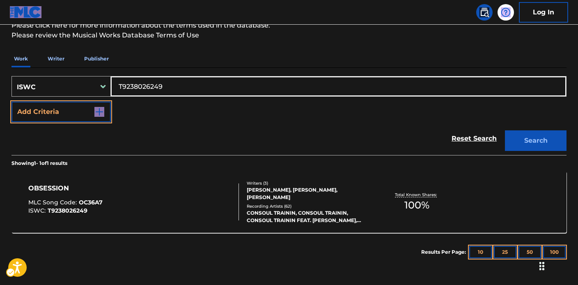
scroll to position [137, 0]
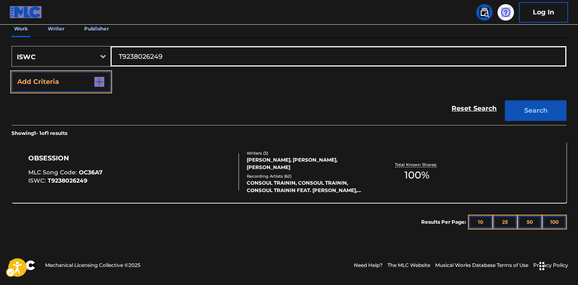
click at [270, 162] on div "STEVEN ADERINTO, CONSOUL TRAININ, DIMITRIOS ISARIS" at bounding box center [309, 163] width 124 height 15
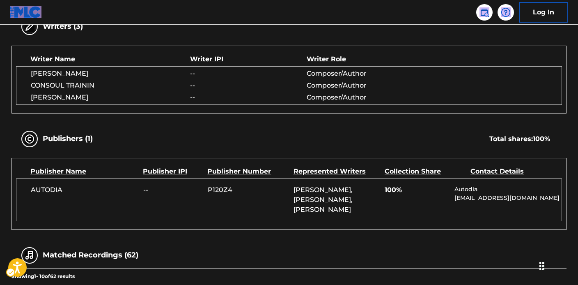
scroll to position [99, 0]
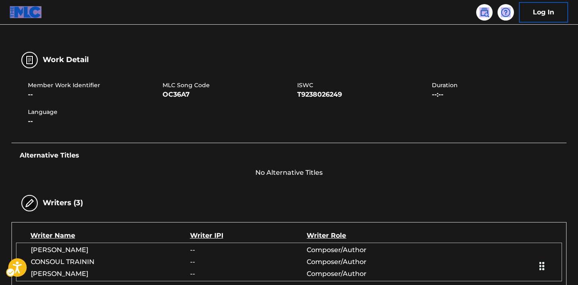
click at [167, 86] on span "MLC Song Code" at bounding box center [229, 85] width 133 height 9
drag, startPoint x: 164, startPoint y: 84, endPoint x: 194, endPoint y: 90, distance: 30.6
click at [194, 90] on div "MLC Song Code OC36A7" at bounding box center [230, 90] width 135 height 18
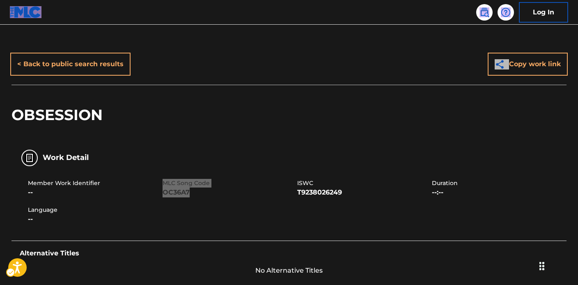
scroll to position [0, 0]
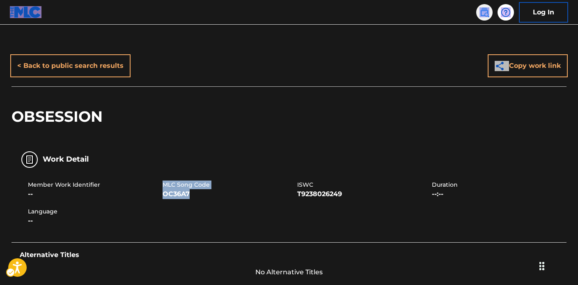
click at [488, 18] on link at bounding box center [484, 12] width 16 height 16
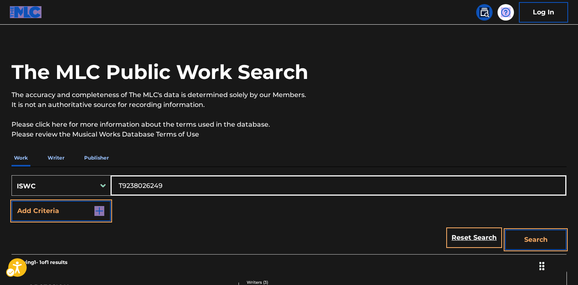
scroll to position [15, 0]
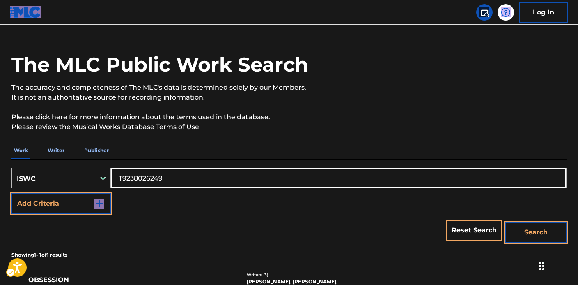
drag, startPoint x: 172, startPoint y: 174, endPoint x: 126, endPoint y: 184, distance: 47.2
click at [44, 168] on div "SearchWithCriteria39e486d8-e552-43fa-9d19-302a721d24b6 ISWC T9238026249" at bounding box center [289, 178] width 555 height 21
paste input "T0350630599"
drag, startPoint x: 220, startPoint y: 177, endPoint x: 6, endPoint y: 162, distance: 214.5
click at [0, 161] on main "The MLC Public Work Search The accuracy and completeness of The MLC's data is d…" at bounding box center [289, 187] width 578 height 357
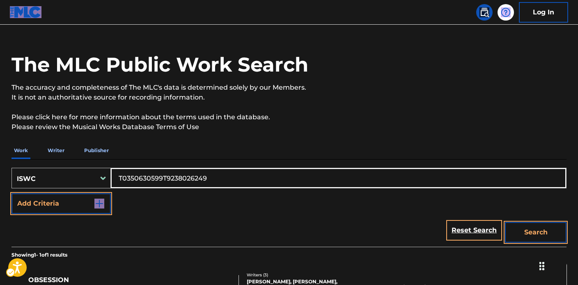
paste input "Search Form"
type input "T0350630599"
click at [538, 227] on button "Search" at bounding box center [536, 232] width 62 height 21
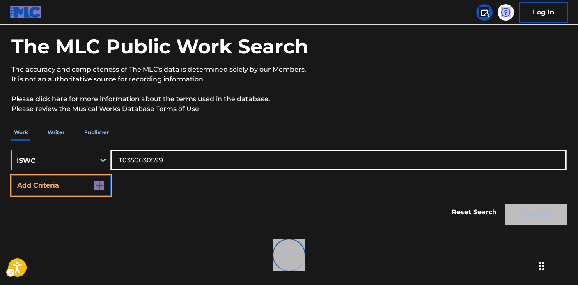
scroll to position [203, 0]
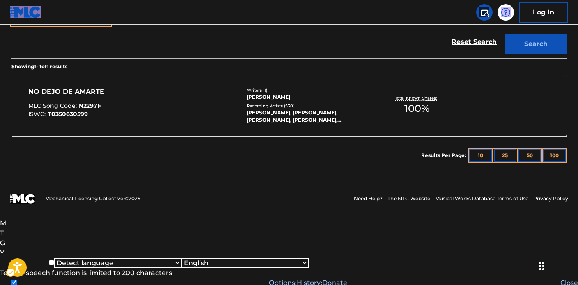
click at [312, 125] on div "Showing 1 - 1 of 1 results NO DEJO DE AMARTE MLC Song Code : N2297F ISWC : T035…" at bounding box center [289, 116] width 555 height 116
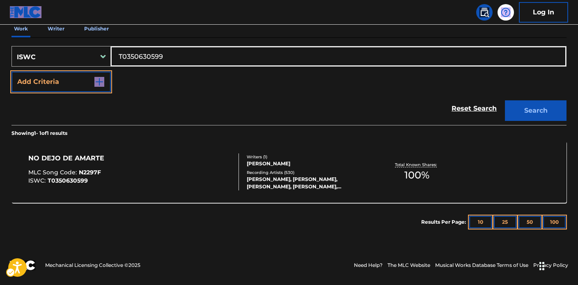
click at [278, 177] on div "LOS TEMERARIOS, GUSTAVO ÁNGEL ALBA, ADOLFO ANGEL ALBA, LOS TEMERARIOS, LOS TEME…" at bounding box center [309, 182] width 124 height 15
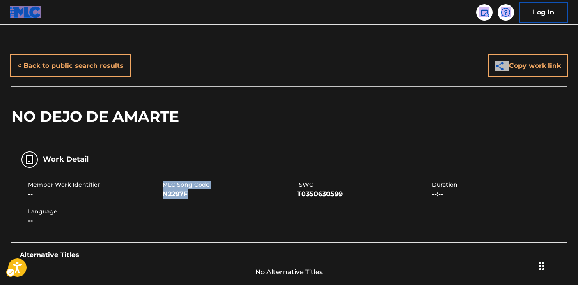
drag, startPoint x: 164, startPoint y: 185, endPoint x: 198, endPoint y: 194, distance: 34.6
click at [198, 194] on div "MLC Song Code N2297F" at bounding box center [230, 189] width 135 height 18
click at [246, 160] on div "Work Detail" at bounding box center [289, 159] width 555 height 26
click at [485, 16] on img at bounding box center [485, 12] width 10 height 10
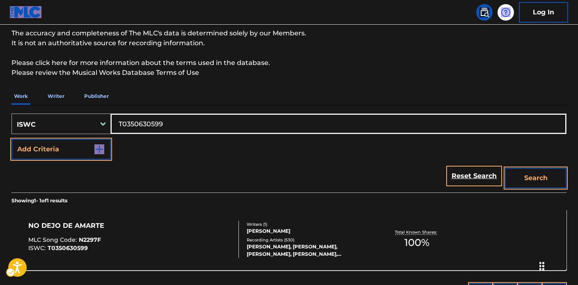
scroll to position [80, 0]
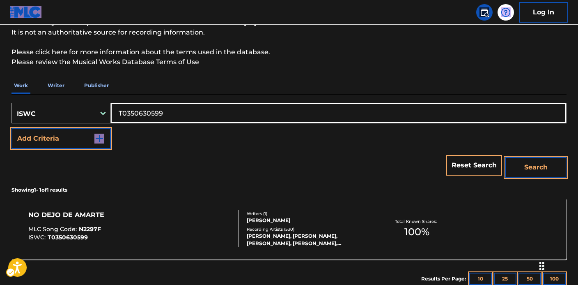
drag, startPoint x: 67, startPoint y: 113, endPoint x: 78, endPoint y: 114, distance: 10.7
click at [67, 113] on div "ISWC" at bounding box center [54, 114] width 74 height 10
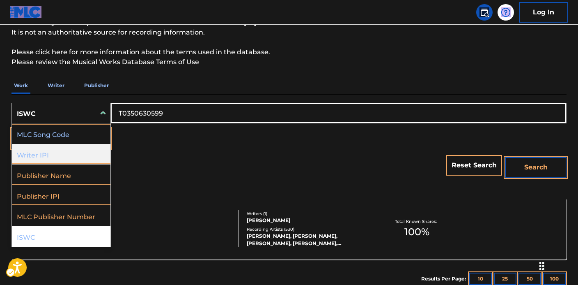
scroll to position [5, 0]
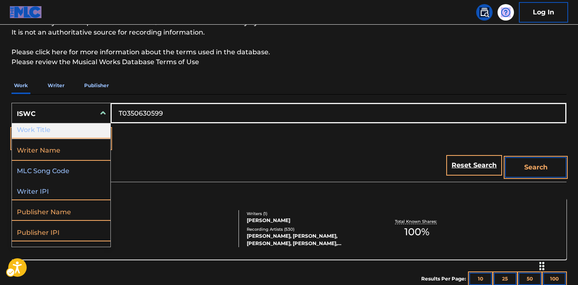
click at [71, 131] on div "Work Title" at bounding box center [61, 128] width 99 height 21
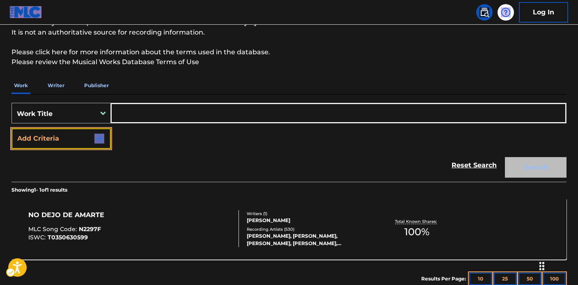
click at [78, 140] on button "Add Criteria" at bounding box center [61, 138] width 99 height 21
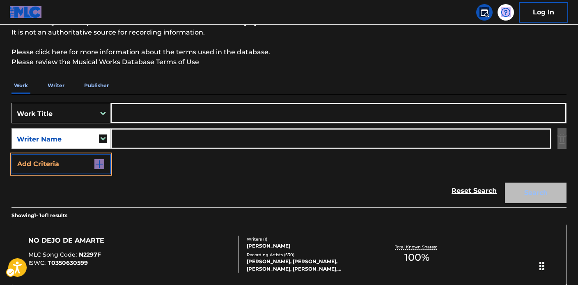
click at [141, 110] on input "Search Form" at bounding box center [338, 113] width 455 height 20
paste input "['N/A'] EHARA DAISUKE\t, MALIA LEE DAVID, JORDAN KEITH ATTWOOD FISH, CERVINI ZA…"
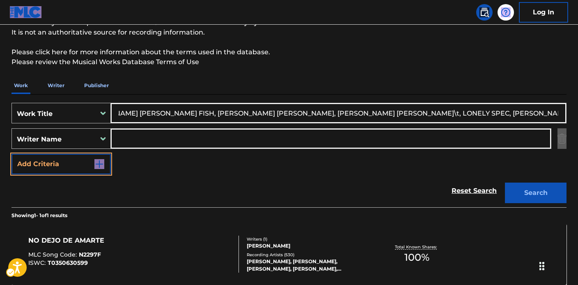
paste input "['N/A'] EHARA DAISUKE\t, MALIA LEE DAVID, JORDAN KEITH ATTWOOD FISH, CERVINI ZA…"
type input "['N/A'] EHARA DAISUKE\t, MALIA LEE DAVID, JORDAN KEITH ATTWOOD FISH, CERVINI ZA…"
click at [203, 134] on input "Search Form" at bounding box center [331, 139] width 440 height 20
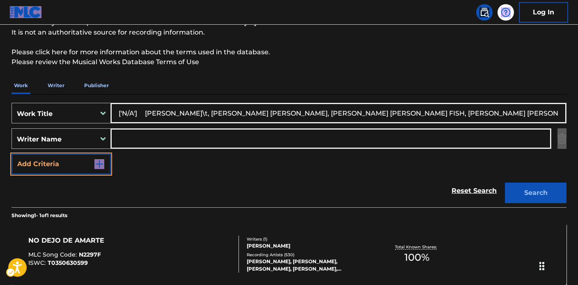
paste input "['N/A'] EHARA DAISUKE\t, MALIA LEE DAVID, JORDAN KEITH ATTWOOD FISH, CERVINI ZA…"
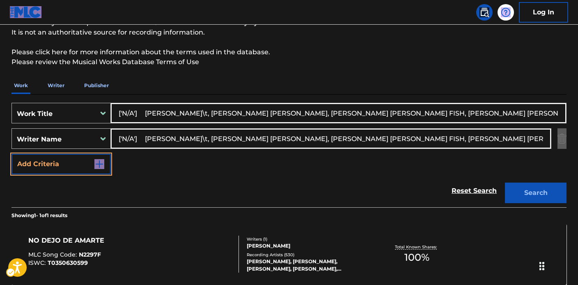
scroll to position [0, 266]
drag, startPoint x: 214, startPoint y: 138, endPoint x: 61, endPoint y: 121, distance: 154.6
click at [0, 109] on main "The MLC Public Work Search The accuracy and completeness of The MLC's data is d…" at bounding box center [289, 136] width 578 height 383
drag, startPoint x: 226, startPoint y: 139, endPoint x: 523, endPoint y: 145, distance: 297.4
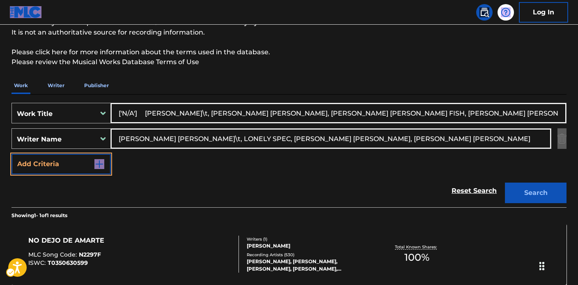
click at [523, 145] on input "NICHOLLS MATTHEW STEPHEN\t, LONELY SPEC, LANCASTER DANIEL JAMIE, SYKES OLIVER S…" at bounding box center [331, 139] width 440 height 20
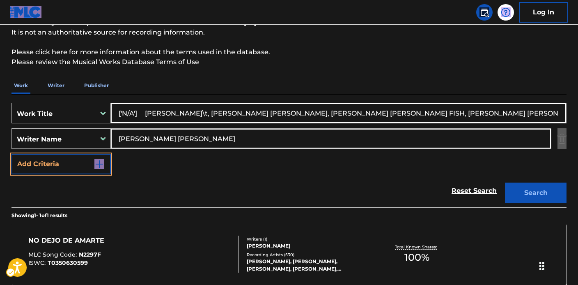
type input "NICHOLLS MATTHEW STEPHEN"
drag, startPoint x: 136, startPoint y: 113, endPoint x: 517, endPoint y: 133, distance: 381.3
click at [578, 139] on html "Accessibility Screen-Reader Guide, Feedback, and Issue Reporting | New window 0…" at bounding box center [289, 62] width 578 height 285
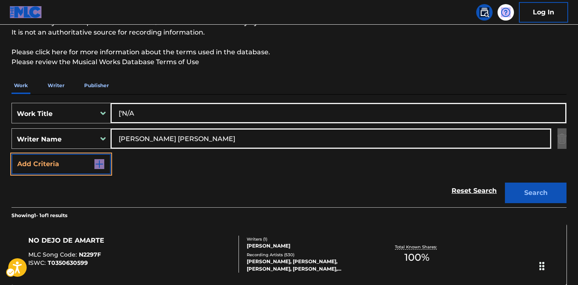
click at [122, 112] on input "['N/A" at bounding box center [338, 113] width 455 height 20
type input "N/A"
drag, startPoint x: 537, startPoint y: 182, endPoint x: 537, endPoint y: 186, distance: 4.9
click at [537, 182] on div "Search" at bounding box center [534, 190] width 66 height 33
click at [538, 188] on button "Search" at bounding box center [536, 192] width 62 height 21
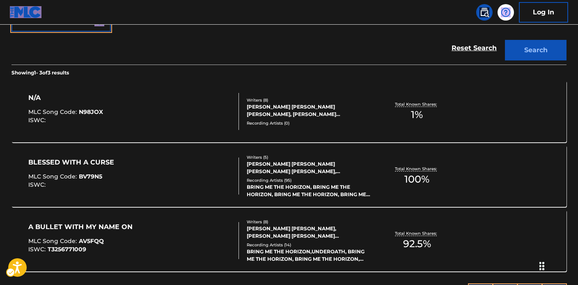
scroll to position [256, 0]
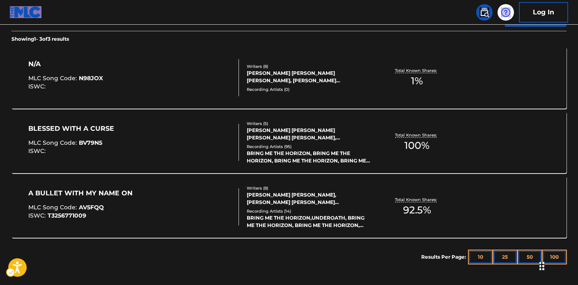
click at [274, 88] on div "Recording Artists ( 0 )" at bounding box center [309, 89] width 124 height 6
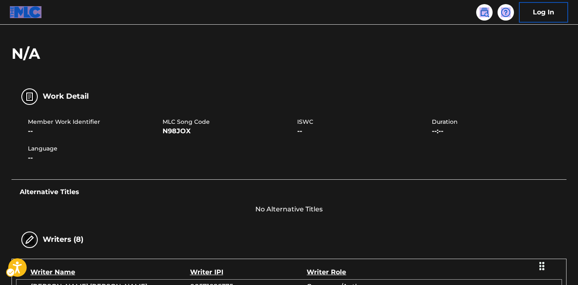
scroll to position [38, 0]
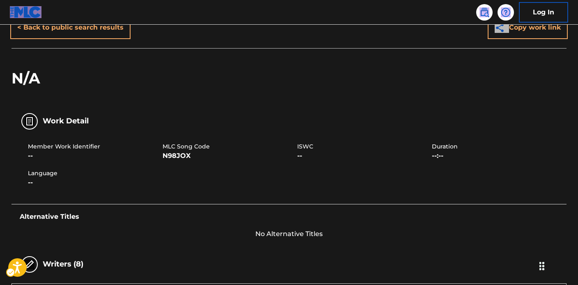
click at [188, 136] on div "Member Work Identifier -- MLC Song Code N98JOX ISWC -- Duration --:-- Language …" at bounding box center [289, 165] width 555 height 62
drag, startPoint x: 165, startPoint y: 147, endPoint x: 203, endPoint y: 156, distance: 39.4
click at [203, 156] on div "MLC Song Code N98JOX" at bounding box center [230, 151] width 135 height 18
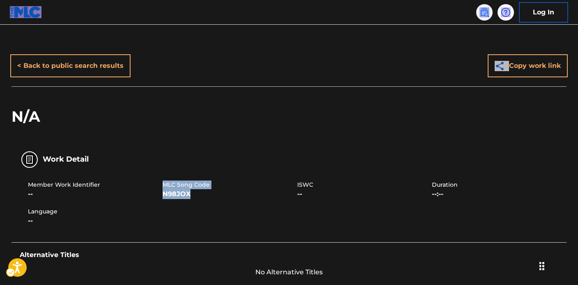
click at [481, 16] on img at bounding box center [485, 12] width 10 height 10
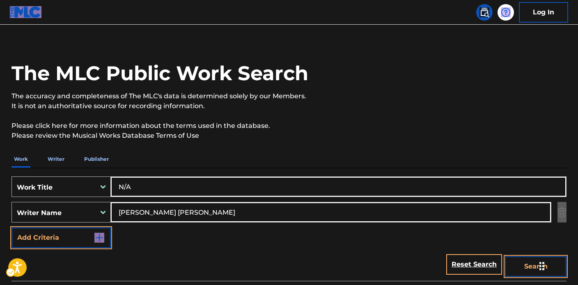
scroll to position [17, 0]
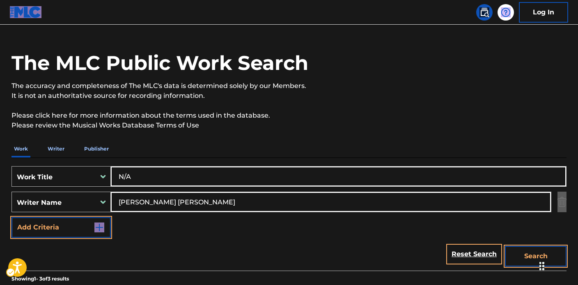
drag, startPoint x: 111, startPoint y: 170, endPoint x: 90, endPoint y: 169, distance: 21.0
click at [89, 169] on div "SearchWithCriteria53f42c88-3397-4ee0-ae08-9e8f531be8dc Work Title N/A" at bounding box center [289, 176] width 555 height 21
drag, startPoint x: 117, startPoint y: 179, endPoint x: 90, endPoint y: 183, distance: 27.4
click at [74, 178] on div "SearchWithCriteria53f42c88-3397-4ee0-ae08-9e8f531be8dc Work Title N/A" at bounding box center [289, 176] width 555 height 21
paste input "['FUCK EM UP SIS'] Brian Wicker, DONELSON COURTNEY RENE"
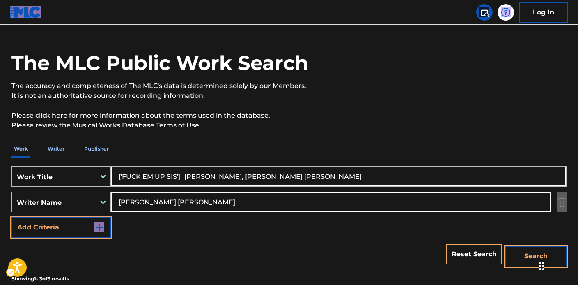
type input "['FUCK EM UP SIS'] Brian Wicker, DONELSON COURTNEY RENE"
drag, startPoint x: 222, startPoint y: 205, endPoint x: 88, endPoint y: 193, distance: 134.4
click at [30, 182] on div "SearchWithCriteria53f42c88-3397-4ee0-ae08-9e8f531be8dc Work Title ['FUCK EM UP …" at bounding box center [289, 201] width 555 height 71
paste input "['FUCK EM UP SIS'] Brian Wicker, DONELSON COURTNEY RENE"
drag, startPoint x: 192, startPoint y: 200, endPoint x: 58, endPoint y: 190, distance: 133.8
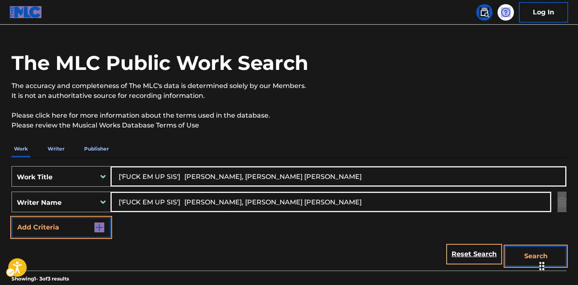
click at [3, 181] on div "The MLC Public Work Search The accuracy and completeness of The MLC's data is d…" at bounding box center [289, 271] width 575 height 487
drag, startPoint x: 161, startPoint y: 199, endPoint x: 38, endPoint y: 188, distance: 123.7
click at [22, 184] on div "SearchWithCriteria53f42c88-3397-4ee0-ae08-9e8f531be8dc Work Title ['FUCK EM UP …" at bounding box center [289, 201] width 555 height 71
type input "DONELSON COURTNEY RENE"
drag, startPoint x: 177, startPoint y: 176, endPoint x: 413, endPoint y: 193, distance: 236.8
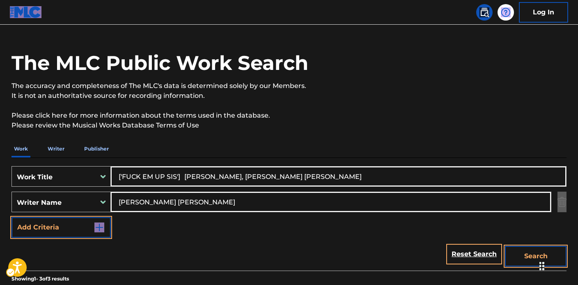
click at [449, 193] on div "SearchWithCriteria53f42c88-3397-4ee0-ae08-9e8f531be8dc Work Title ['FUCK EM UP …" at bounding box center [289, 201] width 555 height 71
click at [126, 176] on input "['FUCK EM UP SIS" at bounding box center [338, 176] width 455 height 20
click at [124, 176] on input "['FUCK EM UP SIS" at bounding box center [338, 176] width 455 height 20
type input "fUCK EM UP SIS"
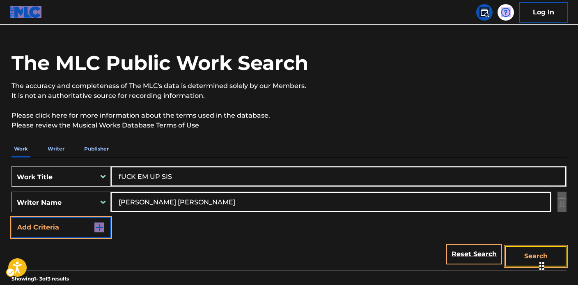
click at [519, 251] on button "Search" at bounding box center [536, 256] width 62 height 21
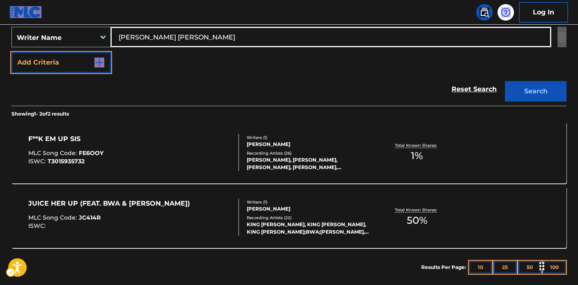
scroll to position [189, 0]
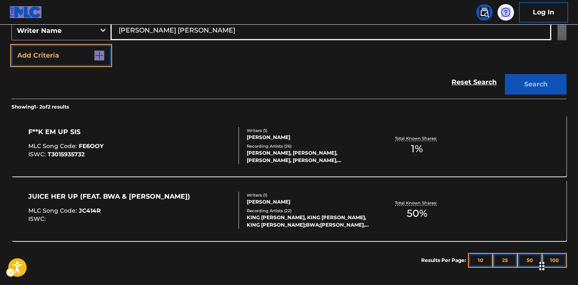
click at [297, 158] on div "RENNI RUCCI, RENNI RUCCI, RENNI RUCCI, RENNI RUCCI, RENNI RUCCI" at bounding box center [309, 156] width 124 height 15
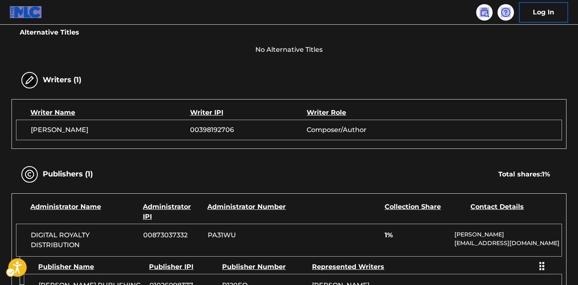
scroll to position [142, 0]
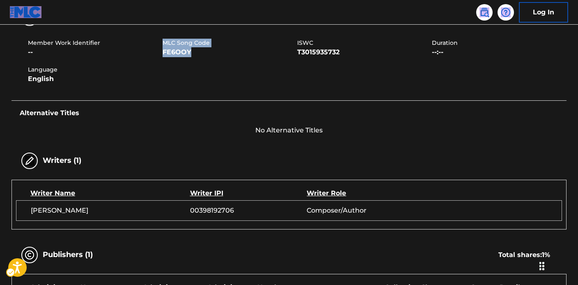
drag, startPoint x: 163, startPoint y: 42, endPoint x: 204, endPoint y: 52, distance: 41.8
click at [204, 52] on div "MLC Song Code FE6OOY" at bounding box center [230, 48] width 135 height 18
click at [221, 71] on div "Member Work Identifier -- MLC Song Code FE6OOY ISWC T3015935732 Duration --:-- …" at bounding box center [289, 61] width 555 height 62
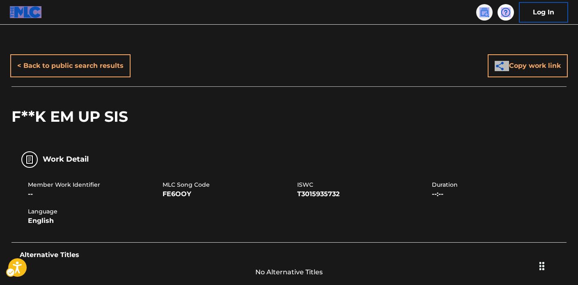
click at [485, 14] on img at bounding box center [485, 12] width 10 height 10
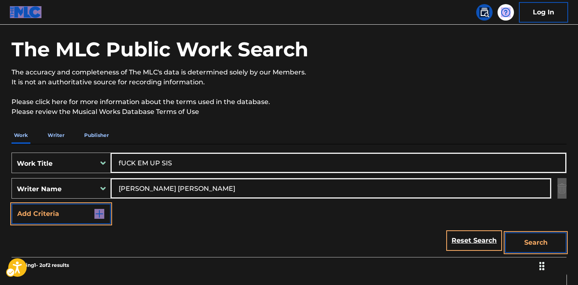
scroll to position [72, 0]
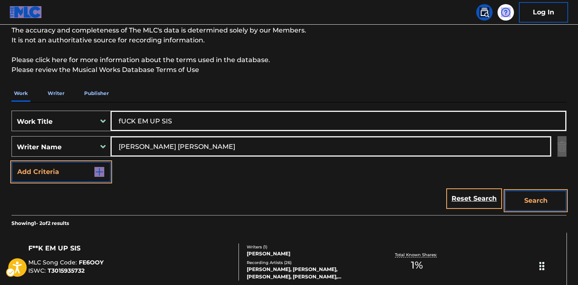
drag, startPoint x: 474, startPoint y: 198, endPoint x: 361, endPoint y: 181, distance: 113.4
click at [474, 198] on link "Reset Search" at bounding box center [474, 198] width 53 height 18
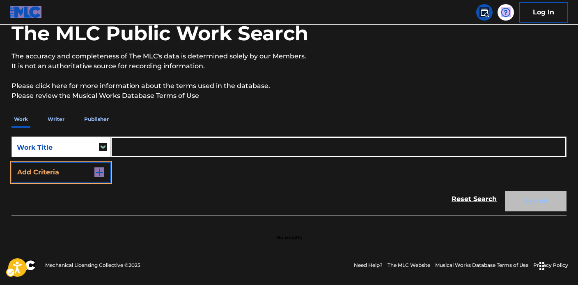
scroll to position [46, 0]
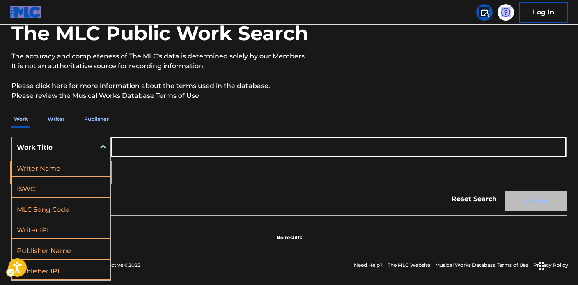
click at [67, 147] on div "Work Title" at bounding box center [54, 148] width 74 height 10
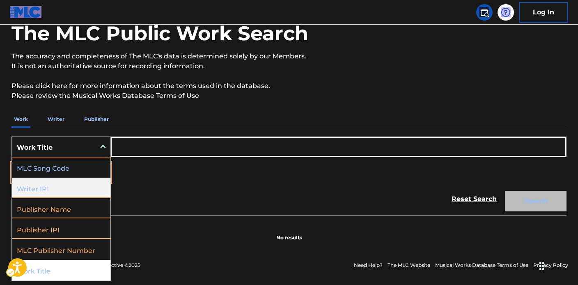
scroll to position [0, 0]
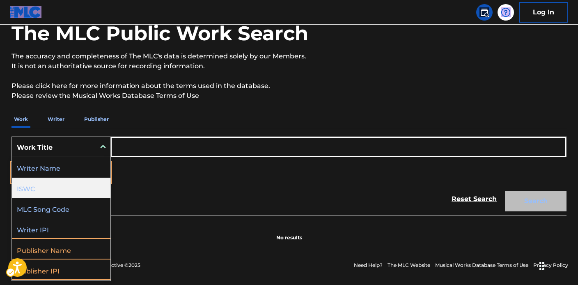
click at [50, 182] on div "ISWC" at bounding box center [61, 187] width 99 height 21
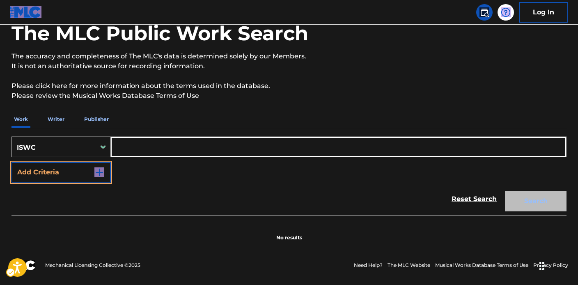
click at [137, 152] on input "Search Form" at bounding box center [338, 147] width 455 height 20
paste input "T0708823919"
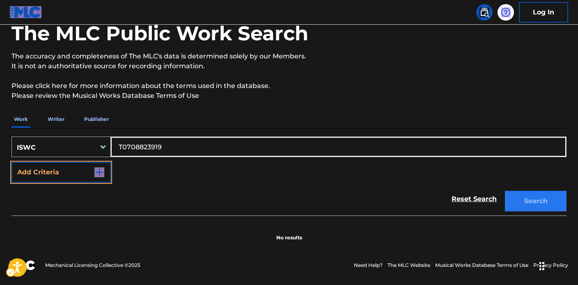
type input "T0708823919"
click at [545, 210] on button "Search" at bounding box center [536, 201] width 62 height 21
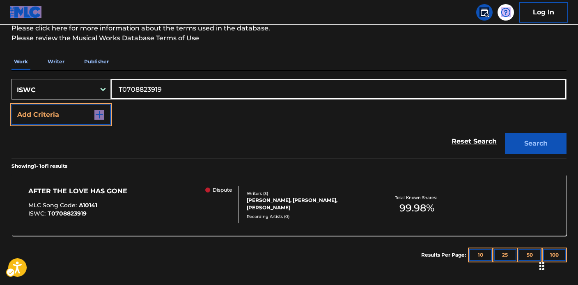
scroll to position [137, 0]
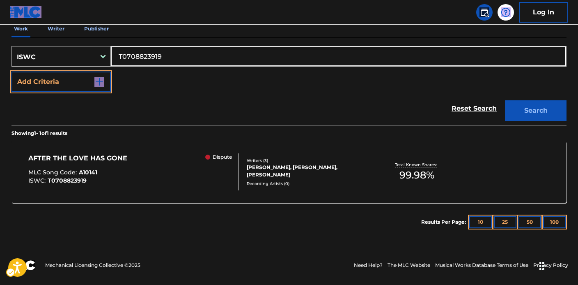
click at [288, 152] on div "AFTER THE LOVE HAS GONE MLC Song Code : A10141 ISWC : T0708823919 Dispute Write…" at bounding box center [289, 172] width 555 height 62
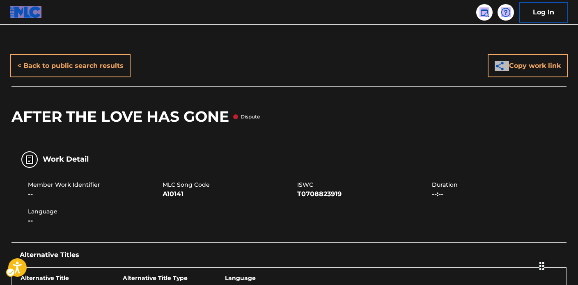
click at [190, 193] on span "A10141" at bounding box center [229, 194] width 133 height 10
drag, startPoint x: 164, startPoint y: 184, endPoint x: 198, endPoint y: 191, distance: 34.1
click at [198, 191] on div "MLC Song Code A10141" at bounding box center [230, 189] width 135 height 18
click at [275, 165] on div "Work Detail" at bounding box center [289, 159] width 555 height 26
click at [489, 19] on div "Log In" at bounding box center [520, 12] width 97 height 21
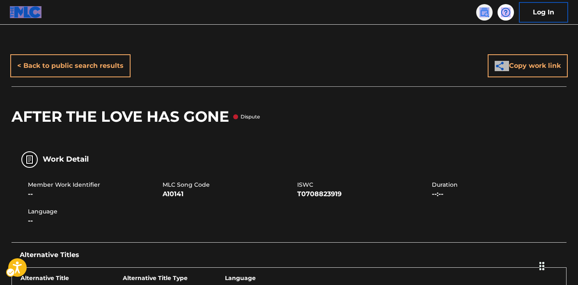
click at [485, 13] on img at bounding box center [485, 12] width 10 height 10
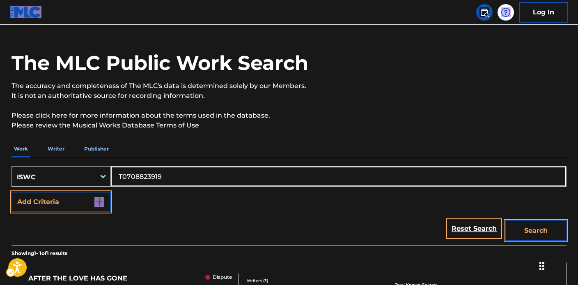
click at [74, 168] on div "ISWC" at bounding box center [61, 176] width 99 height 21
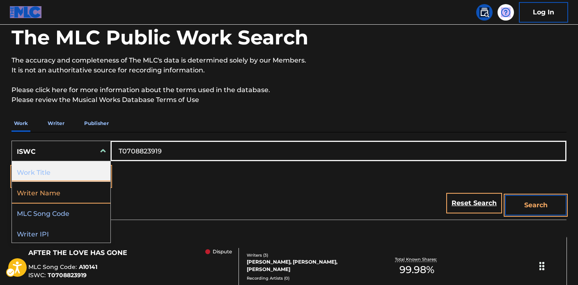
click at [66, 168] on div "Work Title" at bounding box center [61, 171] width 99 height 21
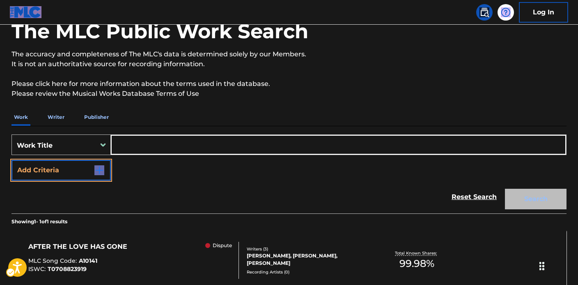
scroll to position [58, 0]
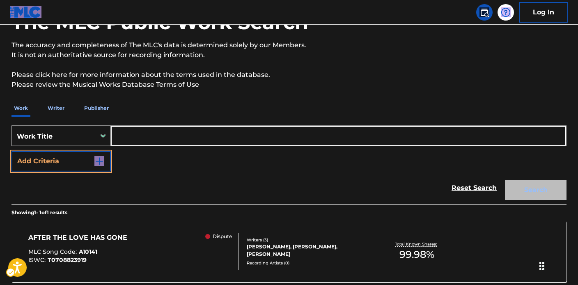
click at [137, 135] on input "Search Form" at bounding box center [338, 136] width 455 height 20
paste input "['AFTER THE LOVE HAS GONE', "LET'S GROOVE", 'STAR'] [PERSON_NAME], [PERSON_NAME…"
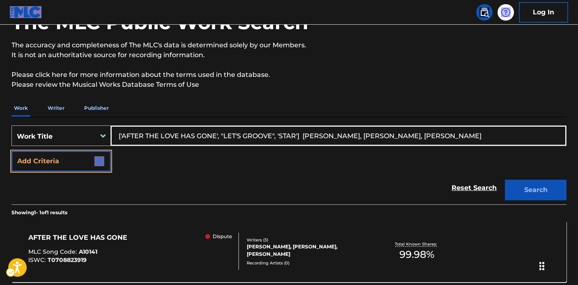
type input "['AFTER THE LOVE HAS GONE', "LET'S GROOVE", 'STAR'] [PERSON_NAME], [PERSON_NAME…"
click at [93, 159] on button "Add Criteria" at bounding box center [61, 161] width 99 height 21
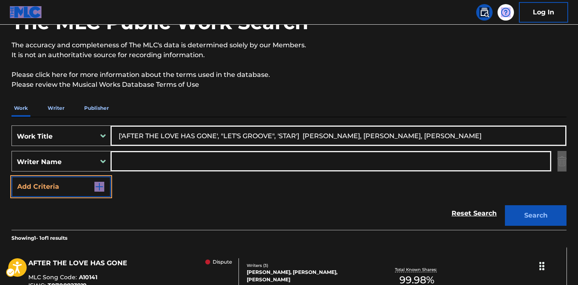
click at [129, 159] on input "Search Form" at bounding box center [331, 161] width 440 height 20
paste input "['AFTER THE LOVE HAS GONE', "LET'S GROOVE", 'STAR'] [PERSON_NAME], [PERSON_NAME…"
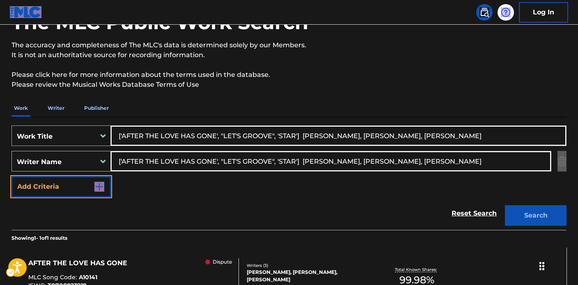
drag, startPoint x: 225, startPoint y: 161, endPoint x: 35, endPoint y: 143, distance: 191.0
click at [25, 138] on div "SearchWithCriteriac6b20d3f-b8fb-44c2-b83e-4b82675baed2 Work Title ['AFTER THE L…" at bounding box center [289, 160] width 555 height 71
drag, startPoint x: 203, startPoint y: 158, endPoint x: 97, endPoint y: 150, distance: 106.7
click at [0, 122] on main "The MLC Public Work Search The accuracy and completeness of The MLC's data is d…" at bounding box center [289, 158] width 578 height 383
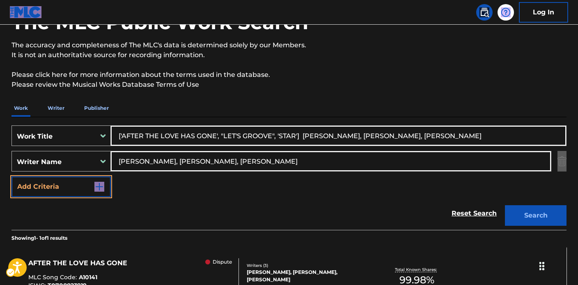
click at [166, 160] on input "JAY GRAYDON, CHAMPLIN WILLIAM B, FOSTER DAVID W" at bounding box center [331, 161] width 440 height 20
drag, startPoint x: 167, startPoint y: 159, endPoint x: 379, endPoint y: 168, distance: 212.5
click at [379, 168] on input "JAY GRAYDON, CHAMPLIN WILLIAM B, FOSTER DAVID W" at bounding box center [331, 161] width 440 height 20
type input "[PERSON_NAME]"
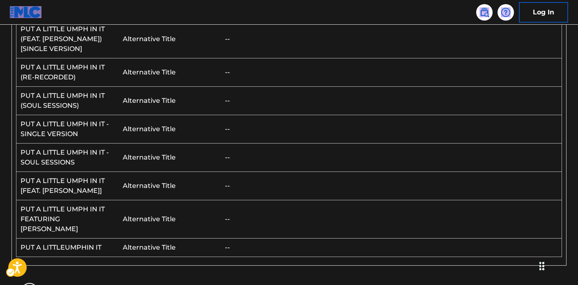
scroll to position [344, 0]
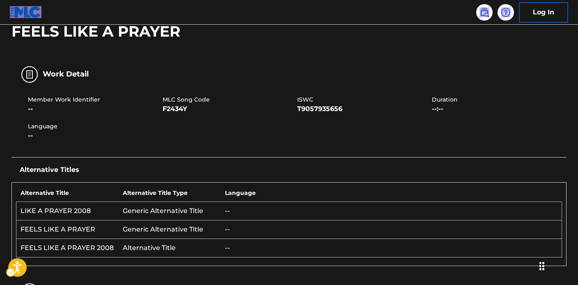
scroll to position [45, 0]
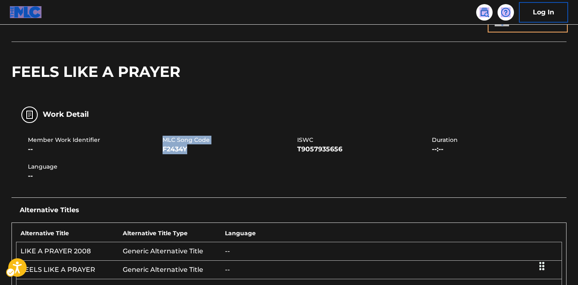
drag, startPoint x: 165, startPoint y: 140, endPoint x: 190, endPoint y: 149, distance: 26.6
click at [190, 149] on div "MLC Song Code F2434Y" at bounding box center [230, 145] width 135 height 18
copy div "MLC Song Code F2434Y"
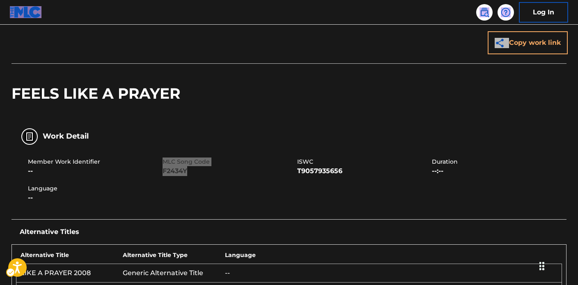
scroll to position [0, 0]
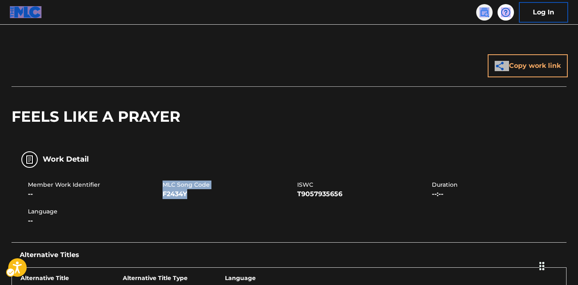
click at [485, 14] on img at bounding box center [485, 12] width 10 height 10
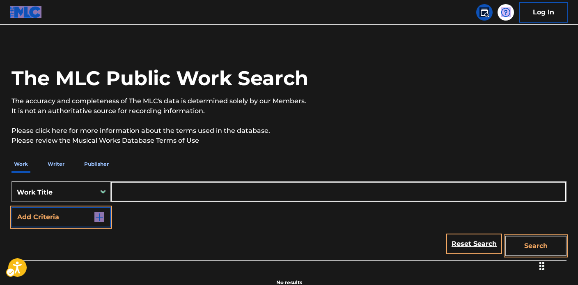
scroll to position [46, 0]
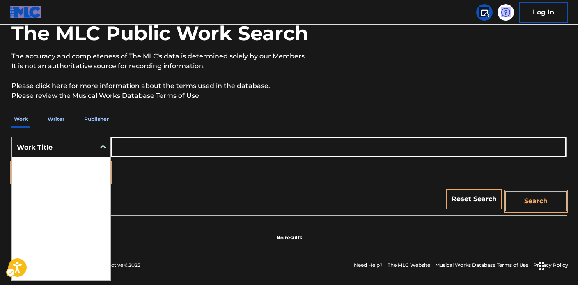
click at [53, 143] on div "Work Title" at bounding box center [54, 148] width 74 height 10
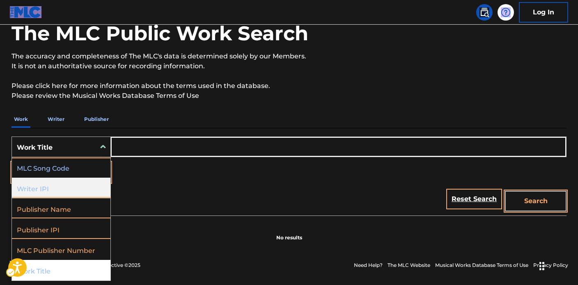
scroll to position [2, 0]
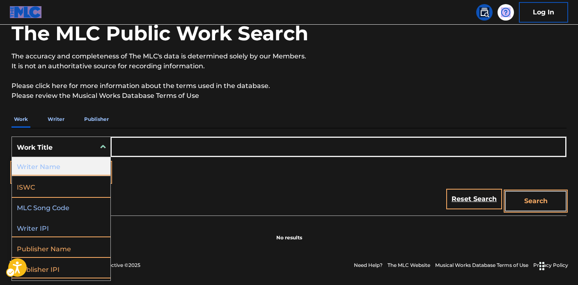
click at [67, 163] on div "Writer Name" at bounding box center [61, 165] width 99 height 21
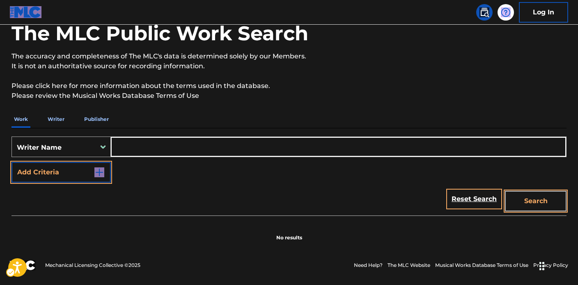
click at [81, 155] on div "Writer Name" at bounding box center [54, 146] width 84 height 17
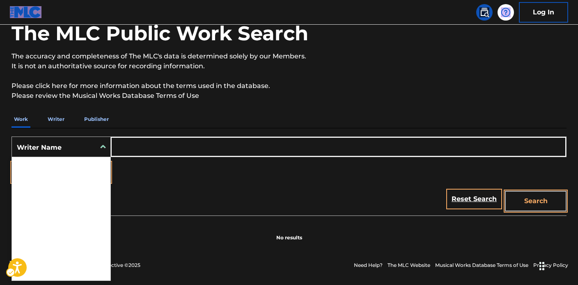
scroll to position [41, 0]
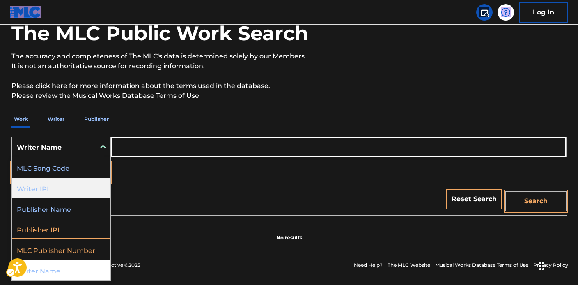
drag, startPoint x: 110, startPoint y: 197, endPoint x: 110, endPoint y: 165, distance: 32.0
click at [110, 165] on div "Work Title ISWC MLC Song Code Writer IPI Publisher Name Publisher IPI MLC Publi…" at bounding box center [61, 219] width 99 height 124
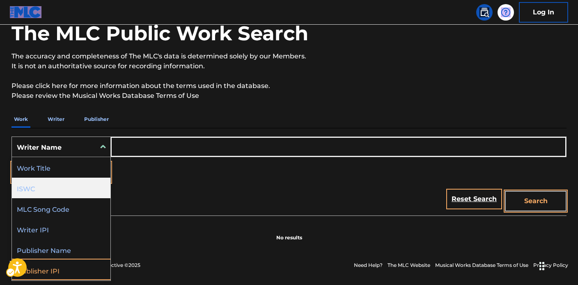
click at [63, 183] on div "ISWC" at bounding box center [61, 187] width 99 height 21
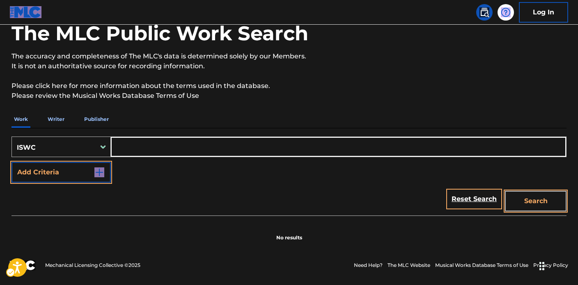
drag, startPoint x: 110, startPoint y: 158, endPoint x: 135, endPoint y: 149, distance: 26.6
click at [138, 140] on input "Search Form" at bounding box center [338, 147] width 455 height 20
paste input "T8041142126"
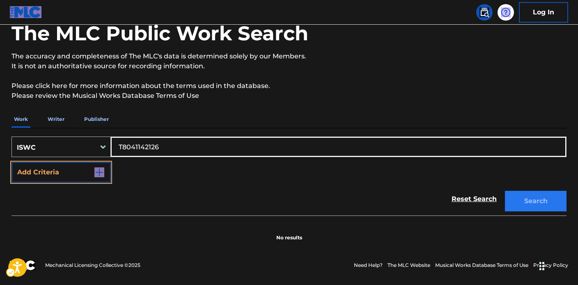
type input "T8041142126"
click at [520, 204] on button "Search" at bounding box center [536, 201] width 62 height 21
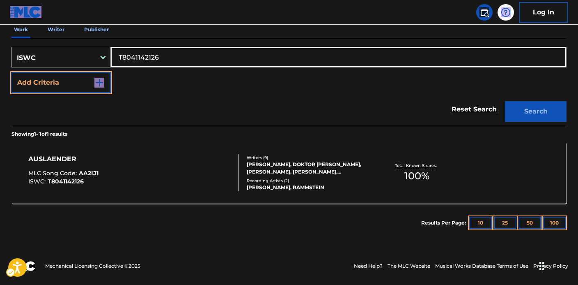
scroll to position [137, 0]
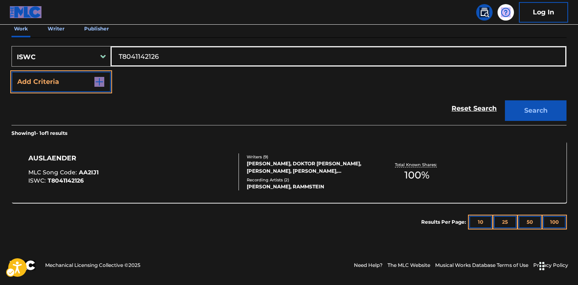
click at [302, 164] on div "CHRISTOPH DOOM SCHNEIDER, DOKTOR CHRISTIAN LORENZ, OLIVER RIEDEL, PAUL LANDERS,…" at bounding box center [309, 167] width 124 height 15
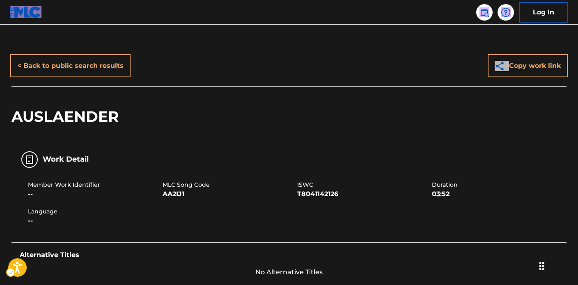
click at [166, 184] on span "MLC Song Code" at bounding box center [229, 184] width 133 height 9
drag, startPoint x: 163, startPoint y: 184, endPoint x: 193, endPoint y: 191, distance: 30.6
click at [193, 191] on div "MLC Song Code AA2IJ1" at bounding box center [230, 189] width 135 height 18
copy div "MLC Song Code AA2IJ1"
click at [483, 15] on img at bounding box center [485, 12] width 10 height 10
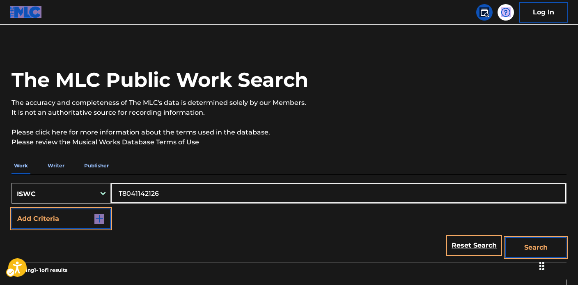
drag, startPoint x: 175, startPoint y: 193, endPoint x: 131, endPoint y: 204, distance: 45.4
click at [13, 173] on div "Work Writer Publisher SearchWithCriteriadc888302-15a4-4773-b14a-11d2ec48b6b0 IS…" at bounding box center [289, 267] width 555 height 221
paste input "3069467574"
type input "T3069467574"
click at [523, 242] on button "Search" at bounding box center [536, 247] width 62 height 21
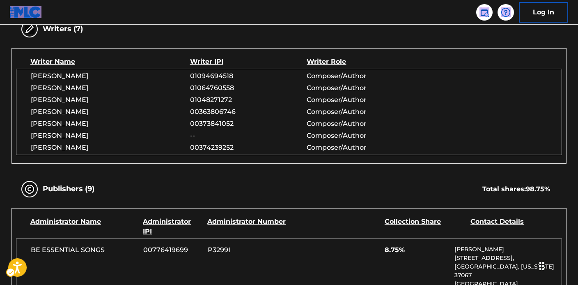
scroll to position [390, 0]
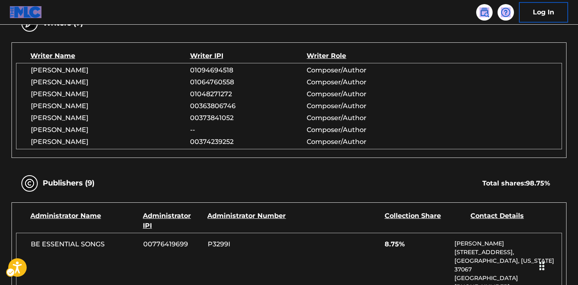
click at [216, 176] on div "Publishers (9) Total shares: 98.75 %" at bounding box center [289, 183] width 555 height 26
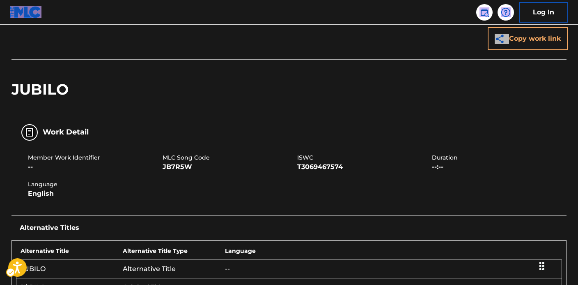
scroll to position [68, 0]
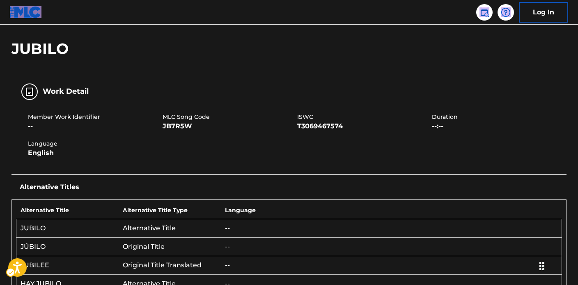
click at [166, 116] on span "MLC Song Code" at bounding box center [229, 117] width 133 height 9
drag, startPoint x: 164, startPoint y: 115, endPoint x: 199, endPoint y: 129, distance: 37.8
click at [199, 129] on div "MLC Song Code JB7R5W" at bounding box center [230, 122] width 135 height 18
copy div "MLC Song Code JB7R5W"
click at [261, 87] on div "Work Detail" at bounding box center [289, 91] width 555 height 26
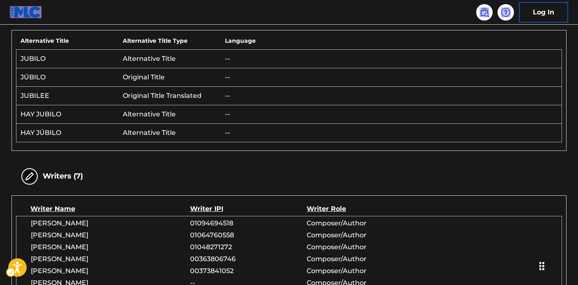
scroll to position [228, 0]
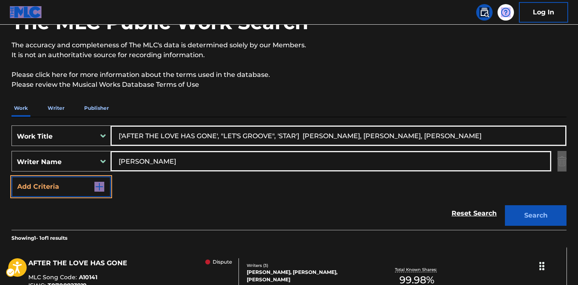
type input "[PERSON_NAME]"
drag, startPoint x: 124, startPoint y: 134, endPoint x: 97, endPoint y: 135, distance: 26.3
click at [96, 134] on div "SearchWithCriteriac6b20d3f-b8fb-44c2-b83e-4b82675baed2 Work Title ['AFTER THE L…" at bounding box center [289, 135] width 555 height 21
click at [228, 141] on input "AFTER THE LOVE HAS GONE', "LET'S GROOVE", 'STAR'] [PERSON_NAME], [PERSON_NAME],…" at bounding box center [338, 136] width 455 height 20
drag, startPoint x: 215, startPoint y: 133, endPoint x: 553, endPoint y: 146, distance: 337.9
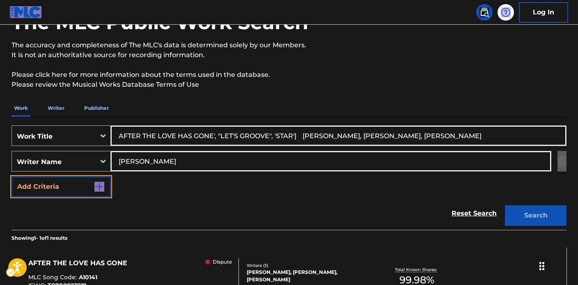
click at [553, 146] on div "SearchWithCriteriac6b20d3f-b8fb-44c2-b83e-4b82675baed2 Work Title AFTER THE LOV…" at bounding box center [289, 160] width 555 height 71
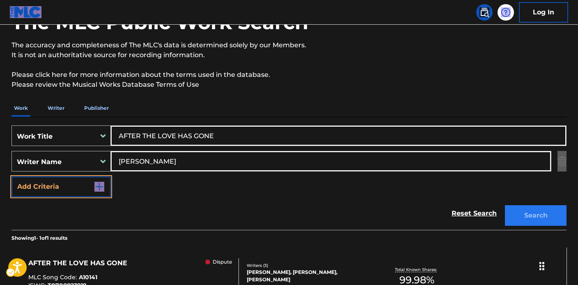
type input "AFTER THE LOVE HAS GONE"
click at [543, 208] on button "Search" at bounding box center [536, 215] width 62 height 21
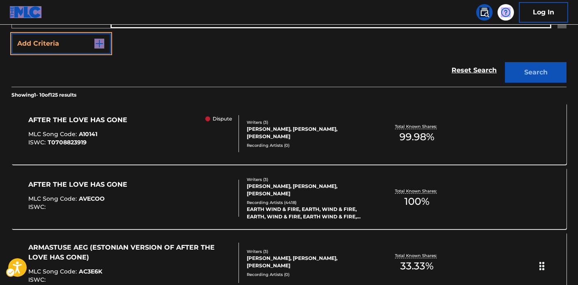
scroll to position [214, 0]
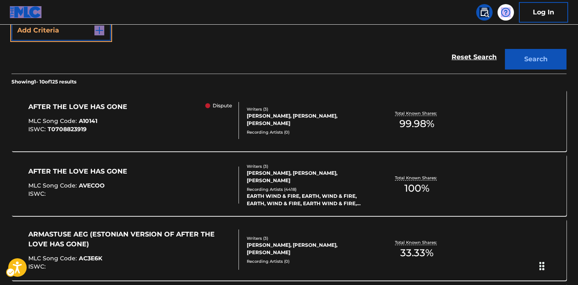
click at [285, 122] on div "[PERSON_NAME], [PERSON_NAME], [PERSON_NAME]" at bounding box center [309, 119] width 124 height 15
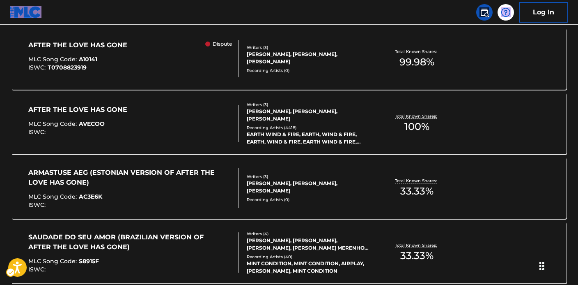
scroll to position [276, 0]
click at [293, 132] on div "EARTH WIND & FIRE, EARTH, WIND & FIRE, EARTH, WIND & FIRE, EARTH WIND & FIRE, E…" at bounding box center [309, 137] width 124 height 15
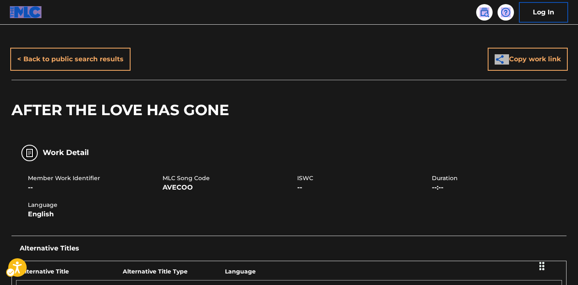
scroll to position [14, 0]
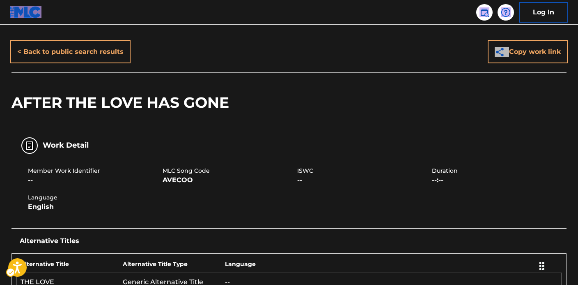
click at [189, 210] on div "Member Work Identifier -- MLC Song Code AVECOO ISWC -- Duration --:-- Language …" at bounding box center [289, 189] width 555 height 62
drag, startPoint x: 165, startPoint y: 171, endPoint x: 199, endPoint y: 177, distance: 34.3
click at [199, 177] on div "MLC Song Code AVECOO" at bounding box center [230, 175] width 135 height 18
drag, startPoint x: 197, startPoint y: 177, endPoint x: 165, endPoint y: 170, distance: 32.7
click at [165, 170] on div "MLC Song Code AVECOO" at bounding box center [230, 175] width 135 height 18
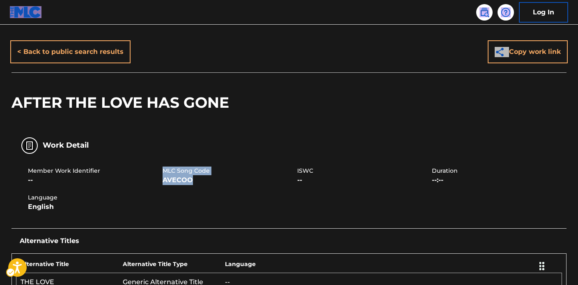
copy div "MLC Song Code AVECOO"
click at [198, 190] on div "Member Work Identifier -- MLC Song Code AVECOO ISWC -- Duration --:-- Language …" at bounding box center [289, 189] width 555 height 62
